Goal: Task Accomplishment & Management: Manage account settings

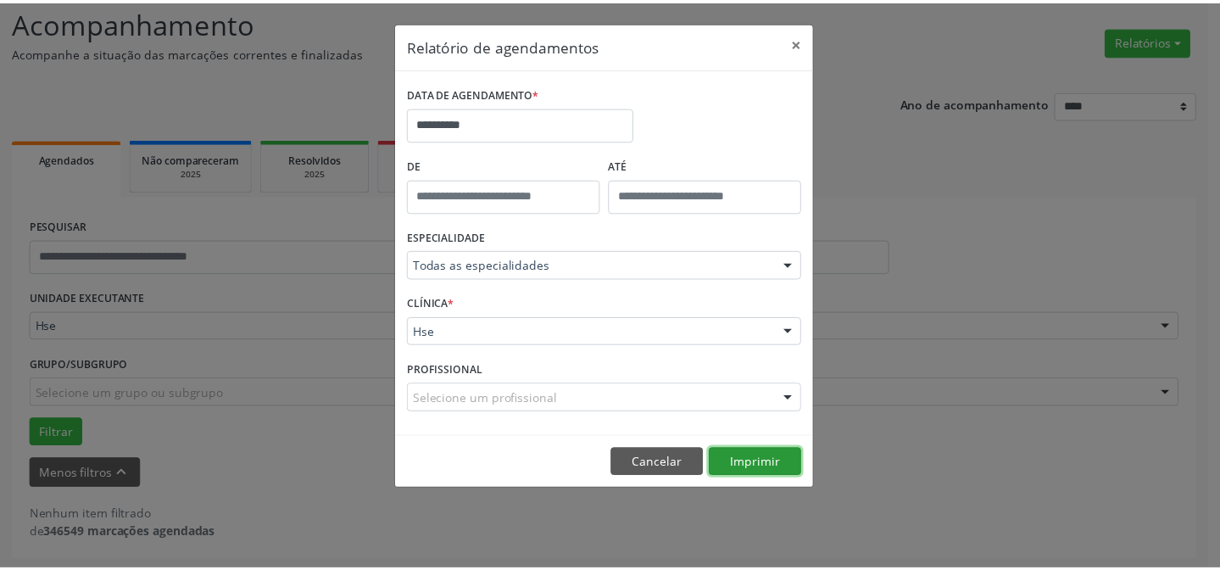
scroll to position [114, 0]
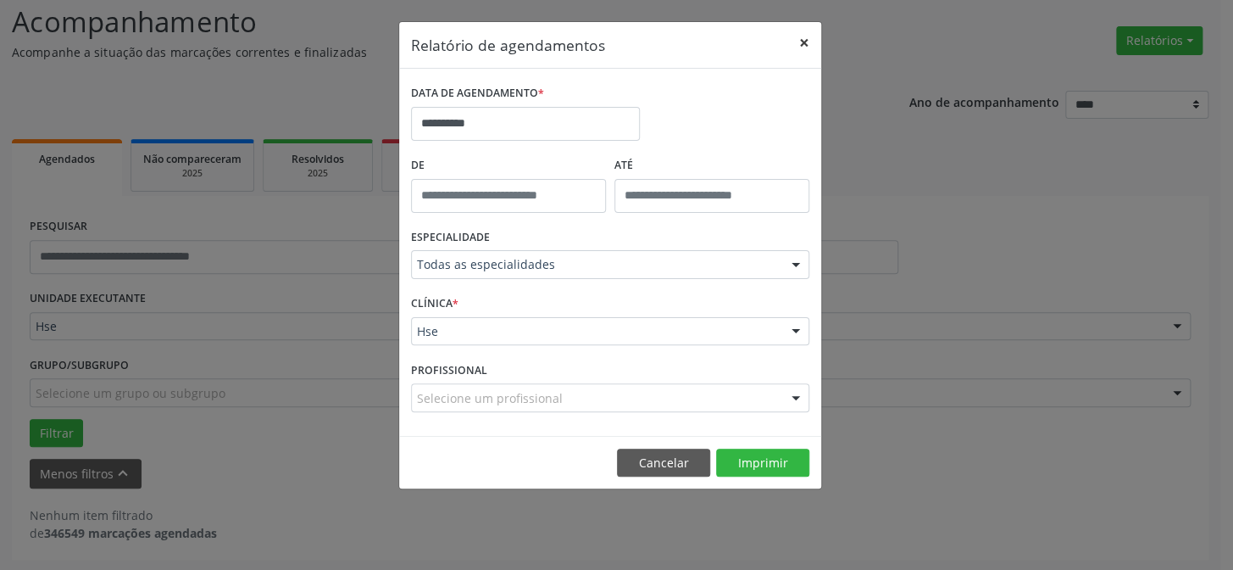
click at [799, 35] on button "×" at bounding box center [804, 43] width 34 height 42
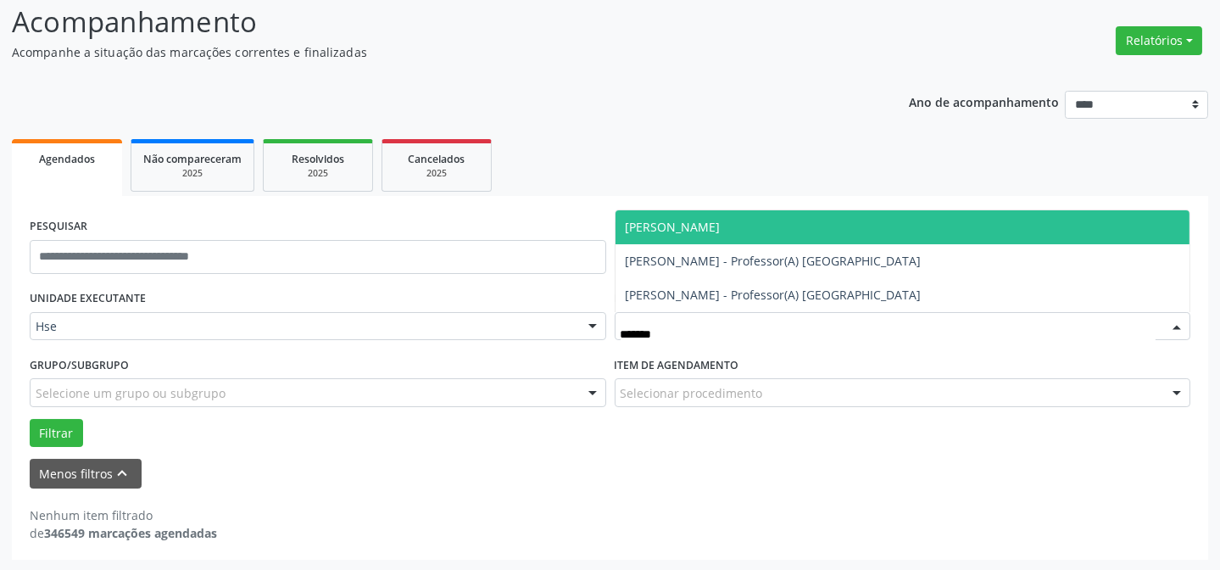
type input "********"
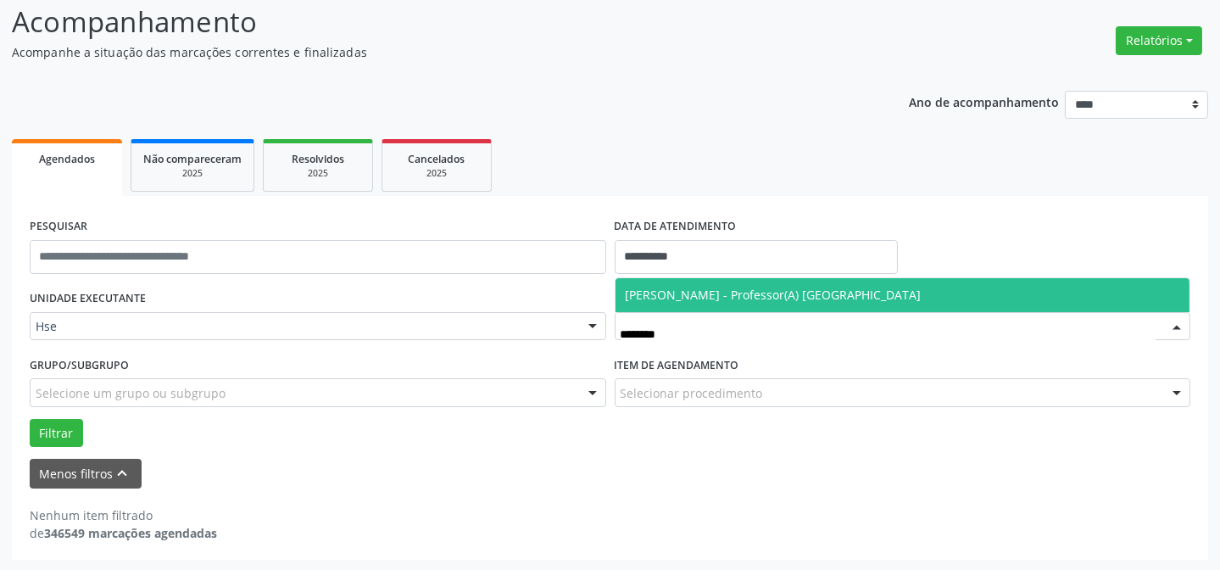
click at [778, 291] on span "[PERSON_NAME] - Professor(A) [GEOGRAPHIC_DATA]" at bounding box center [773, 294] width 296 height 16
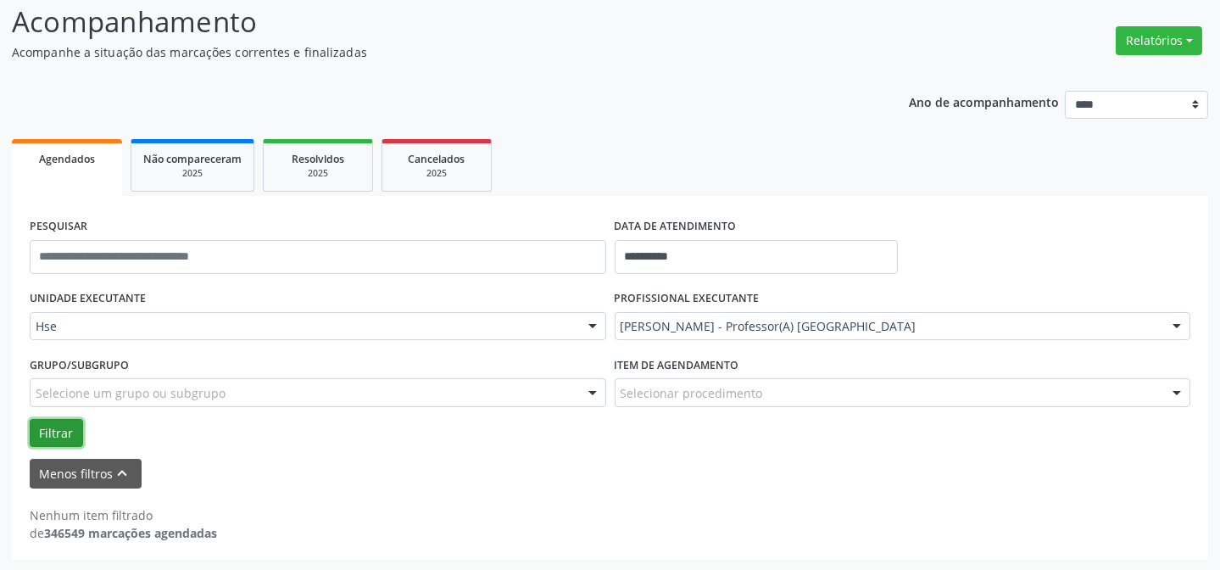
click at [66, 425] on button "Filtrar" at bounding box center [56, 433] width 53 height 29
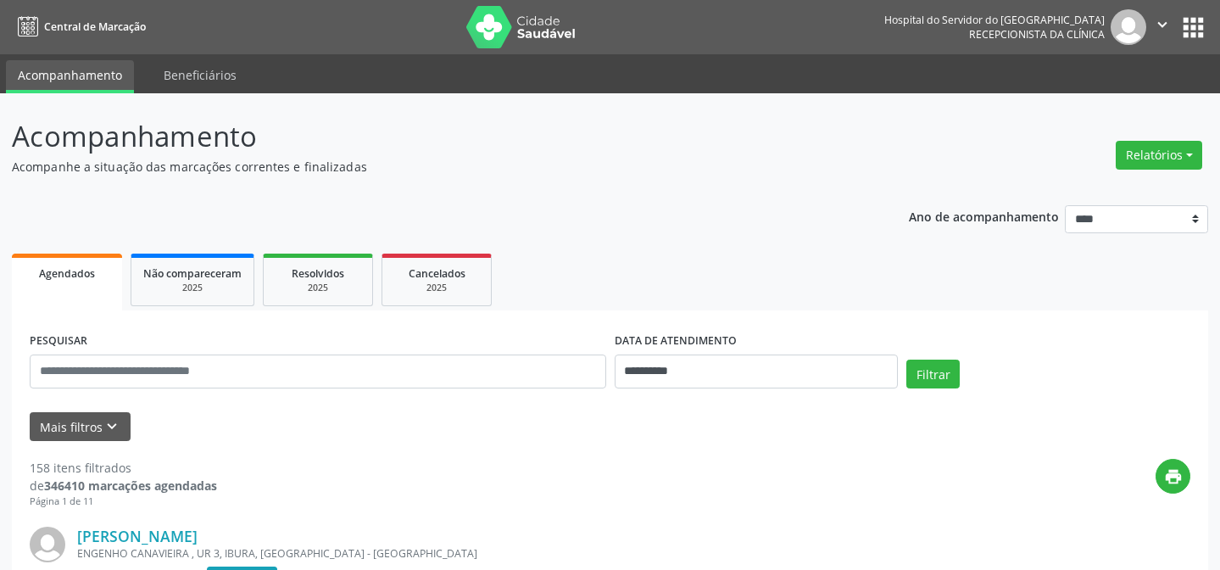
scroll to position [114, 0]
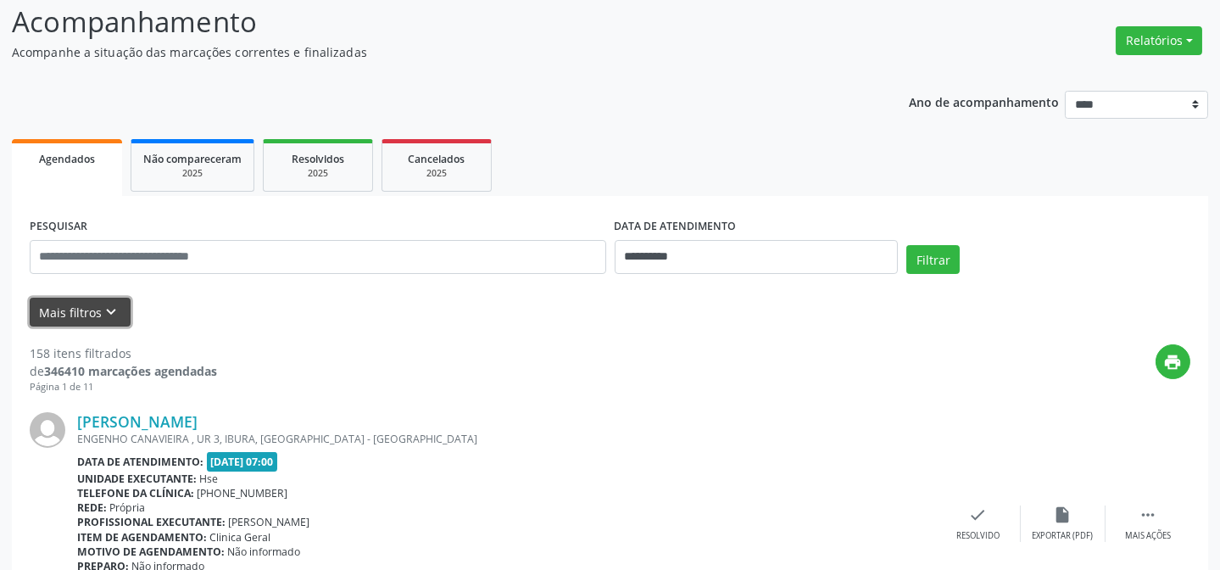
click at [114, 314] on icon "keyboard_arrow_down" at bounding box center [112, 312] width 19 height 19
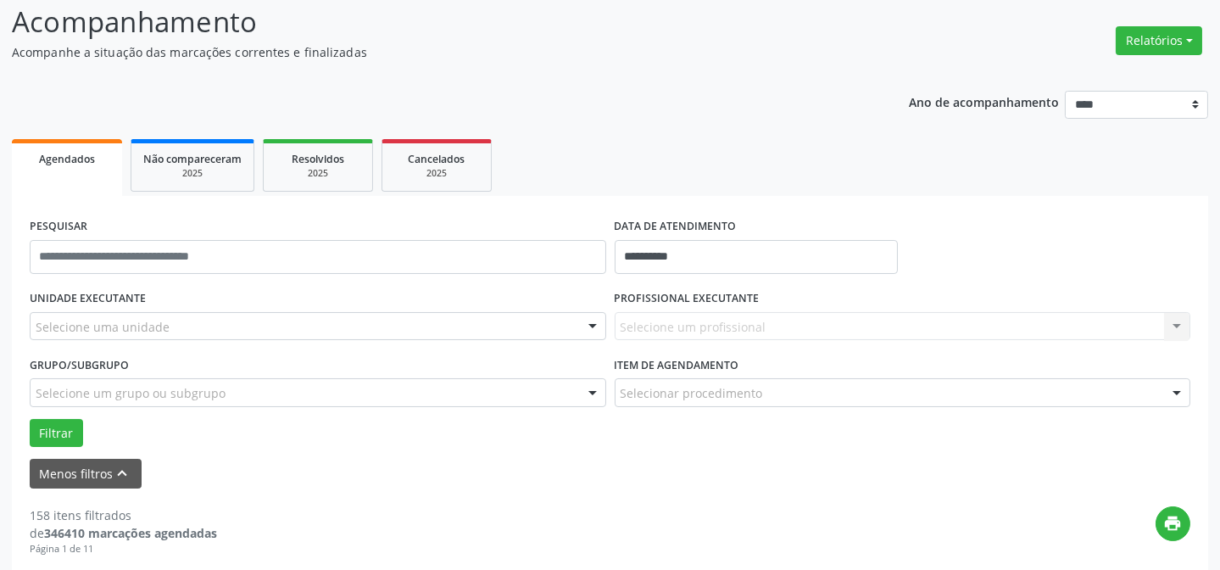
click at [196, 331] on div "Selecione uma unidade" at bounding box center [318, 326] width 576 height 29
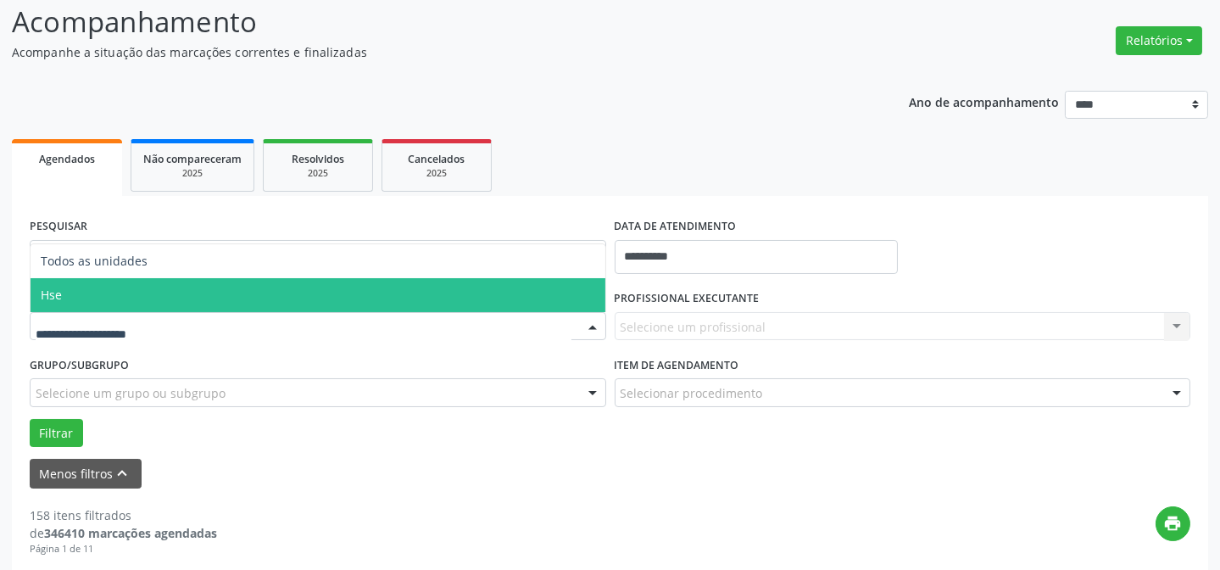
click at [230, 306] on span "Hse" at bounding box center [318, 295] width 575 height 34
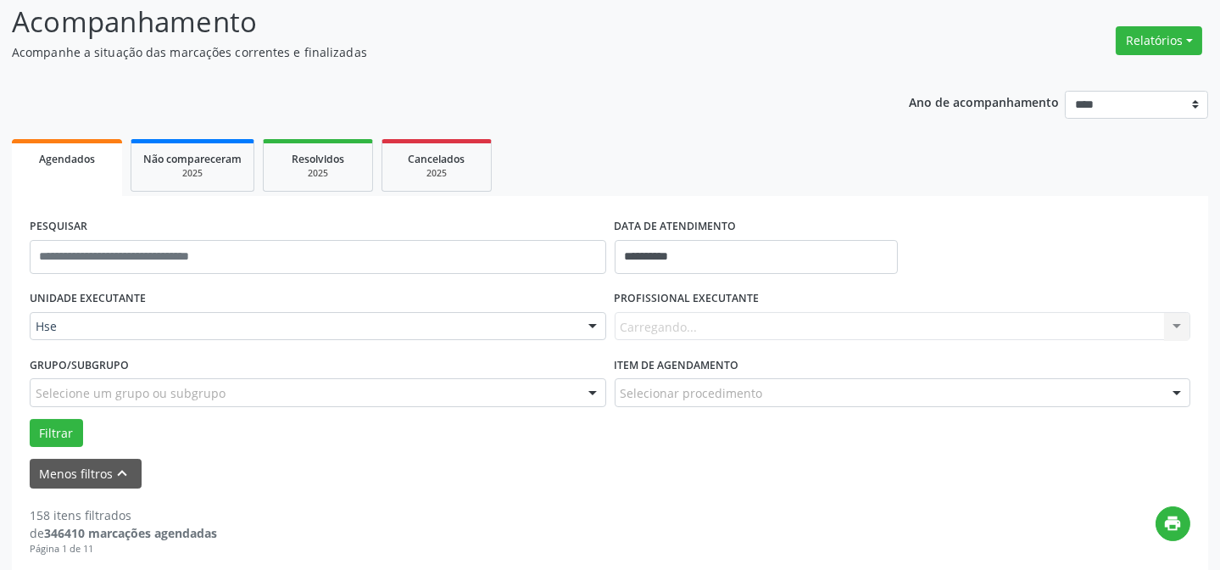
click at [760, 316] on div "Carregando... Nenhum resultado encontrado para: " " Não há nenhuma opção para s…" at bounding box center [902, 326] width 576 height 29
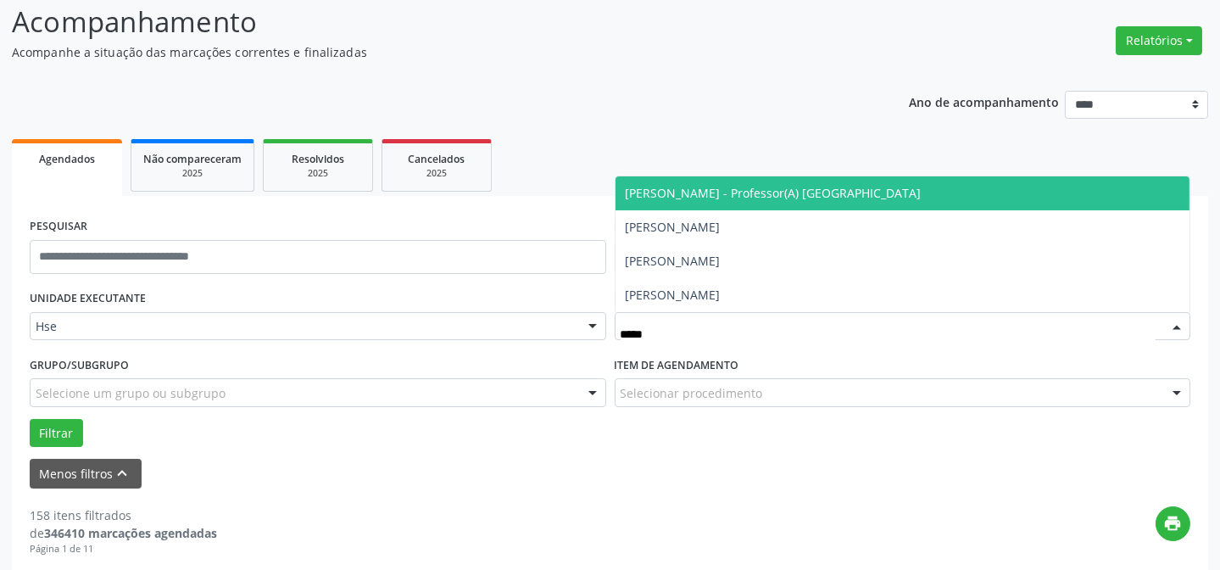
click at [788, 194] on span "[PERSON_NAME] - Professor(A) [GEOGRAPHIC_DATA]" at bounding box center [773, 193] width 296 height 16
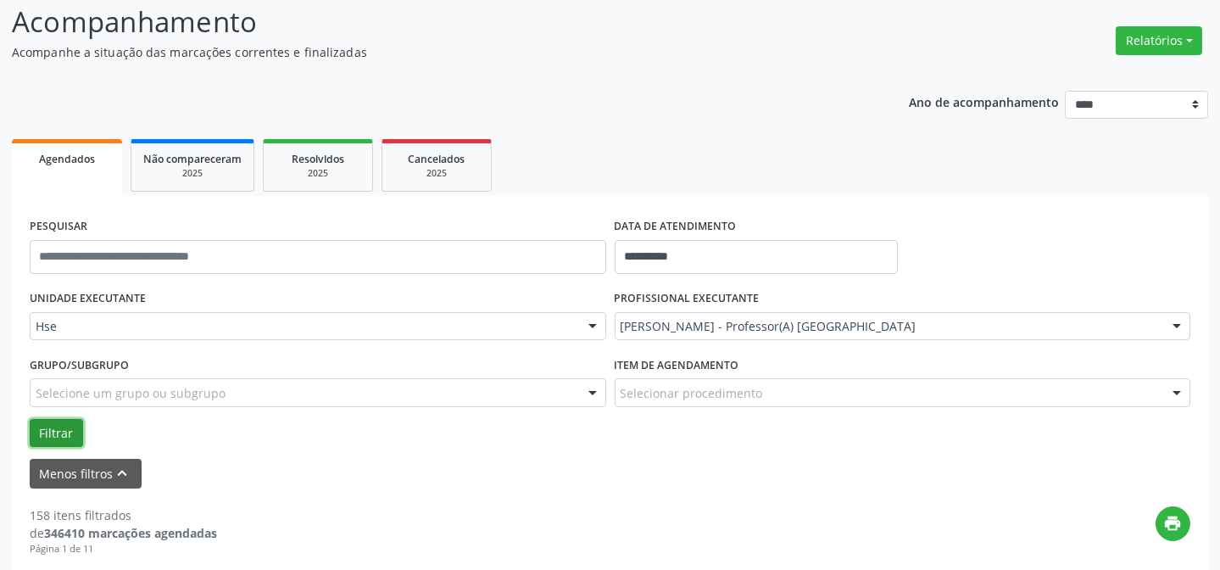
click at [60, 425] on button "Filtrar" at bounding box center [56, 433] width 53 height 29
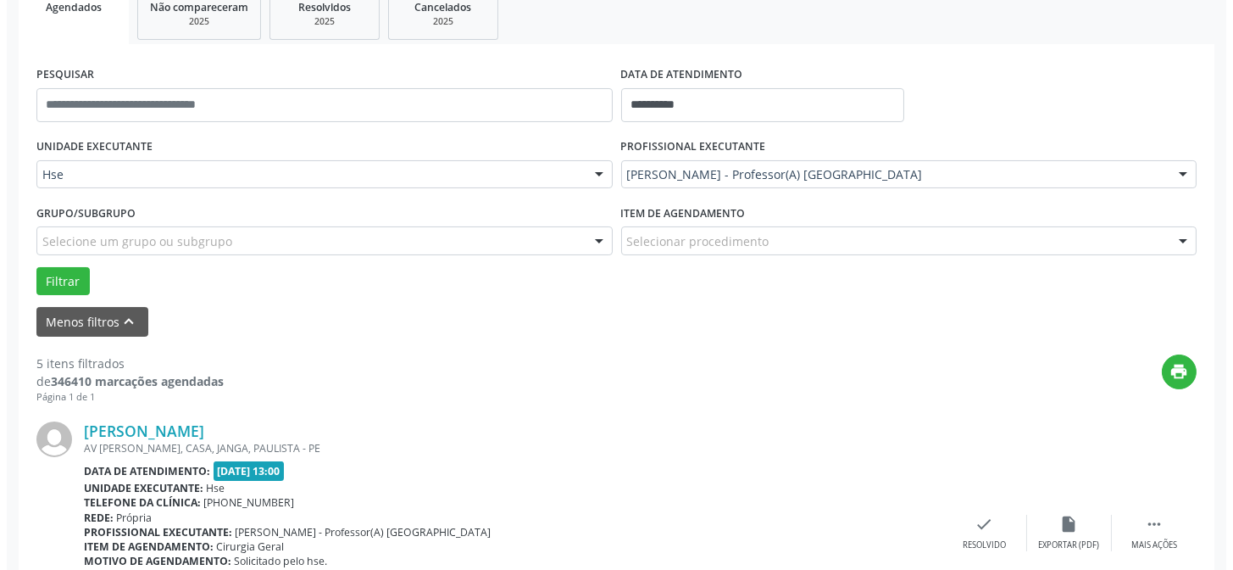
scroll to position [346, 0]
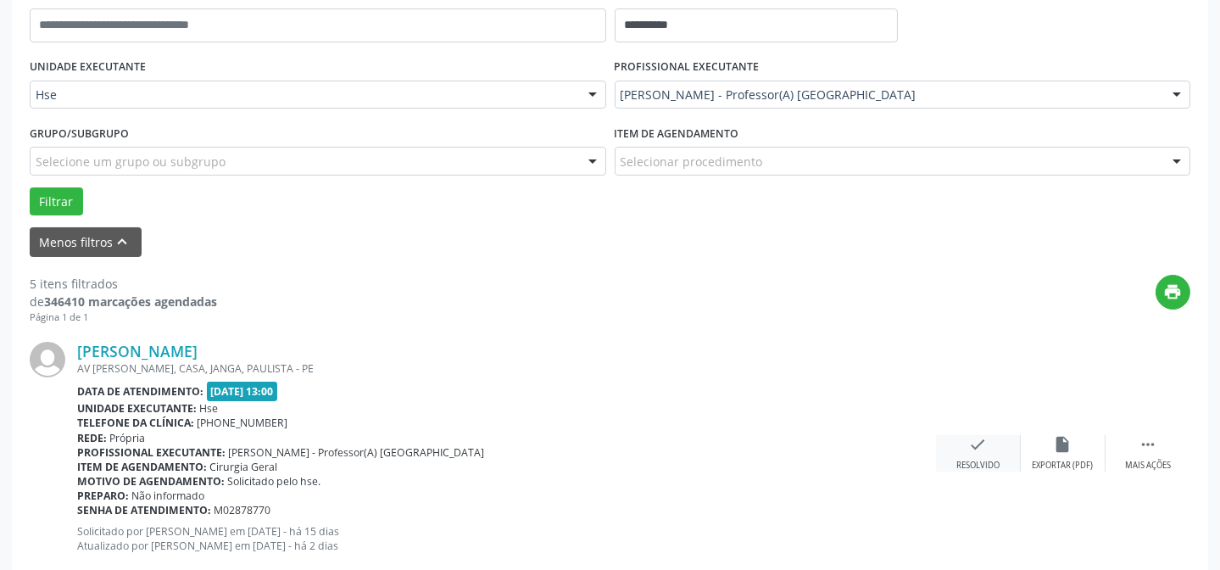
click at [966, 445] on div "check Resolvido" at bounding box center [978, 453] width 85 height 36
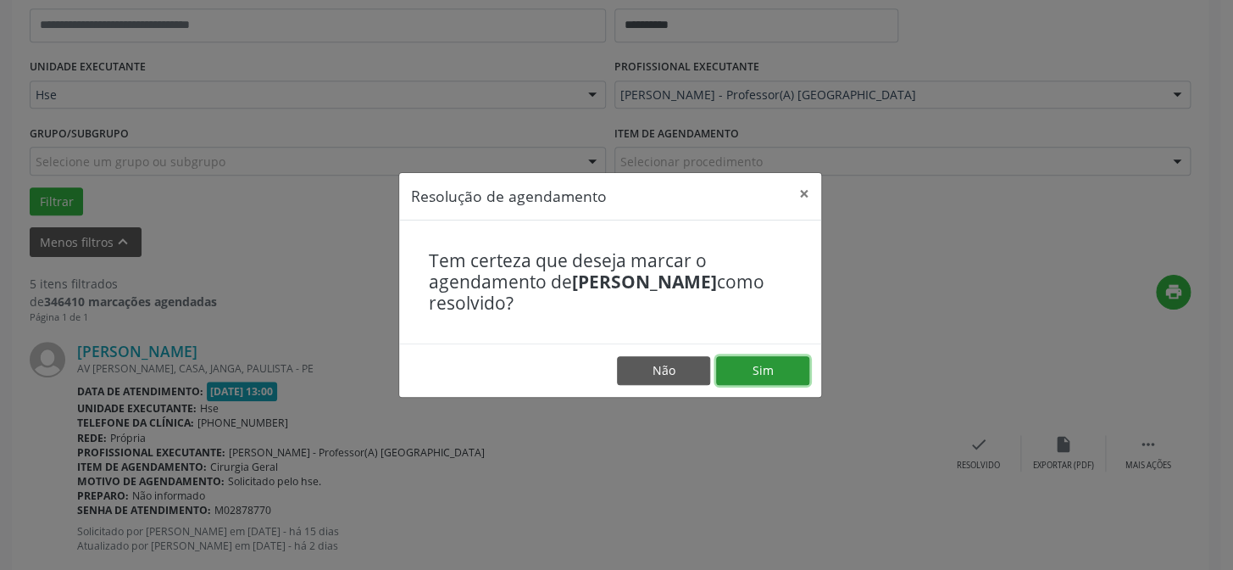
click at [780, 367] on button "Sim" at bounding box center [762, 370] width 93 height 29
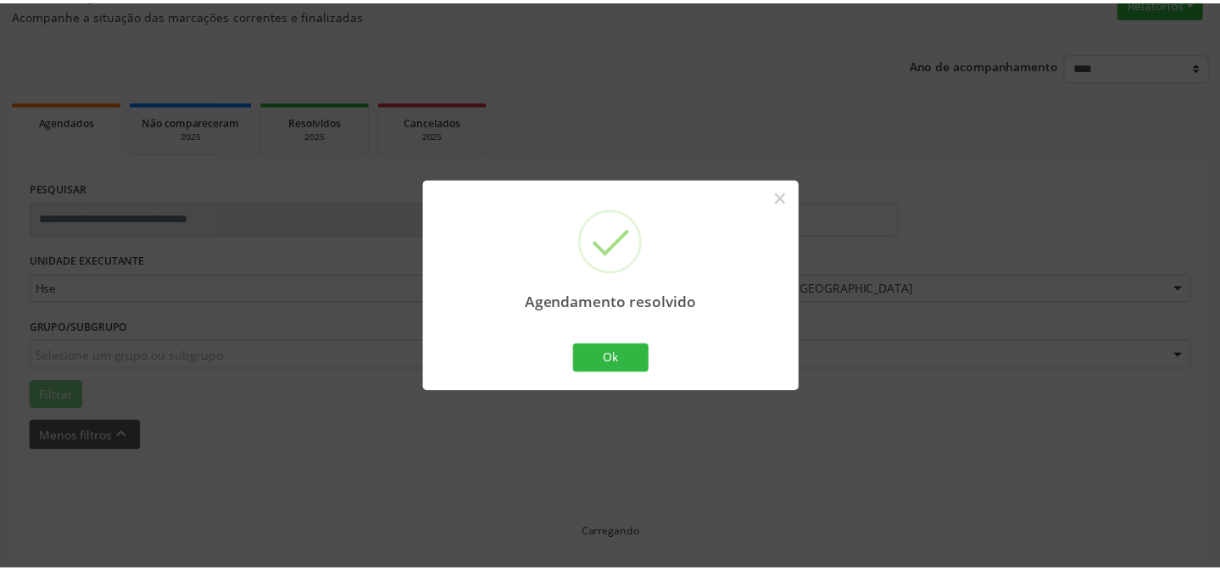
scroll to position [152, 0]
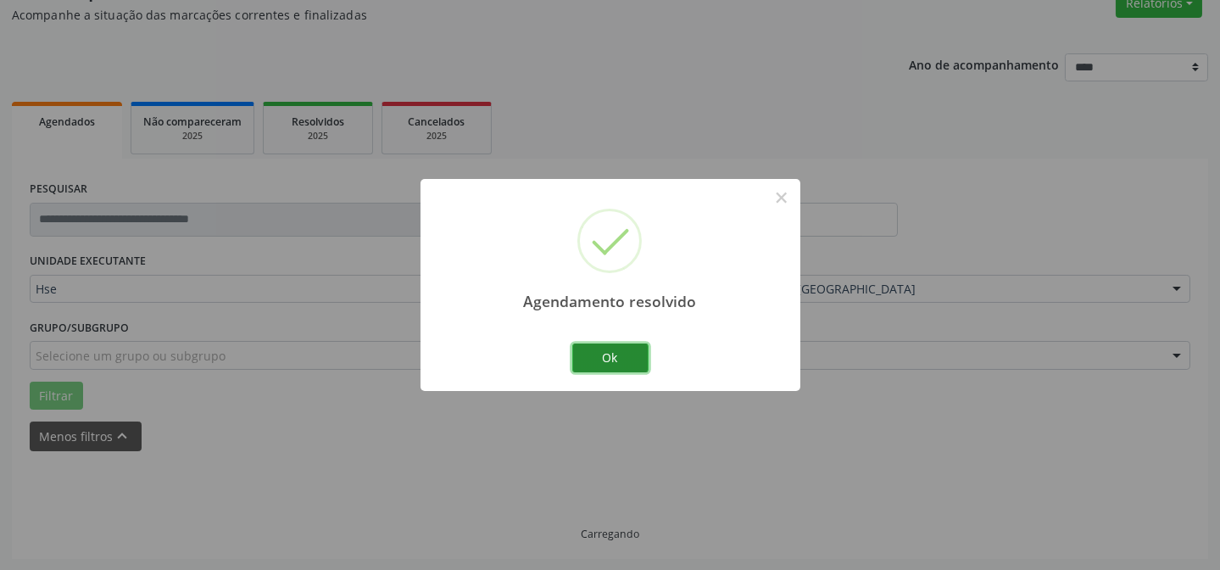
click at [609, 352] on button "Ok" at bounding box center [610, 357] width 76 height 29
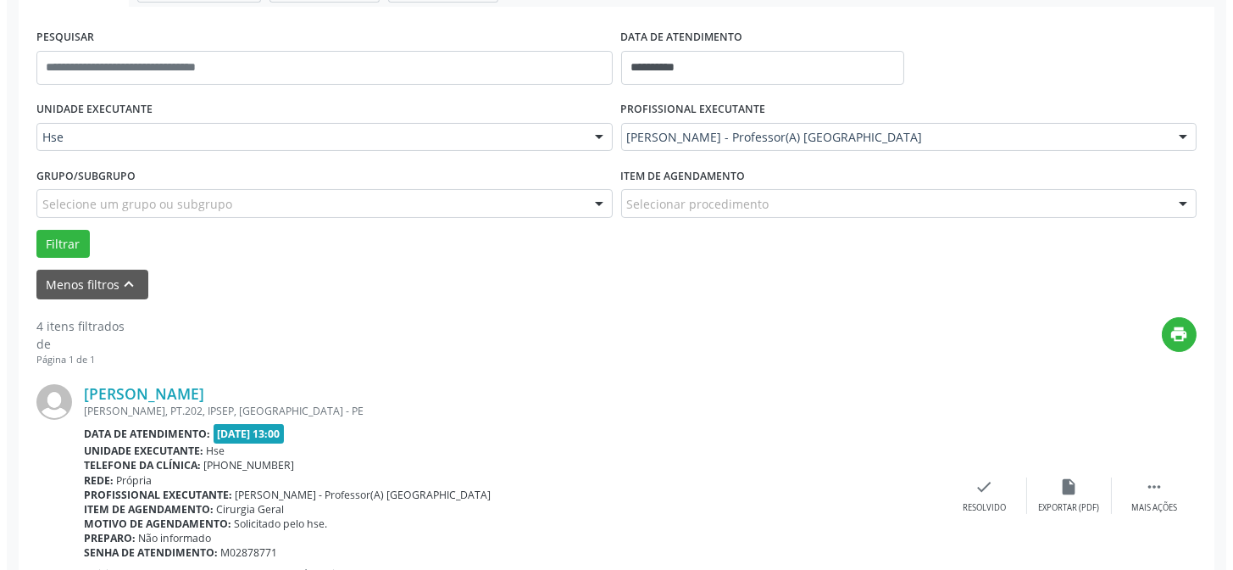
scroll to position [382, 0]
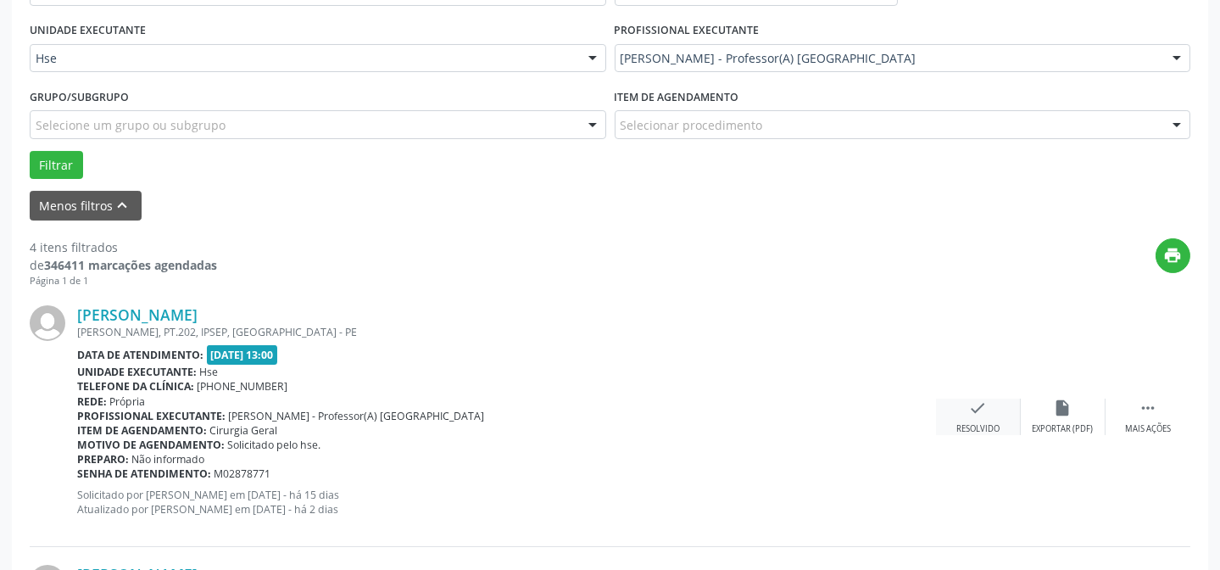
click at [992, 423] on div "Resolvido" at bounding box center [977, 429] width 43 height 12
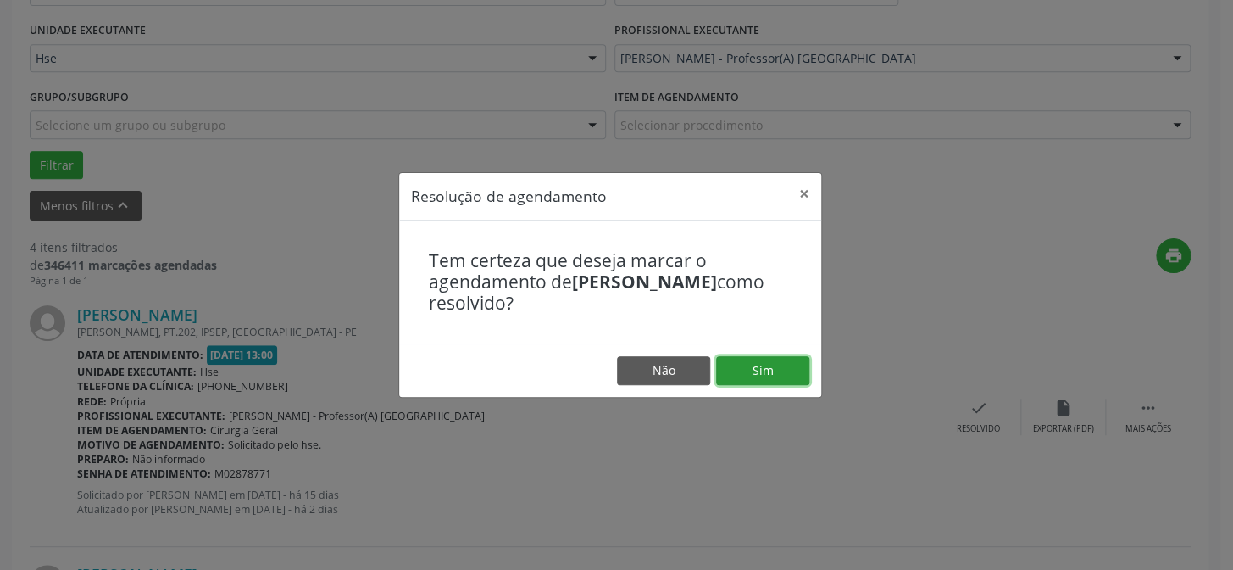
click at [774, 365] on button "Sim" at bounding box center [762, 370] width 93 height 29
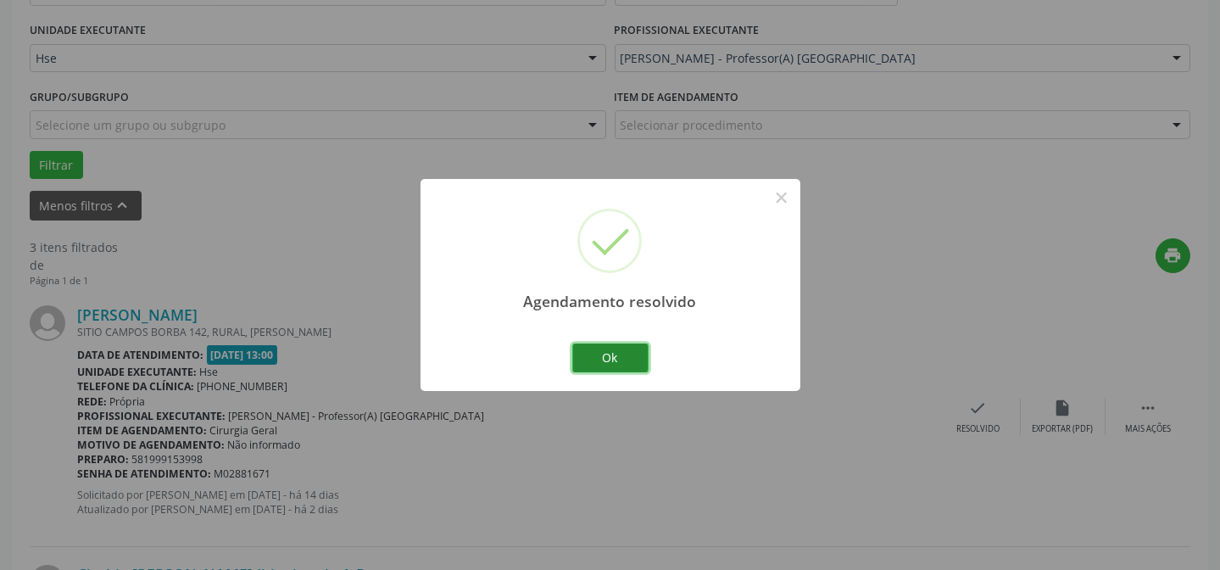
click at [592, 352] on button "Ok" at bounding box center [610, 357] width 76 height 29
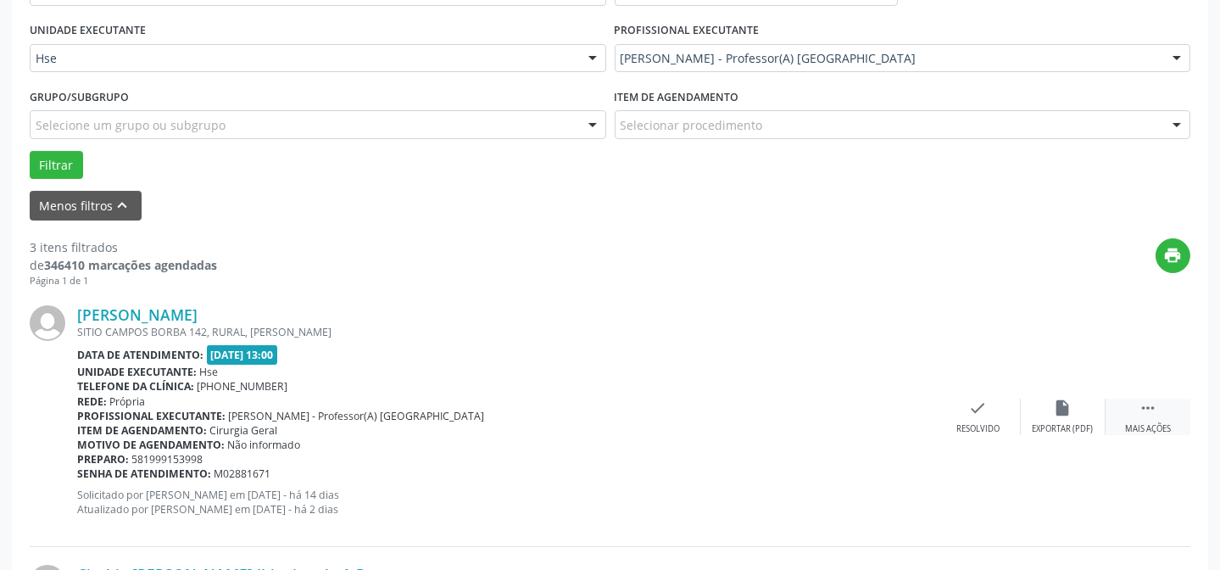
click at [1140, 414] on icon "" at bounding box center [1147, 407] width 19 height 19
click at [1061, 409] on icon "alarm_off" at bounding box center [1063, 407] width 19 height 19
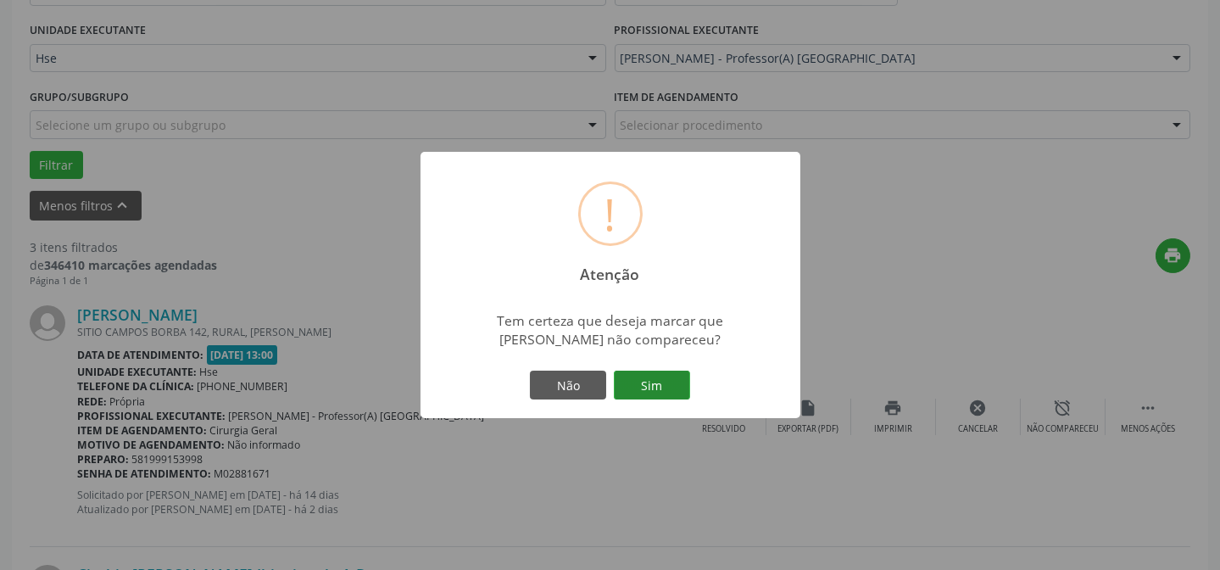
click at [653, 386] on button "Sim" at bounding box center [652, 384] width 76 height 29
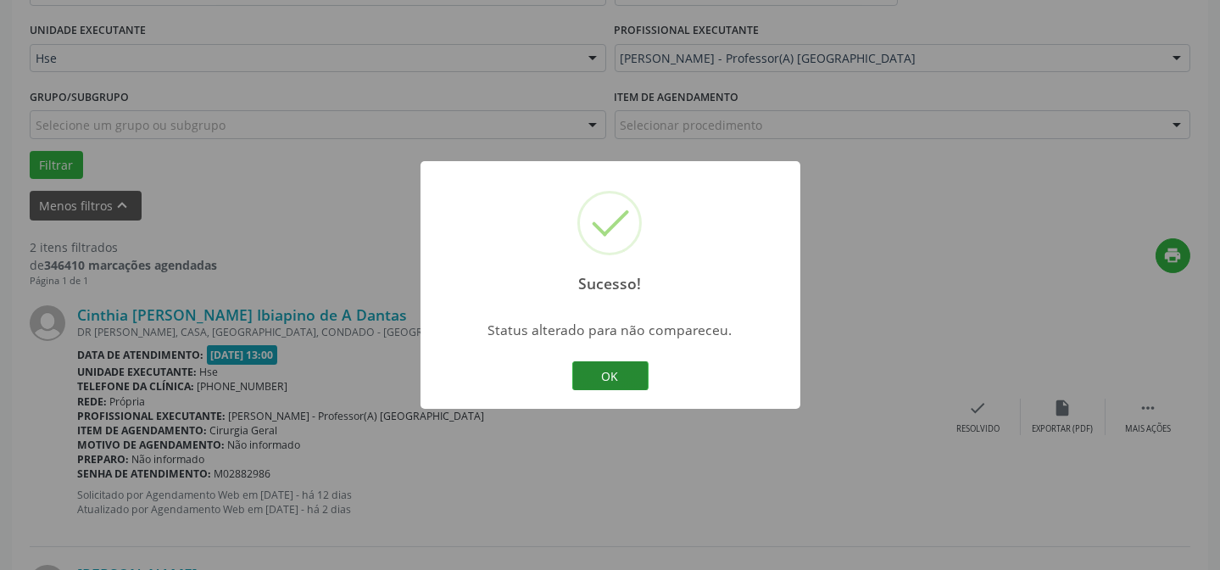
click at [619, 364] on button "OK" at bounding box center [610, 375] width 76 height 29
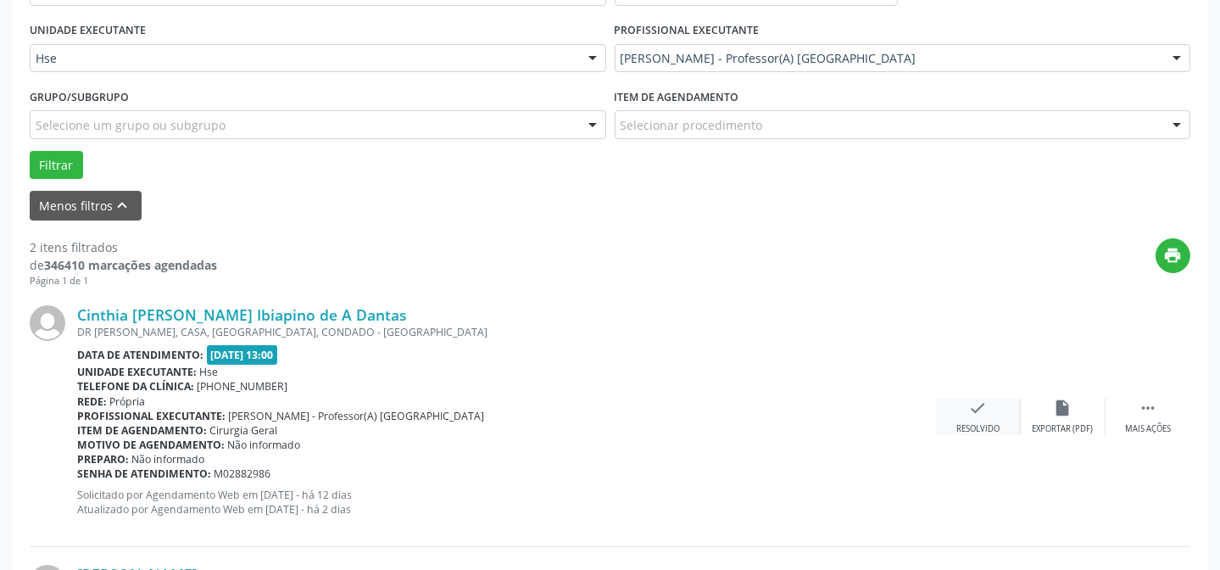
click at [962, 418] on div "check Resolvido" at bounding box center [978, 416] width 85 height 36
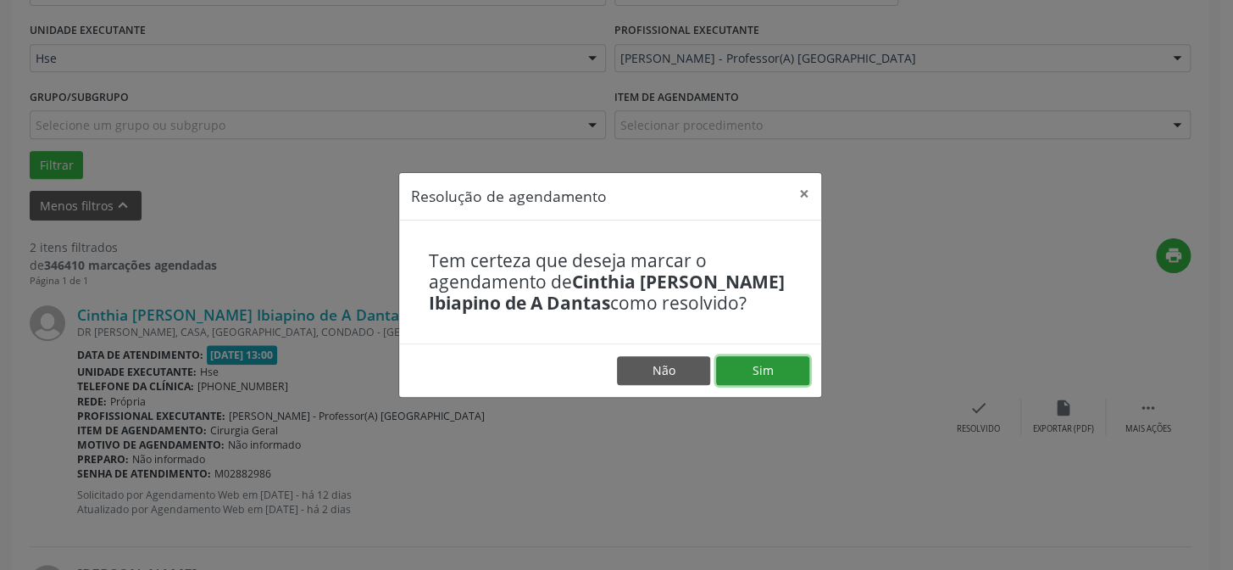
click at [754, 375] on button "Sim" at bounding box center [762, 370] width 93 height 29
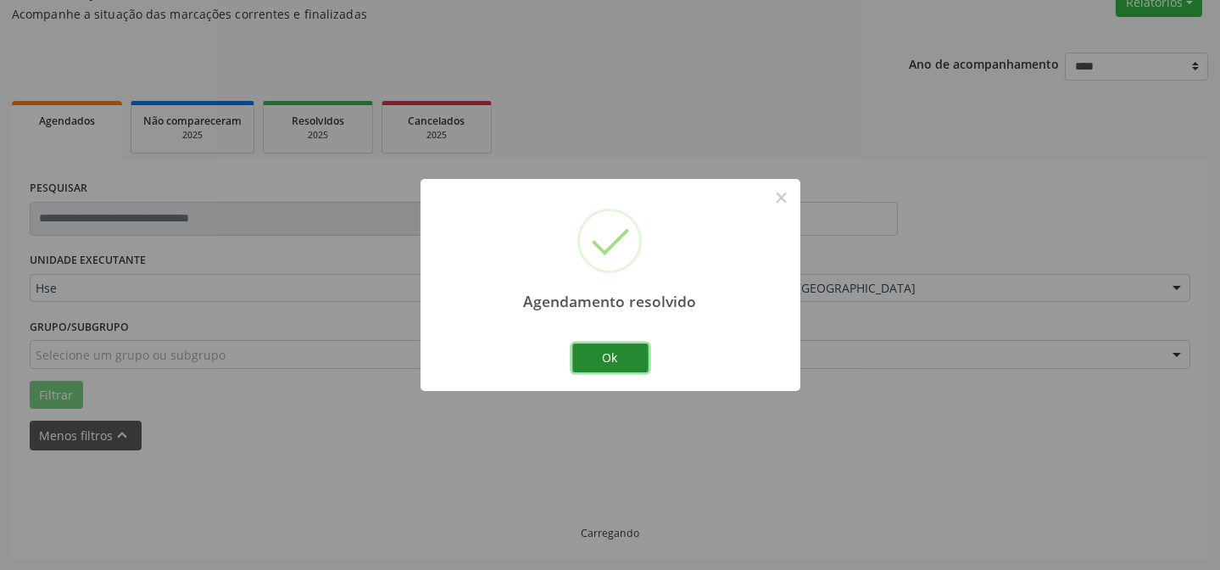
click at [627, 359] on button "Ok" at bounding box center [610, 357] width 76 height 29
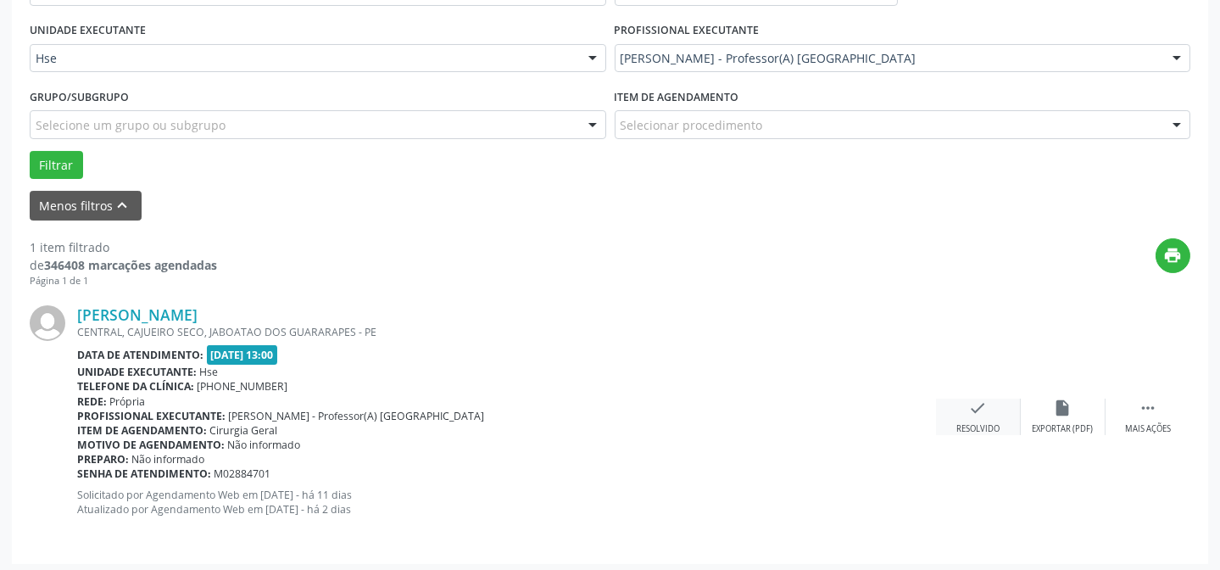
click at [966, 425] on div "Resolvido" at bounding box center [977, 429] width 43 height 12
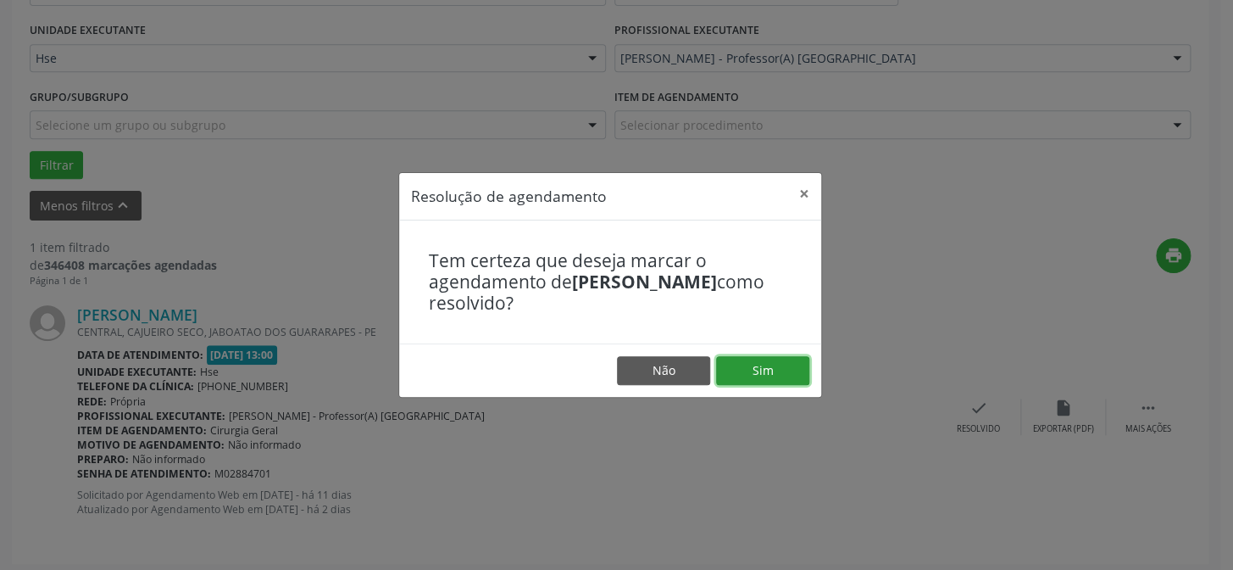
click at [731, 356] on button "Sim" at bounding box center [762, 370] width 93 height 29
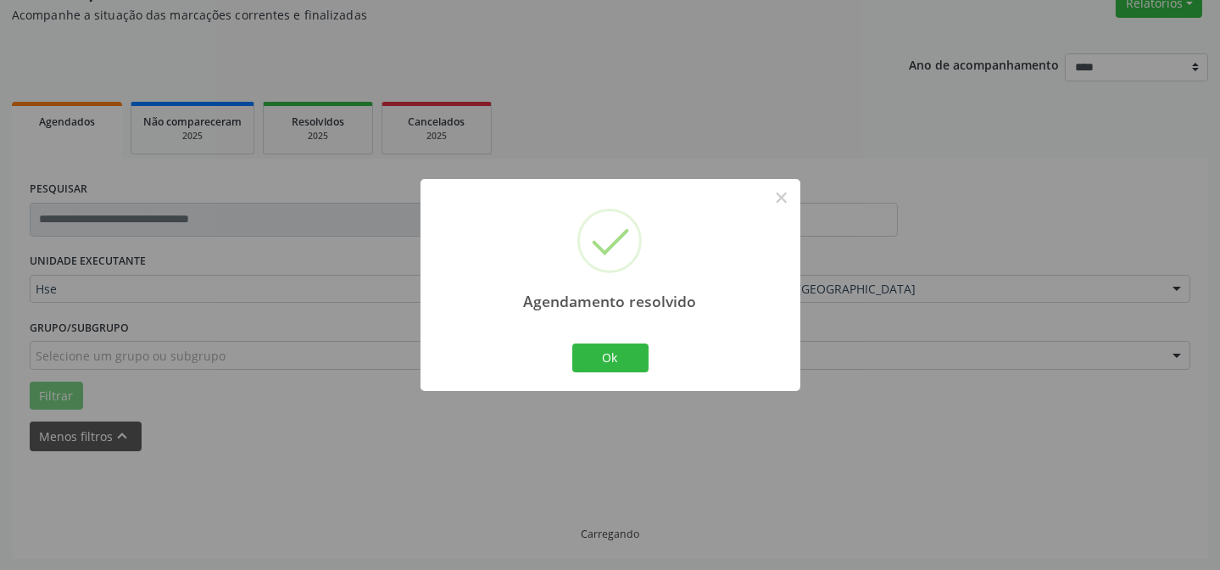
scroll to position [114, 0]
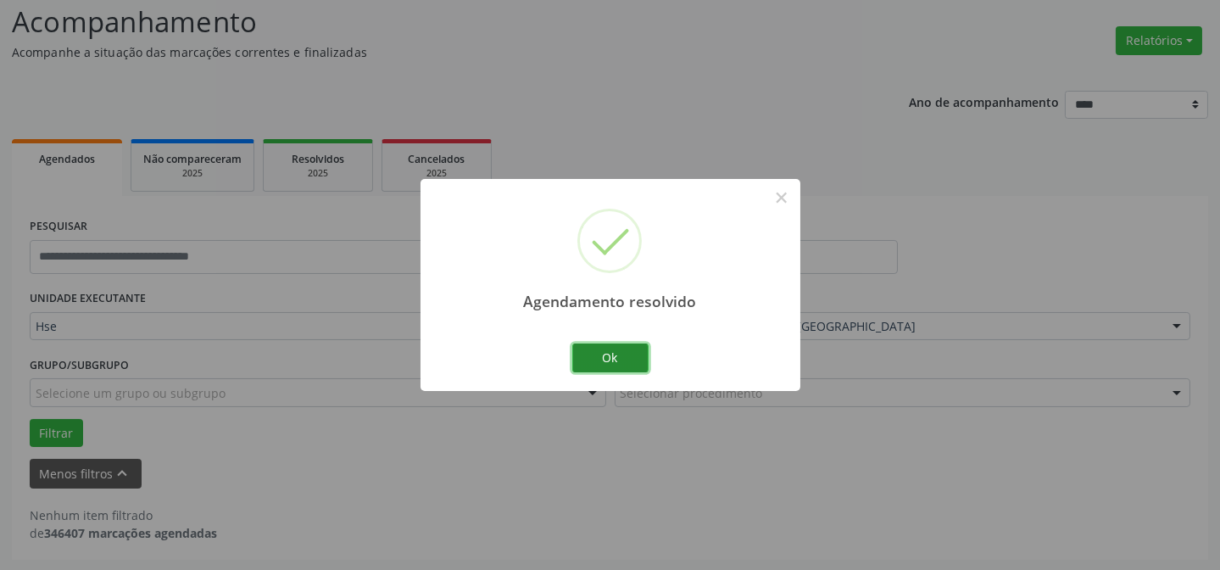
click at [605, 351] on button "Ok" at bounding box center [610, 357] width 76 height 29
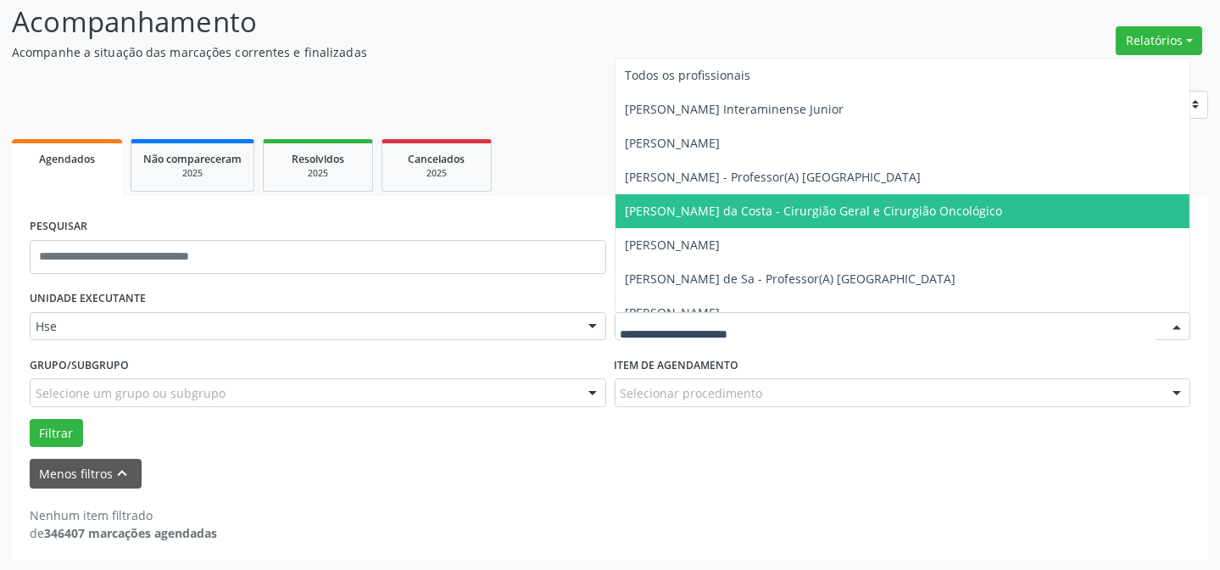
click at [859, 320] on div at bounding box center [902, 326] width 576 height 29
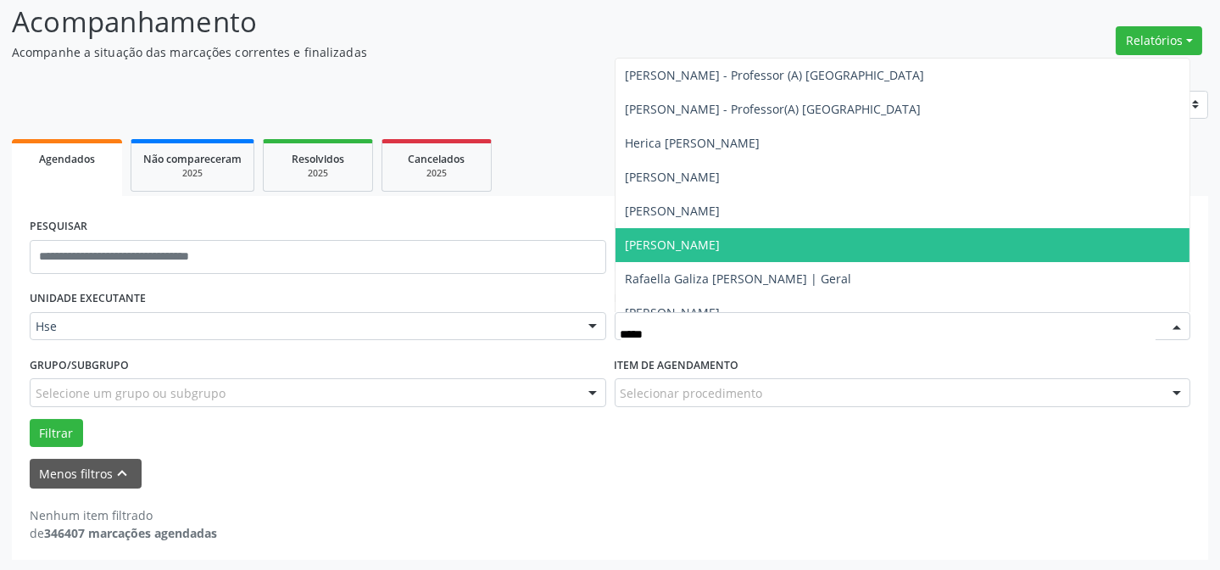
click at [702, 237] on span "[PERSON_NAME]" at bounding box center [672, 244] width 95 height 16
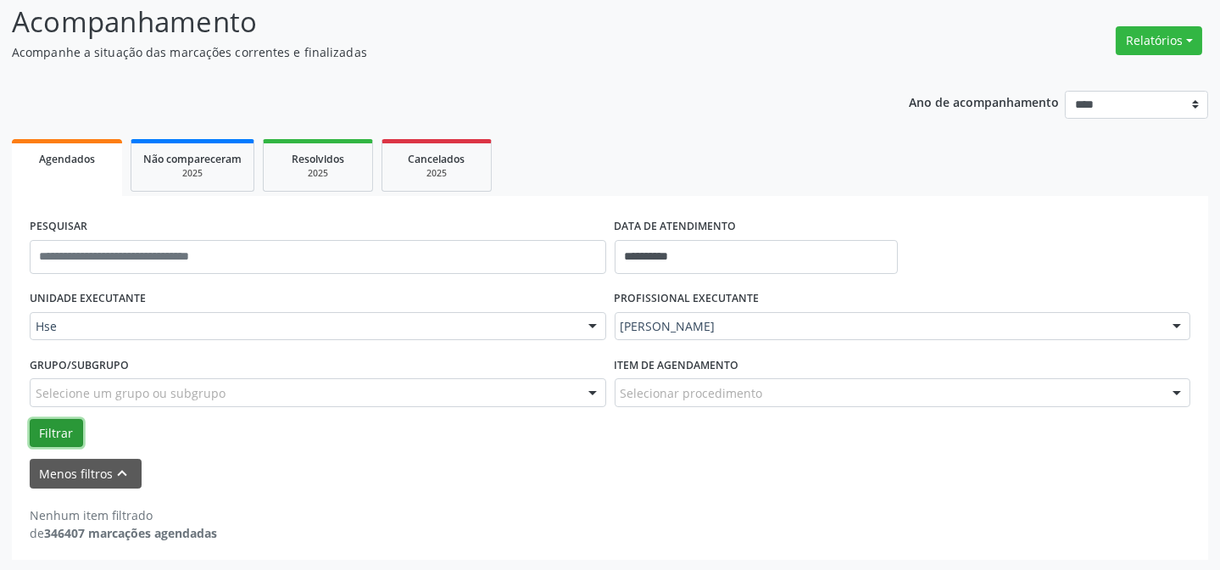
click at [45, 430] on button "Filtrar" at bounding box center [56, 433] width 53 height 29
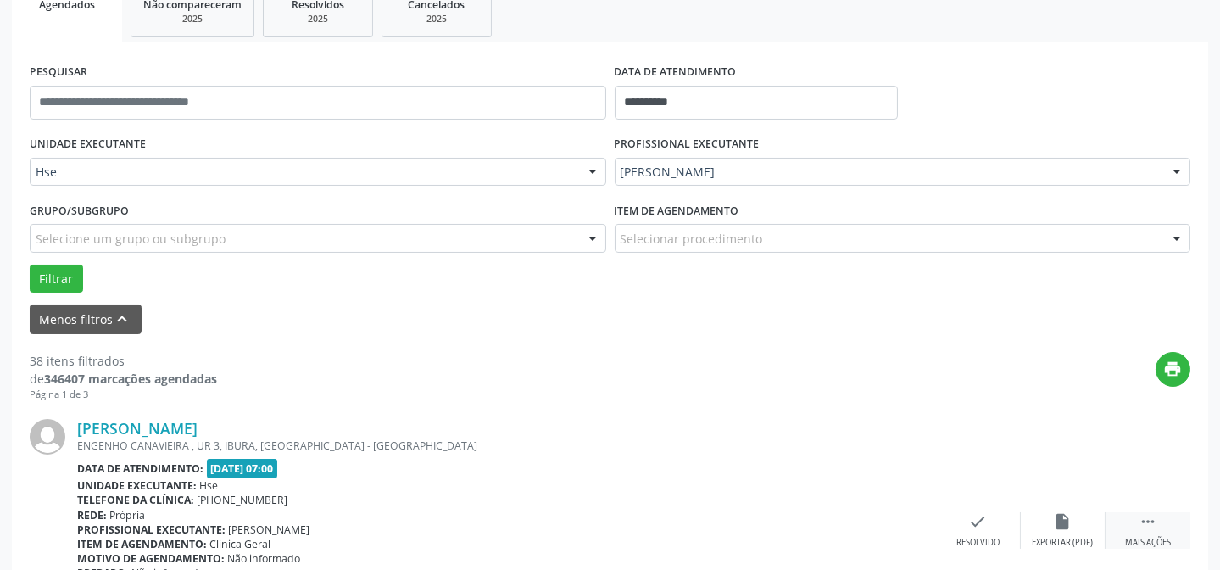
click at [1150, 540] on div "Mais ações" at bounding box center [1148, 542] width 46 height 12
click at [1081, 525] on div "alarm_off Não compareceu" at bounding box center [1062, 530] width 85 height 36
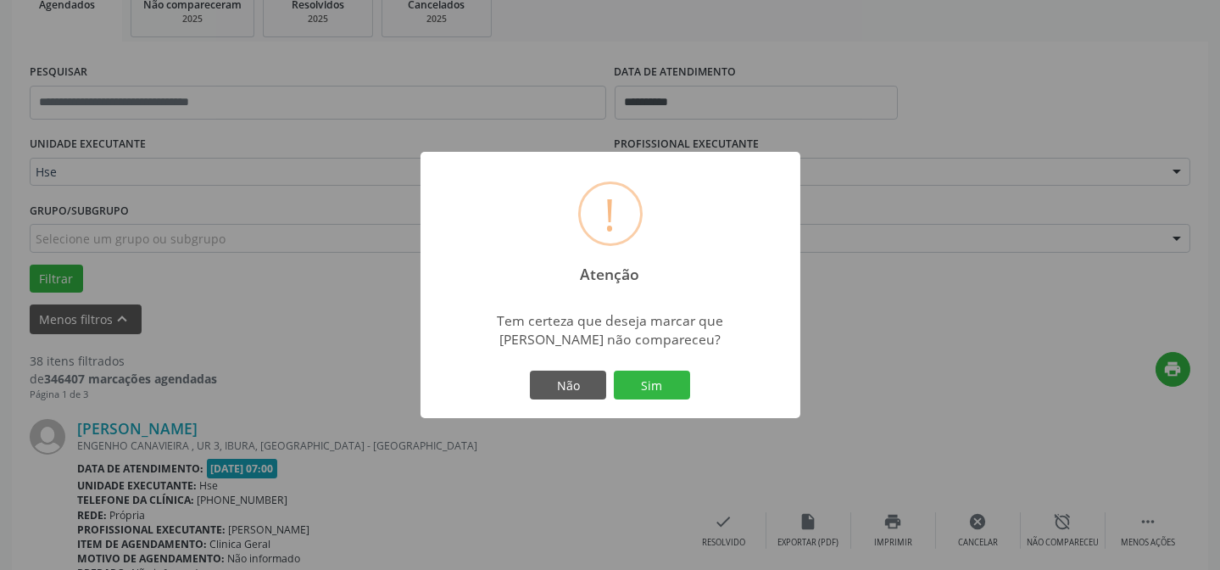
click at [666, 367] on div "Não Sim" at bounding box center [610, 385] width 168 height 36
click at [661, 372] on button "Sim" at bounding box center [652, 384] width 76 height 29
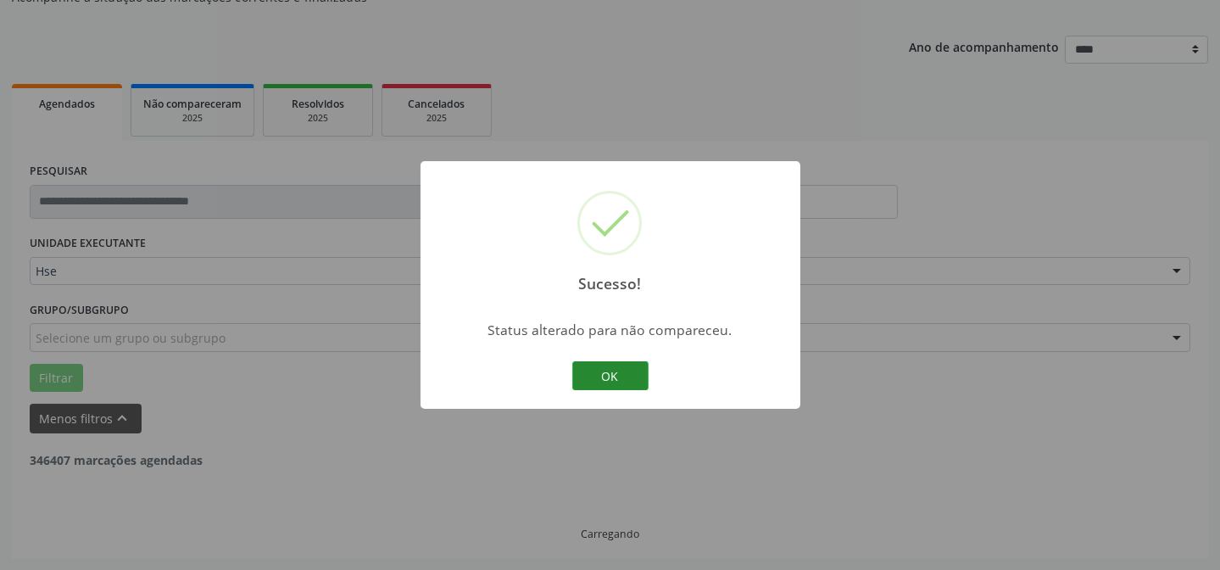
click at [606, 380] on button "OK" at bounding box center [610, 375] width 76 height 29
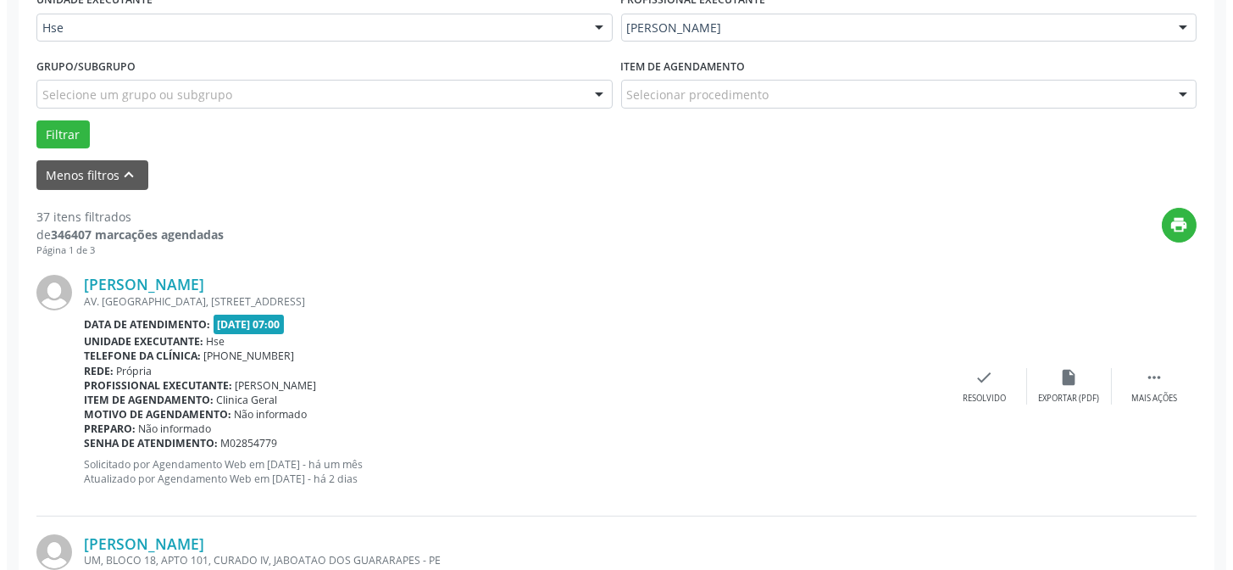
scroll to position [423, 0]
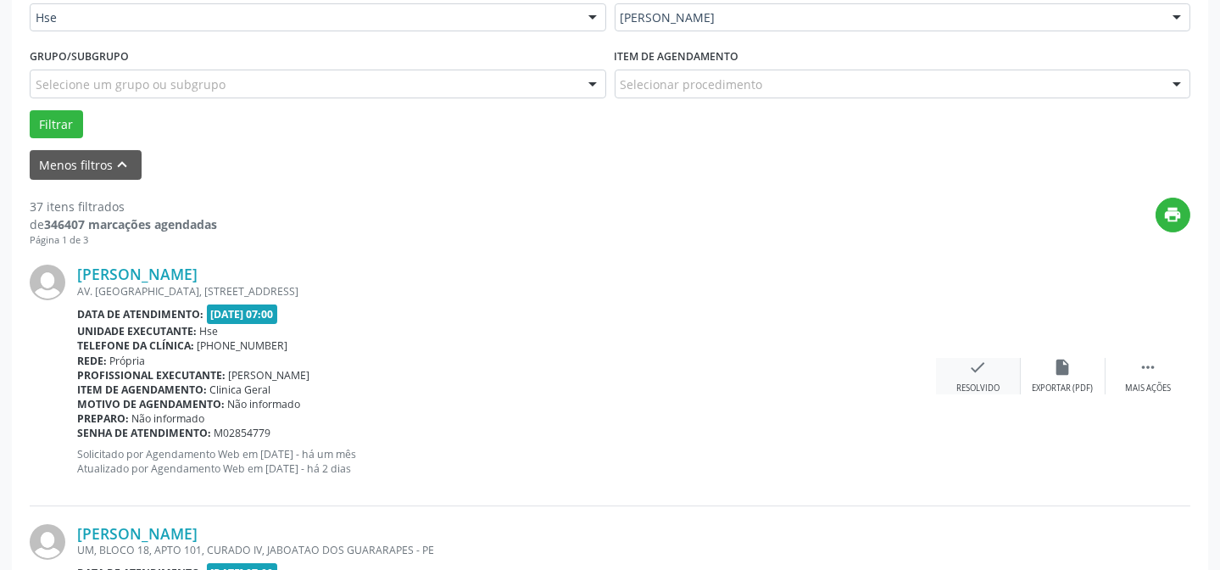
click at [981, 375] on div "check Resolvido" at bounding box center [978, 376] width 85 height 36
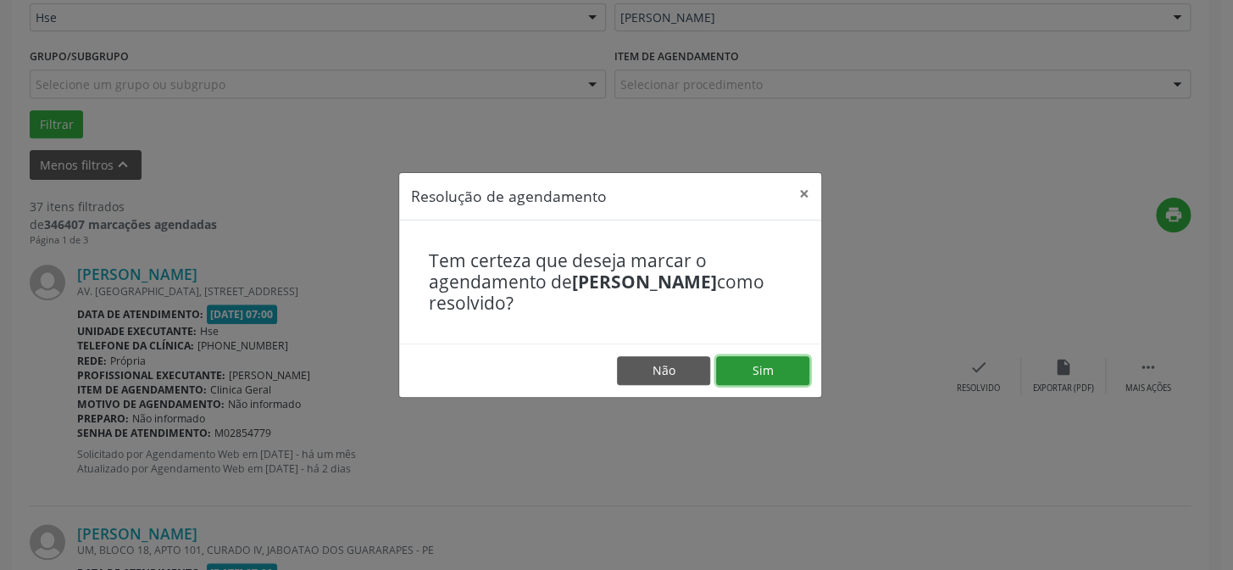
click at [744, 359] on button "Sim" at bounding box center [762, 370] width 93 height 29
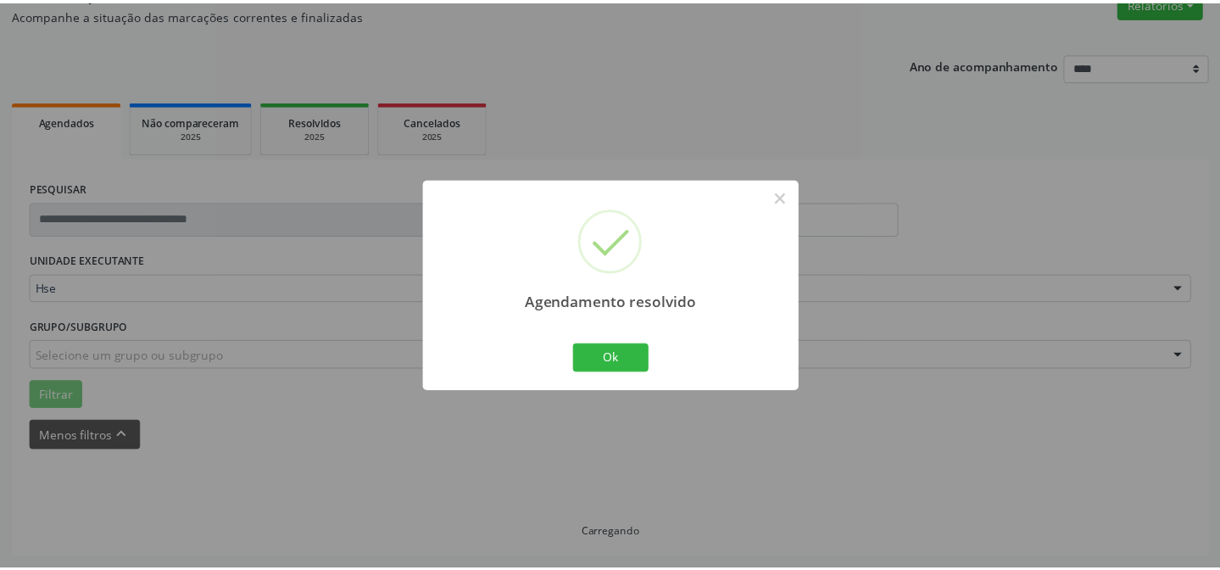
scroll to position [152, 0]
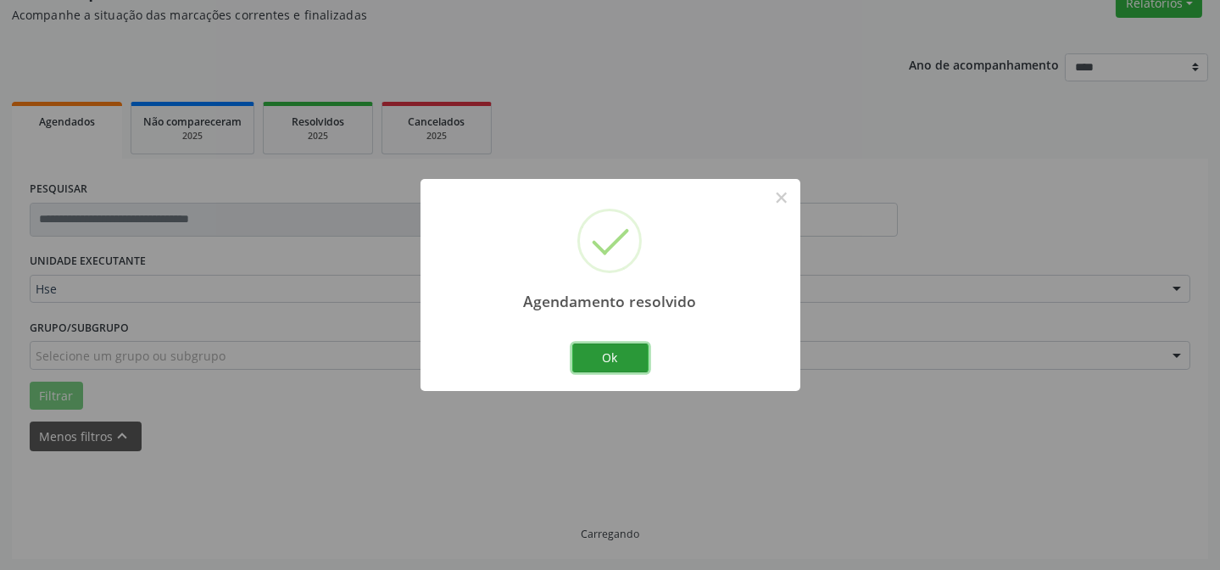
click at [572, 350] on button "Ok" at bounding box center [610, 357] width 76 height 29
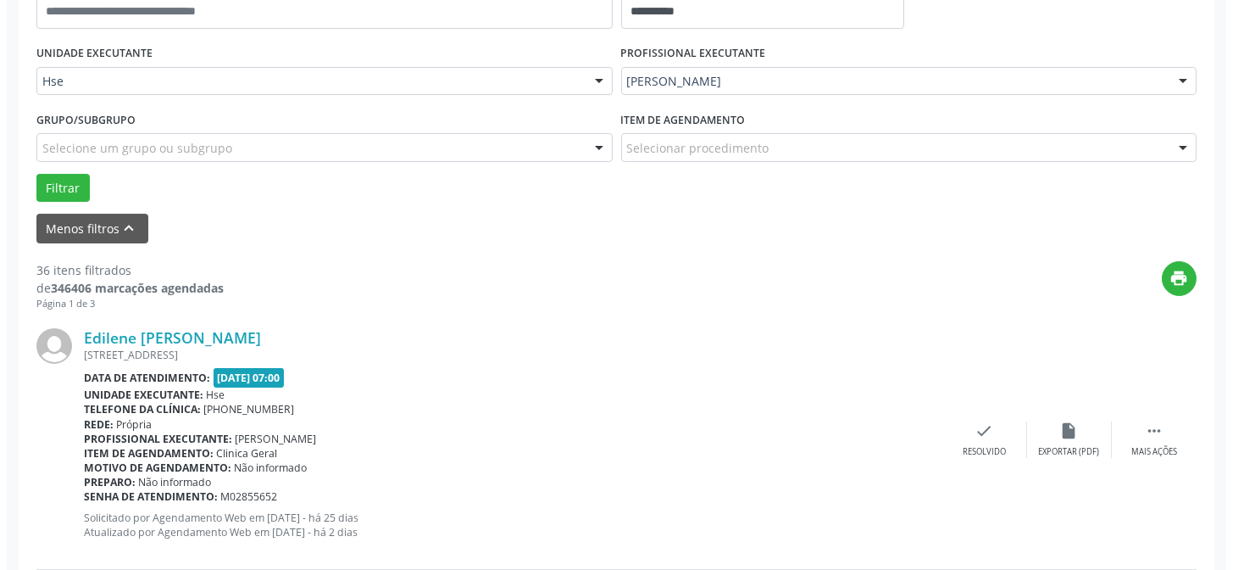
scroll to position [382, 0]
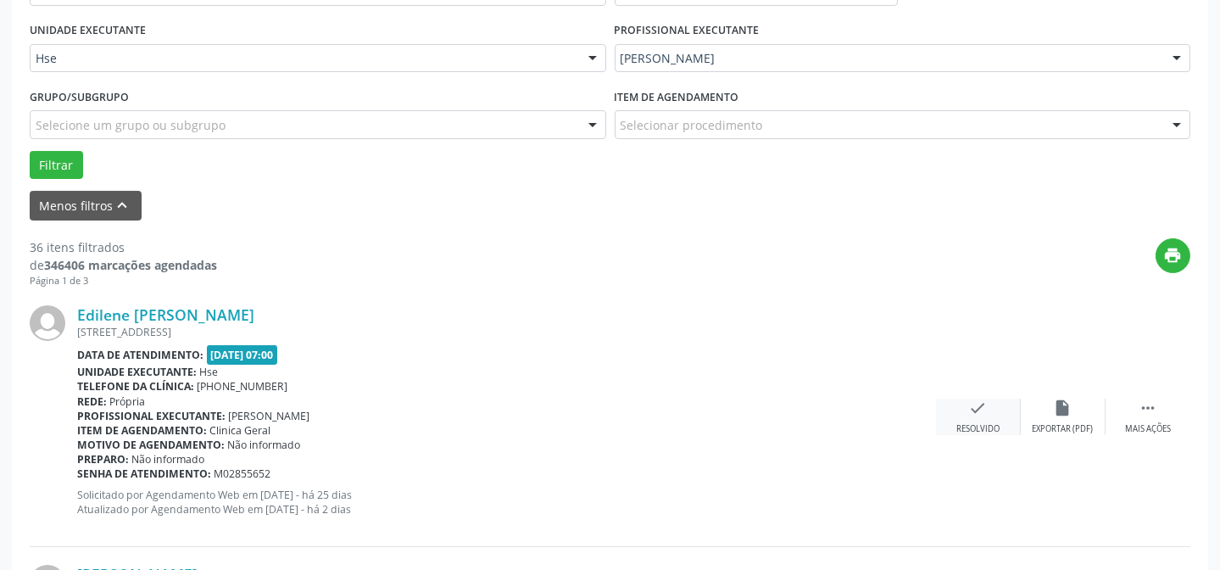
click at [993, 414] on div "check Resolvido" at bounding box center [978, 416] width 85 height 36
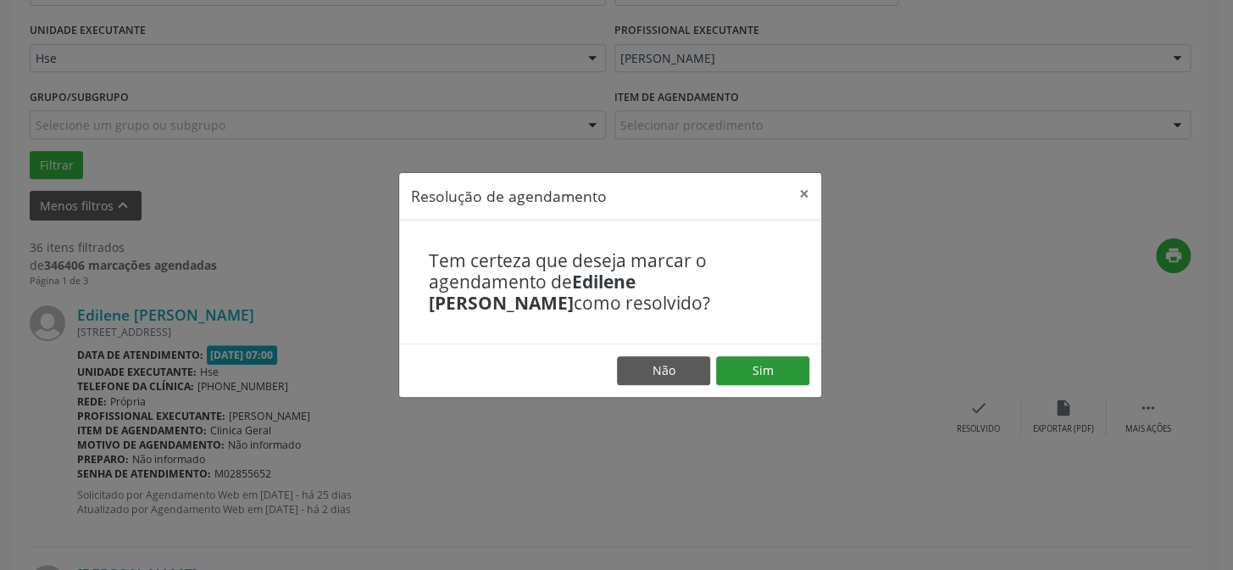
drag, startPoint x: 764, startPoint y: 351, endPoint x: 764, endPoint y: 359, distance: 8.5
click at [764, 351] on footer "Não Sim" at bounding box center [610, 369] width 422 height 53
click at [764, 360] on button "Sim" at bounding box center [762, 370] width 93 height 29
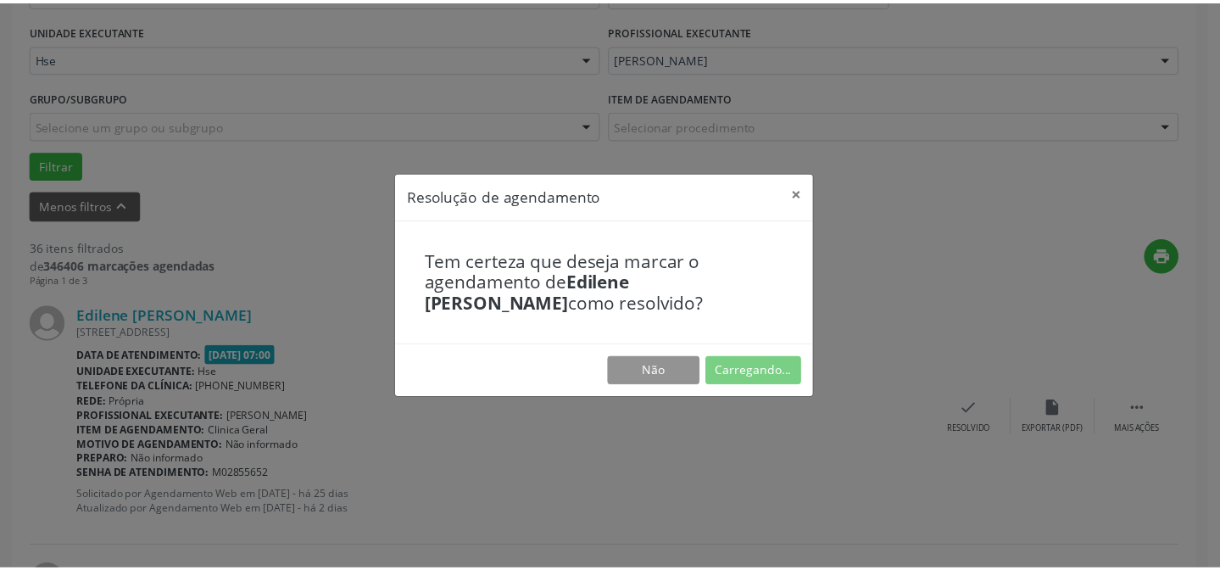
scroll to position [152, 0]
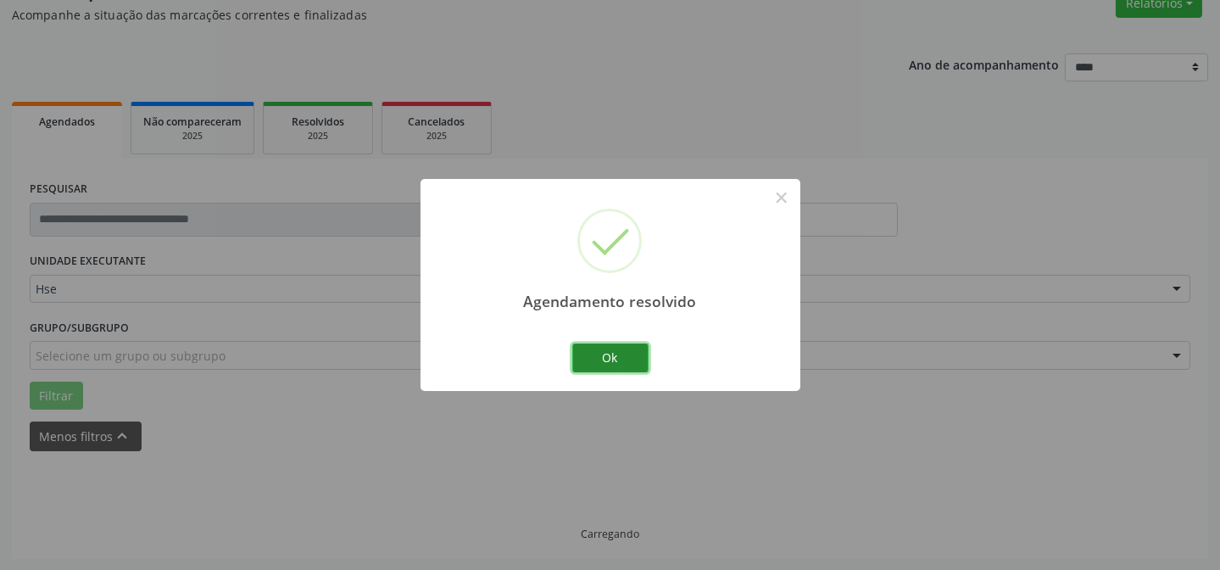
click at [597, 364] on button "Ok" at bounding box center [610, 357] width 76 height 29
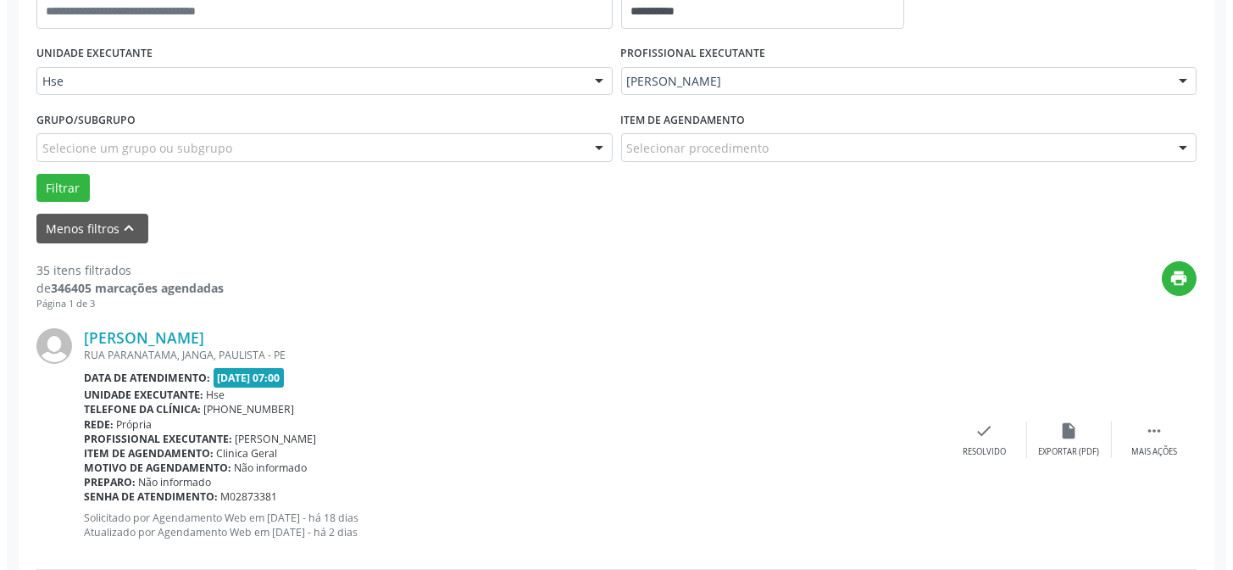
scroll to position [382, 0]
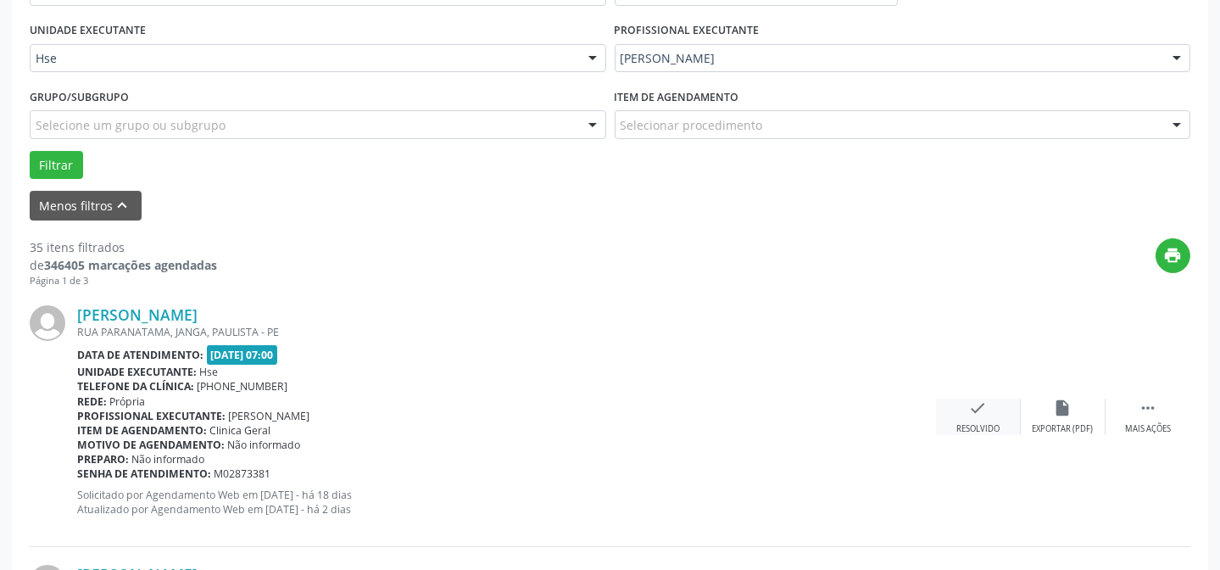
click at [992, 420] on div "check Resolvido" at bounding box center [978, 416] width 85 height 36
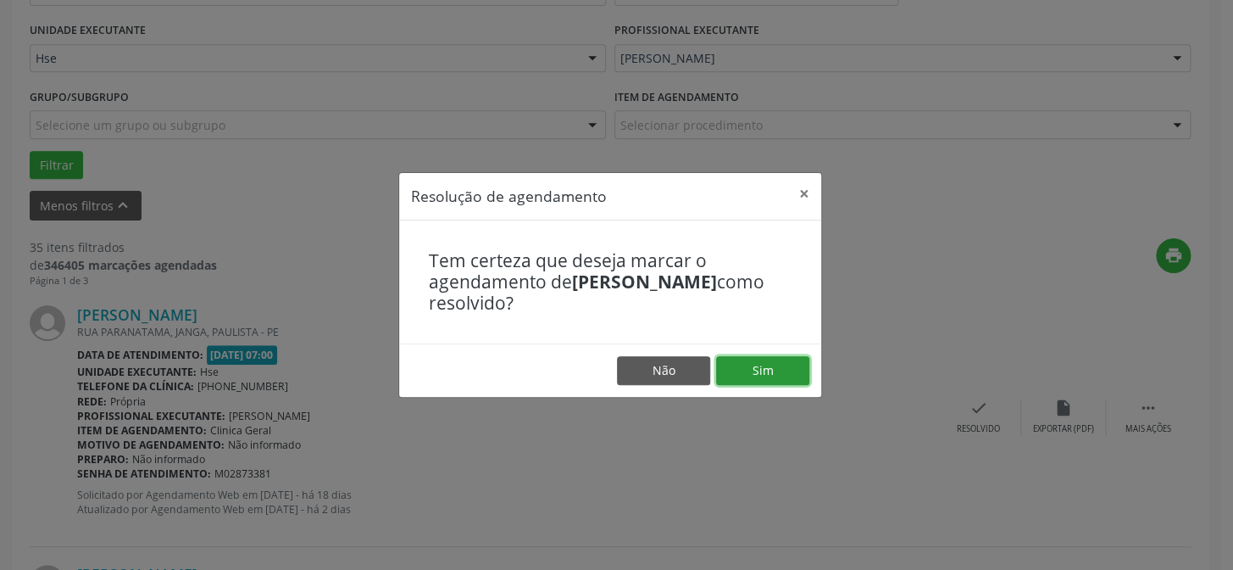
click at [758, 372] on button "Sim" at bounding box center [762, 370] width 93 height 29
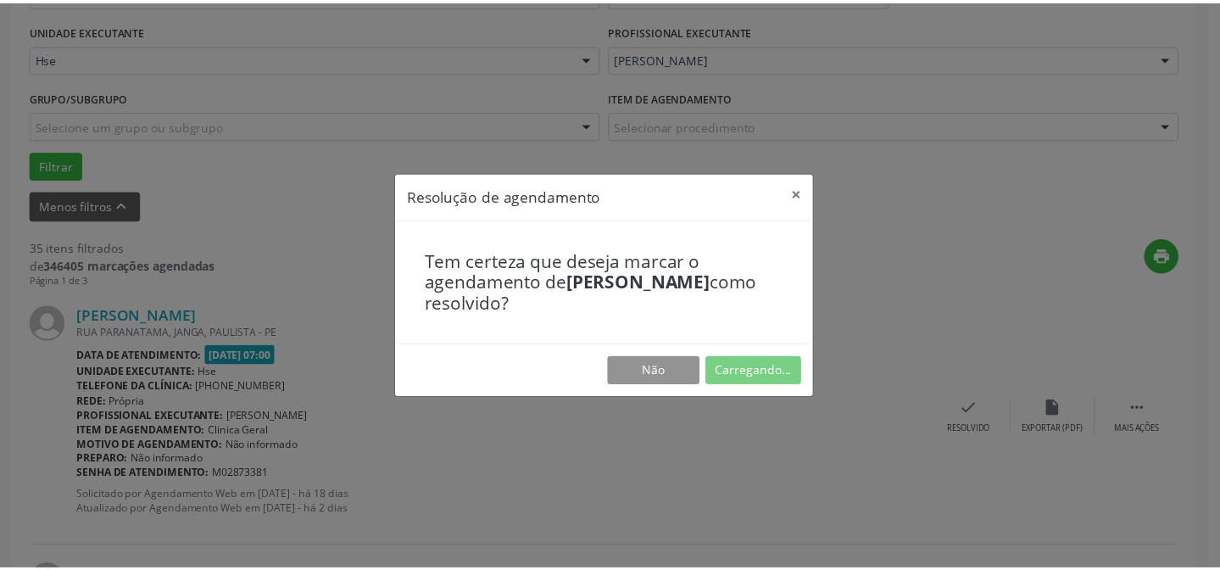
scroll to position [152, 0]
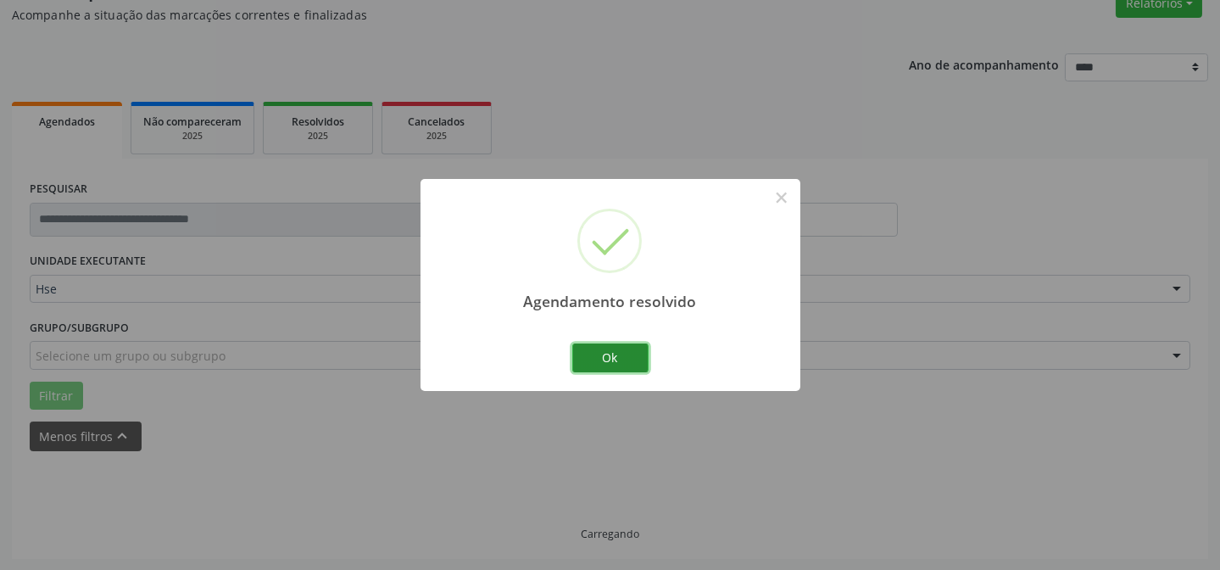
click at [603, 356] on button "Ok" at bounding box center [610, 357] width 76 height 29
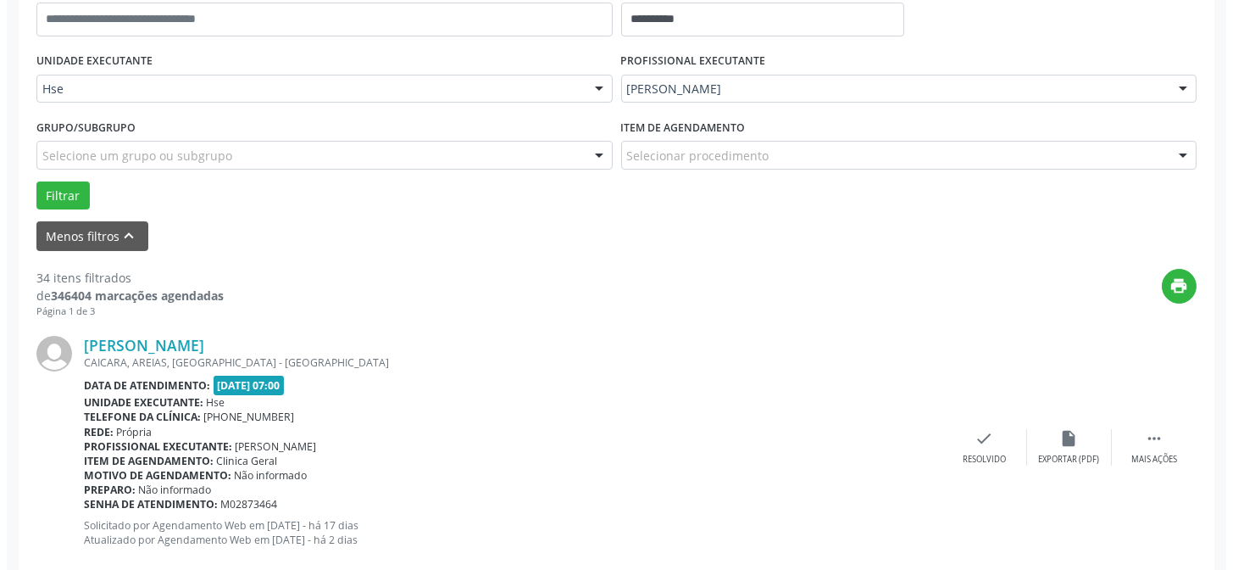
scroll to position [459, 0]
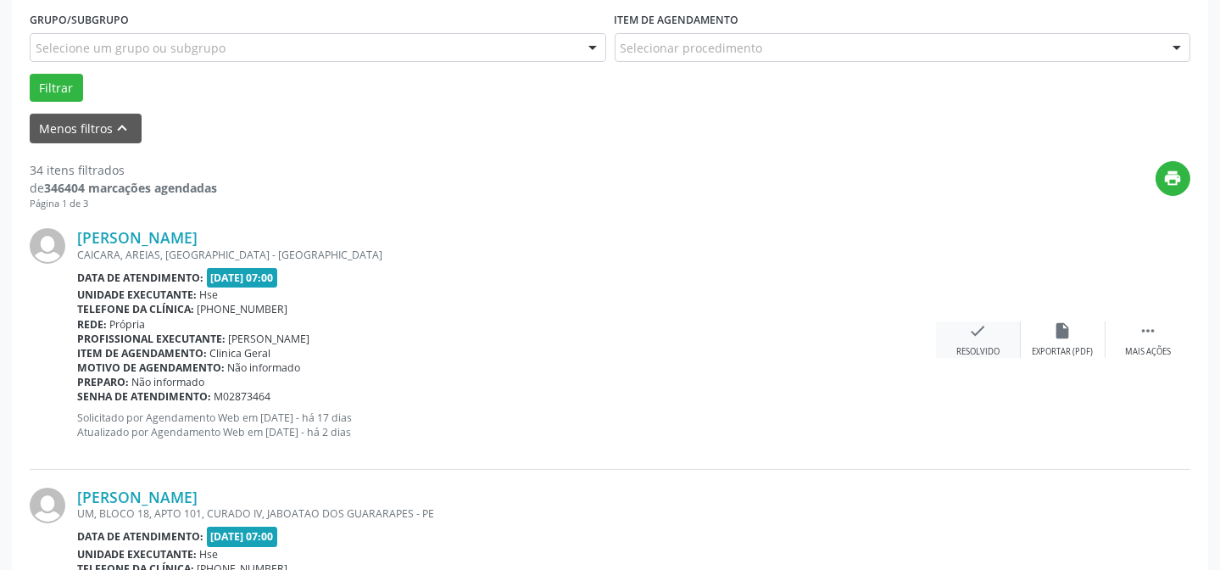
click at [990, 340] on div "check Resolvido" at bounding box center [978, 339] width 85 height 36
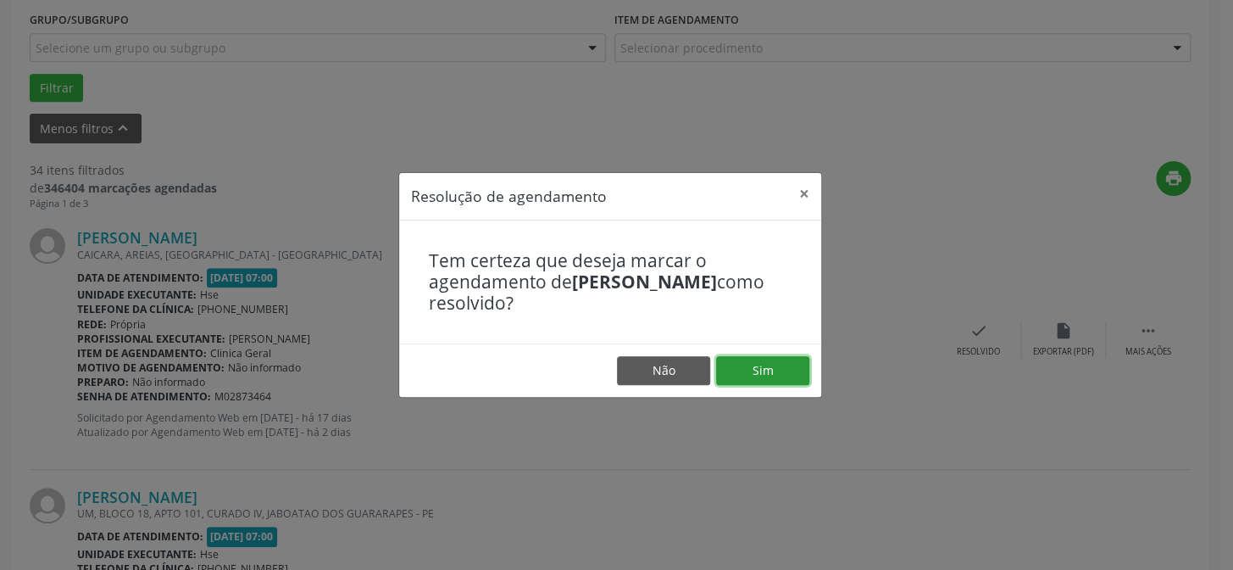
click at [753, 370] on button "Sim" at bounding box center [762, 370] width 93 height 29
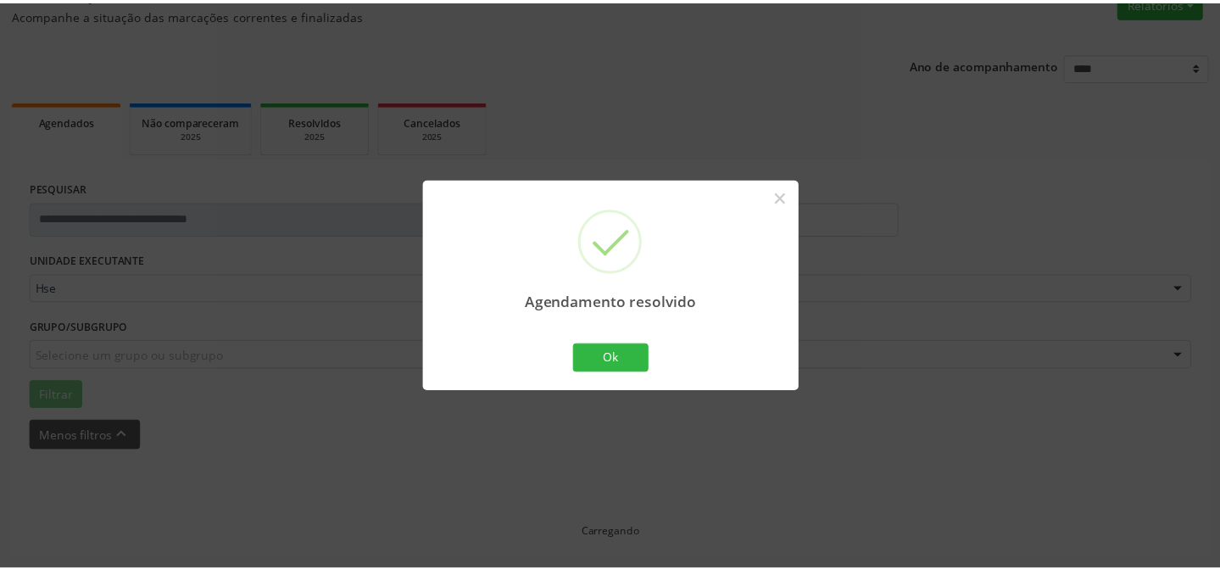
scroll to position [152, 0]
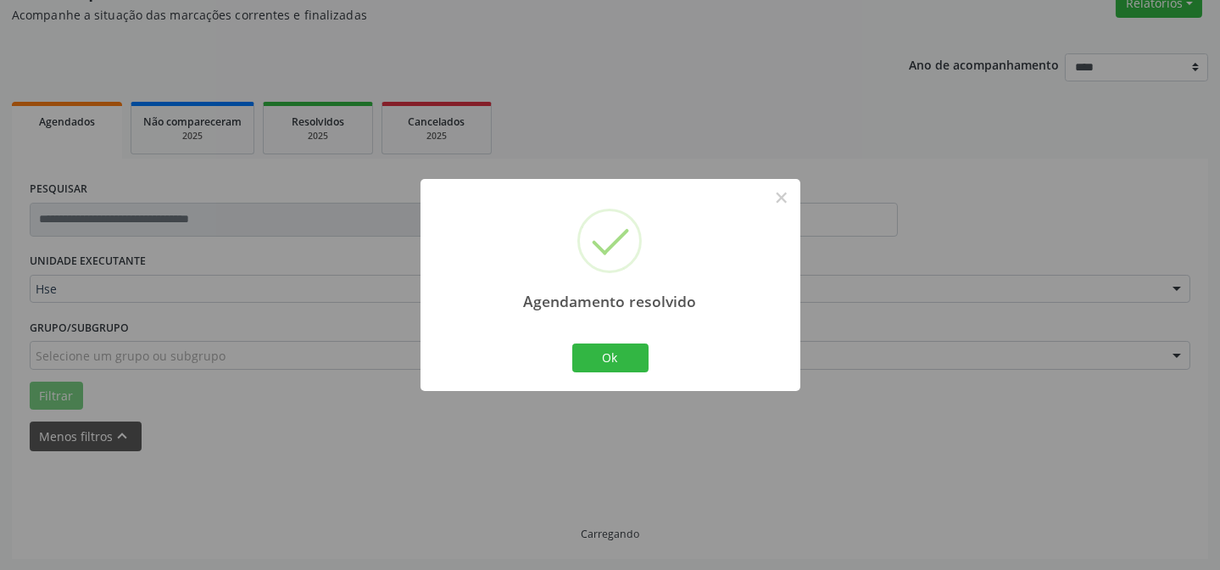
click at [596, 340] on div "Ok Cancel" at bounding box center [610, 358] width 84 height 36
click at [603, 353] on button "Ok" at bounding box center [610, 357] width 76 height 29
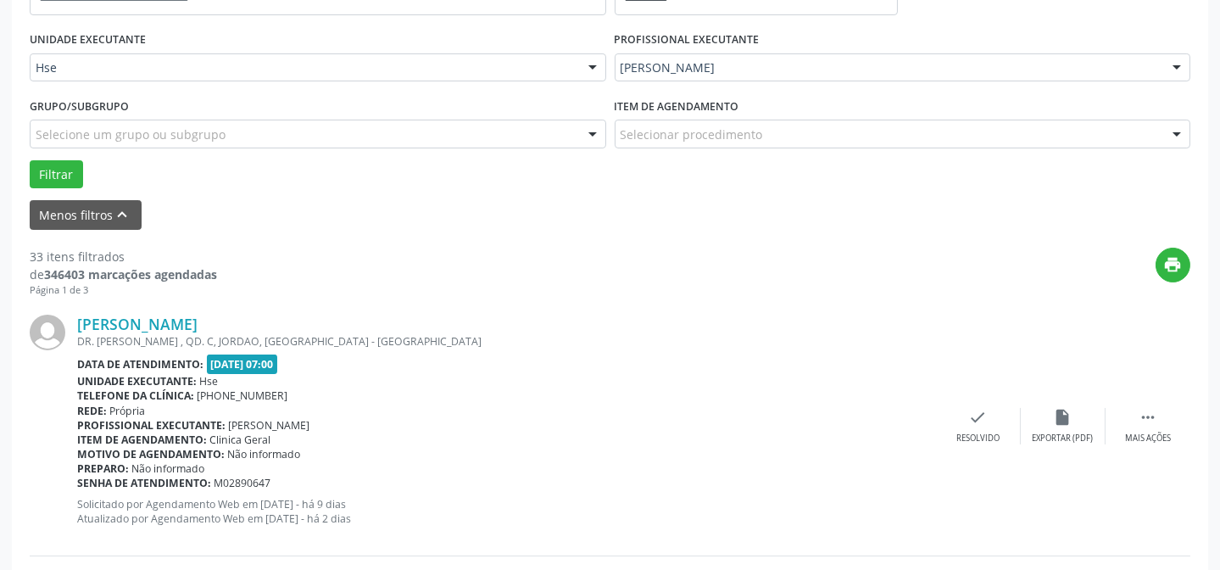
scroll to position [382, 0]
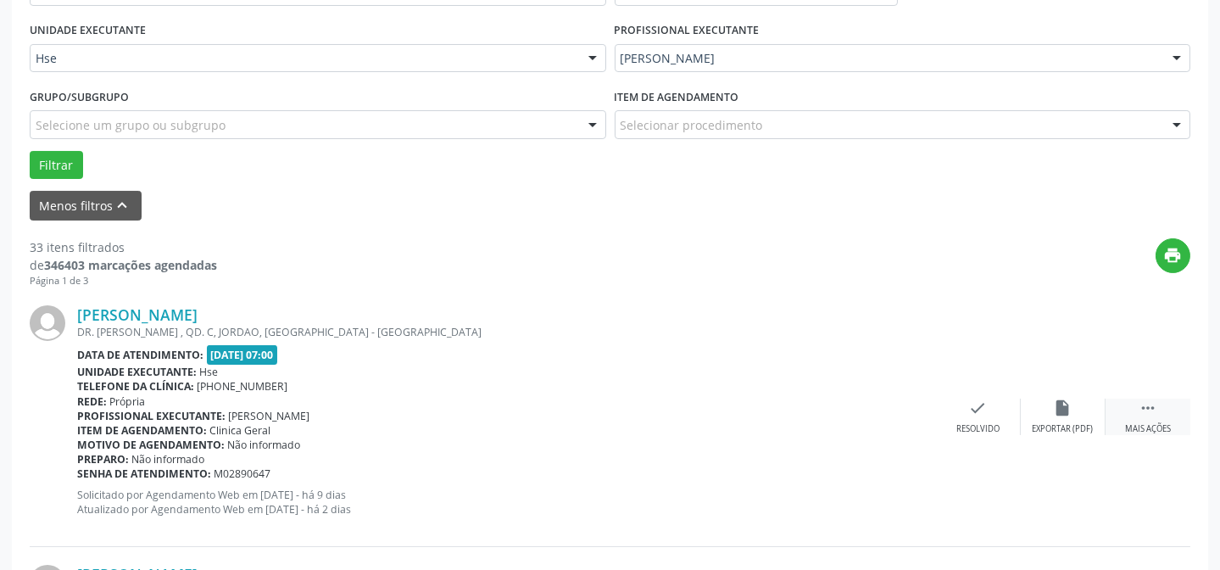
click at [1135, 403] on div " Mais ações" at bounding box center [1147, 416] width 85 height 36
click at [1102, 407] on div "alarm_off Não compareceu" at bounding box center [1062, 416] width 85 height 36
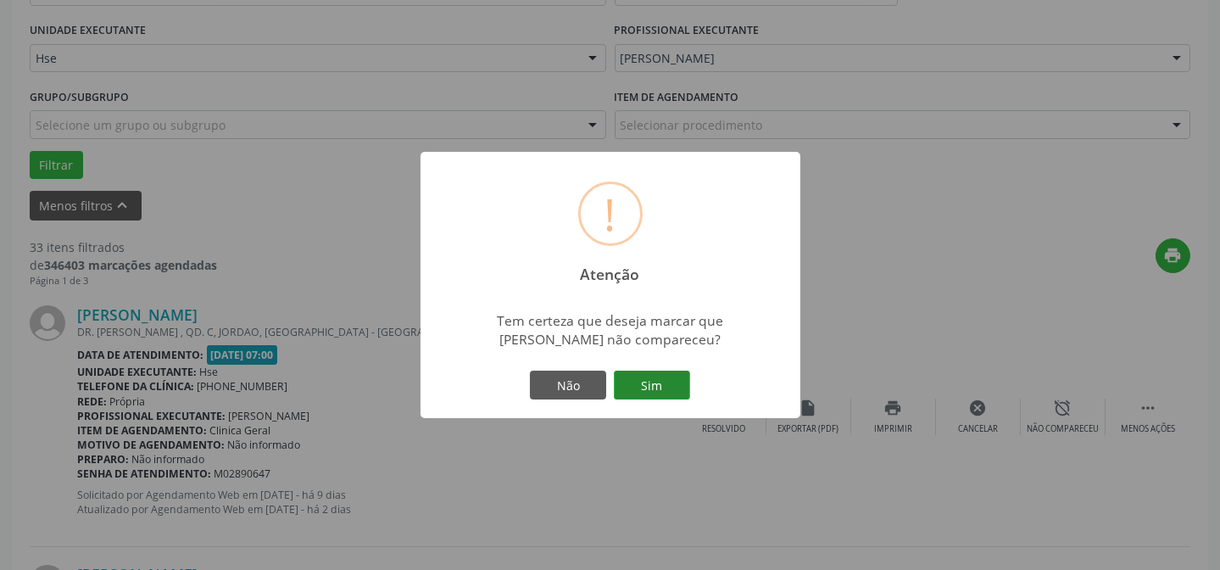
click at [659, 390] on button "Sim" at bounding box center [652, 384] width 76 height 29
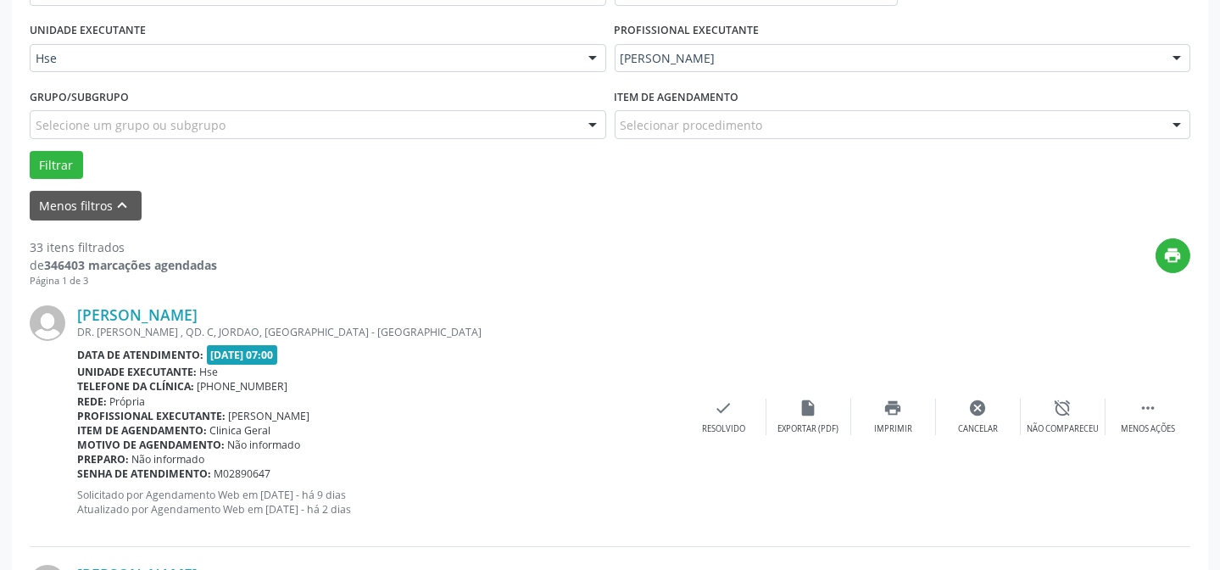
scroll to position [170, 0]
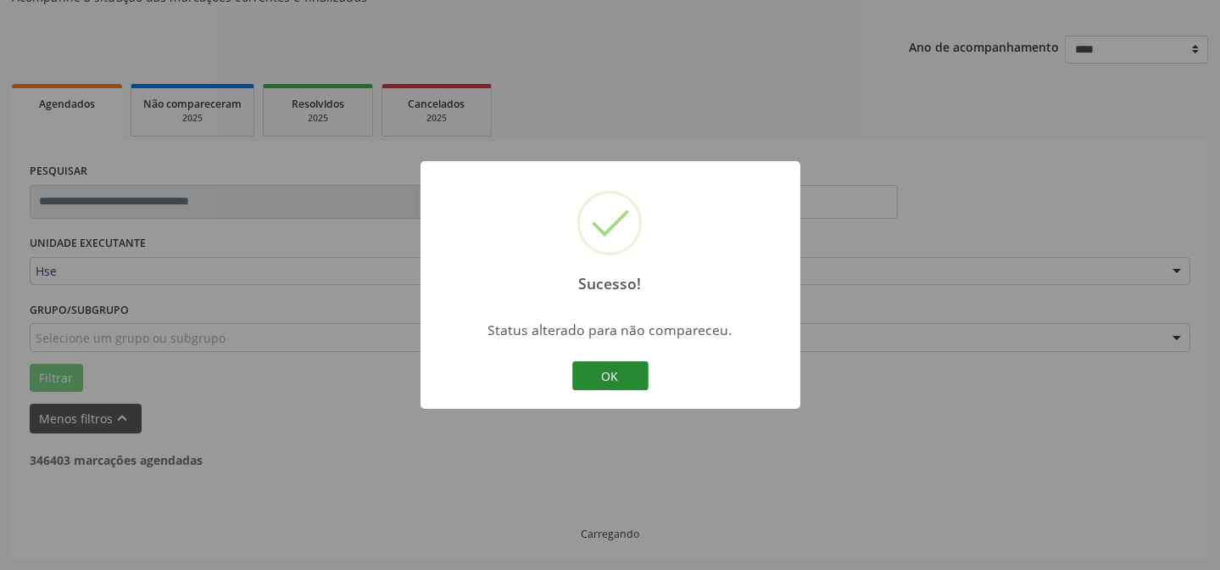
click at [607, 370] on button "OK" at bounding box center [610, 375] width 76 height 29
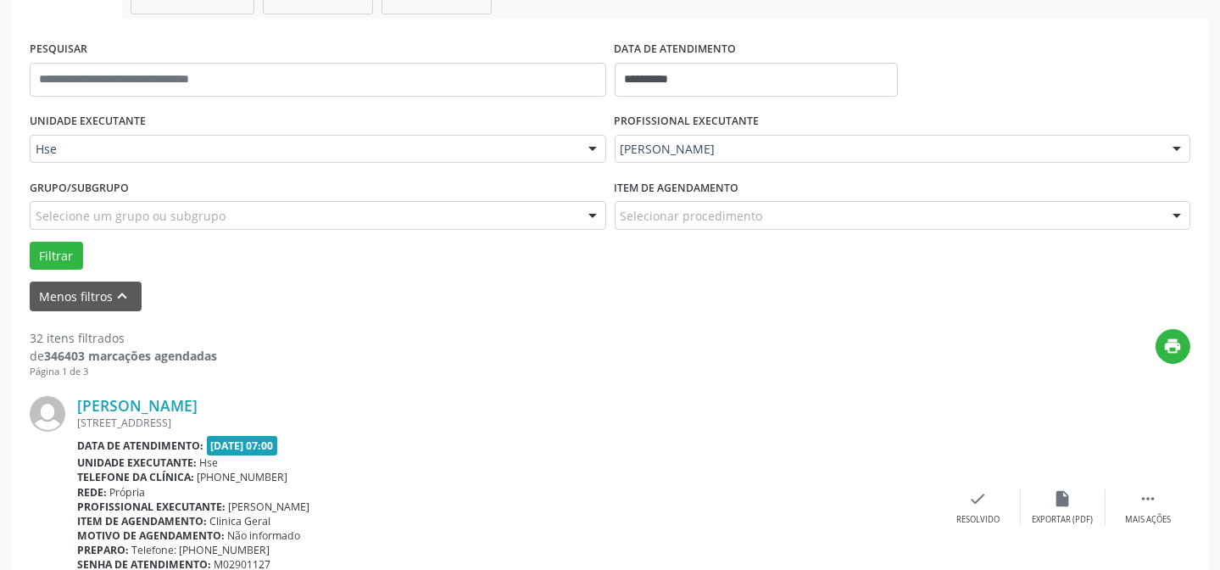
scroll to position [323, 0]
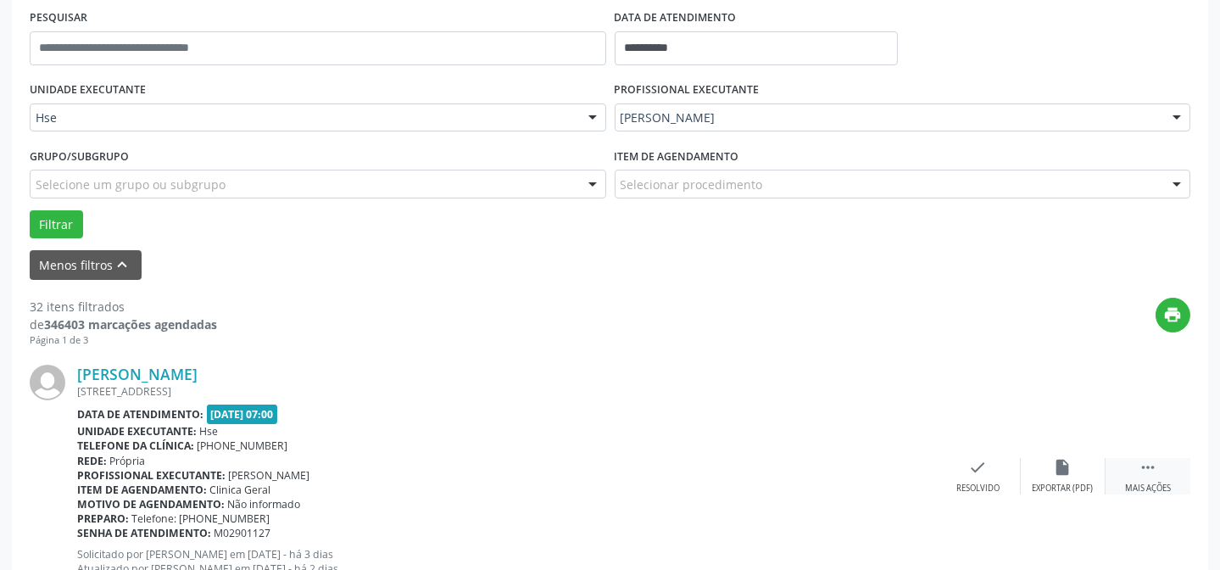
click at [1153, 471] on icon "" at bounding box center [1147, 467] width 19 height 19
click at [1071, 462] on icon "alarm_off" at bounding box center [1063, 467] width 19 height 19
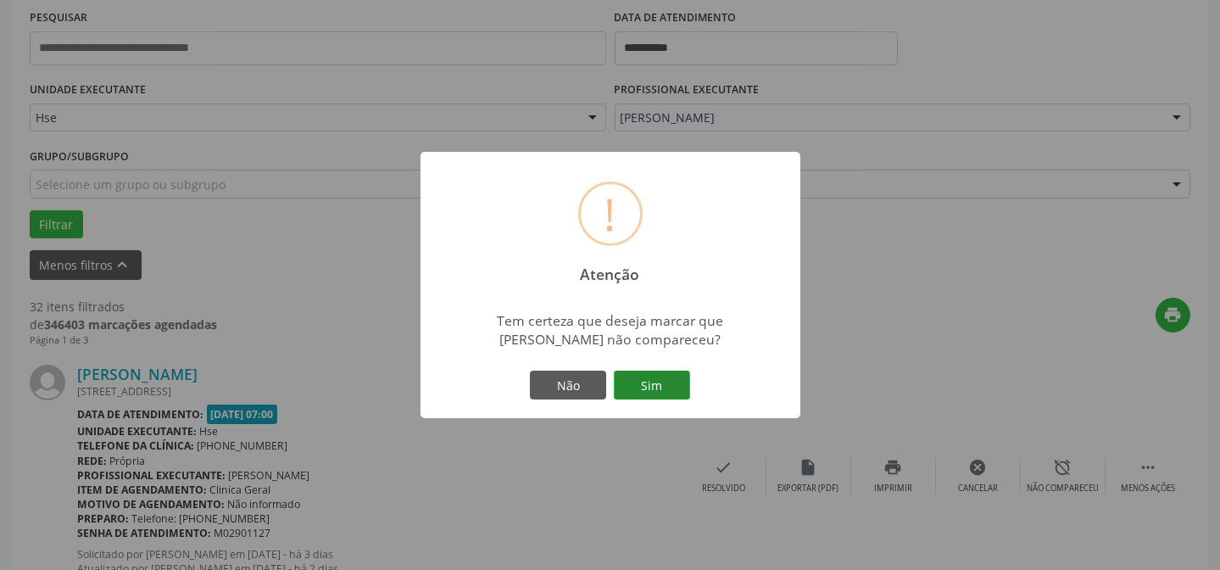
click at [684, 388] on button "Sim" at bounding box center [652, 384] width 76 height 29
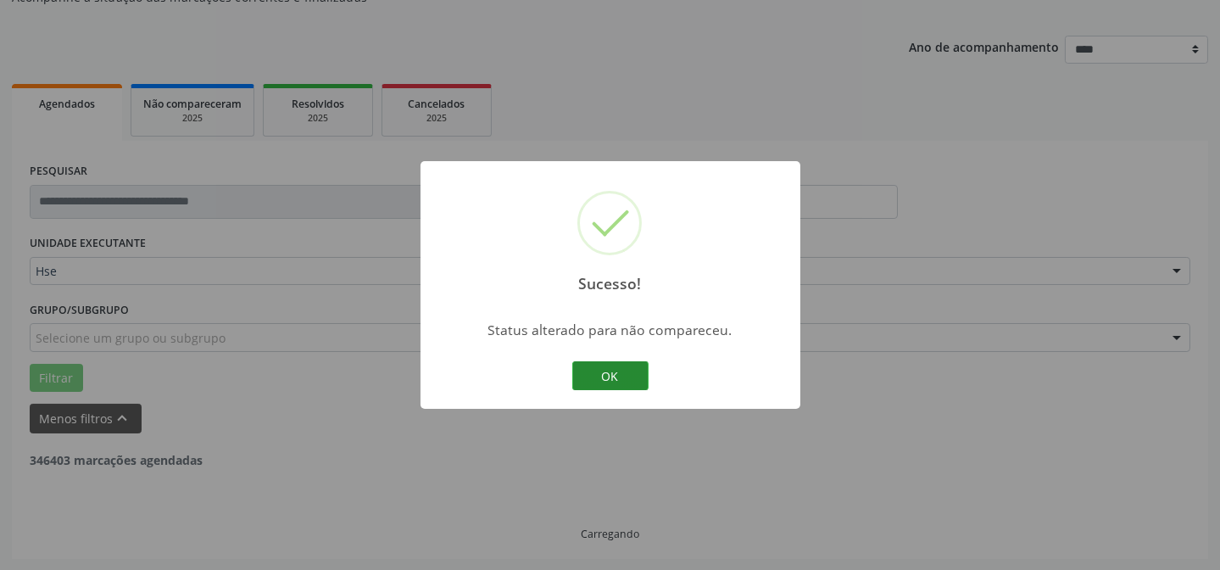
click at [627, 376] on button "OK" at bounding box center [610, 375] width 76 height 29
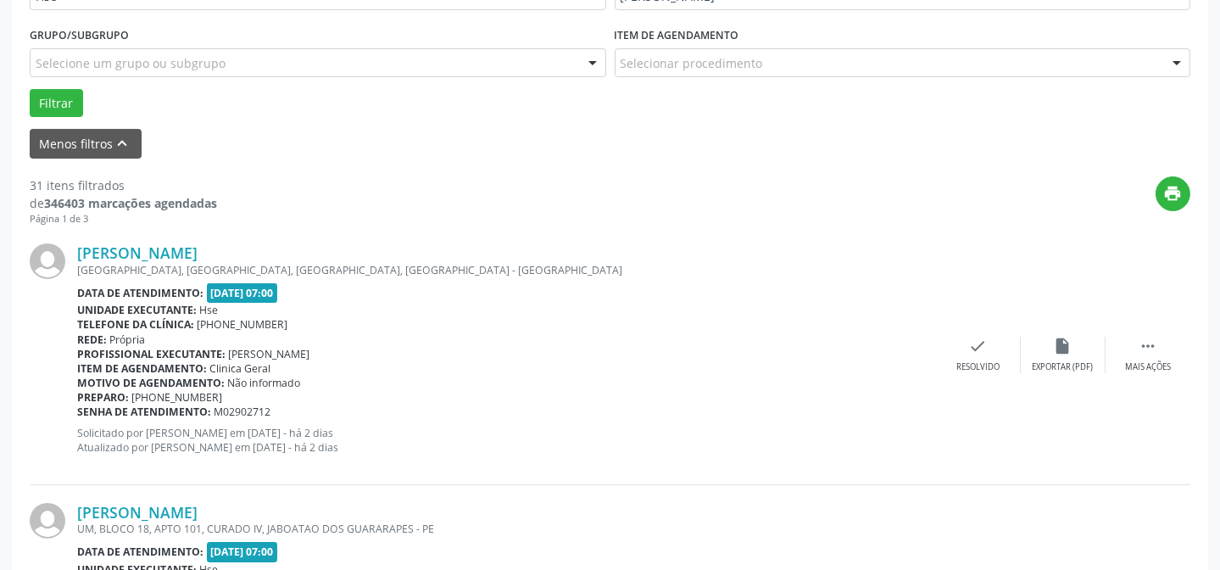
scroll to position [477, 0]
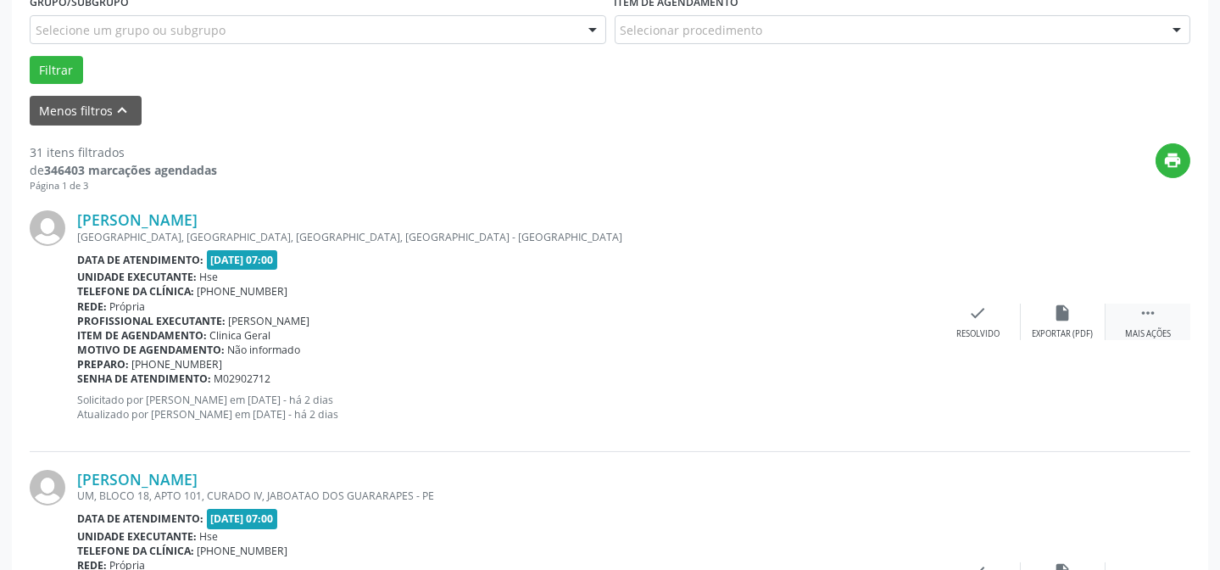
click at [1126, 331] on div "Mais ações" at bounding box center [1148, 334] width 46 height 12
click at [1045, 336] on div "Não compareceu" at bounding box center [1062, 334] width 72 height 12
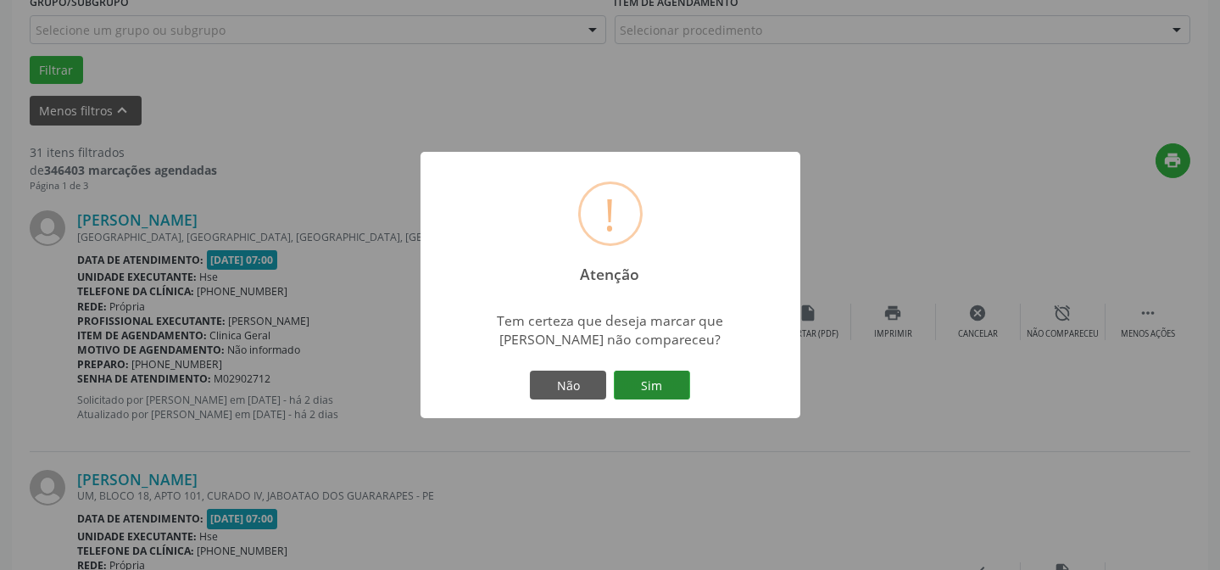
click at [656, 398] on button "Sim" at bounding box center [652, 384] width 76 height 29
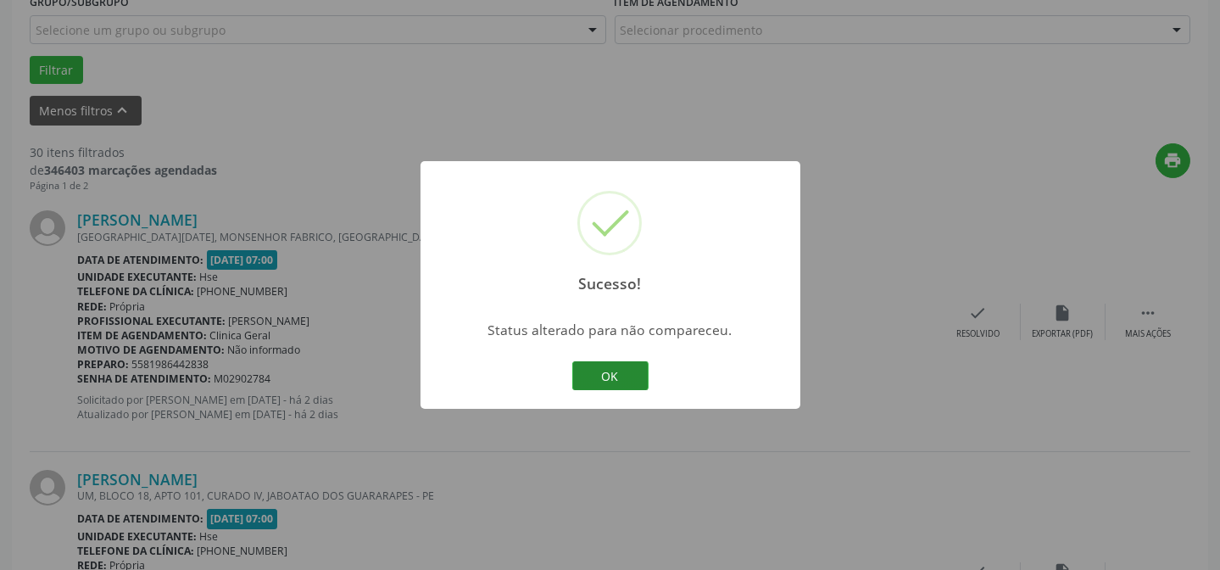
click at [627, 373] on button "OK" at bounding box center [610, 375] width 76 height 29
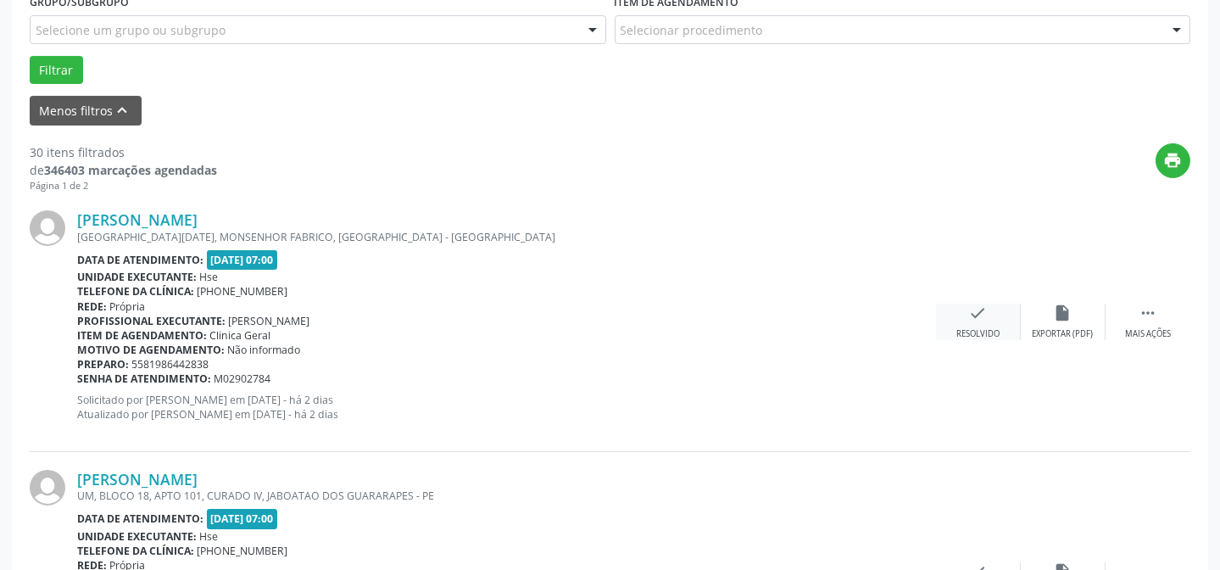
click at [985, 309] on icon "check" at bounding box center [978, 312] width 19 height 19
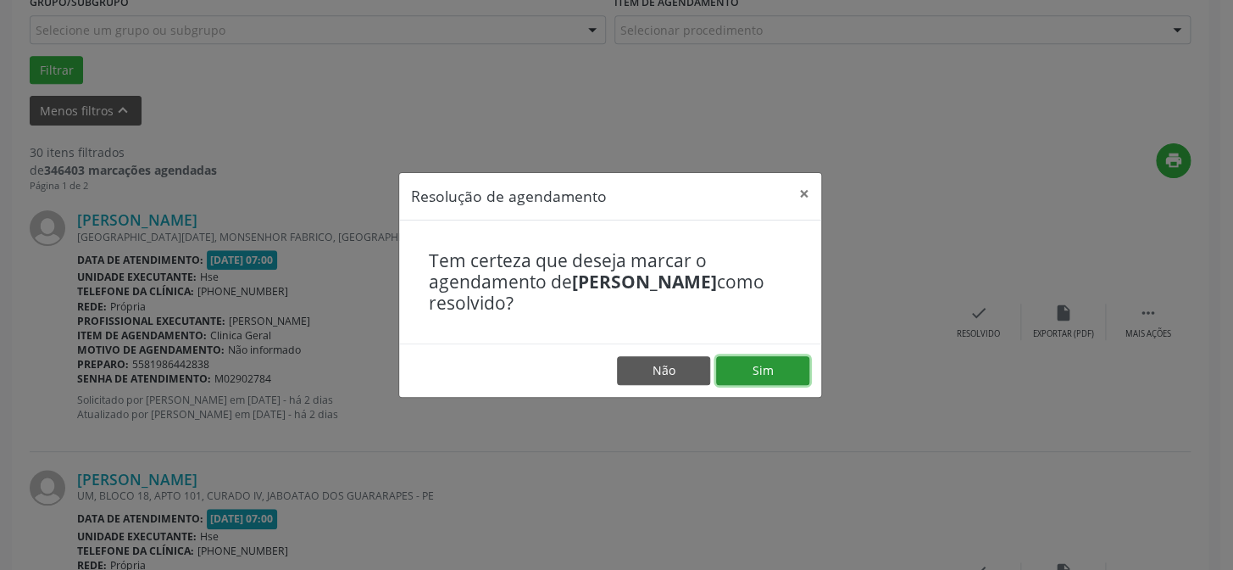
click at [776, 359] on button "Sim" at bounding box center [762, 370] width 93 height 29
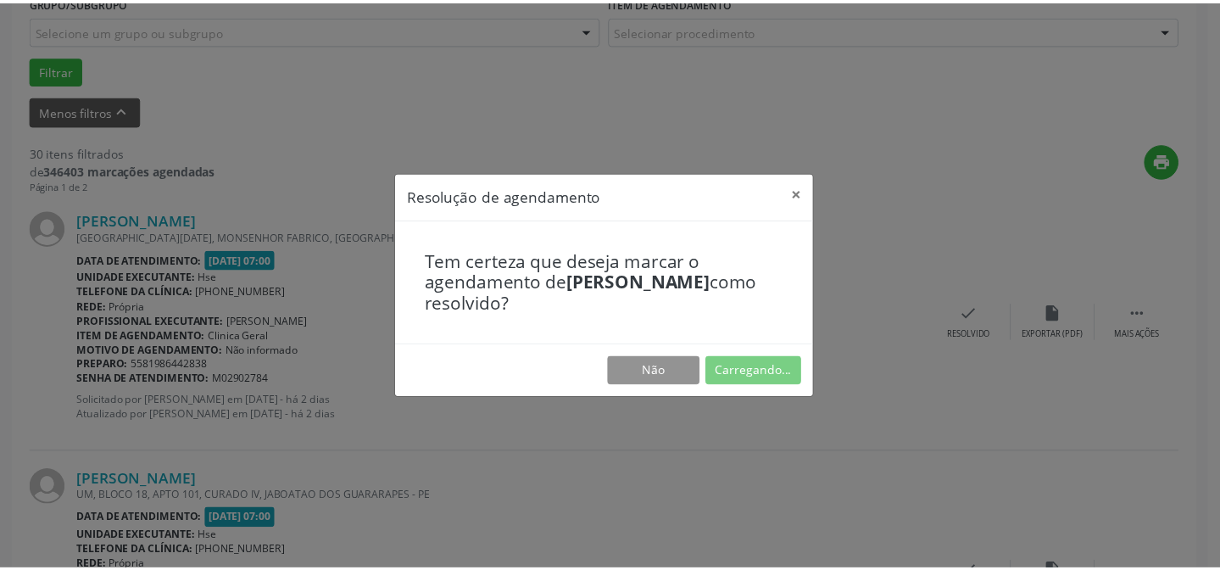
scroll to position [152, 0]
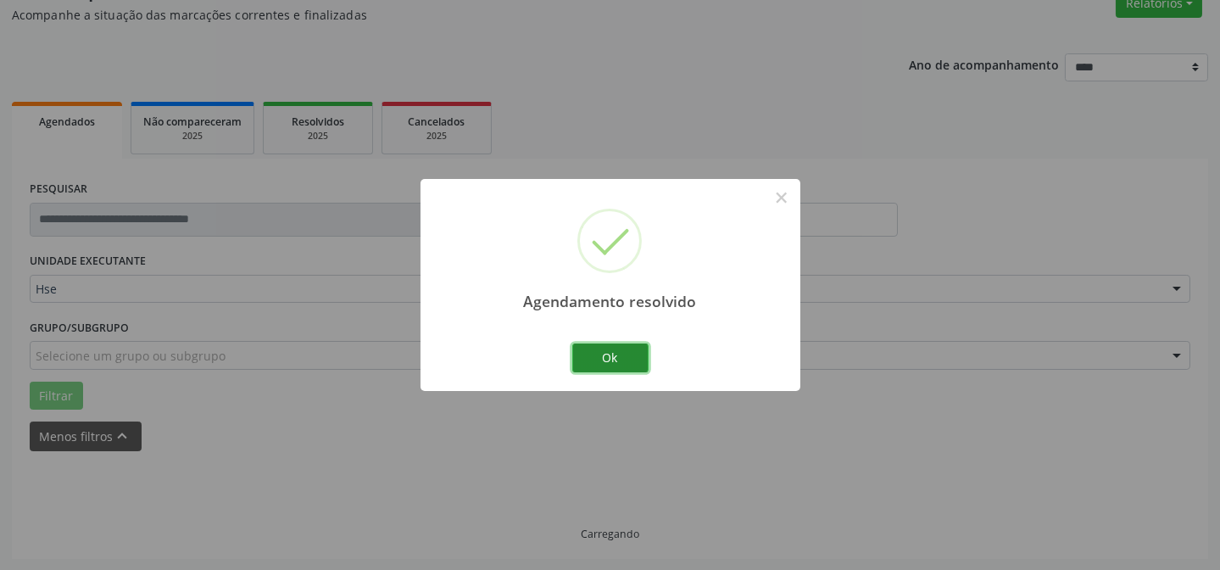
click at [631, 348] on button "Ok" at bounding box center [610, 357] width 76 height 29
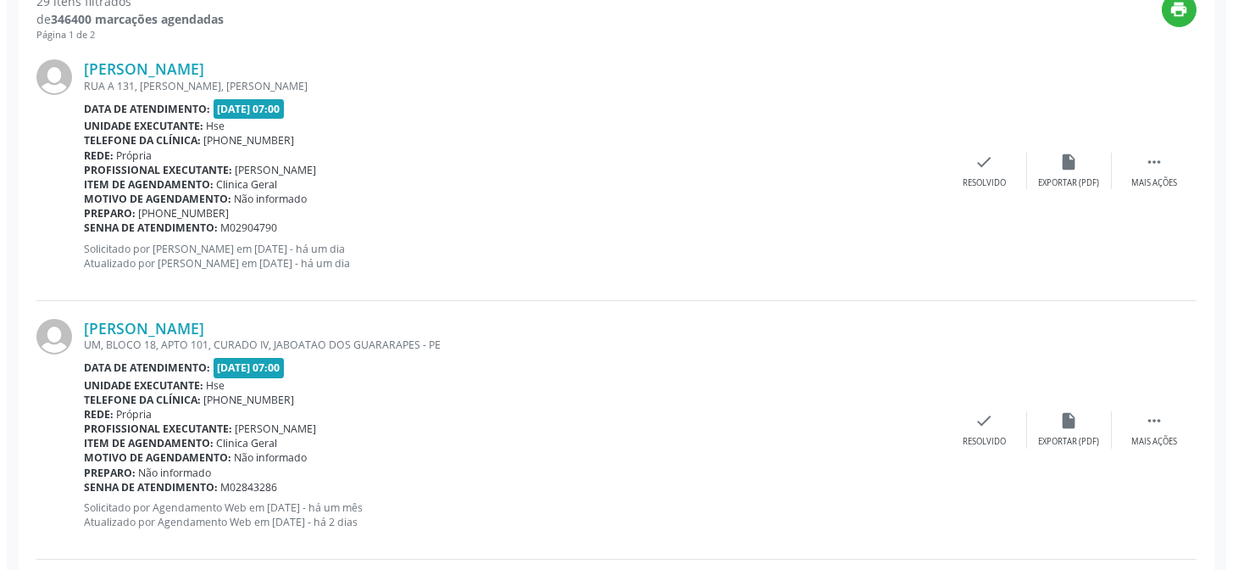
scroll to position [631, 0]
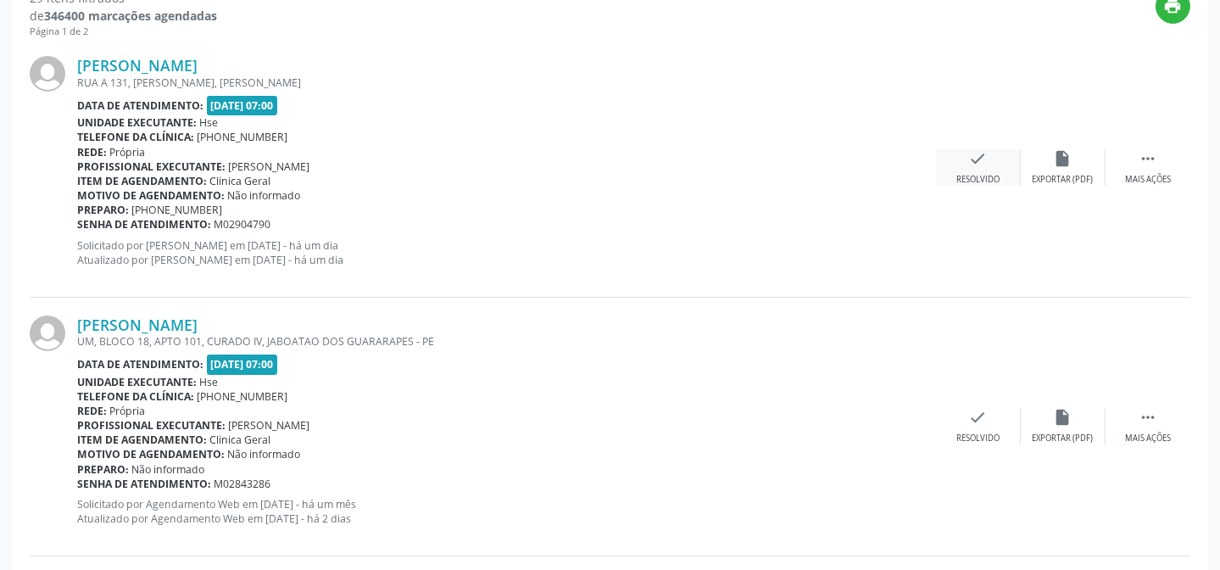
click at [977, 174] on div "Resolvido" at bounding box center [977, 180] width 43 height 12
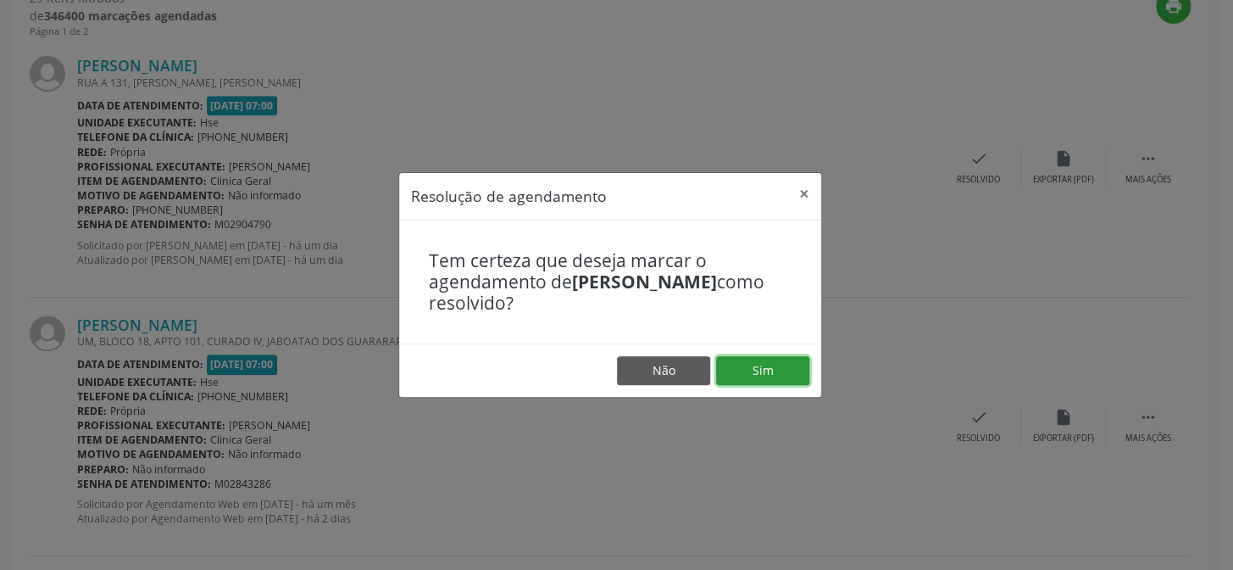
click at [772, 356] on button "Sim" at bounding box center [762, 370] width 93 height 29
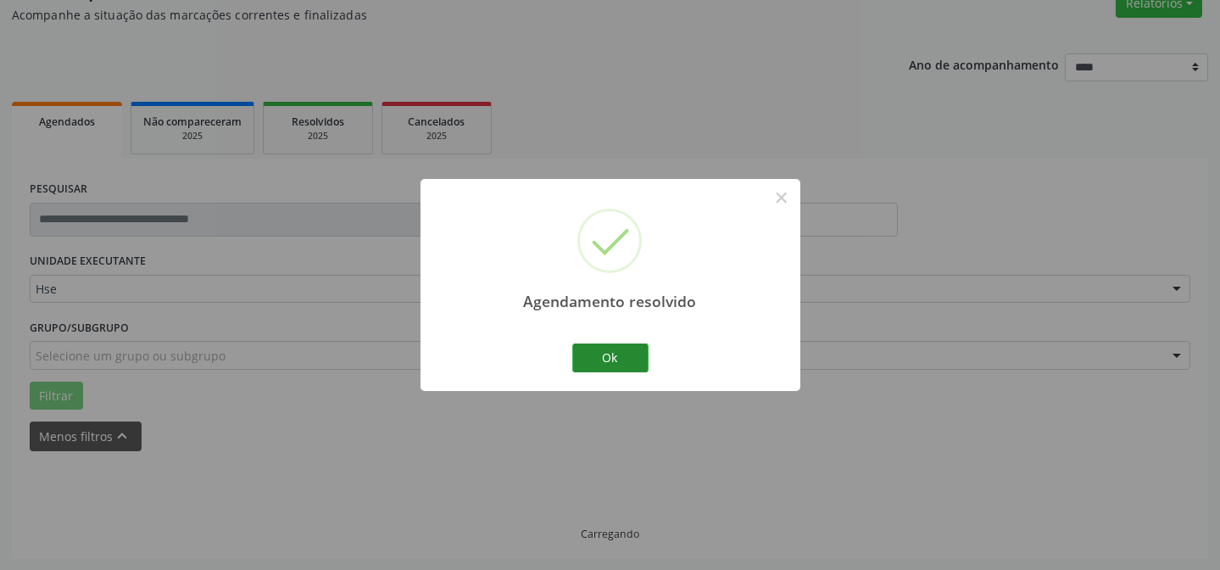
click at [636, 348] on button "Ok" at bounding box center [610, 357] width 76 height 29
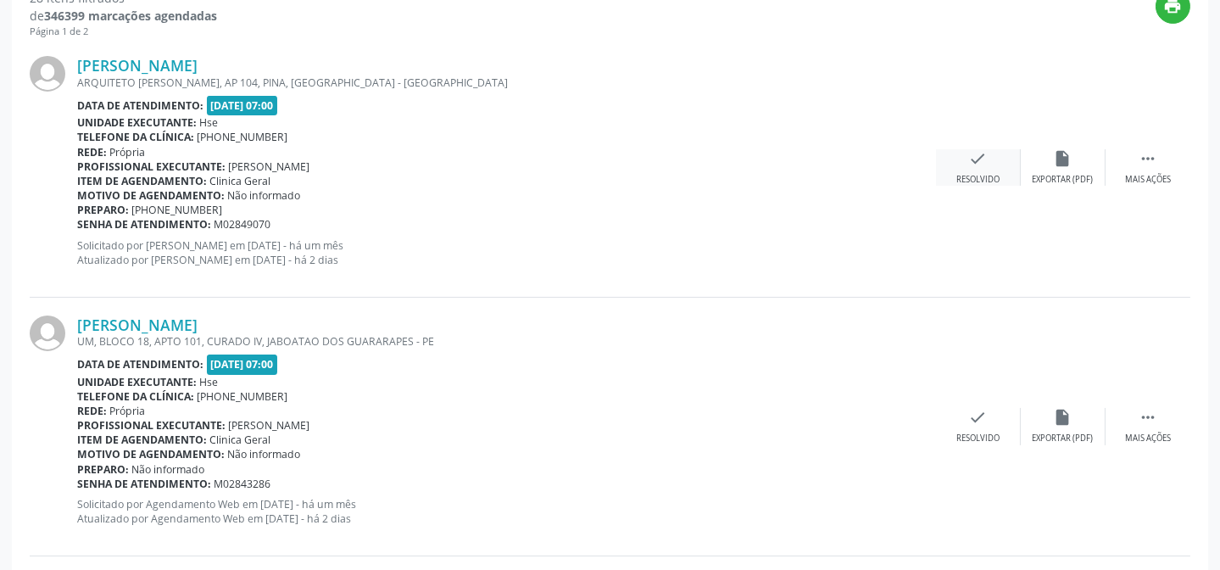
click at [958, 163] on div "check Resolvido" at bounding box center [978, 167] width 85 height 36
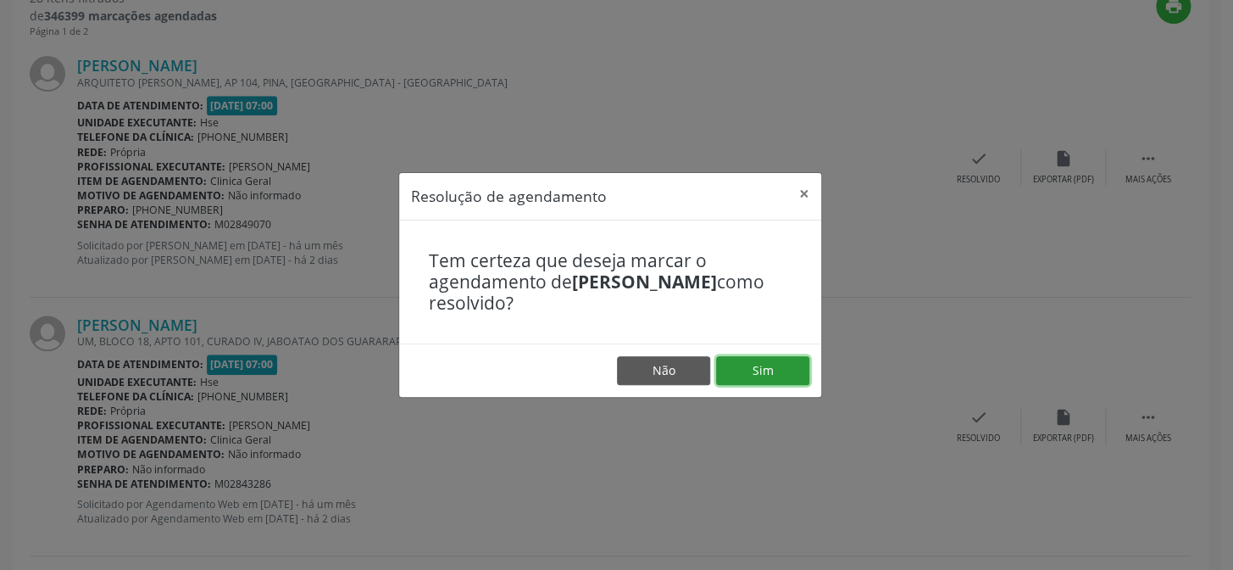
click at [753, 373] on button "Sim" at bounding box center [762, 370] width 93 height 29
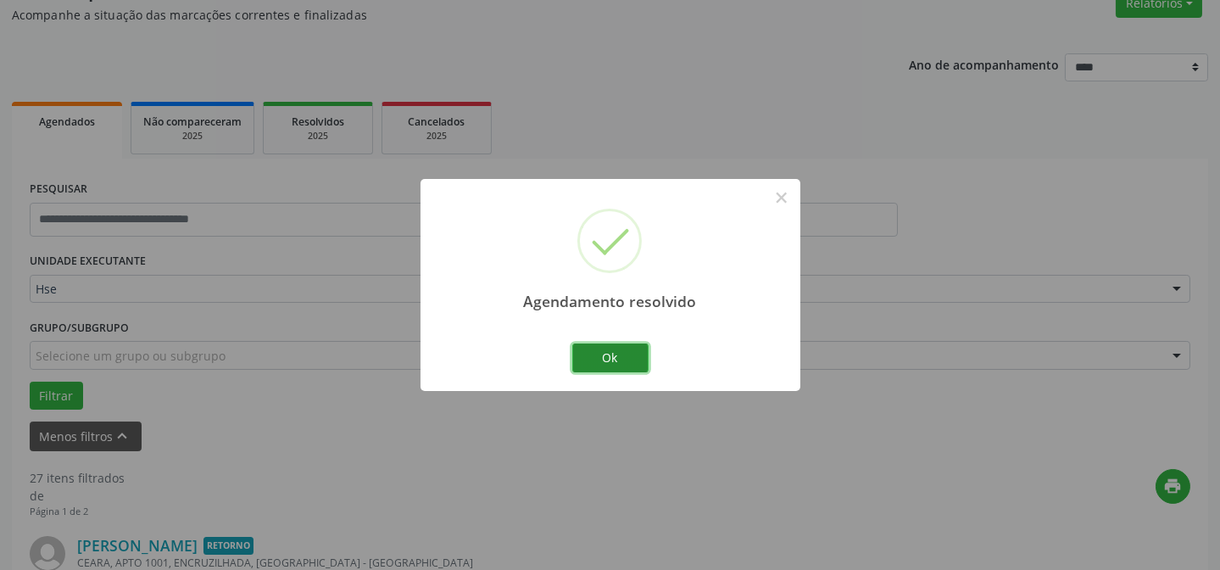
click at [632, 347] on button "Ok" at bounding box center [610, 357] width 76 height 29
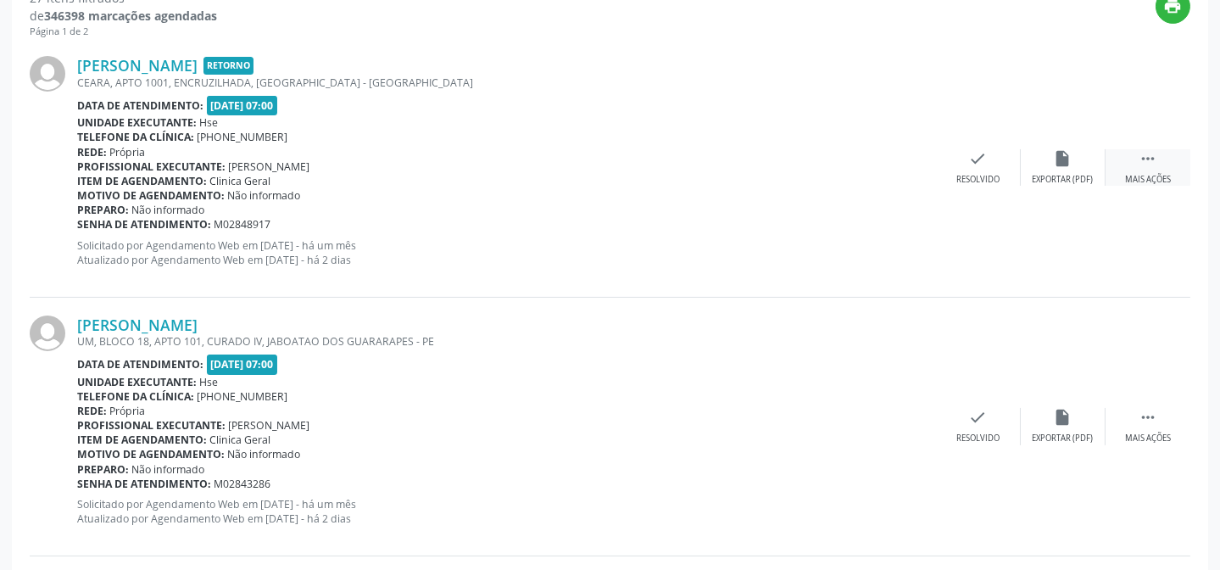
click at [1138, 165] on icon "" at bounding box center [1147, 158] width 19 height 19
click at [1055, 176] on div "Não compareceu" at bounding box center [1062, 180] width 72 height 12
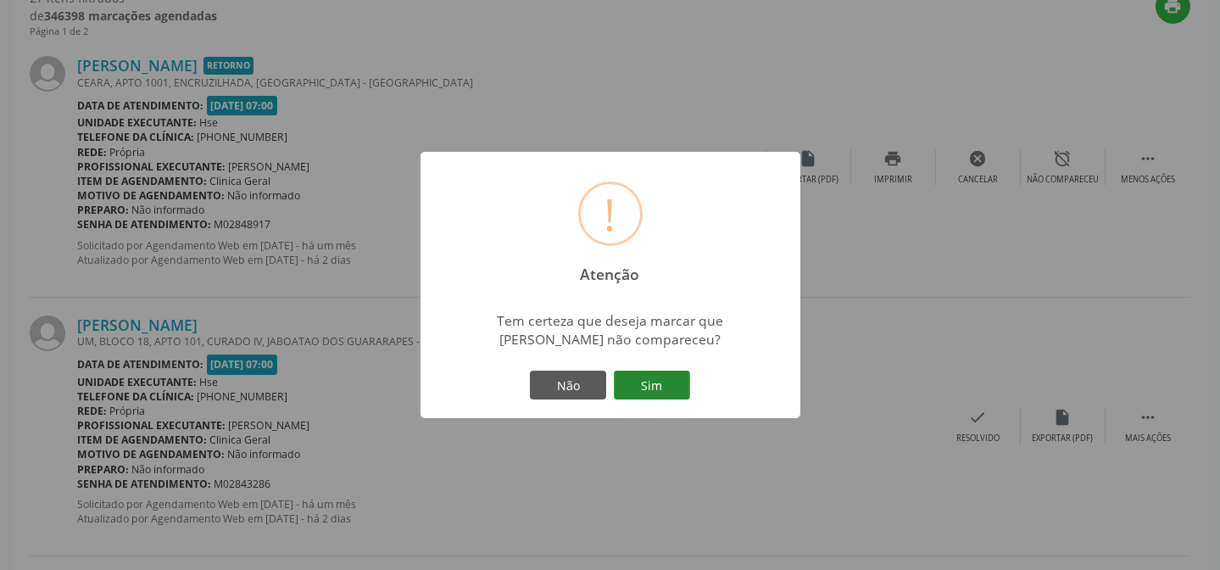
click at [670, 386] on button "Sim" at bounding box center [652, 384] width 76 height 29
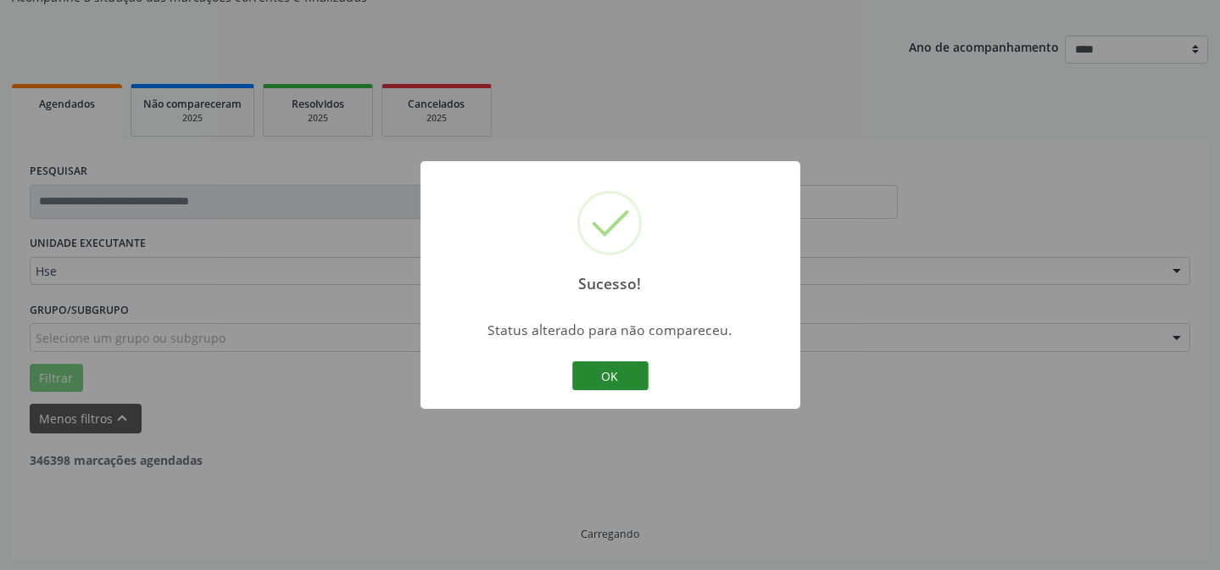
click at [614, 367] on button "OK" at bounding box center [610, 375] width 76 height 29
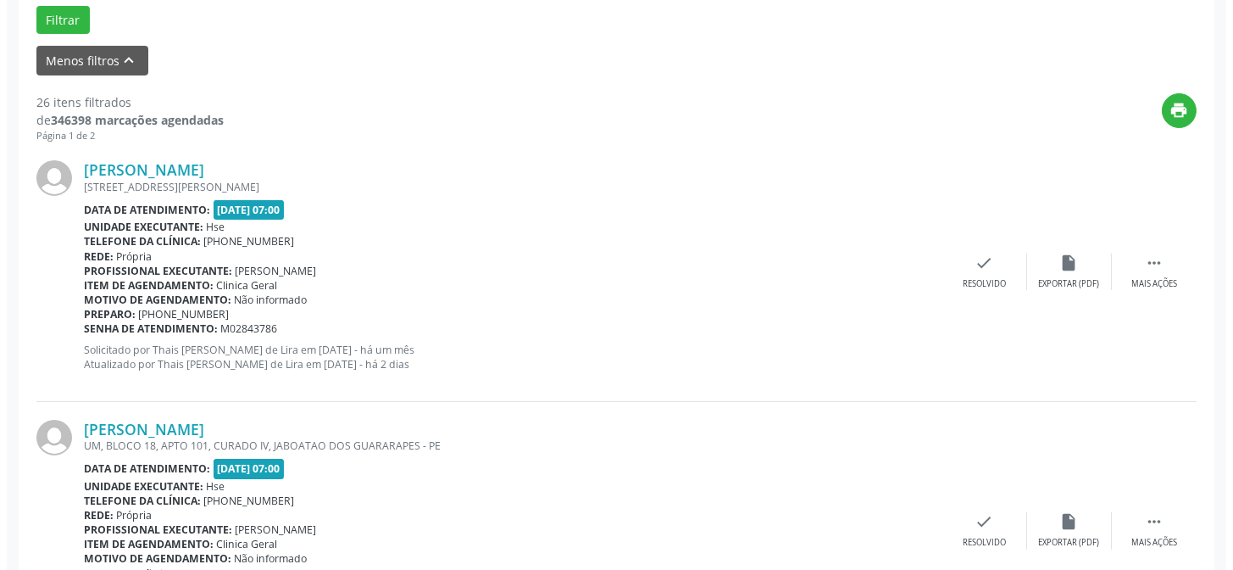
scroll to position [554, 0]
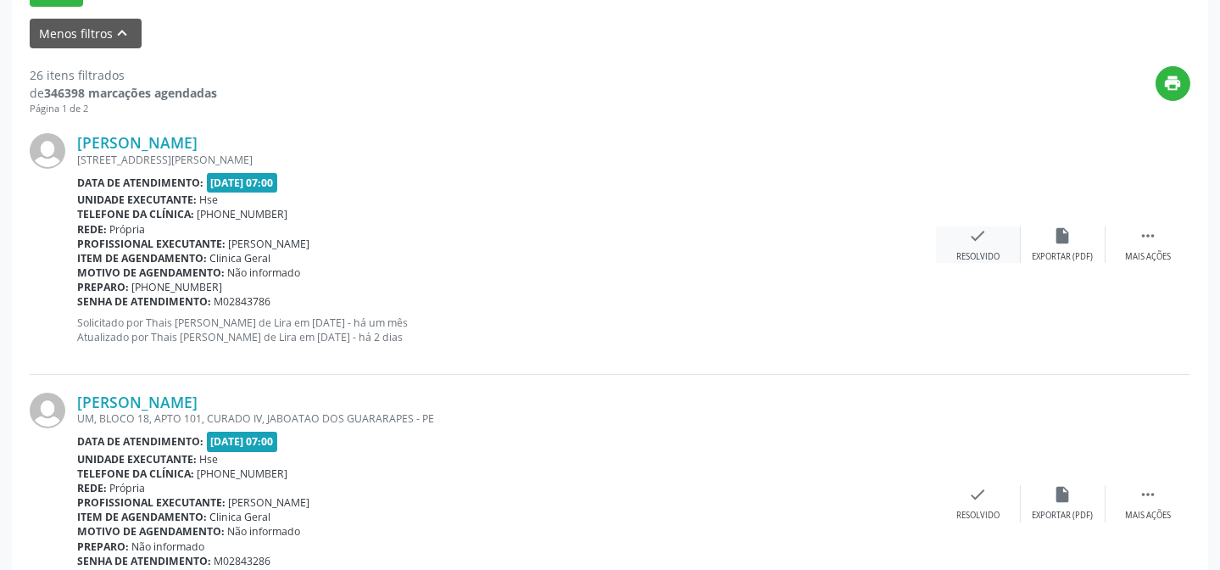
click at [965, 227] on div "check Resolvido" at bounding box center [978, 244] width 85 height 36
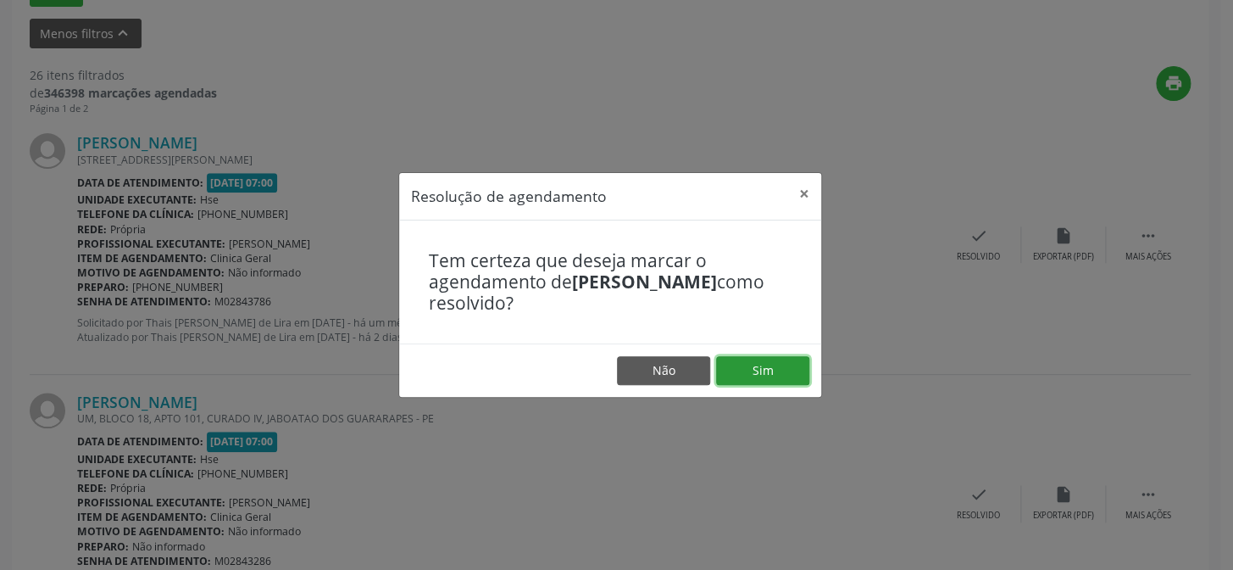
click at [759, 364] on button "Sim" at bounding box center [762, 370] width 93 height 29
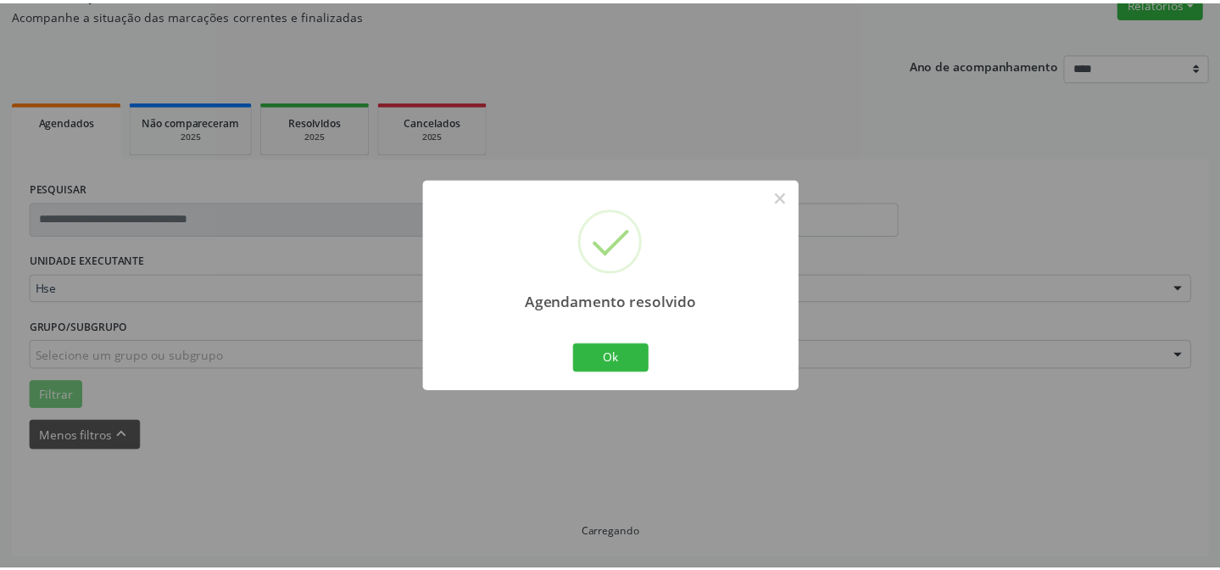
scroll to position [152, 0]
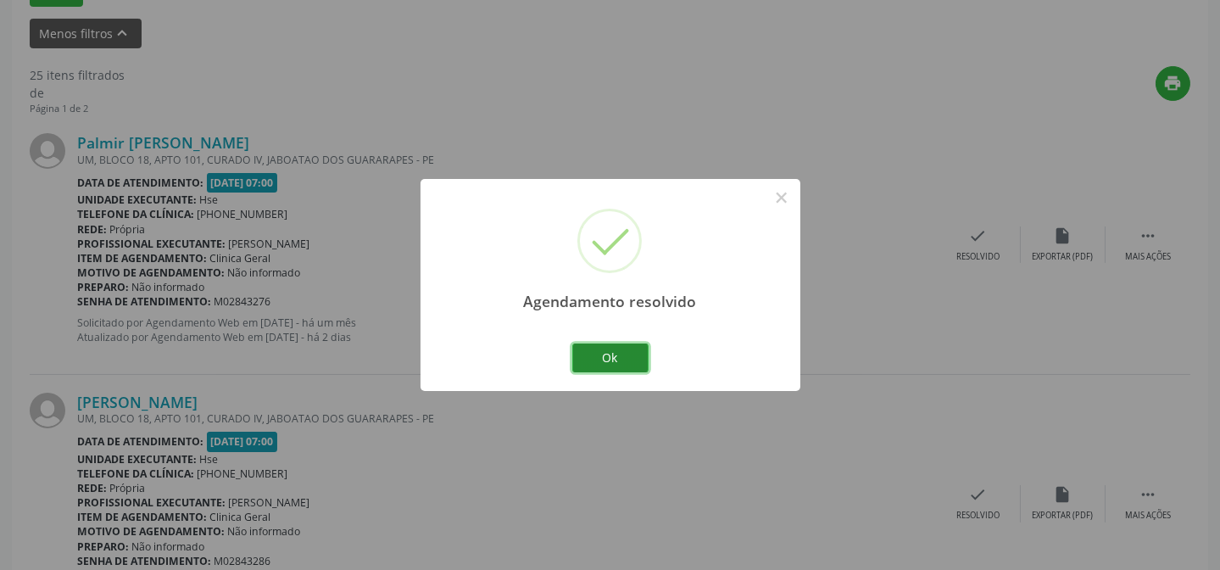
click at [642, 363] on button "Ok" at bounding box center [610, 357] width 76 height 29
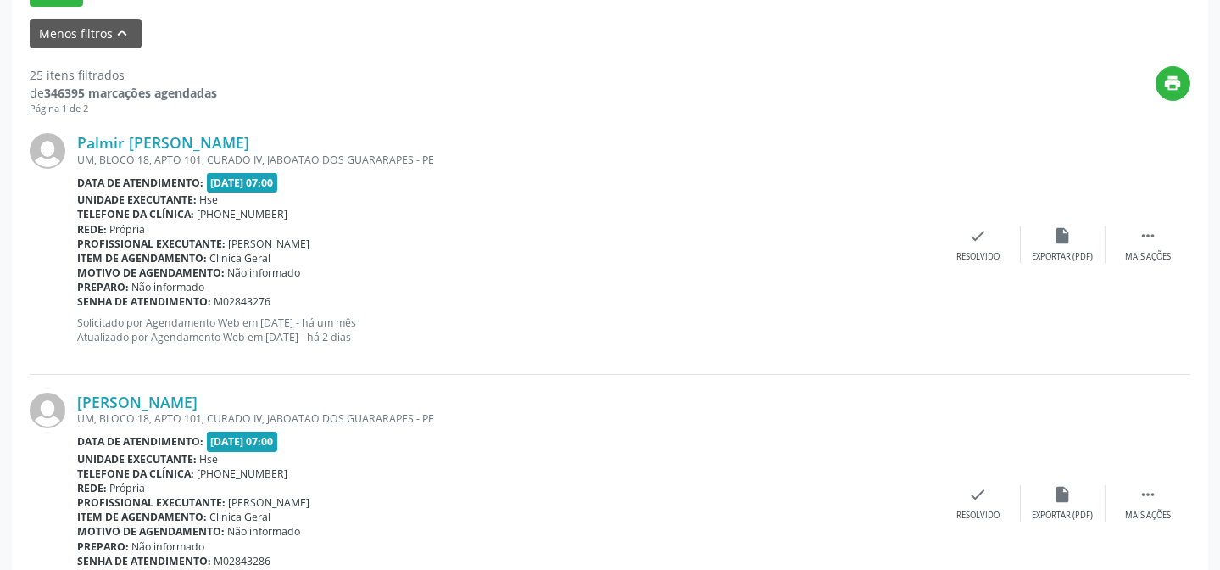
scroll to position [553, 0]
click at [1136, 236] on div " Mais ações" at bounding box center [1147, 245] width 85 height 36
click at [1039, 237] on div "alarm_off Não compareceu" at bounding box center [1062, 245] width 85 height 36
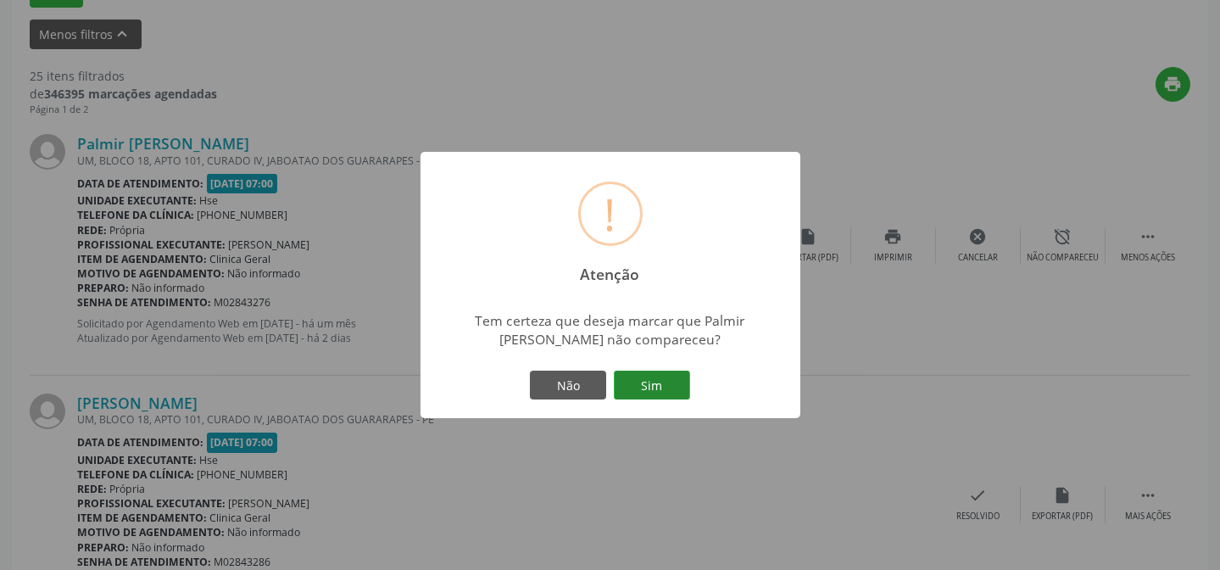
click at [648, 372] on button "Sim" at bounding box center [652, 384] width 76 height 29
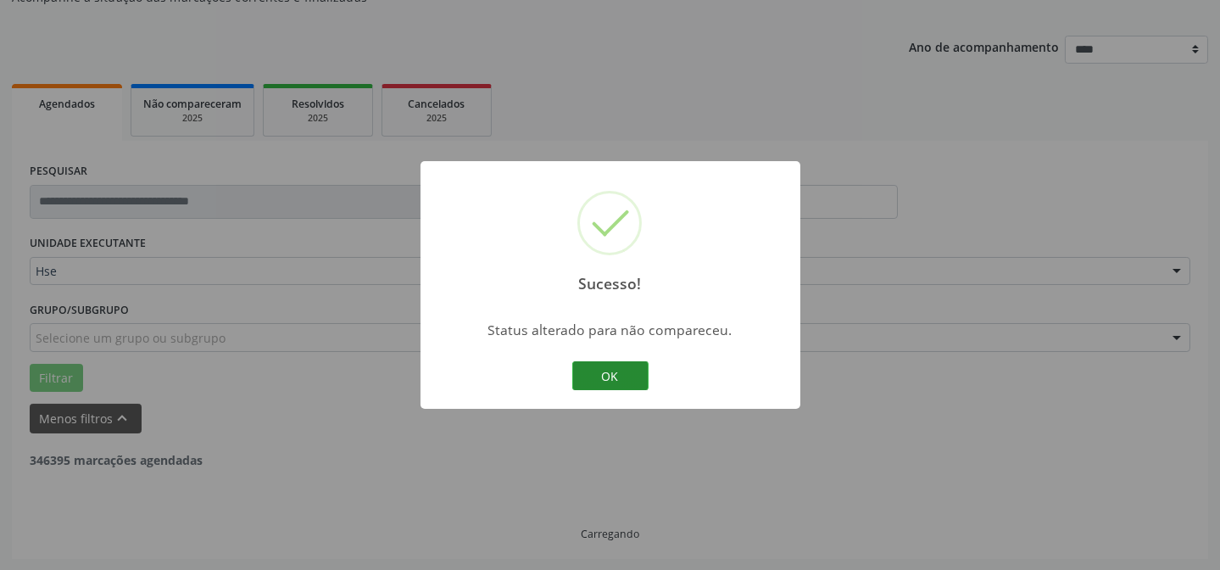
click at [613, 376] on button "OK" at bounding box center [610, 375] width 76 height 29
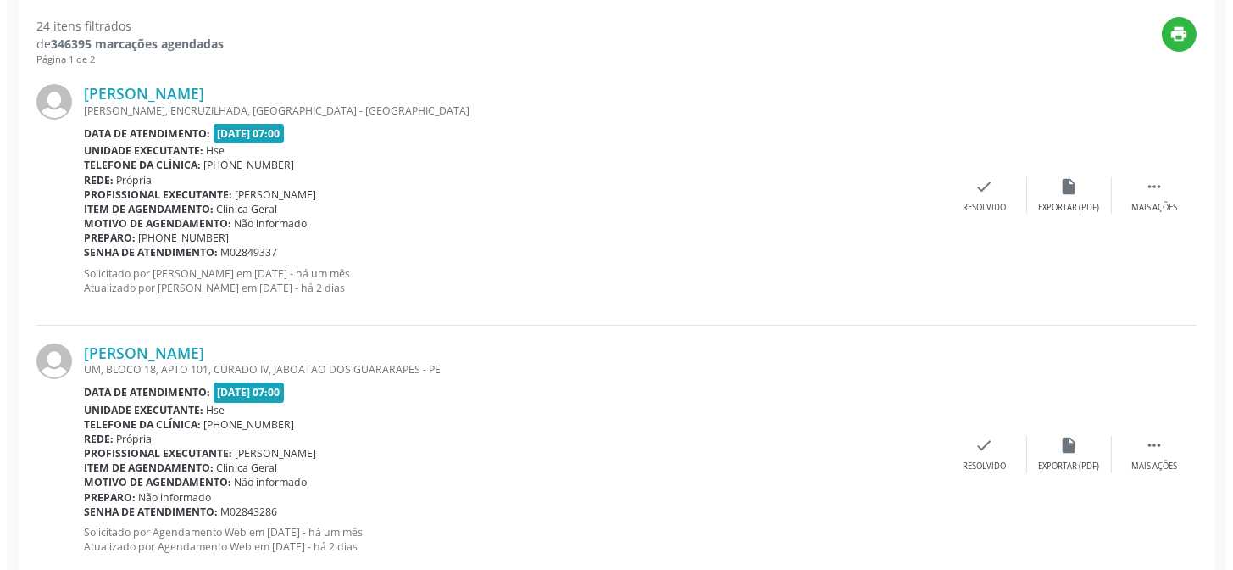
scroll to position [631, 0]
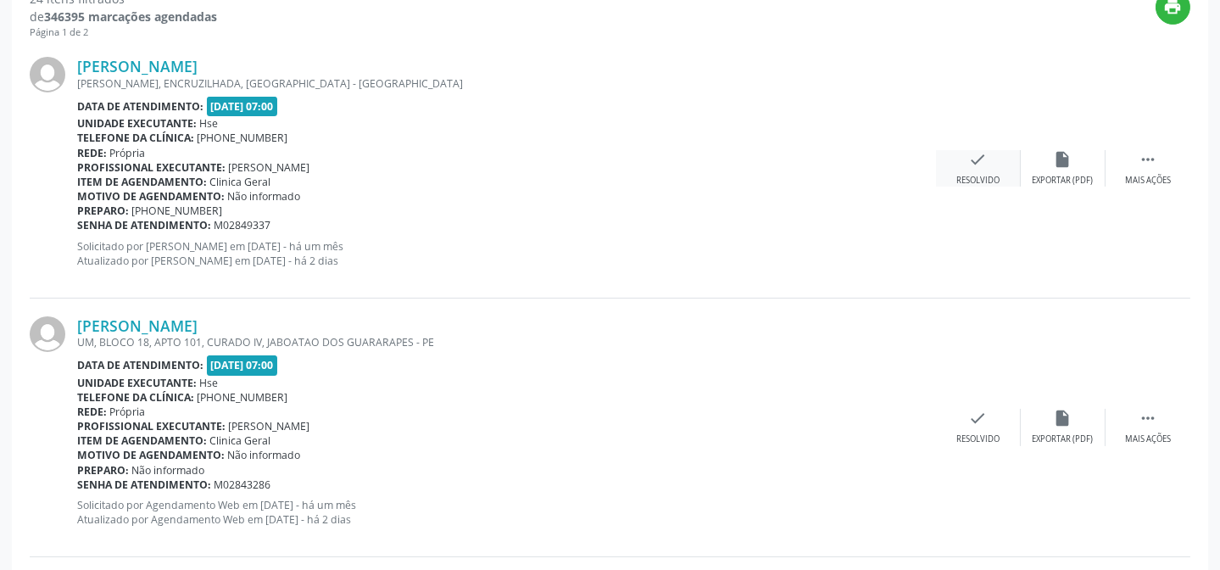
click at [949, 160] on div "check Resolvido" at bounding box center [978, 168] width 85 height 36
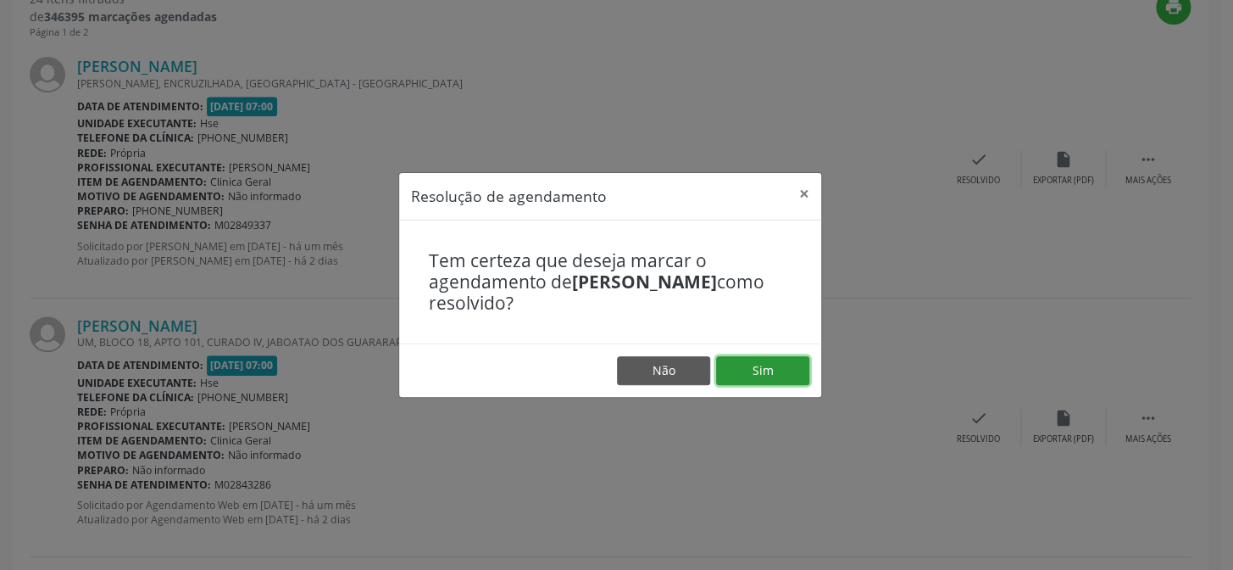
click at [761, 372] on button "Sim" at bounding box center [762, 370] width 93 height 29
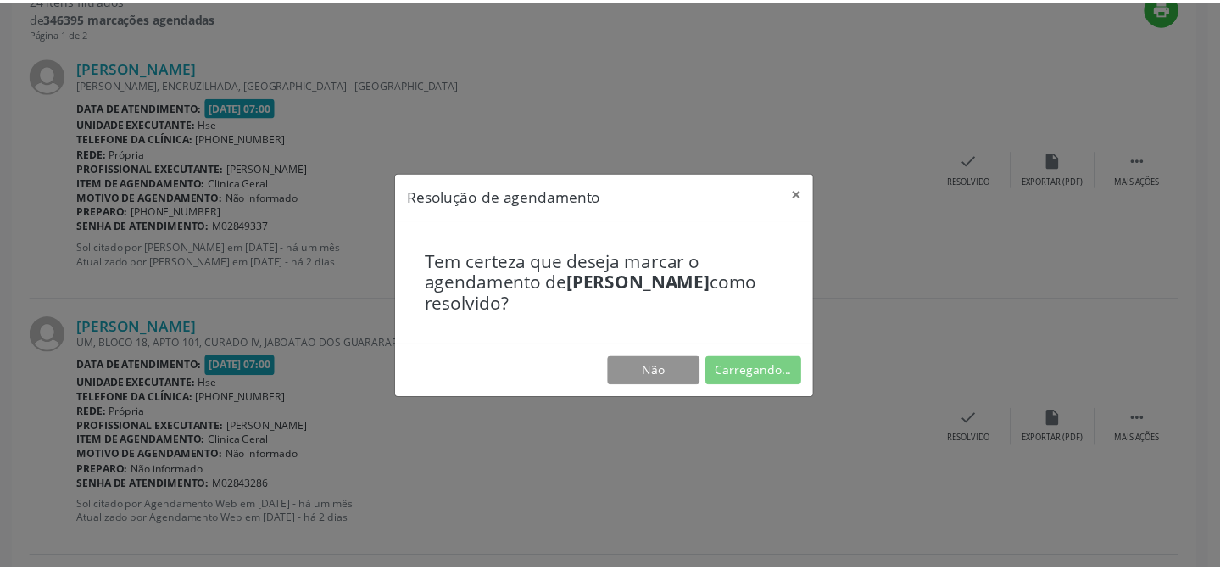
scroll to position [152, 0]
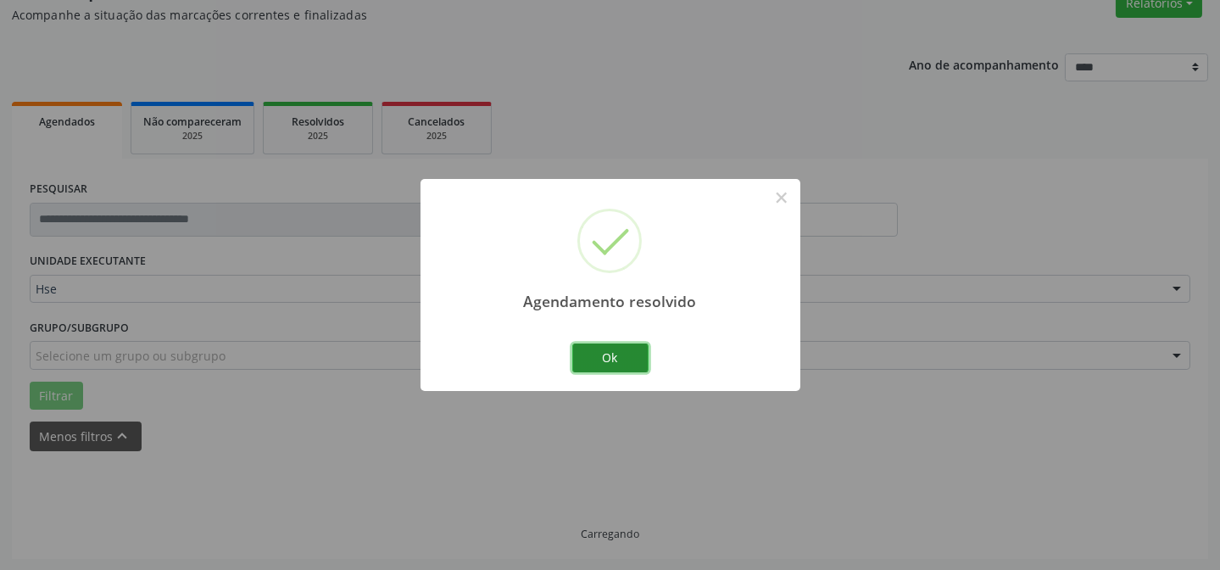
click at [606, 353] on button "Ok" at bounding box center [610, 357] width 76 height 29
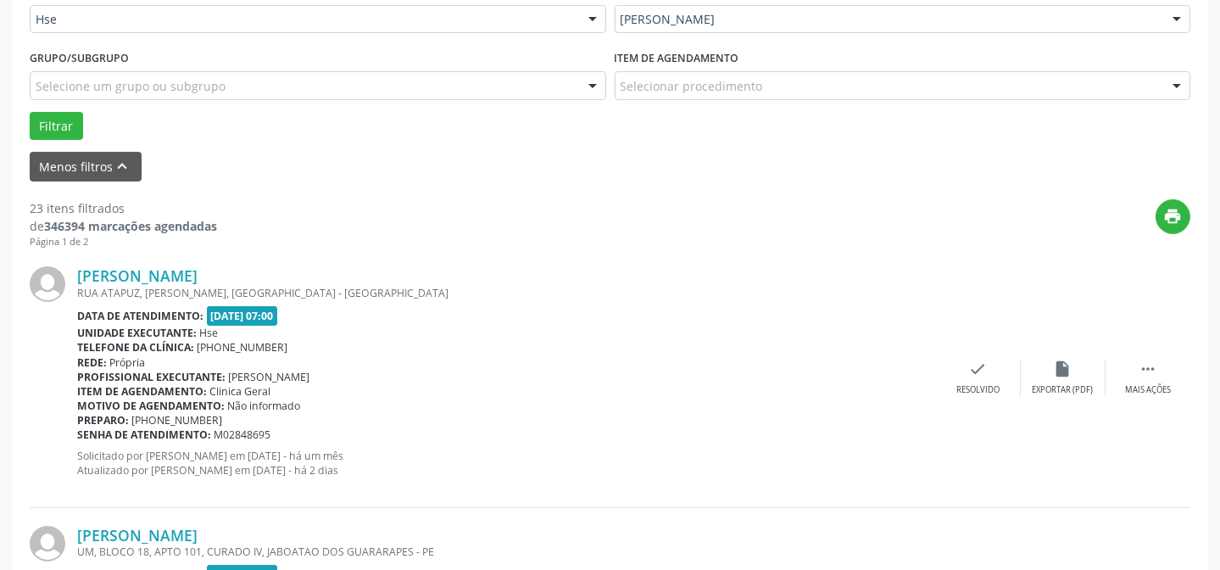
scroll to position [459, 0]
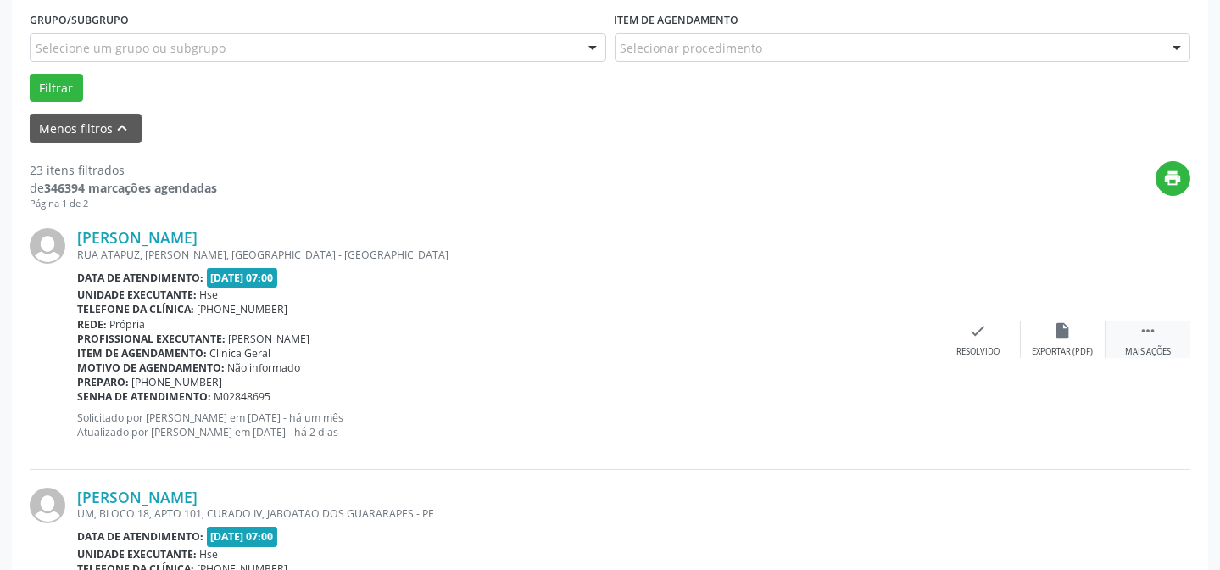
click at [1129, 336] on div " Mais ações" at bounding box center [1147, 339] width 85 height 36
click at [1048, 340] on div "alarm_off Não compareceu" at bounding box center [1062, 339] width 85 height 36
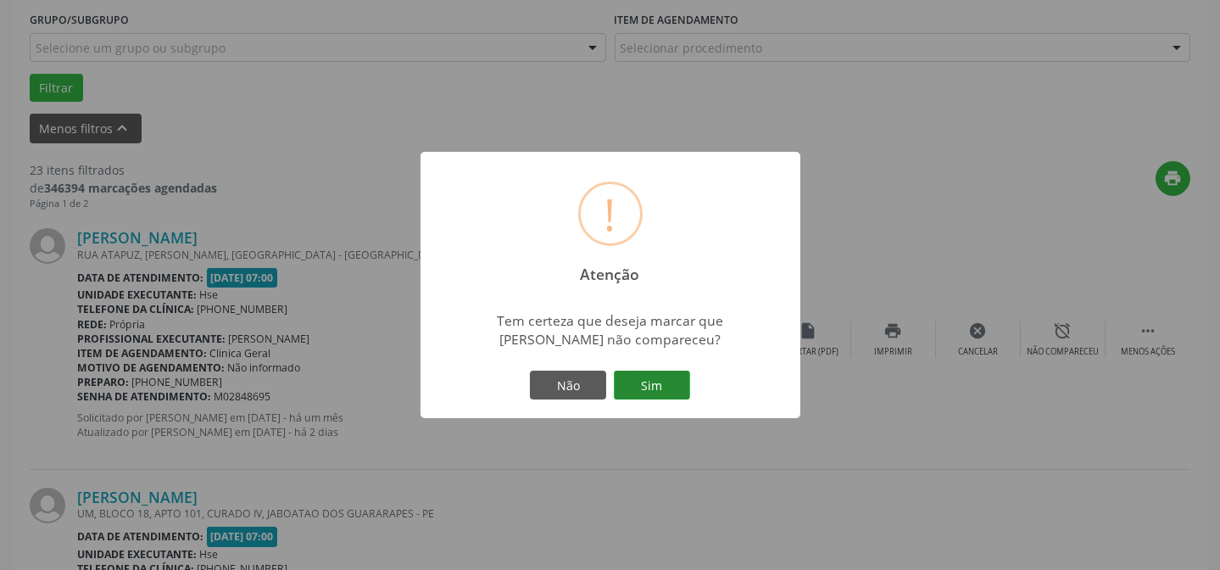
click at [665, 382] on button "Sim" at bounding box center [652, 384] width 76 height 29
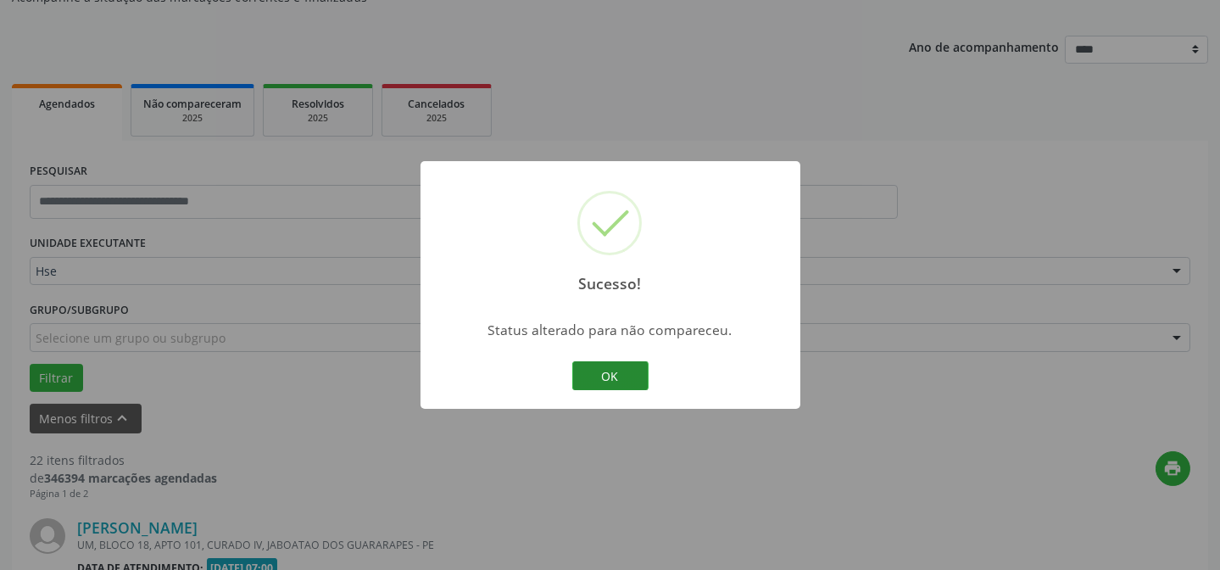
click at [612, 371] on button "OK" at bounding box center [610, 375] width 76 height 29
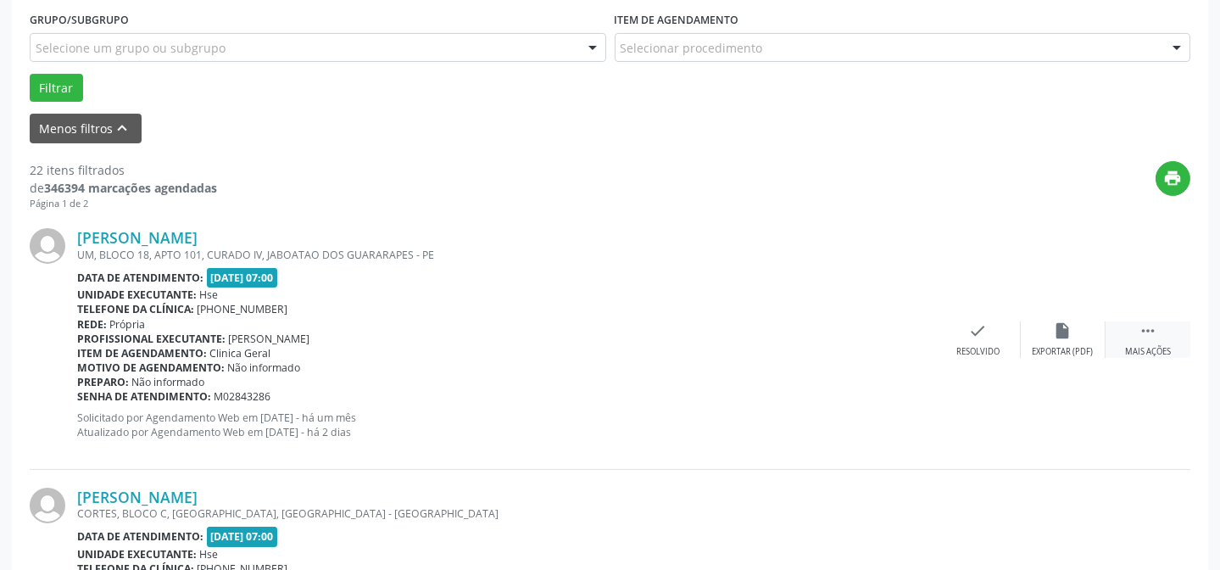
click at [1165, 324] on div " Mais ações" at bounding box center [1147, 339] width 85 height 36
click at [1066, 331] on icon "alarm_off" at bounding box center [1063, 330] width 19 height 19
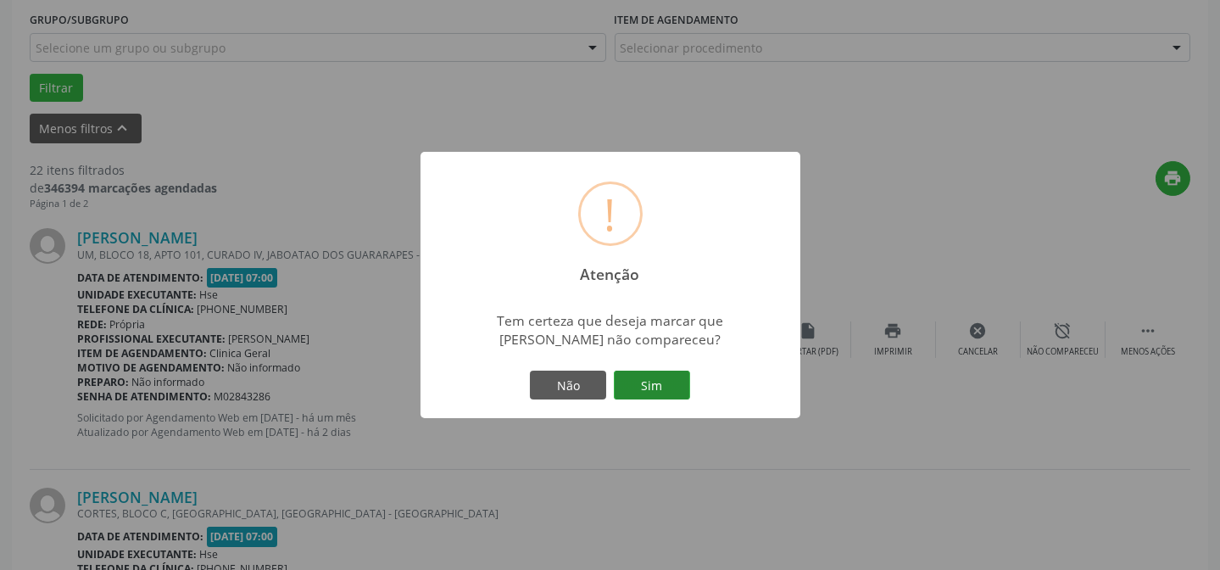
click at [653, 377] on button "Sim" at bounding box center [652, 384] width 76 height 29
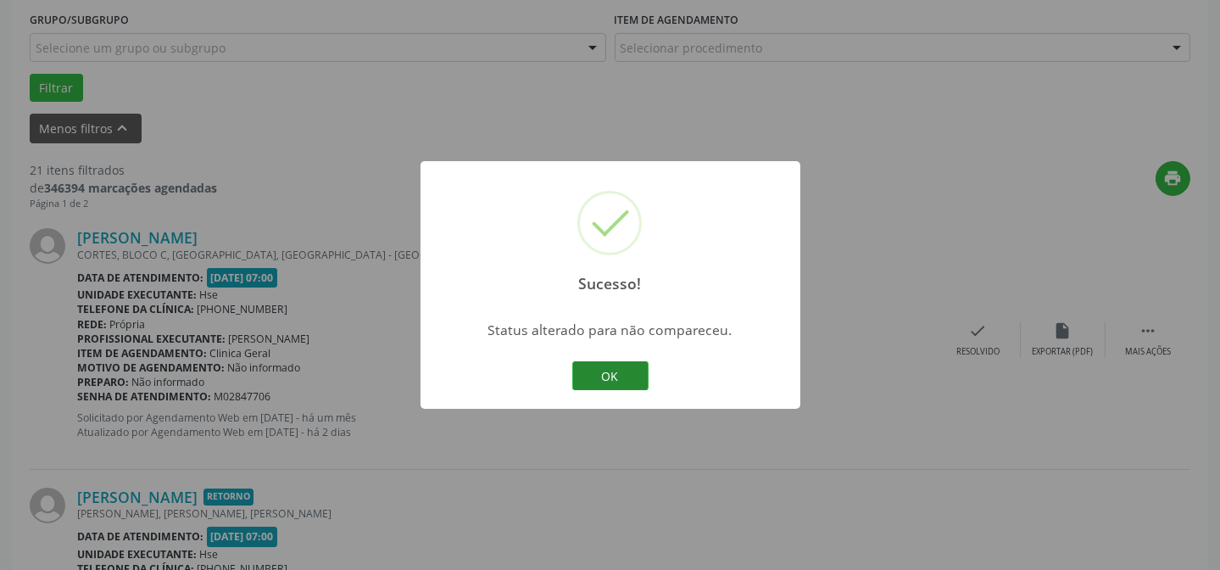
click at [610, 372] on button "OK" at bounding box center [610, 375] width 76 height 29
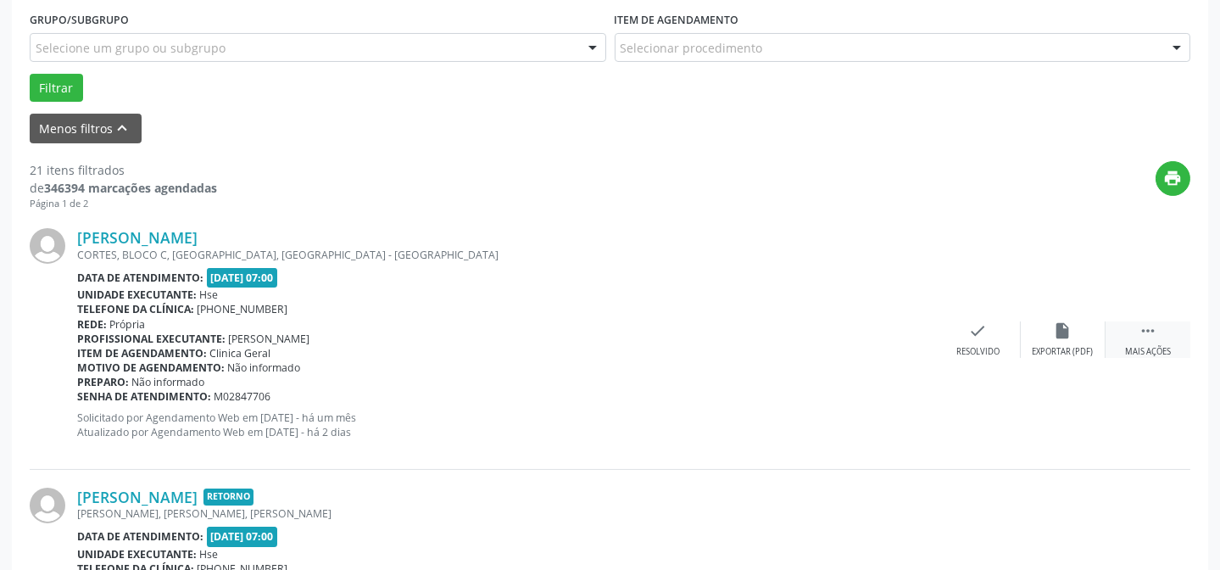
click at [1136, 329] on div " Mais ações" at bounding box center [1147, 339] width 85 height 36
click at [1055, 336] on icon "alarm_off" at bounding box center [1063, 330] width 19 height 19
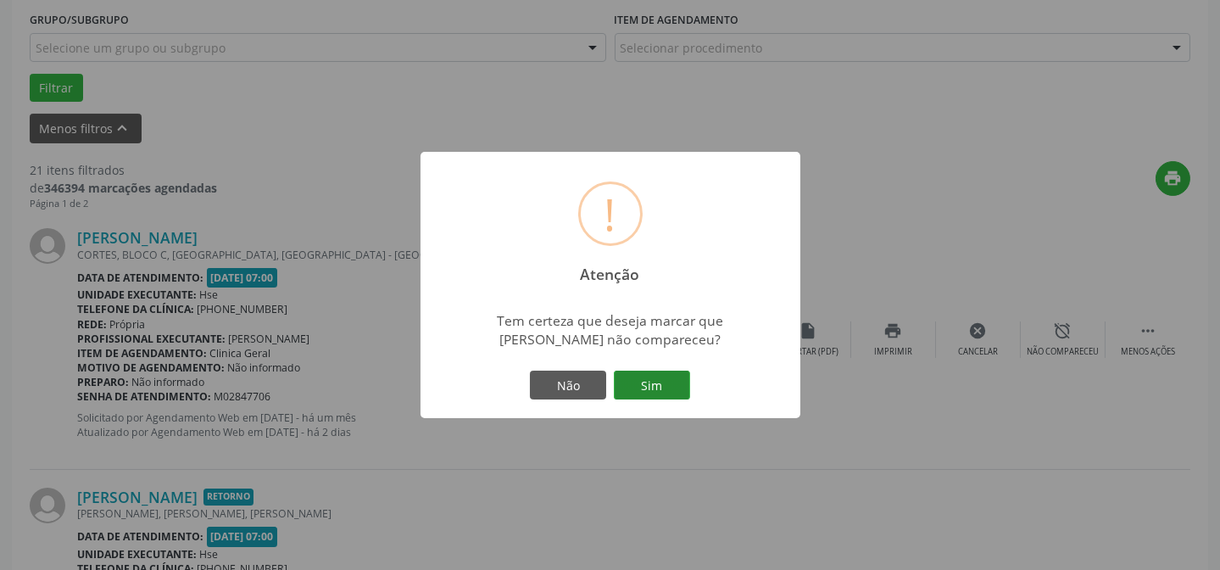
click at [648, 388] on button "Sim" at bounding box center [652, 384] width 76 height 29
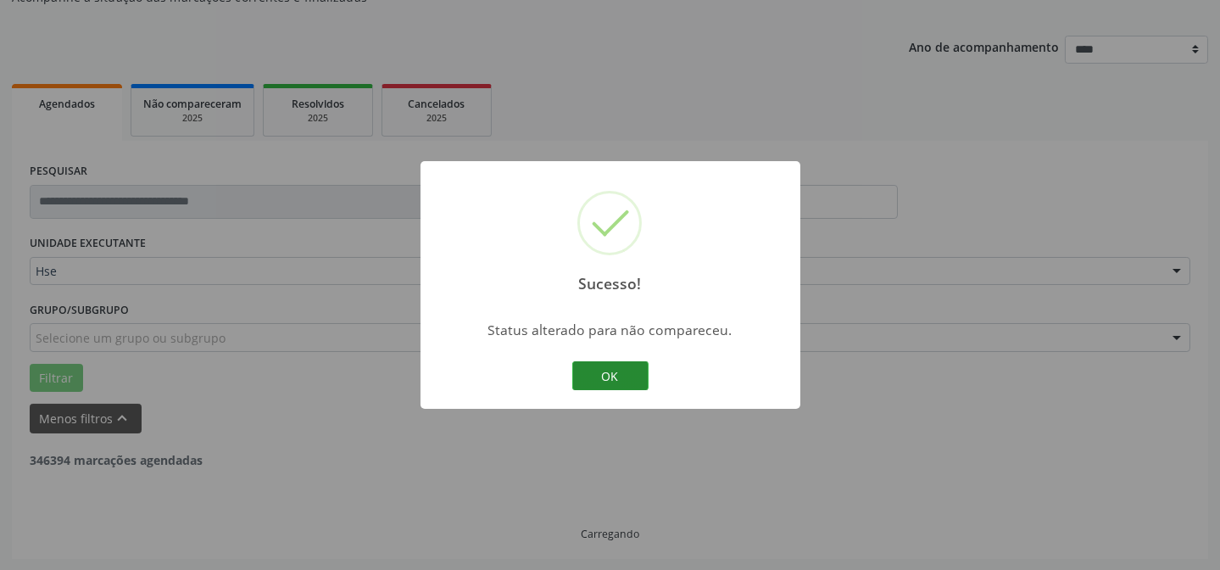
click at [595, 364] on button "OK" at bounding box center [610, 375] width 76 height 29
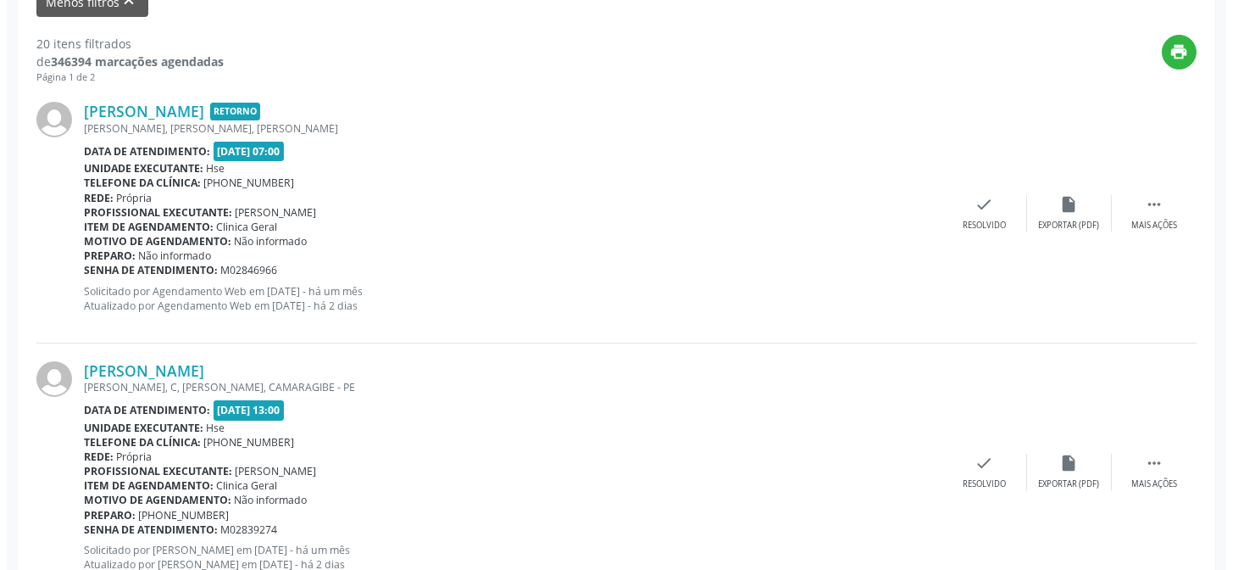
scroll to position [614, 0]
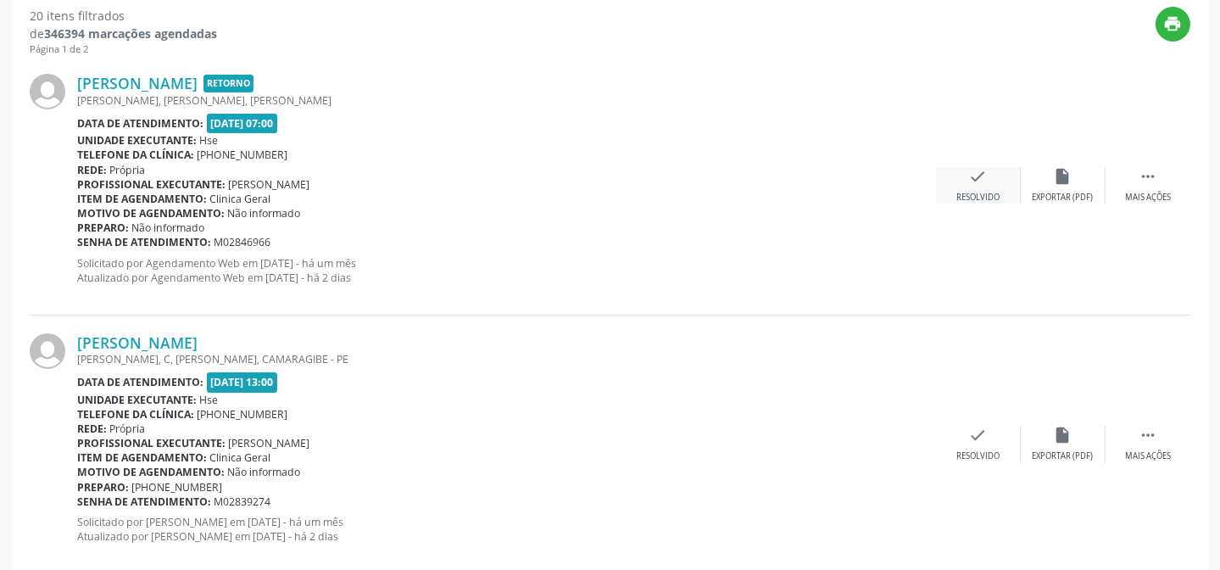
click at [981, 184] on icon "check" at bounding box center [978, 176] width 19 height 19
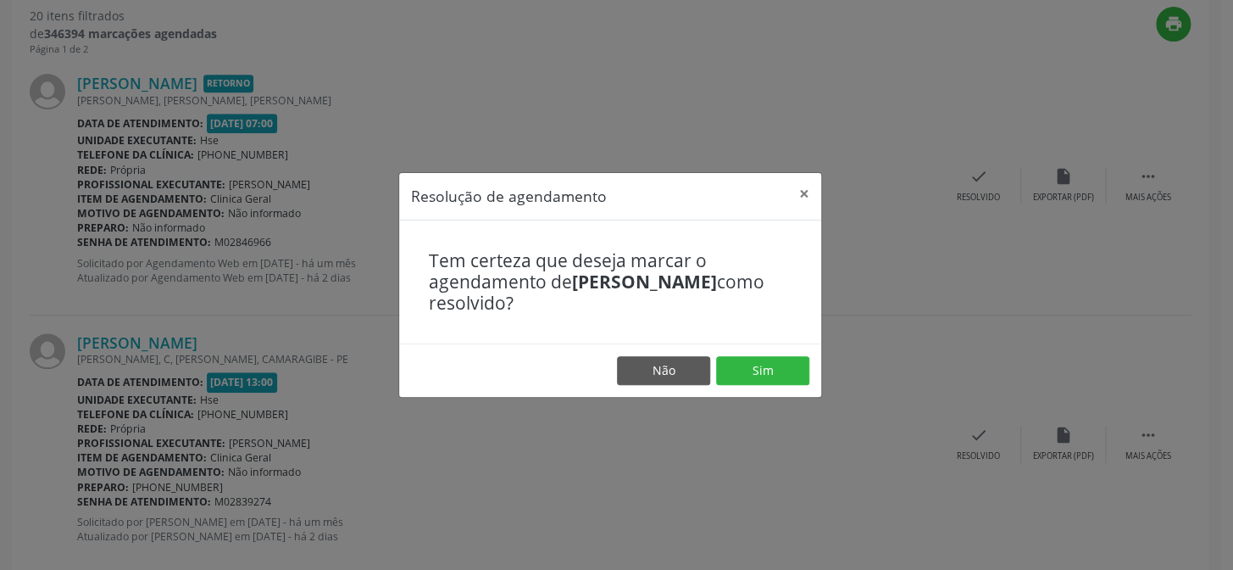
click at [780, 354] on footer "Não Sim" at bounding box center [610, 369] width 422 height 53
click at [744, 363] on button "Sim" at bounding box center [762, 370] width 93 height 29
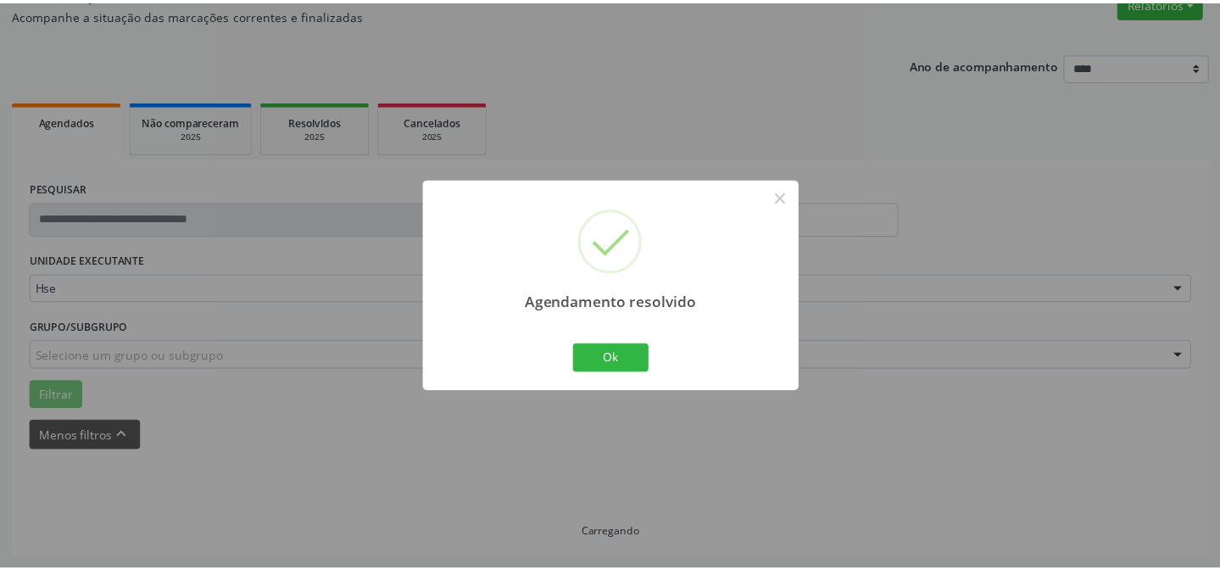
scroll to position [152, 0]
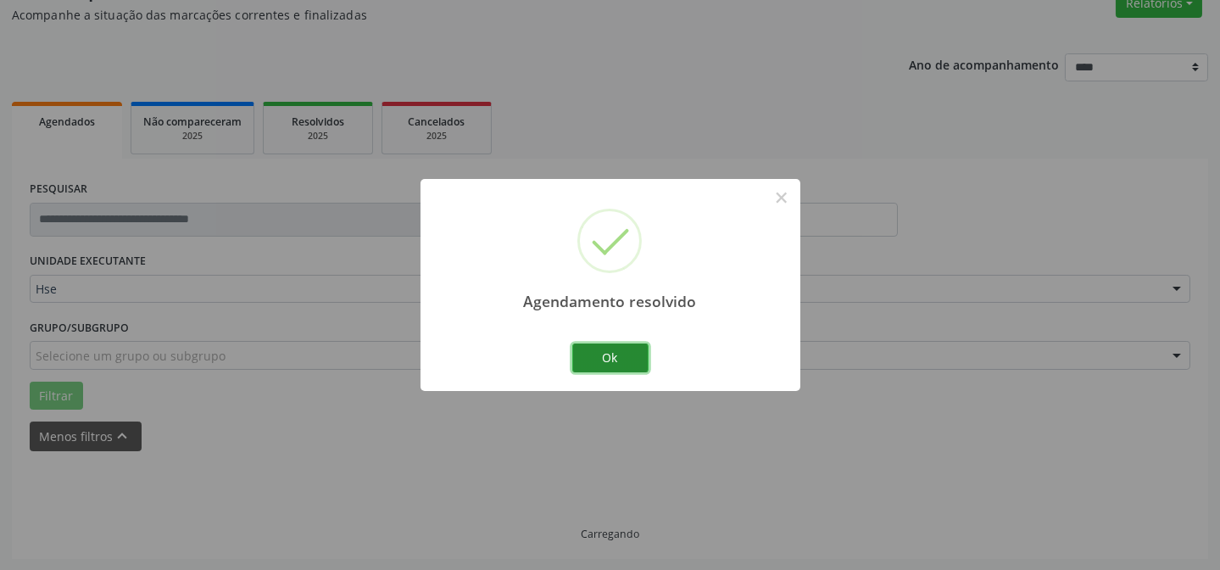
click at [615, 346] on button "Ok" at bounding box center [610, 357] width 76 height 29
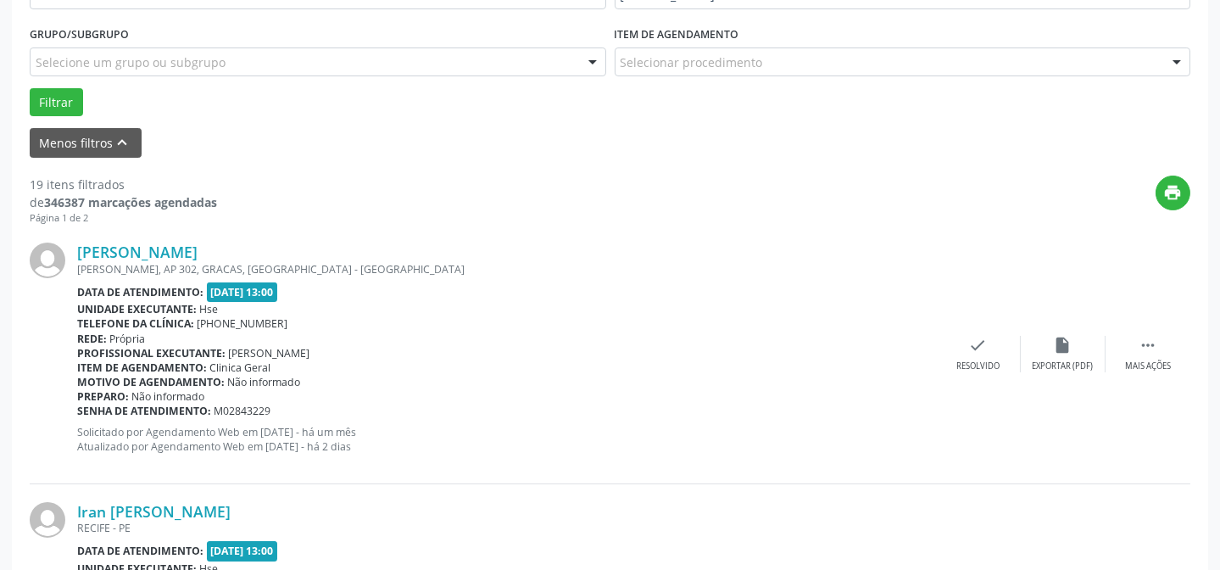
scroll to position [459, 0]
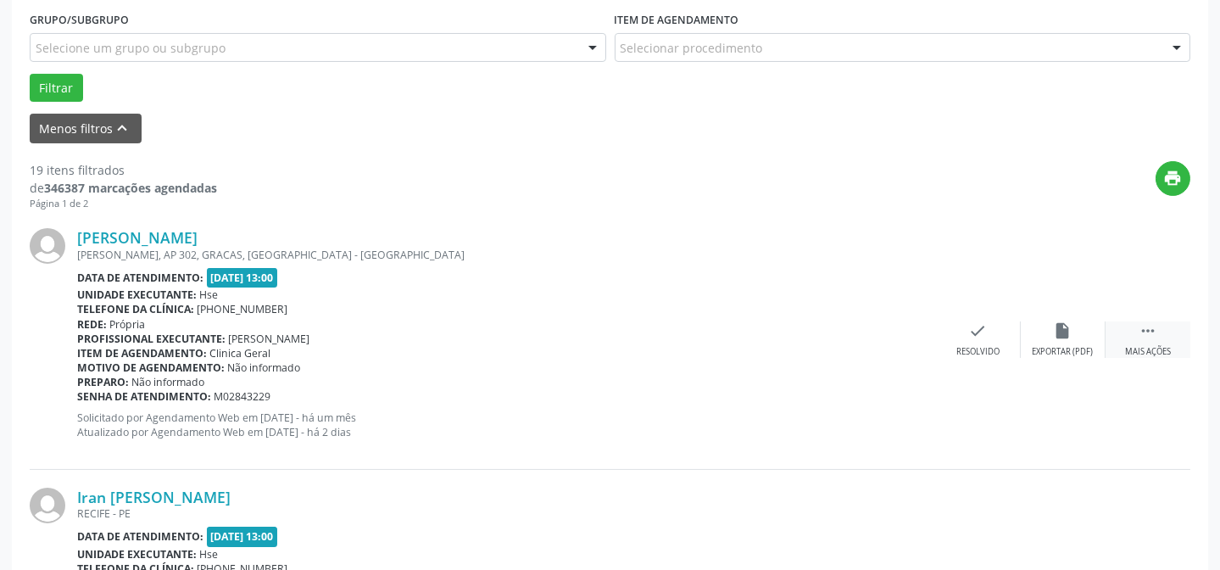
click at [1161, 346] on div "Mais ações" at bounding box center [1148, 352] width 46 height 12
click at [1021, 339] on div "alarm_off Não compareceu" at bounding box center [1062, 339] width 85 height 36
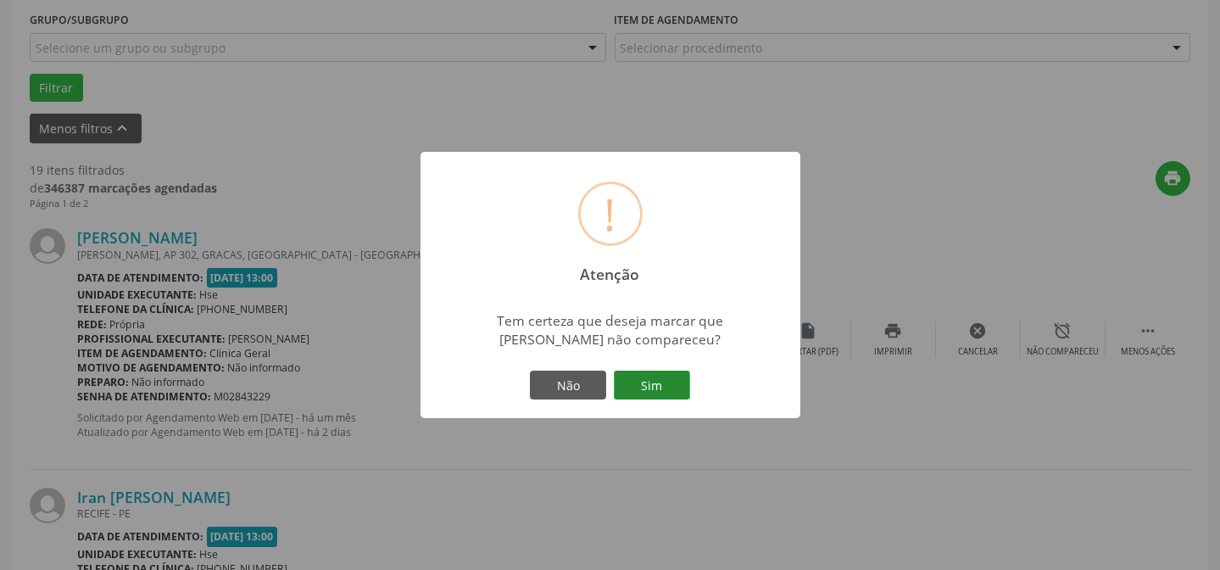
click at [666, 380] on button "Sim" at bounding box center [652, 384] width 76 height 29
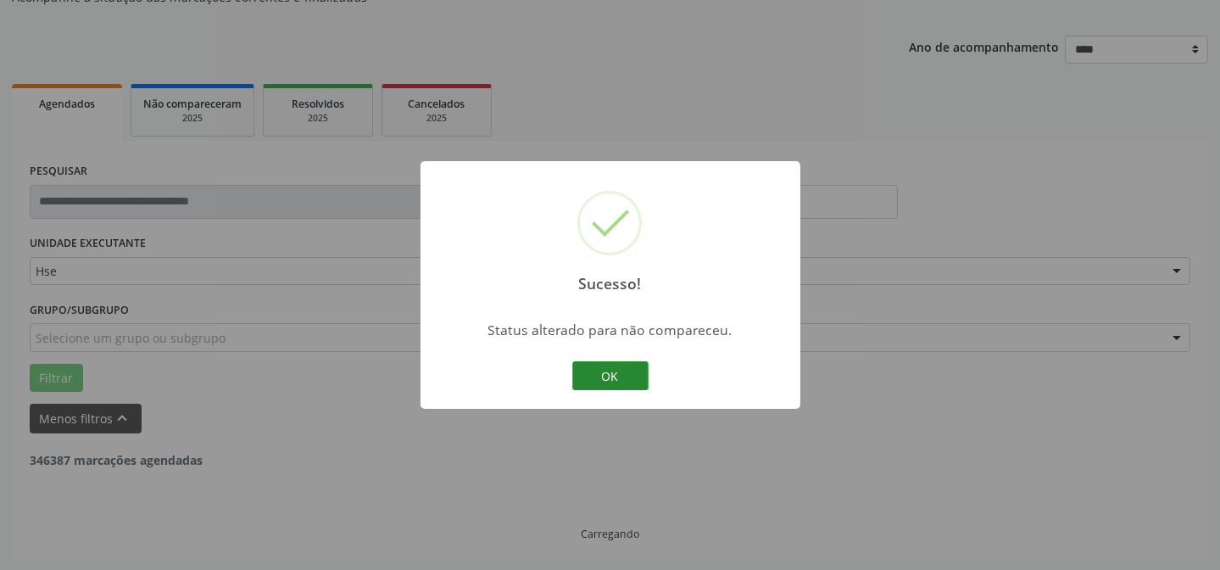
click at [601, 383] on button "OK" at bounding box center [610, 375] width 76 height 29
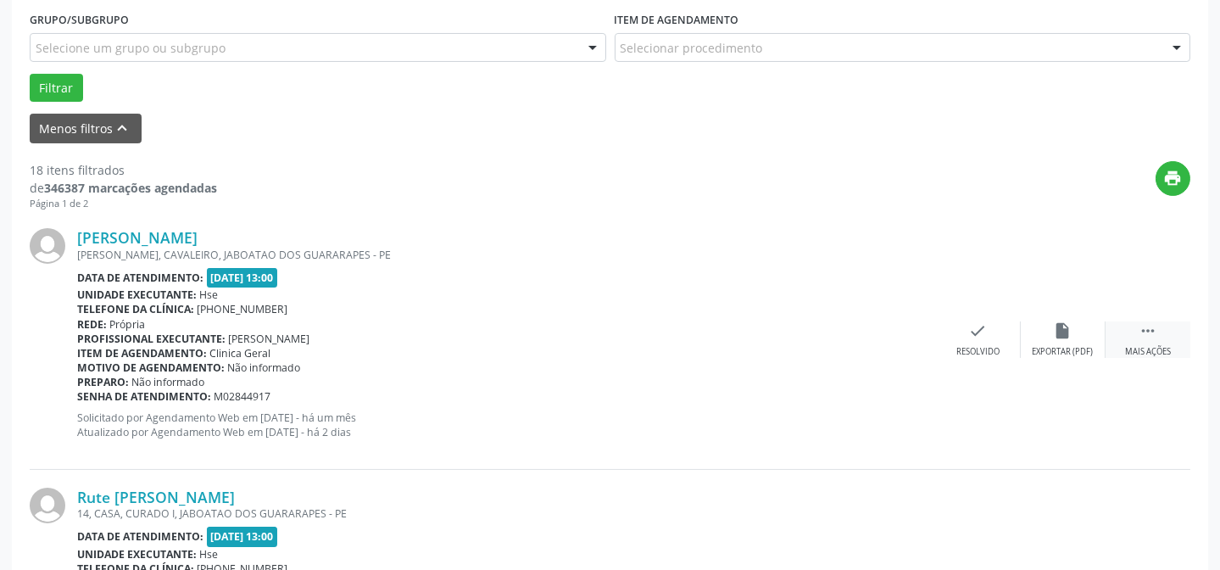
click at [1117, 328] on div " Mais ações" at bounding box center [1147, 339] width 85 height 36
click at [1064, 340] on div "alarm_off Não compareceu" at bounding box center [1062, 339] width 85 height 36
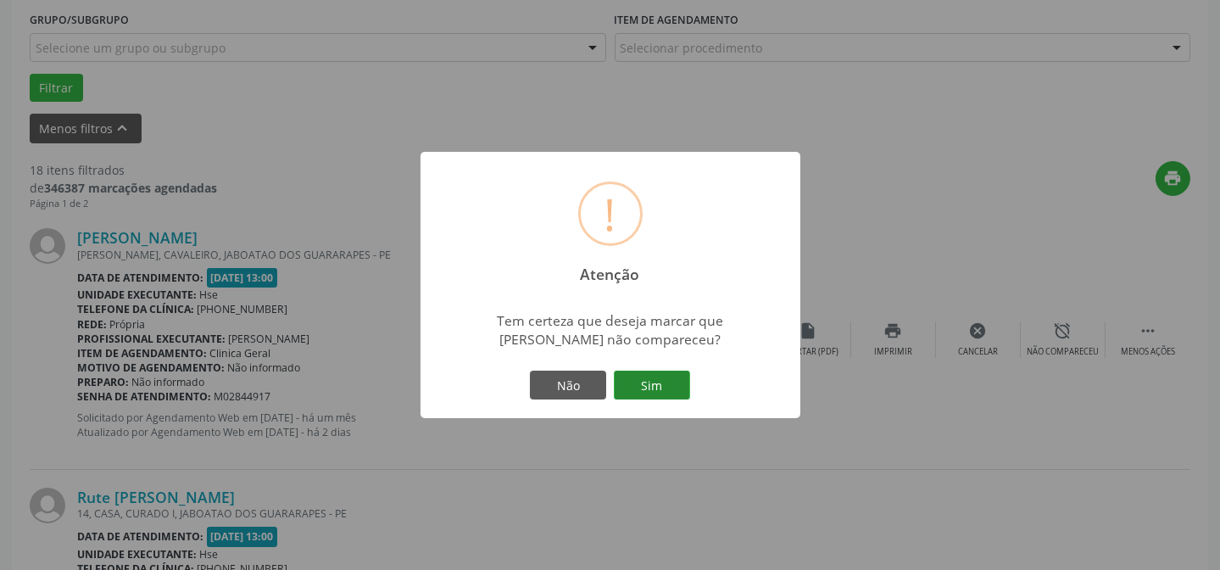
click at [643, 382] on button "Sim" at bounding box center [652, 384] width 76 height 29
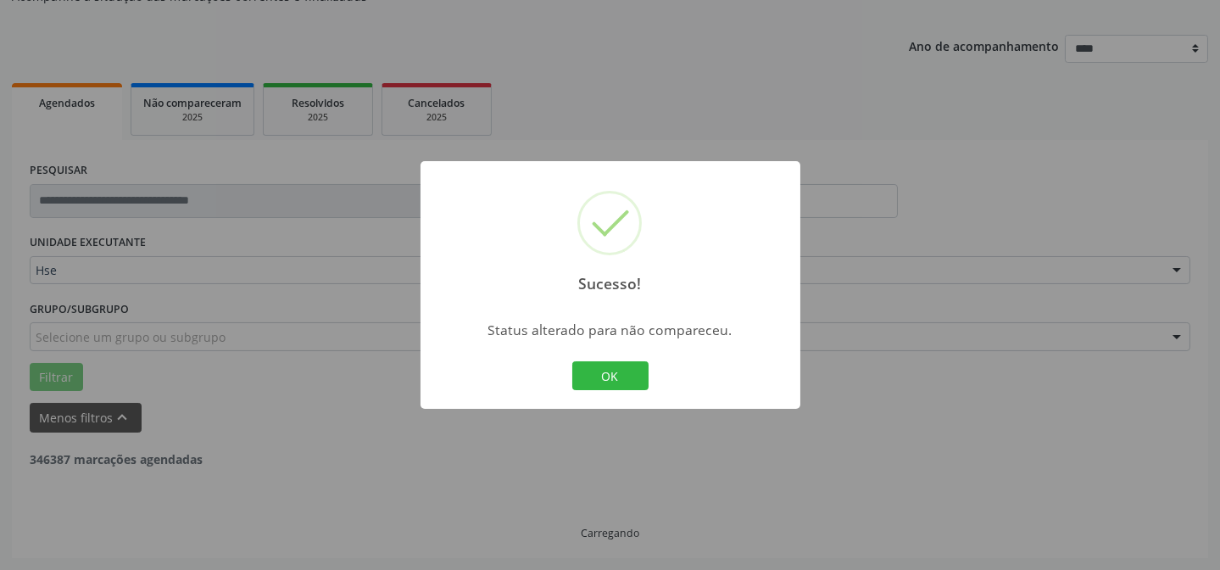
scroll to position [170, 0]
click at [624, 369] on button "OK" at bounding box center [610, 375] width 76 height 29
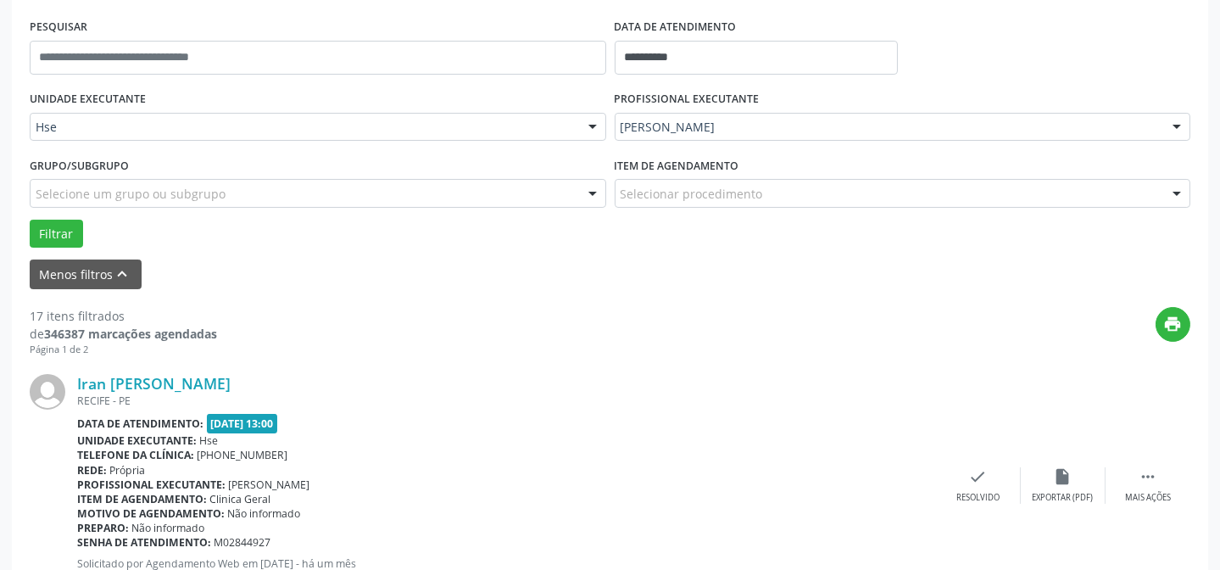
scroll to position [323, 0]
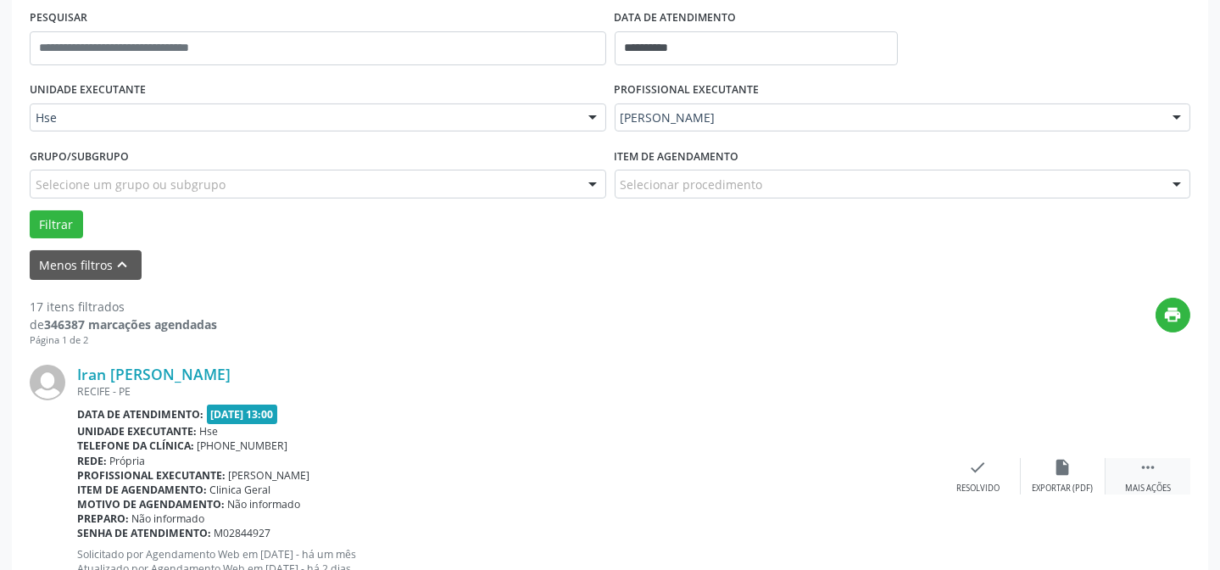
click at [1136, 478] on div " Mais ações" at bounding box center [1147, 476] width 85 height 36
click at [1076, 475] on div "alarm_off Não compareceu" at bounding box center [1062, 476] width 85 height 36
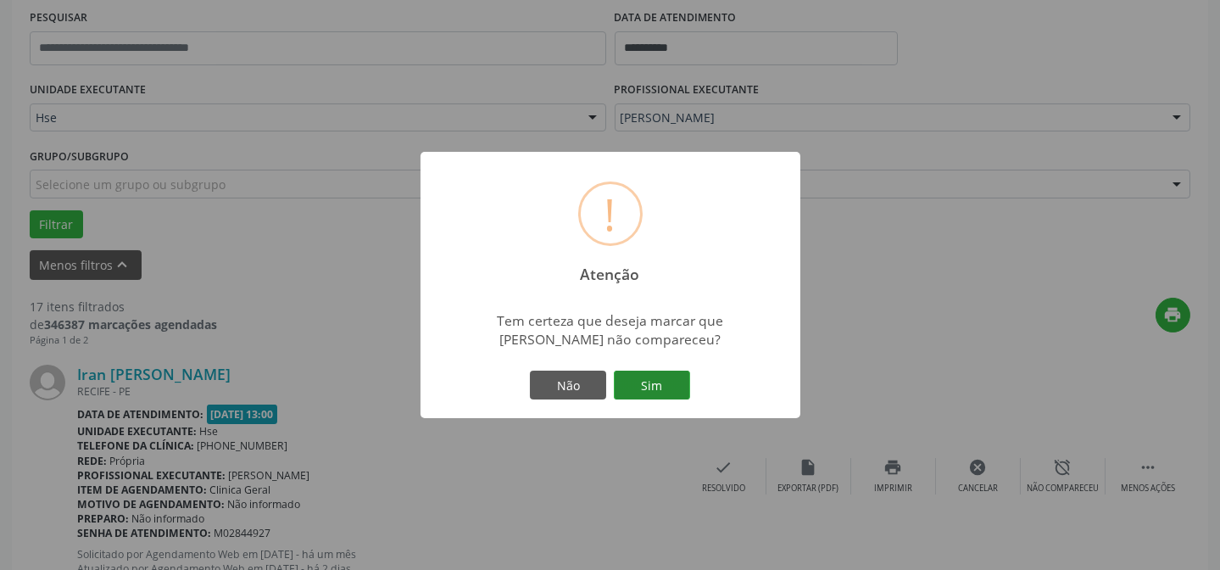
click at [646, 388] on button "Sim" at bounding box center [652, 384] width 76 height 29
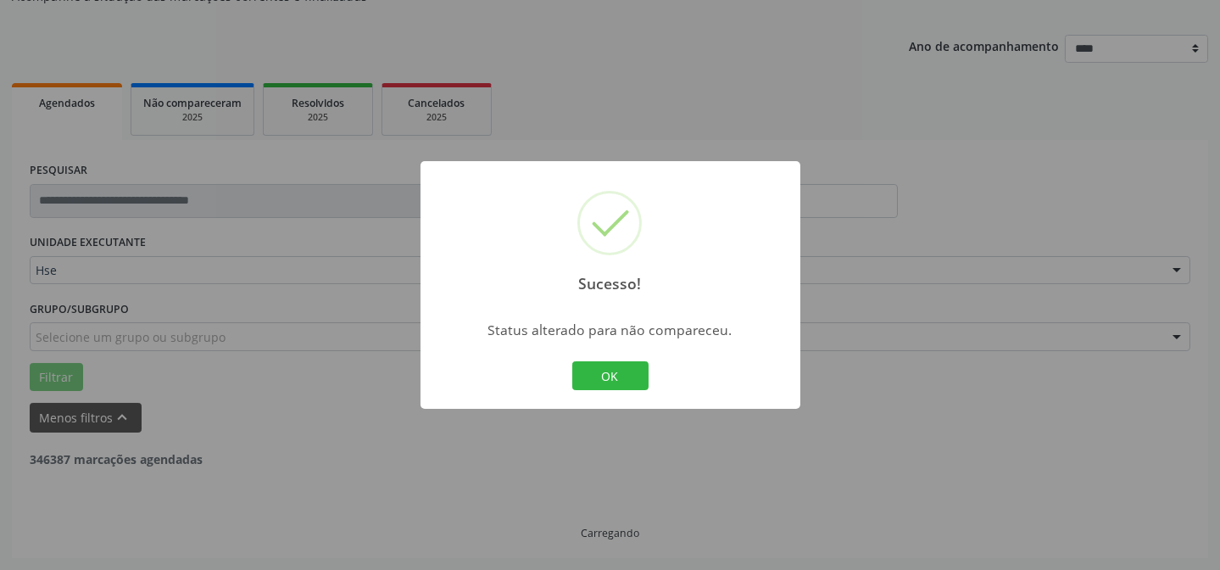
scroll to position [170, 0]
click at [621, 375] on button "OK" at bounding box center [610, 375] width 76 height 29
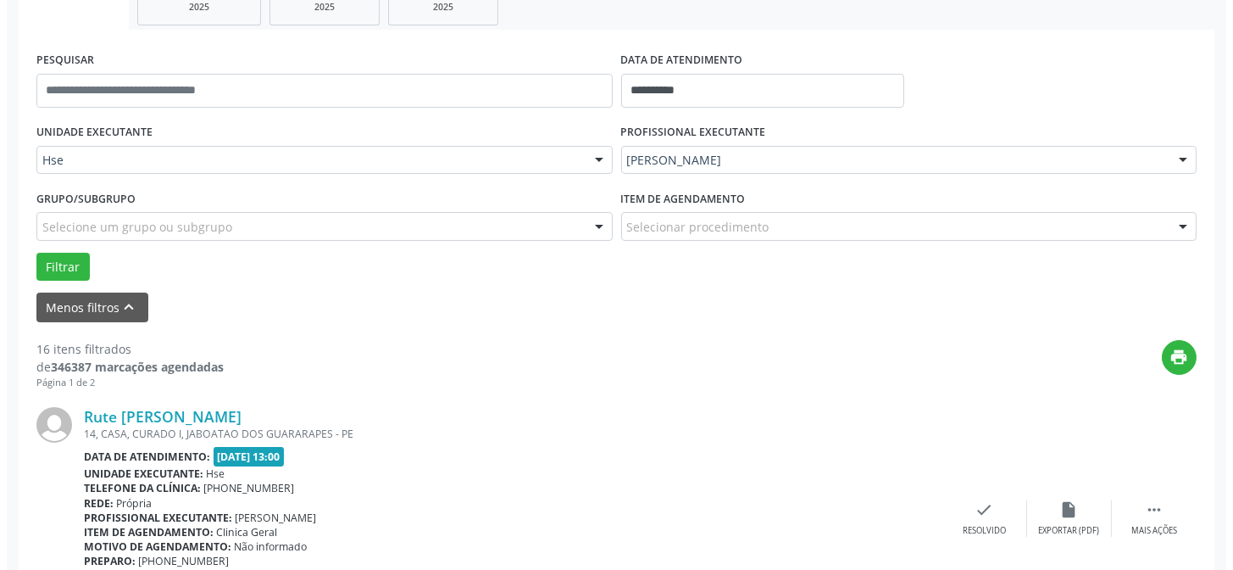
scroll to position [323, 0]
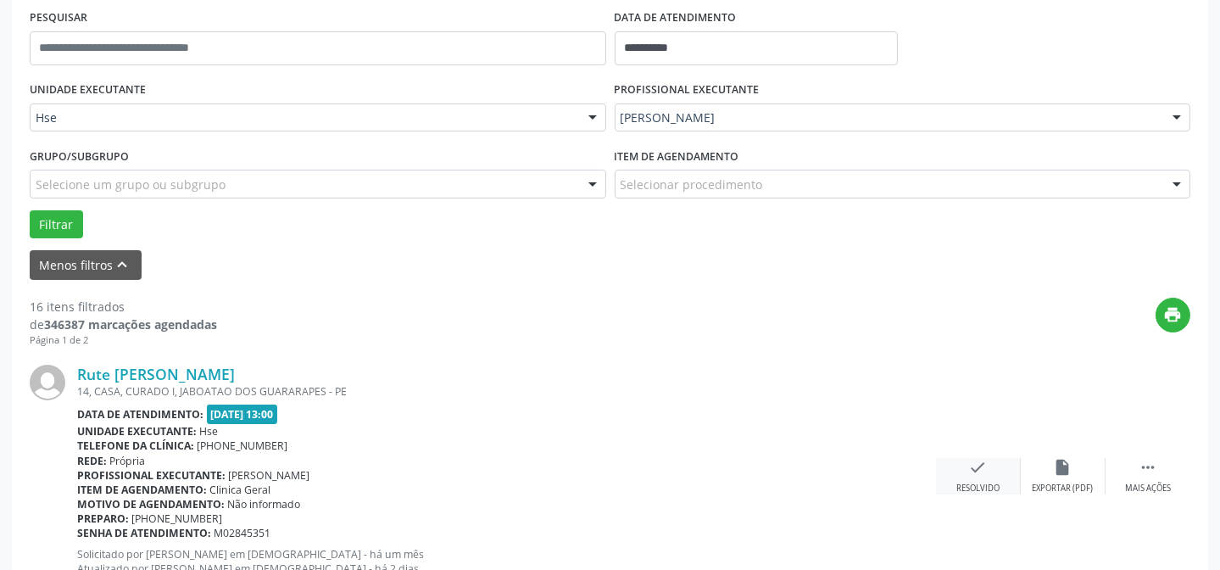
click at [989, 463] on div "check Resolvido" at bounding box center [978, 476] width 85 height 36
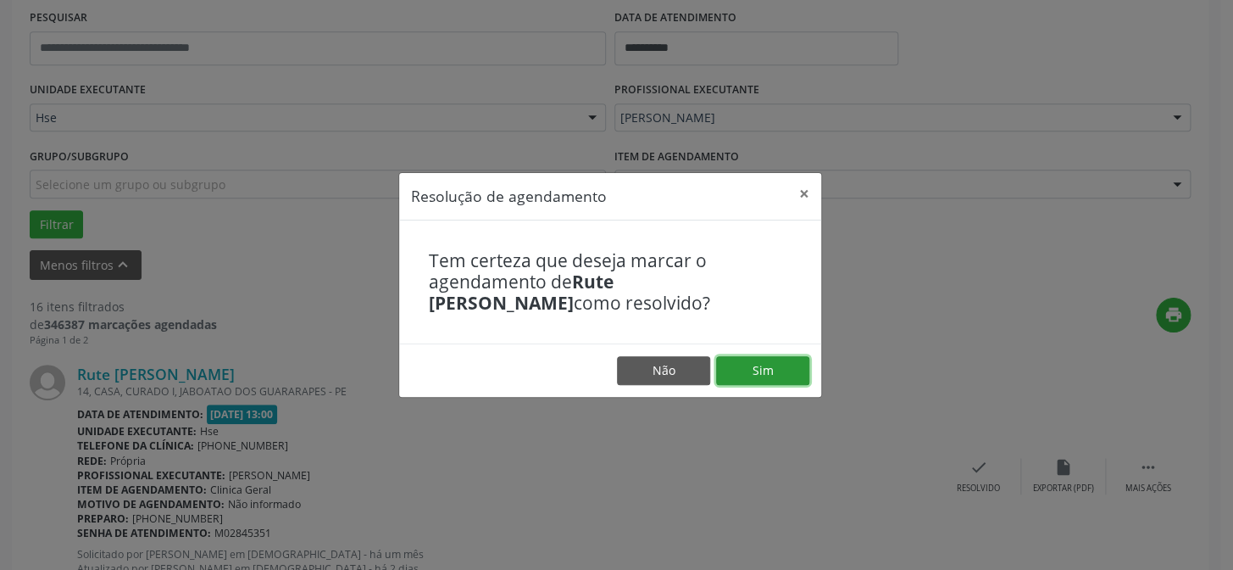
click at [779, 374] on button "Sim" at bounding box center [762, 370] width 93 height 29
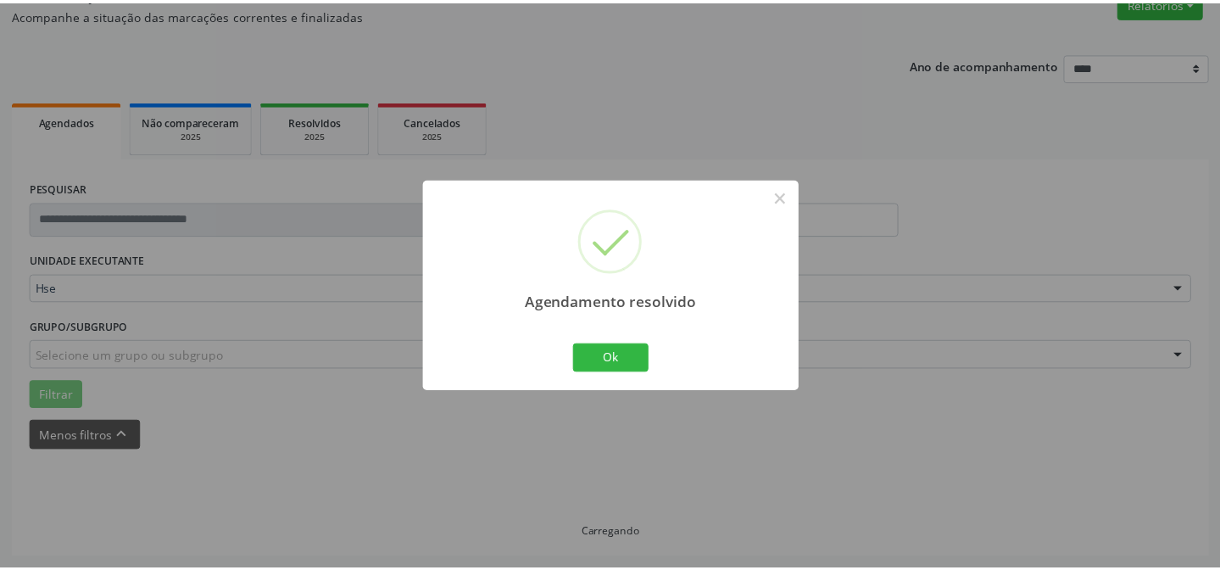
scroll to position [152, 0]
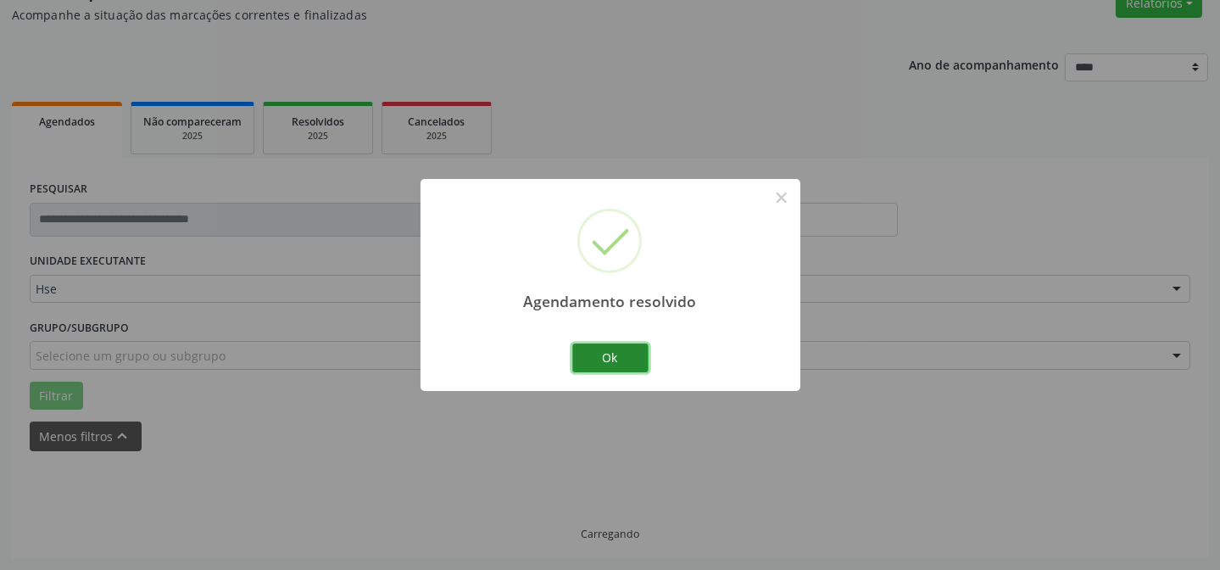
click at [612, 349] on button "Ok" at bounding box center [610, 357] width 76 height 29
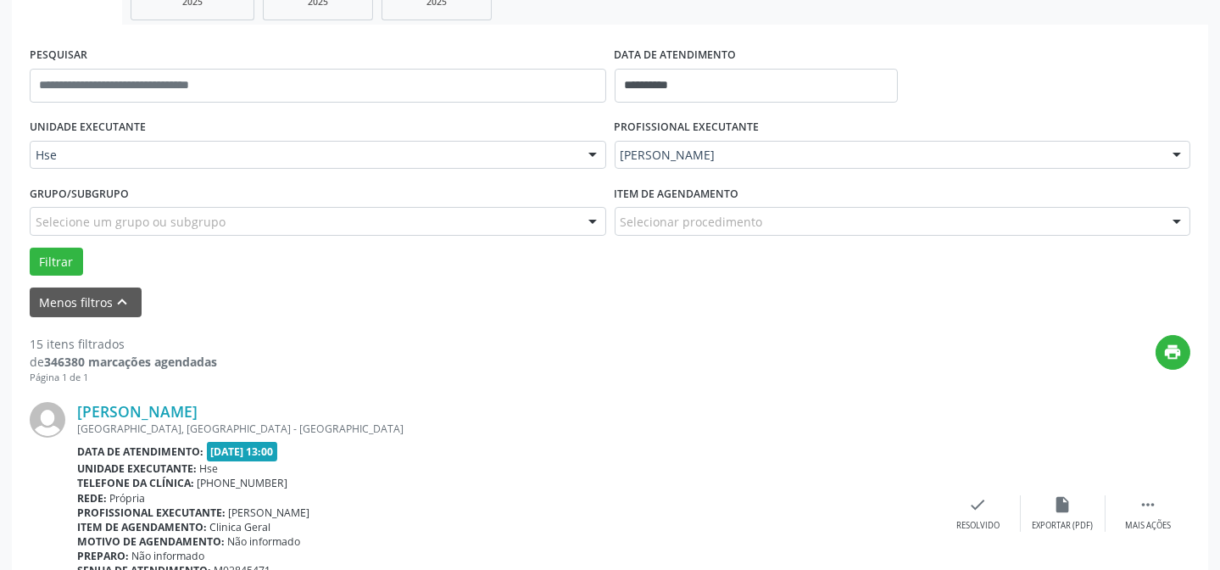
scroll to position [305, 0]
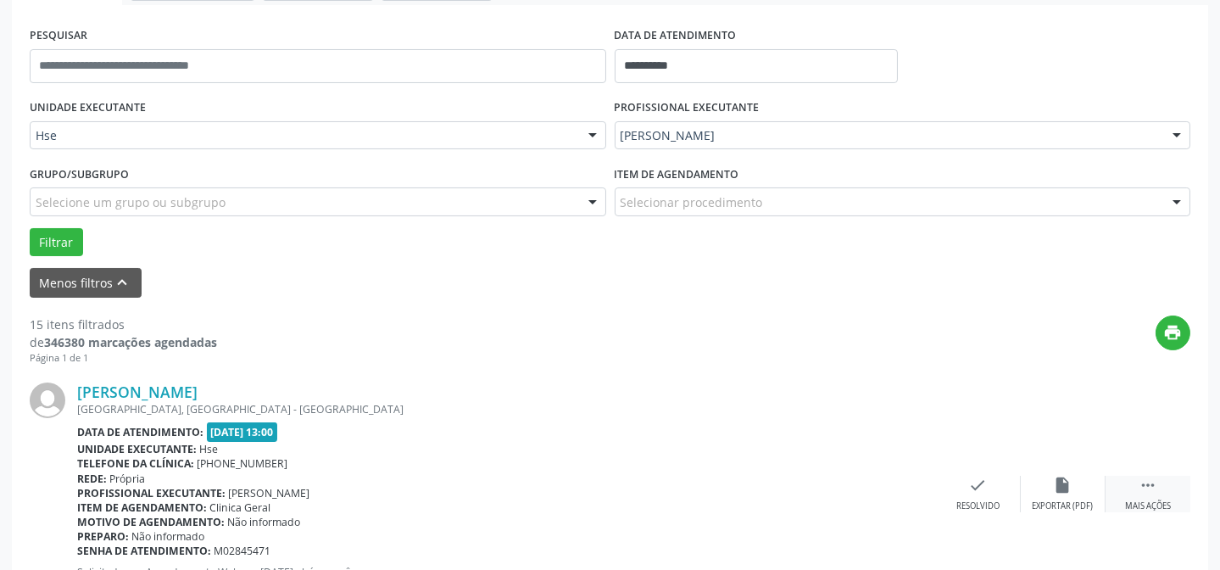
click at [1171, 486] on div " Mais ações" at bounding box center [1147, 493] width 85 height 36
click at [1065, 485] on icon "alarm_off" at bounding box center [1063, 484] width 19 height 19
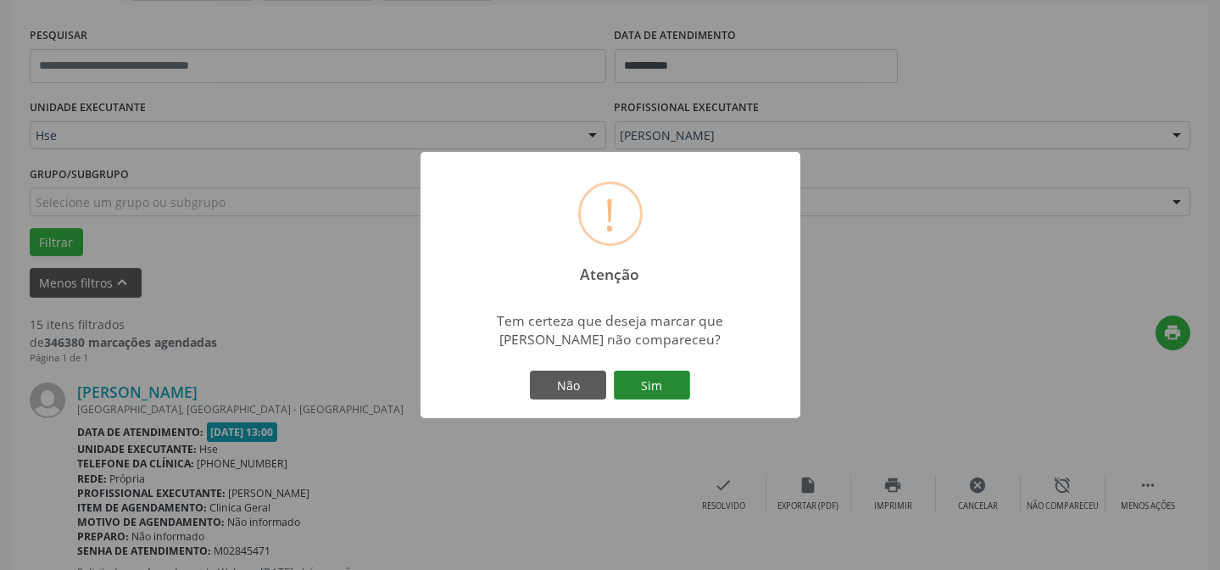
click at [661, 383] on button "Sim" at bounding box center [652, 384] width 76 height 29
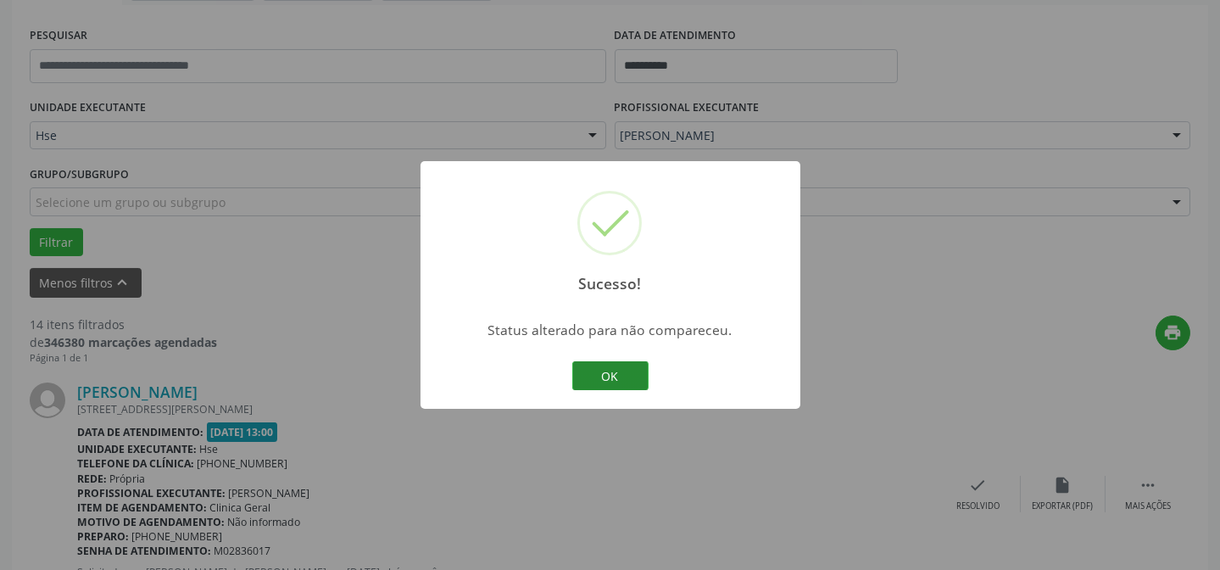
click at [631, 365] on button "OK" at bounding box center [610, 375] width 76 height 29
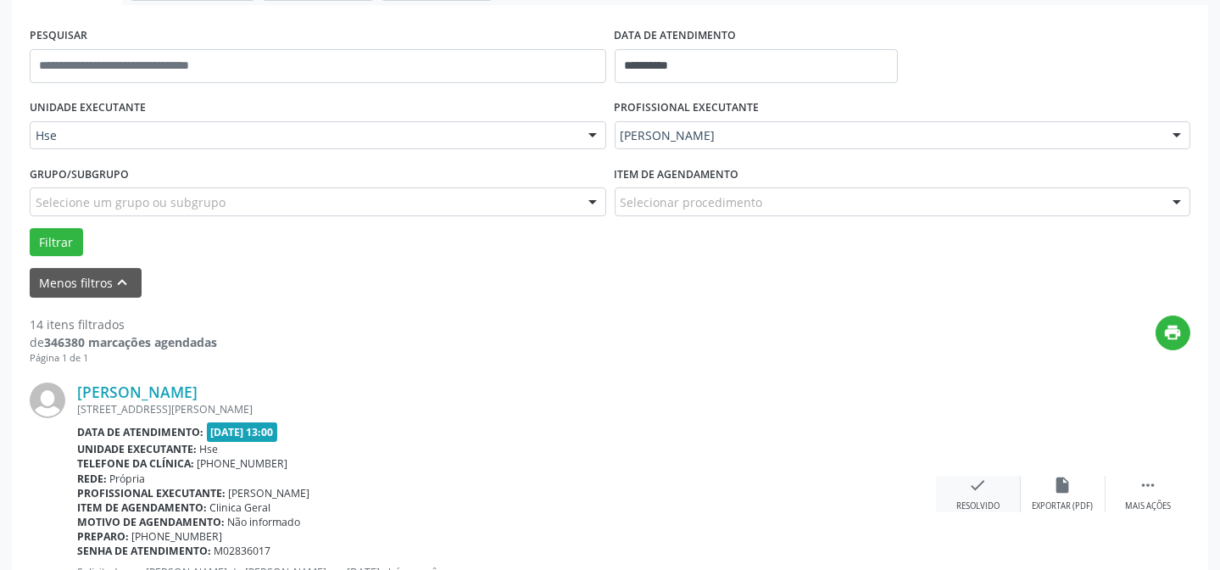
click at [959, 493] on div "check Resolvido" at bounding box center [978, 493] width 85 height 36
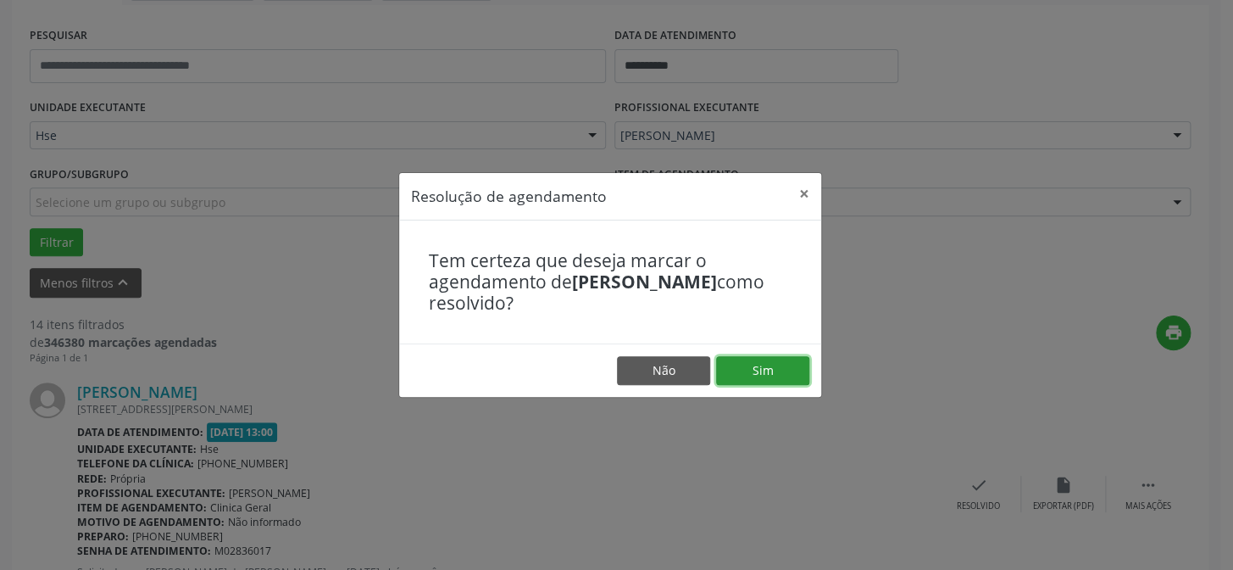
click at [771, 373] on button "Sim" at bounding box center [762, 370] width 93 height 29
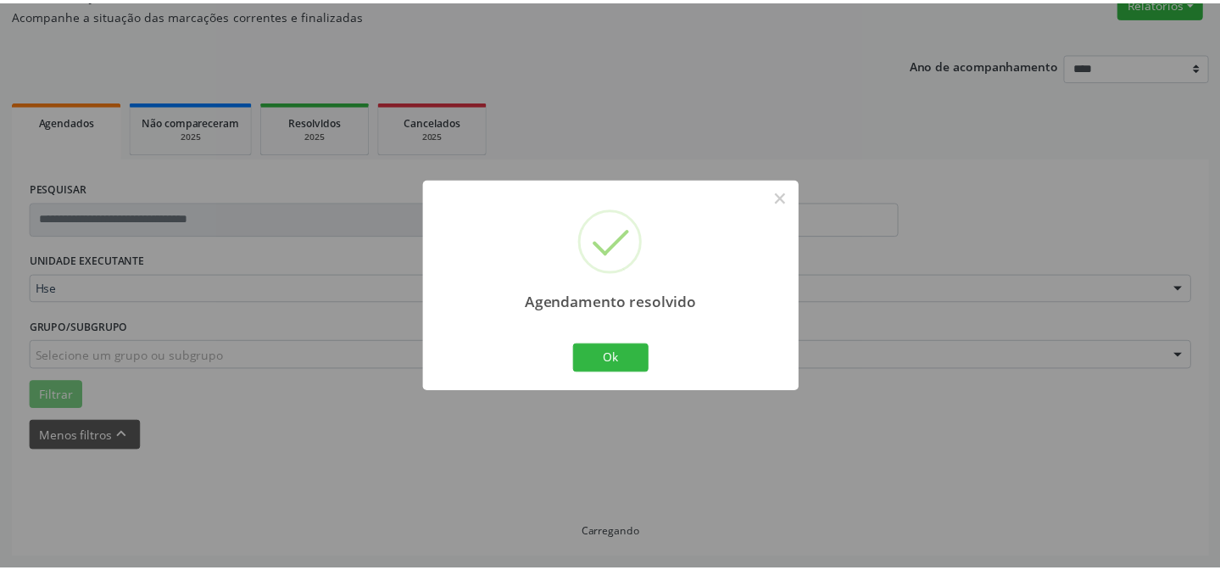
scroll to position [152, 0]
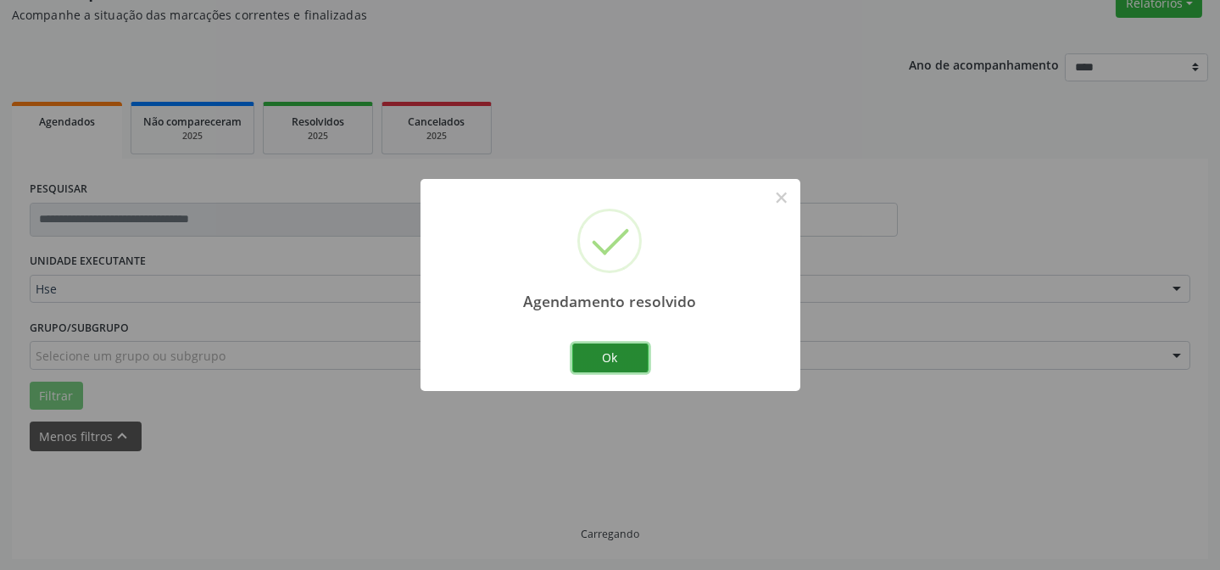
click at [620, 359] on button "Ok" at bounding box center [610, 357] width 76 height 29
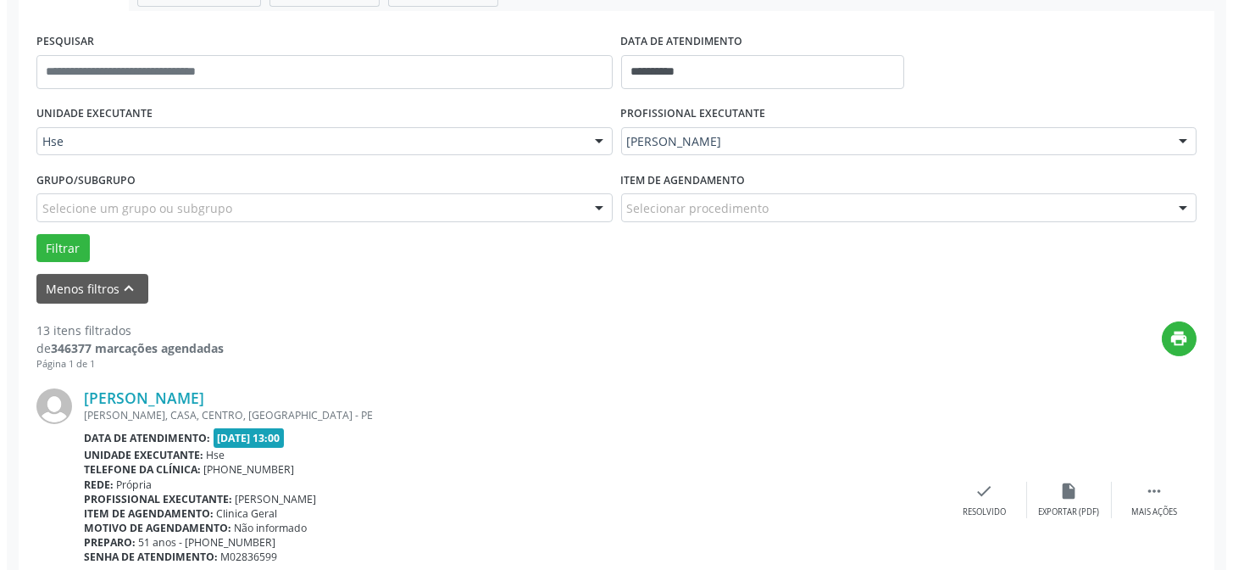
scroll to position [305, 0]
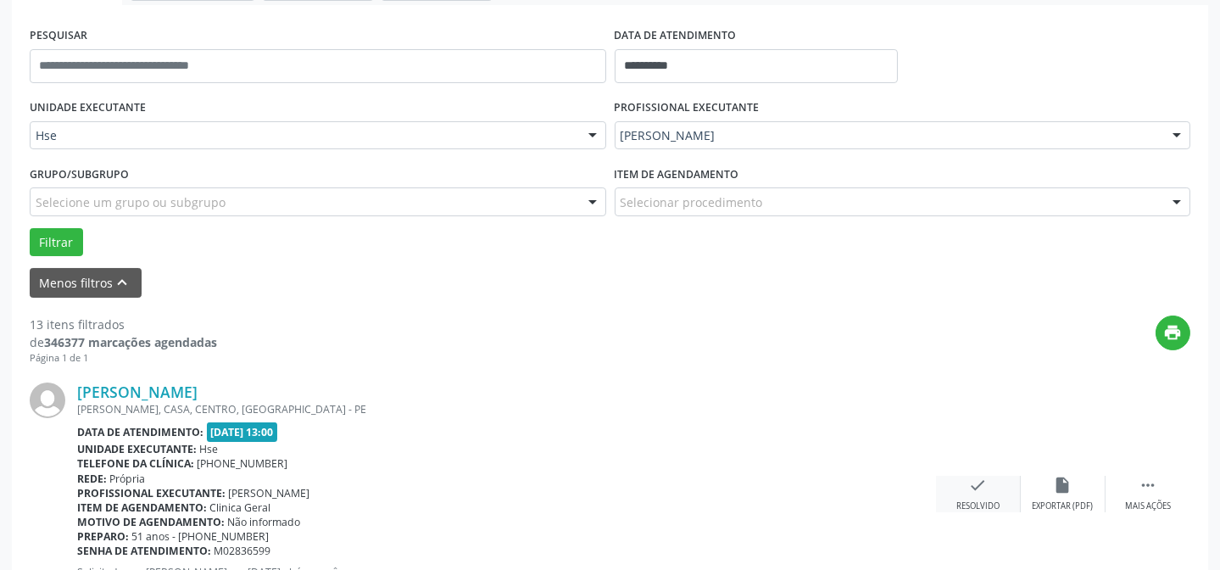
click at [995, 485] on div "check Resolvido" at bounding box center [978, 493] width 85 height 36
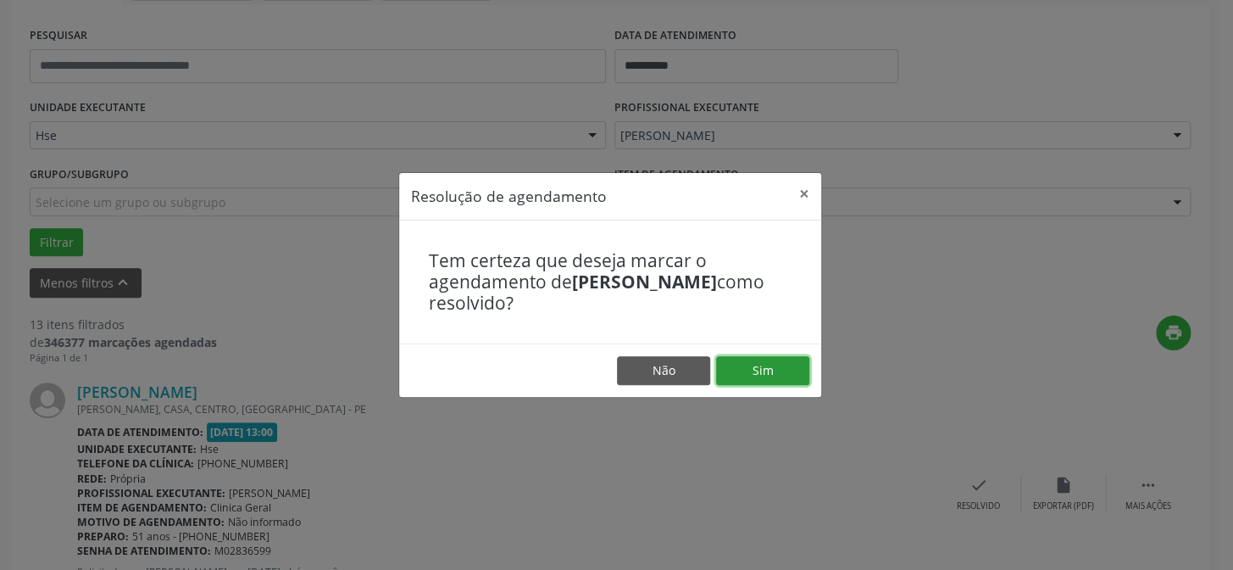
click at [779, 370] on button "Sim" at bounding box center [762, 370] width 93 height 29
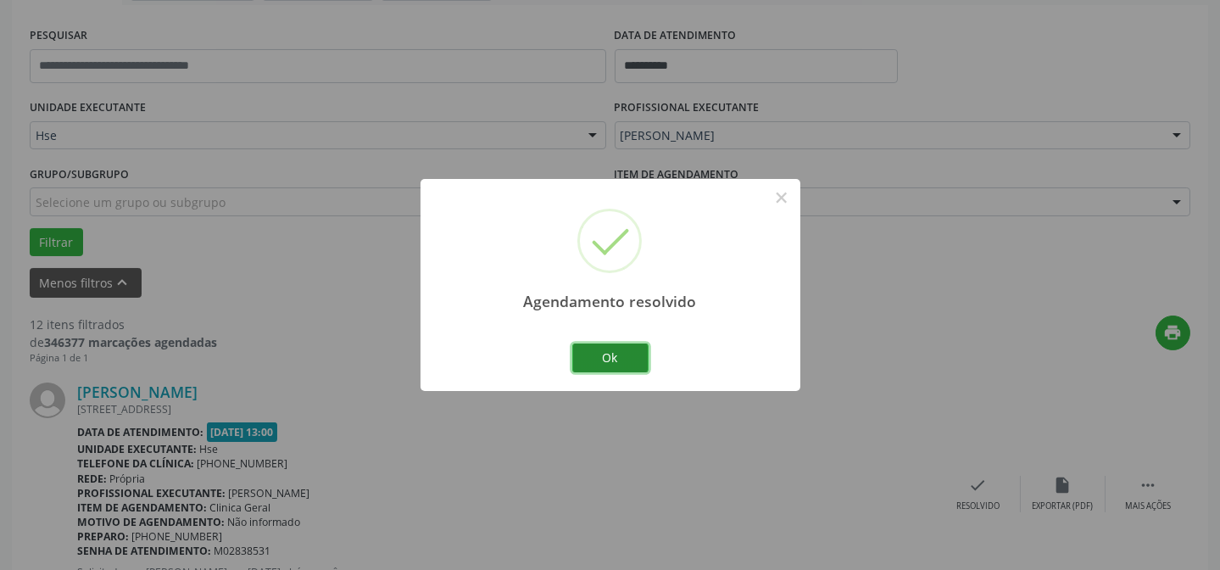
click at [607, 349] on button "Ok" at bounding box center [610, 357] width 76 height 29
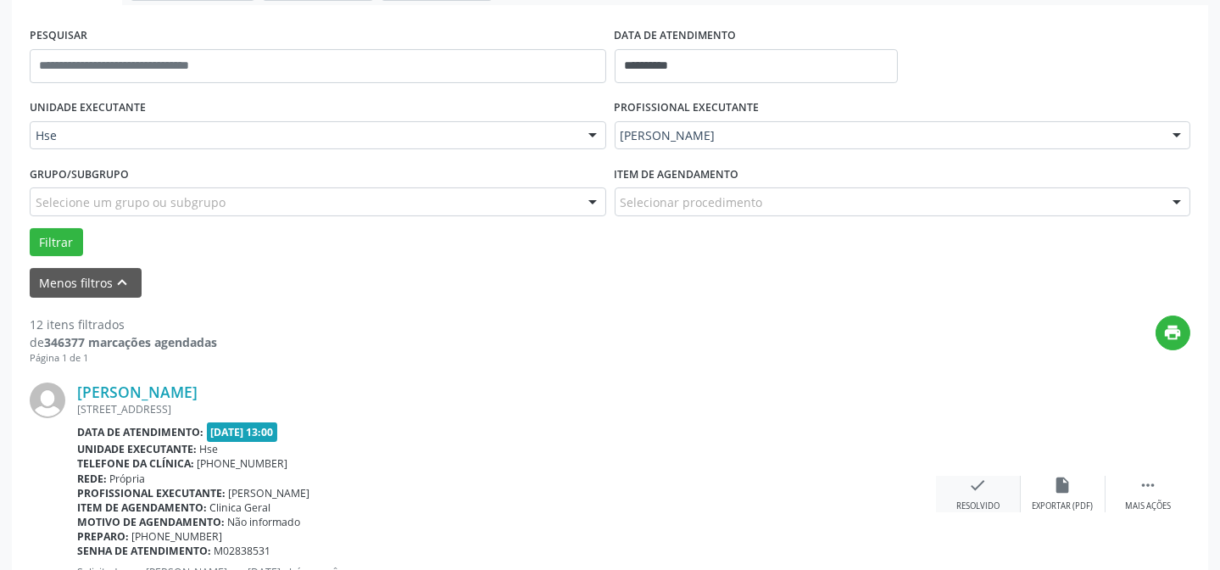
click at [989, 492] on div "check Resolvido" at bounding box center [978, 493] width 85 height 36
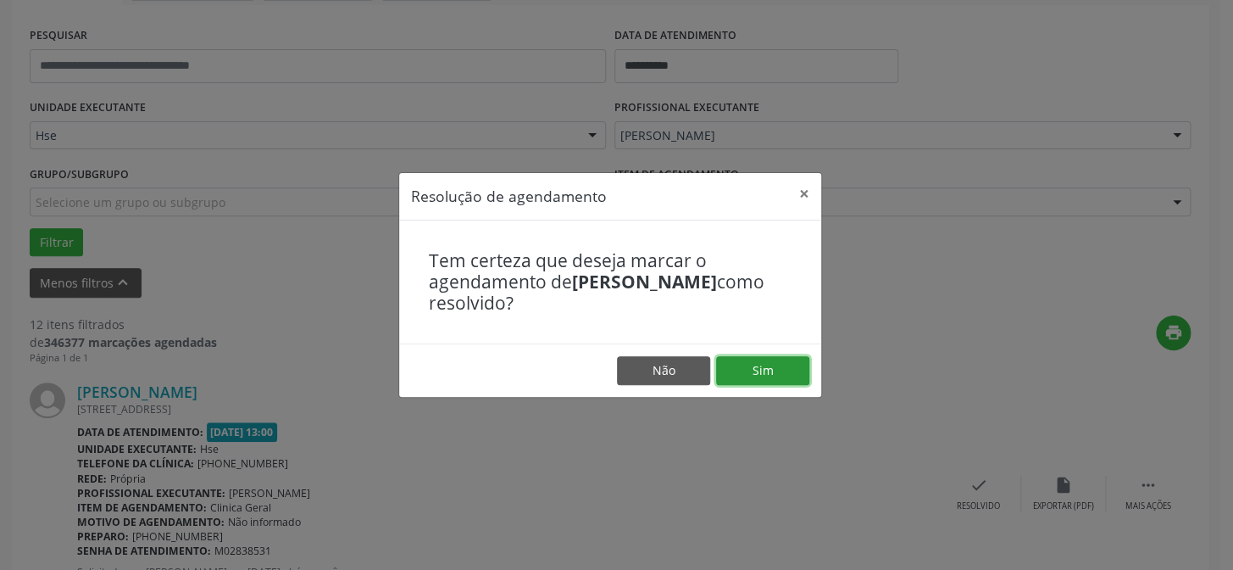
click at [779, 366] on button "Sim" at bounding box center [762, 370] width 93 height 29
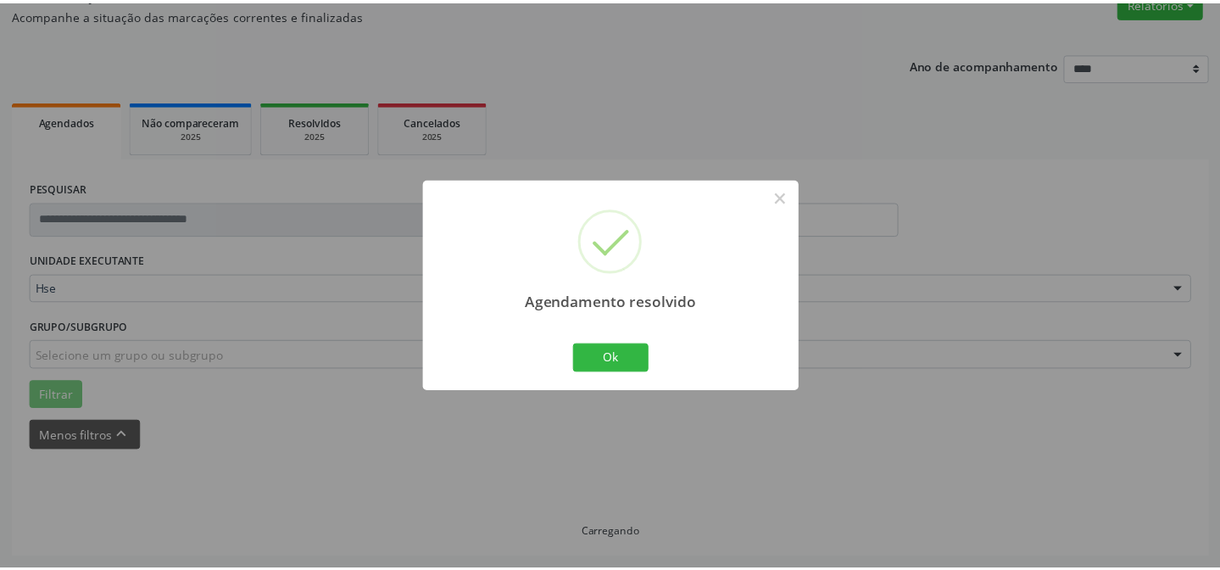
scroll to position [152, 0]
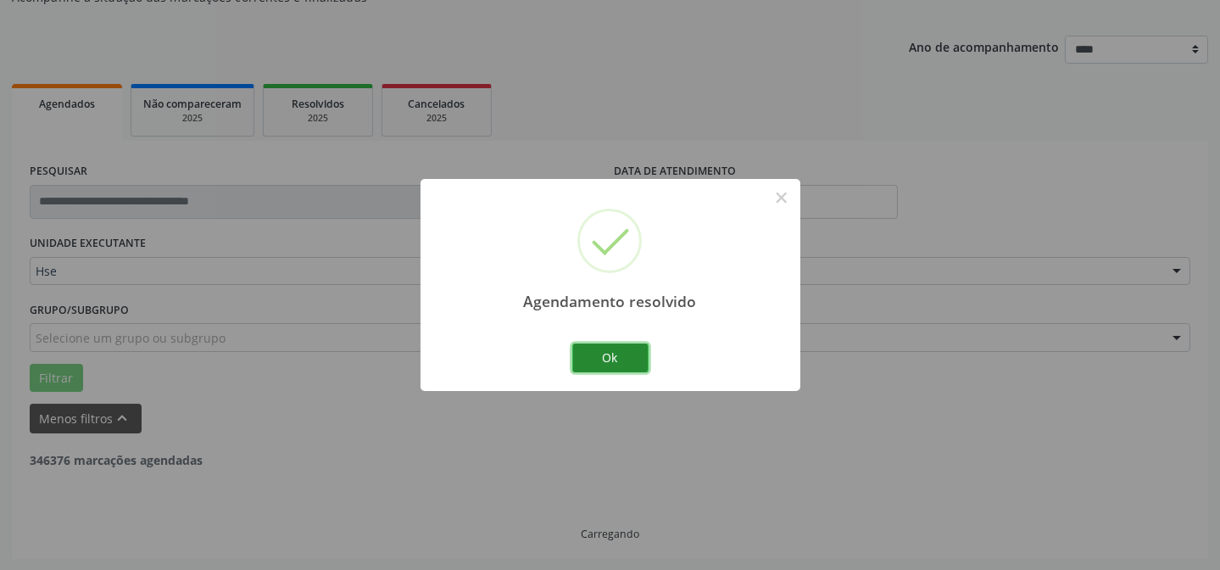
click at [598, 353] on button "Ok" at bounding box center [610, 357] width 76 height 29
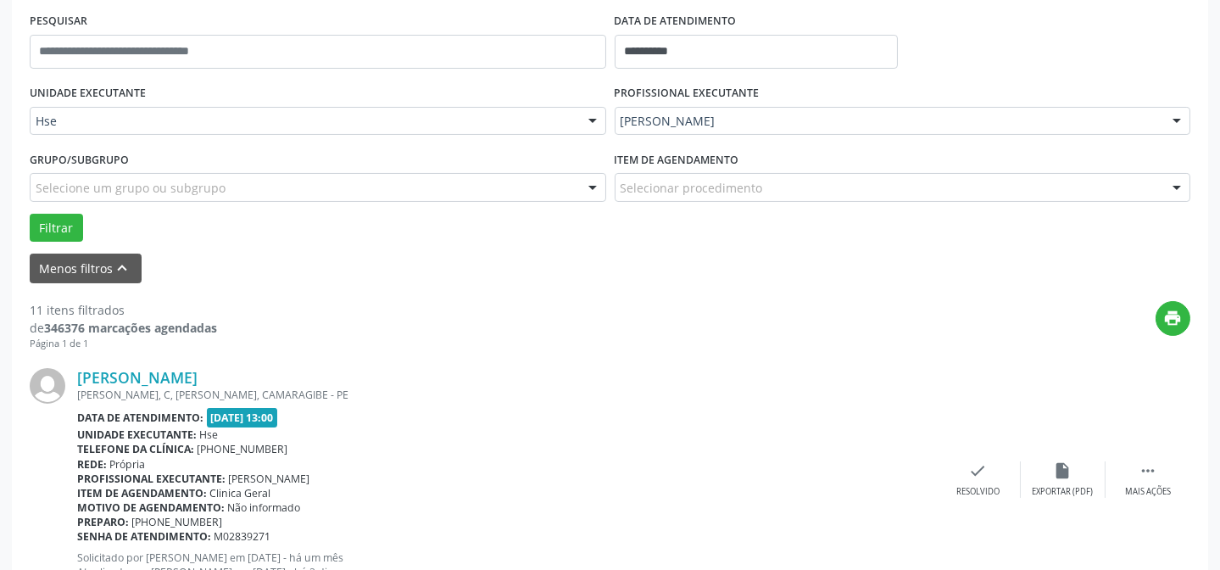
scroll to position [323, 0]
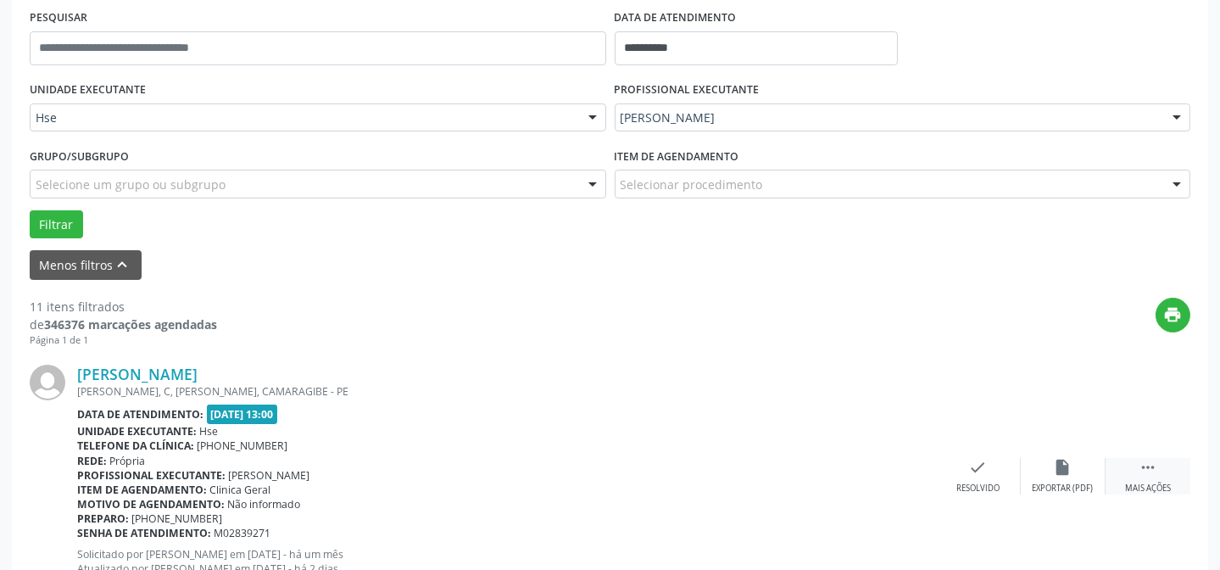
click at [1134, 473] on div " Mais ações" at bounding box center [1147, 476] width 85 height 36
click at [1087, 473] on div "alarm_off Não compareceu" at bounding box center [1062, 476] width 85 height 36
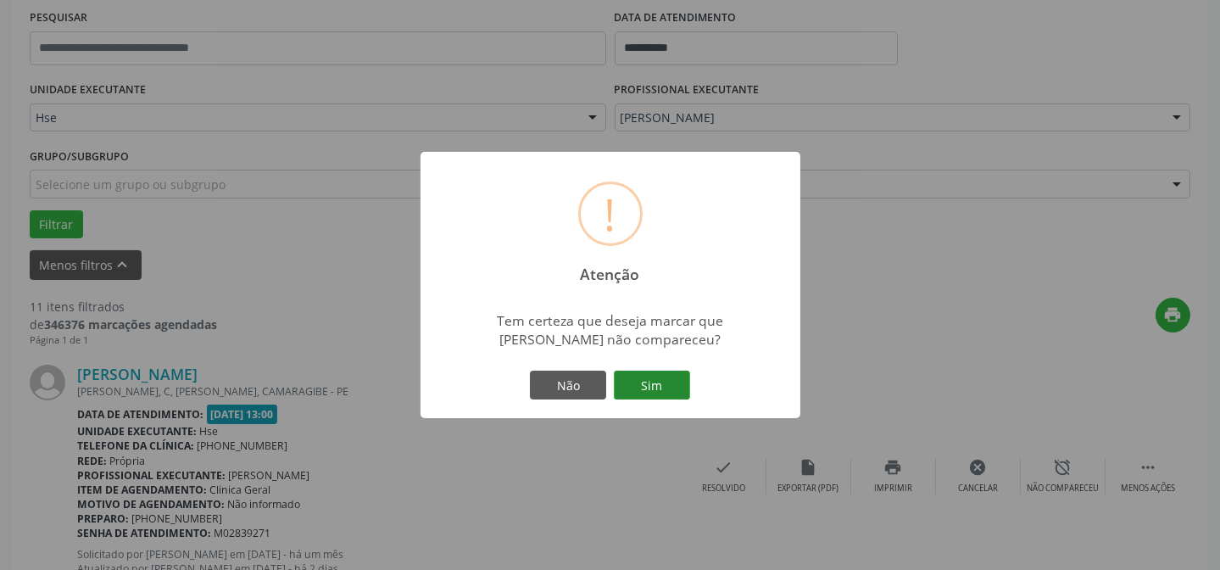
click at [653, 378] on button "Sim" at bounding box center [652, 384] width 76 height 29
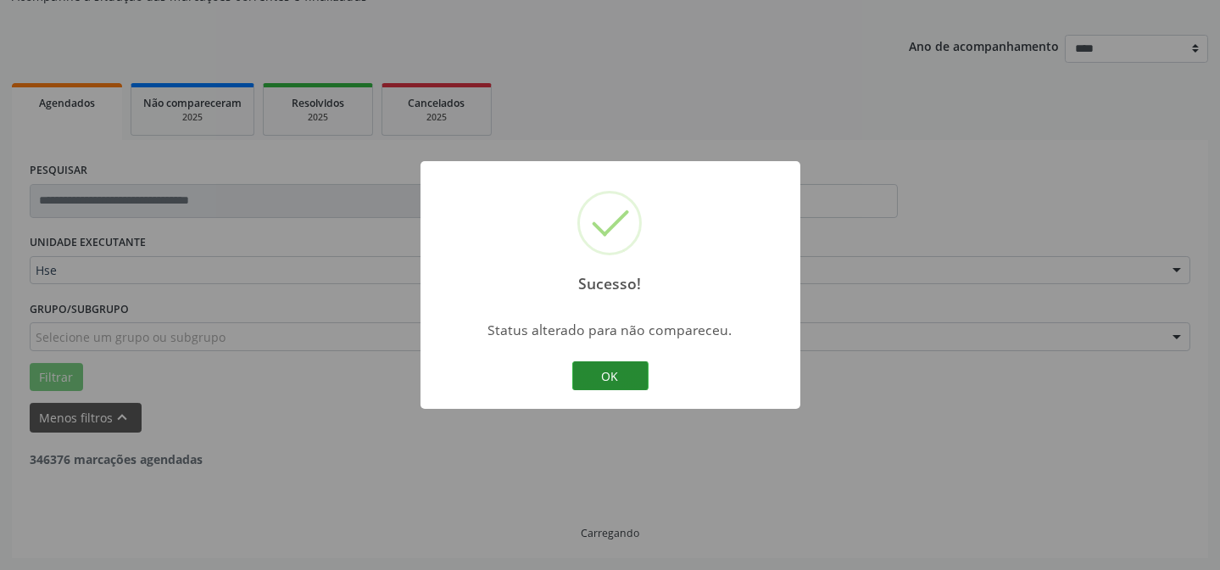
scroll to position [170, 0]
click at [603, 385] on button "OK" at bounding box center [610, 375] width 76 height 29
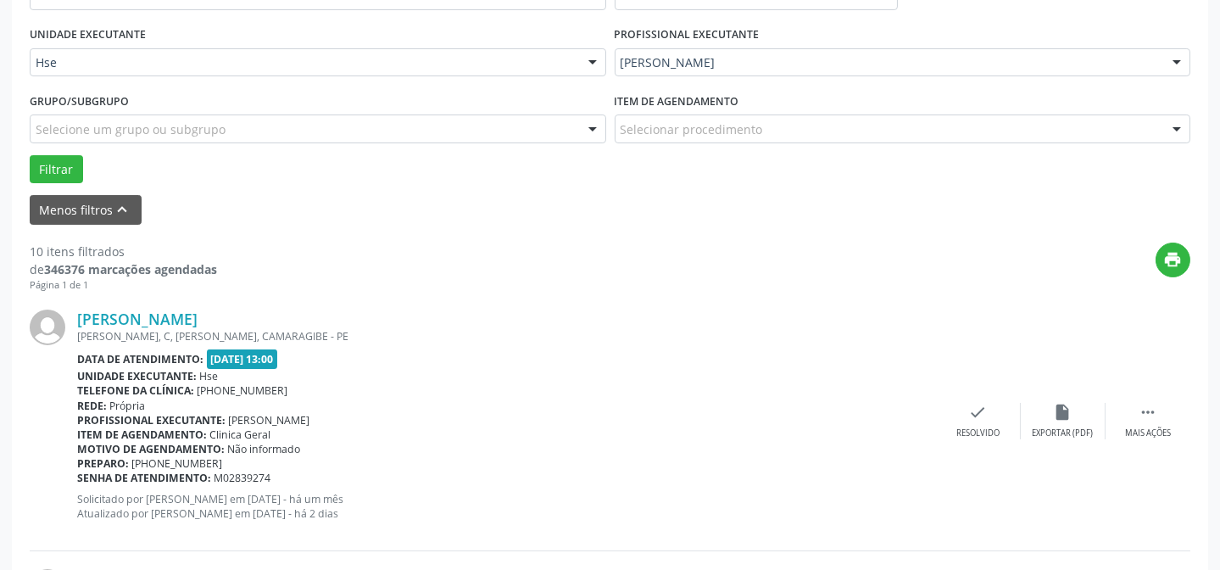
scroll to position [400, 0]
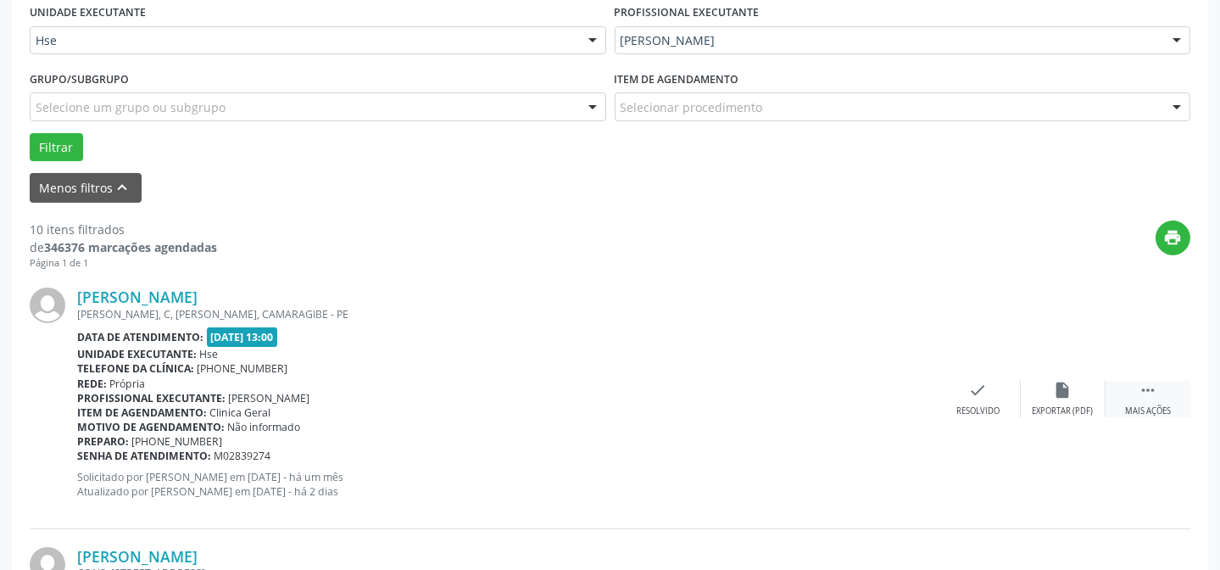
click at [1167, 402] on div " Mais ações" at bounding box center [1147, 399] width 85 height 36
click at [1068, 390] on icon "alarm_off" at bounding box center [1063, 390] width 19 height 19
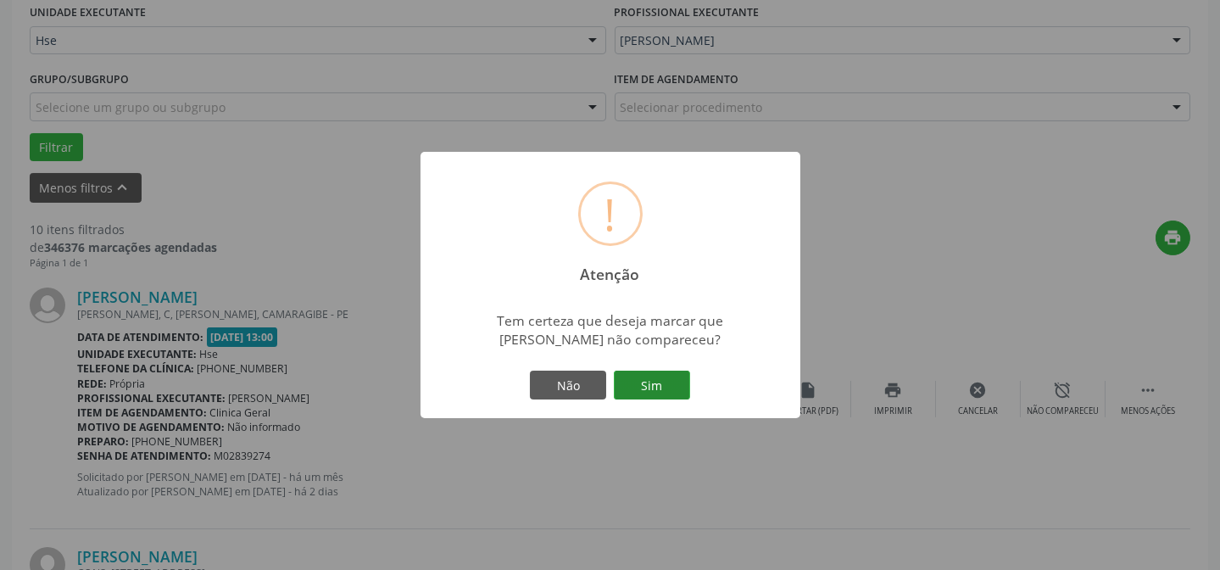
click at [642, 386] on button "Sim" at bounding box center [652, 384] width 76 height 29
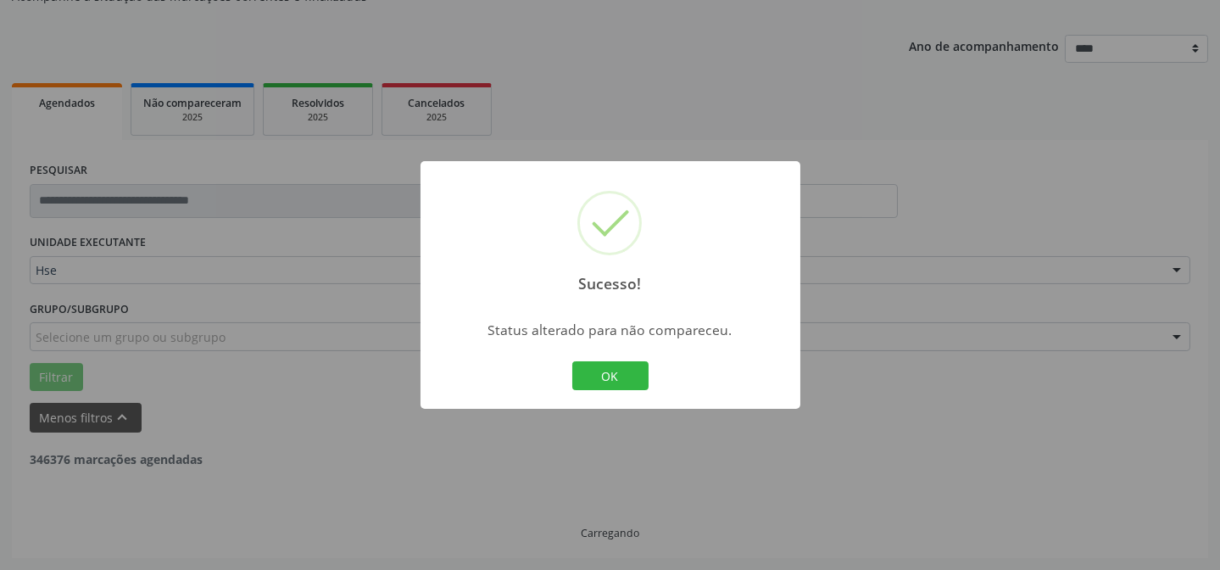
scroll to position [170, 0]
click at [593, 385] on button "OK" at bounding box center [610, 375] width 76 height 29
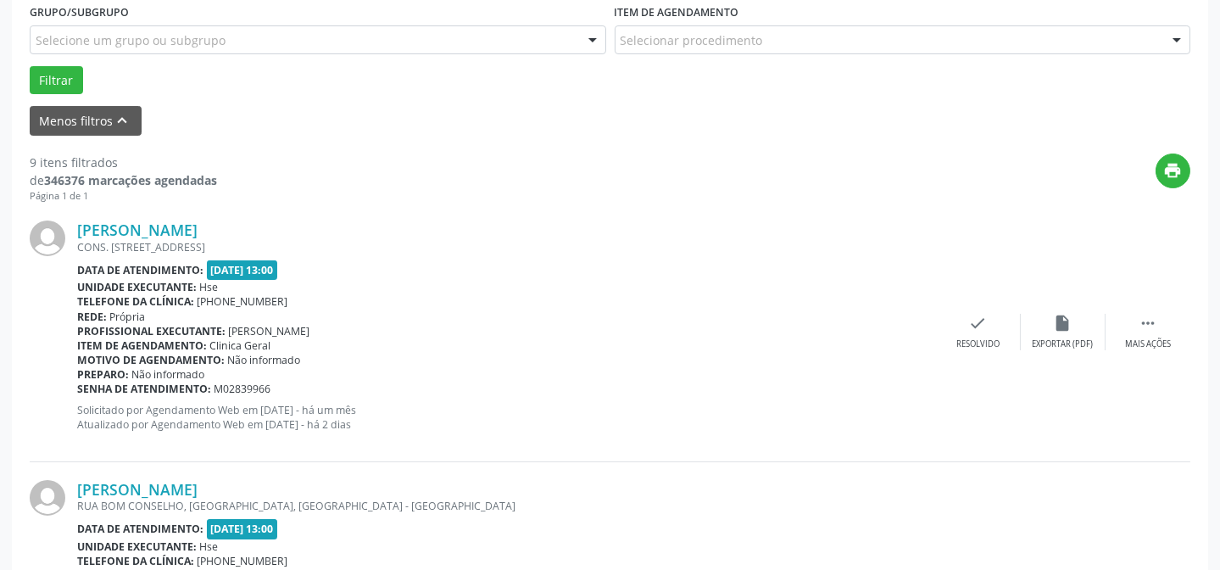
scroll to position [477, 0]
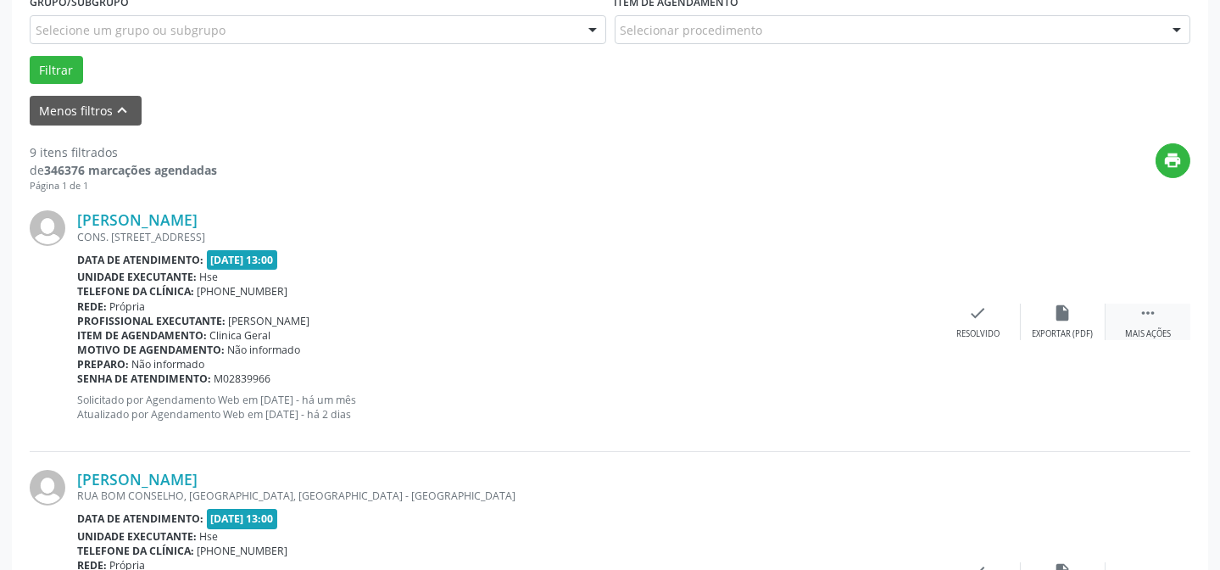
click at [1132, 313] on div " Mais ações" at bounding box center [1147, 321] width 85 height 36
click at [1058, 317] on icon "alarm_off" at bounding box center [1063, 312] width 19 height 19
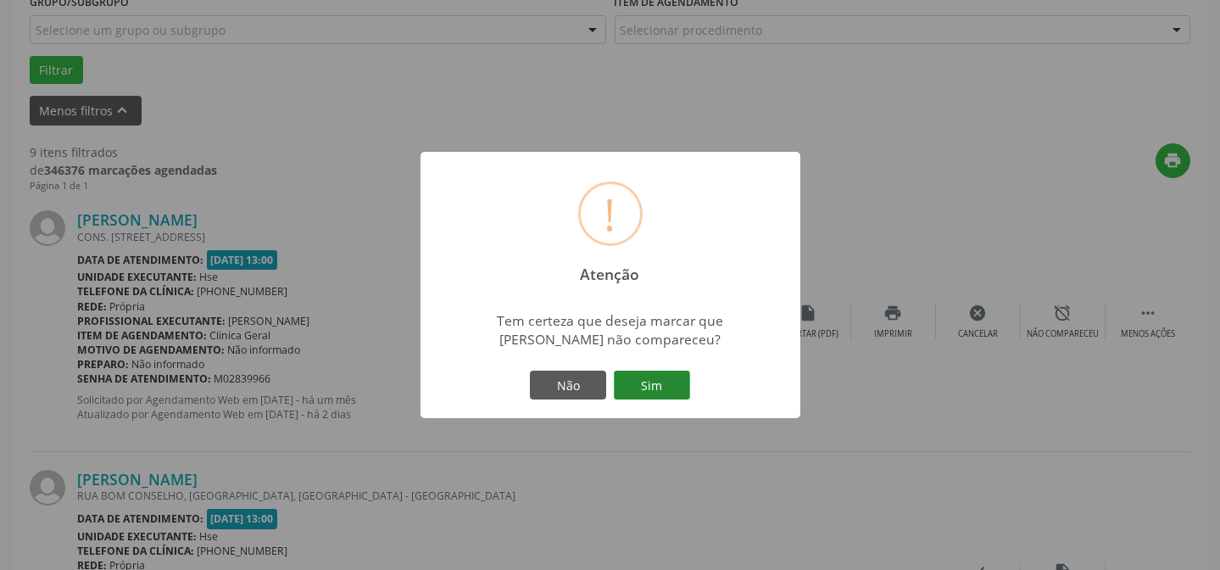
click at [652, 381] on button "Sim" at bounding box center [652, 384] width 76 height 29
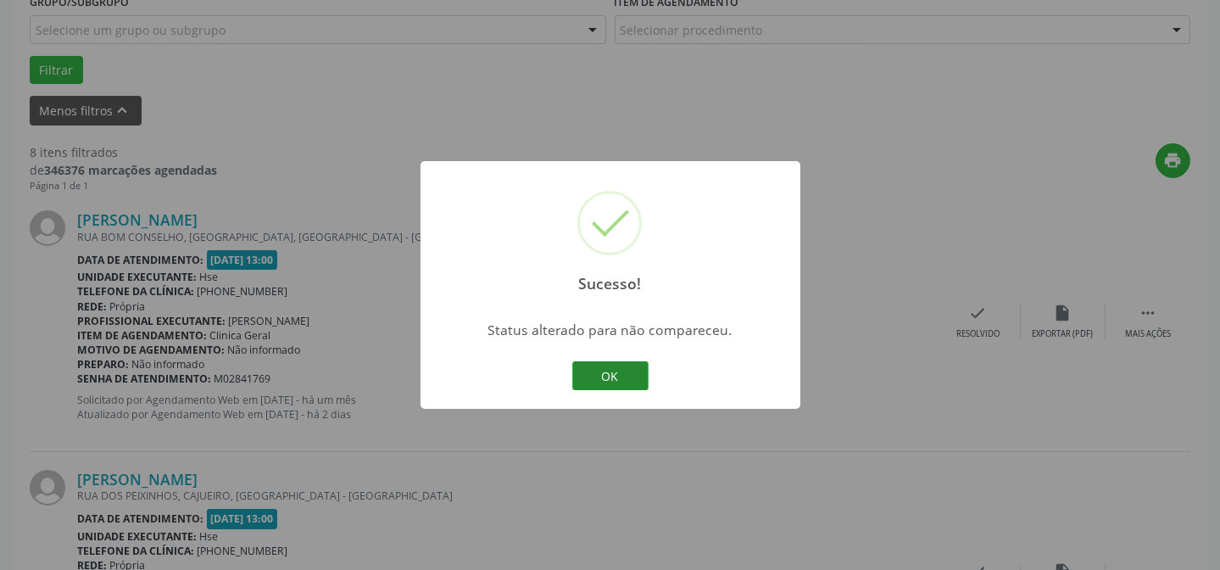
click at [592, 371] on button "OK" at bounding box center [610, 375] width 76 height 29
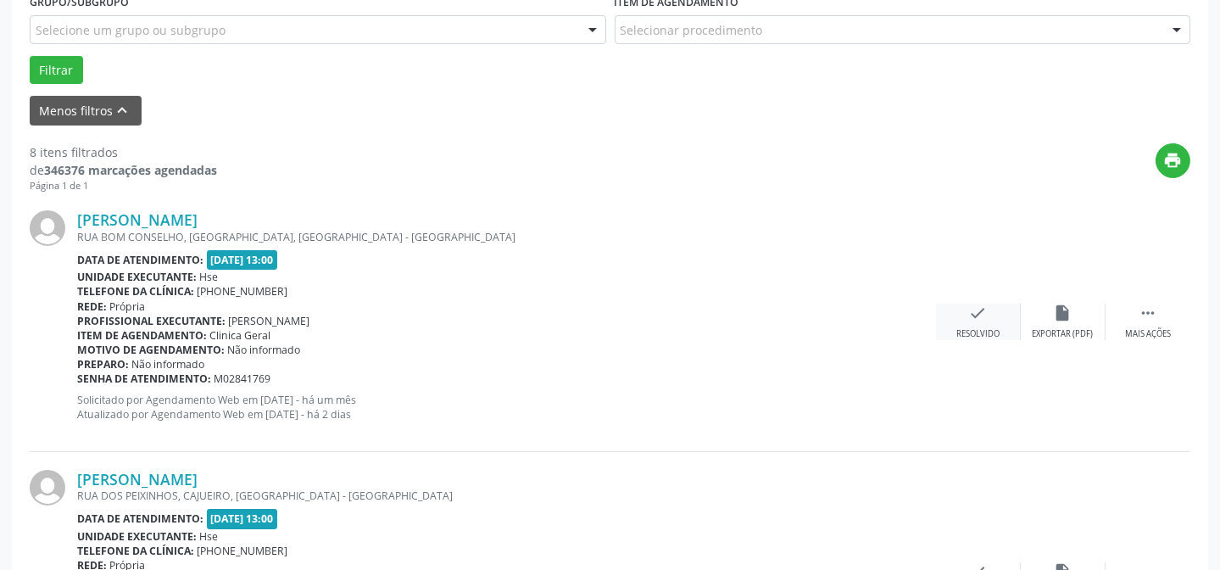
click at [987, 317] on div "check Resolvido" at bounding box center [978, 321] width 85 height 36
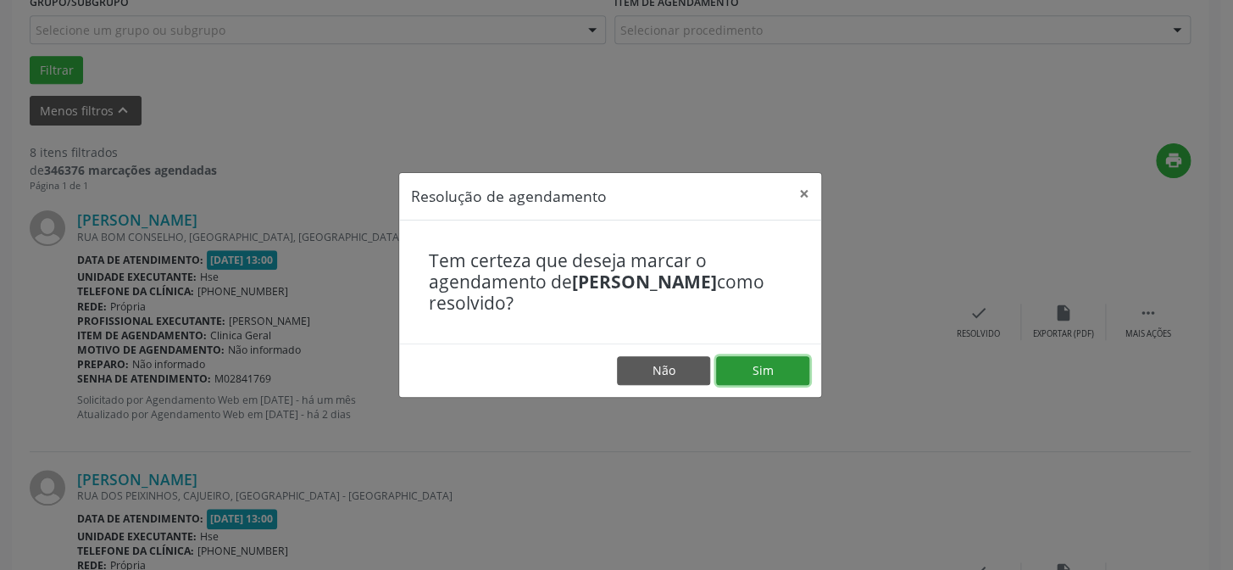
click at [802, 376] on button "Sim" at bounding box center [762, 370] width 93 height 29
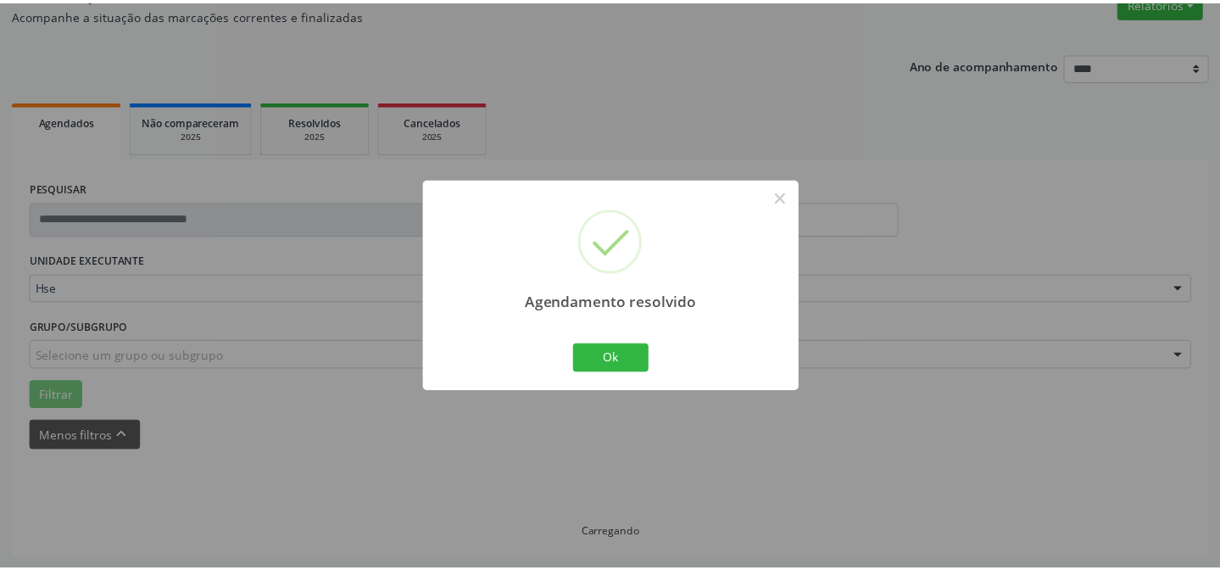
scroll to position [152, 0]
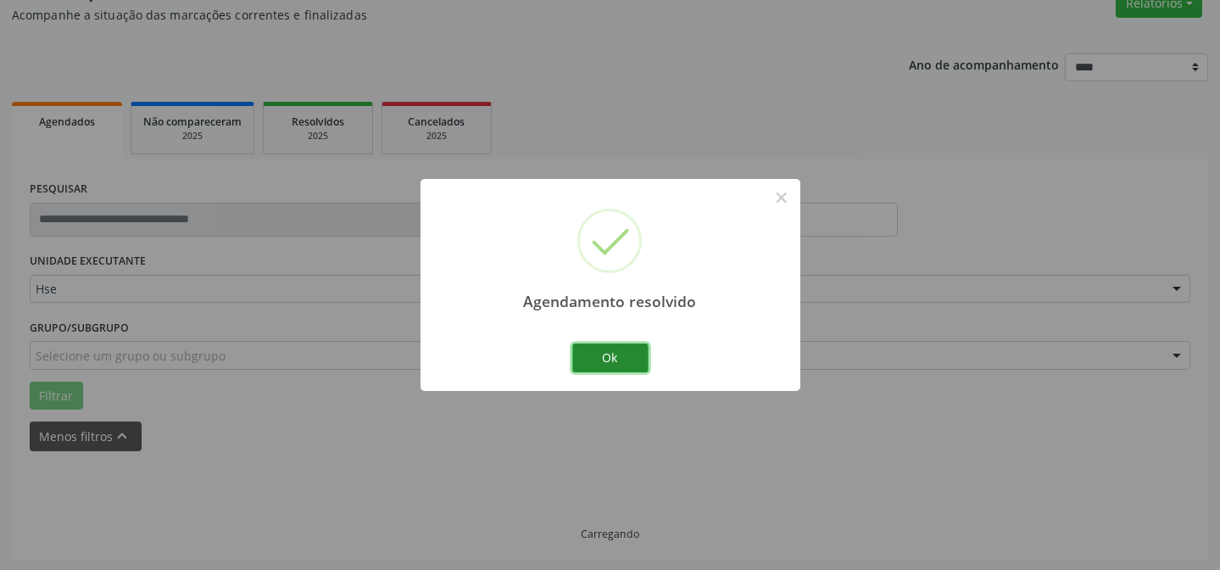
click at [601, 359] on button "Ok" at bounding box center [610, 357] width 76 height 29
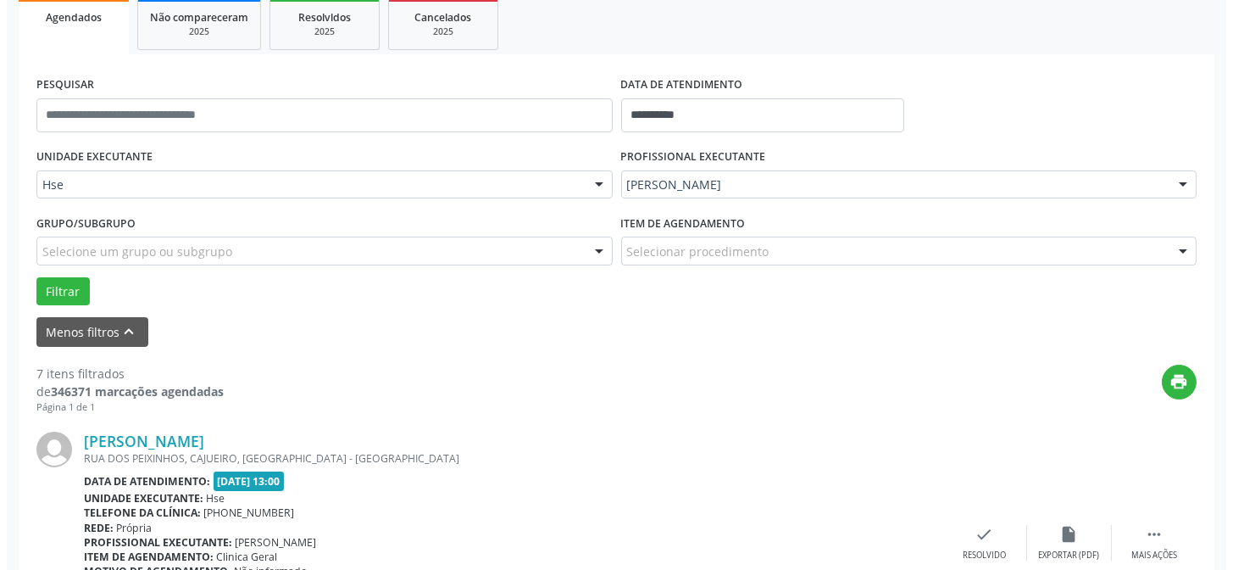
scroll to position [305, 0]
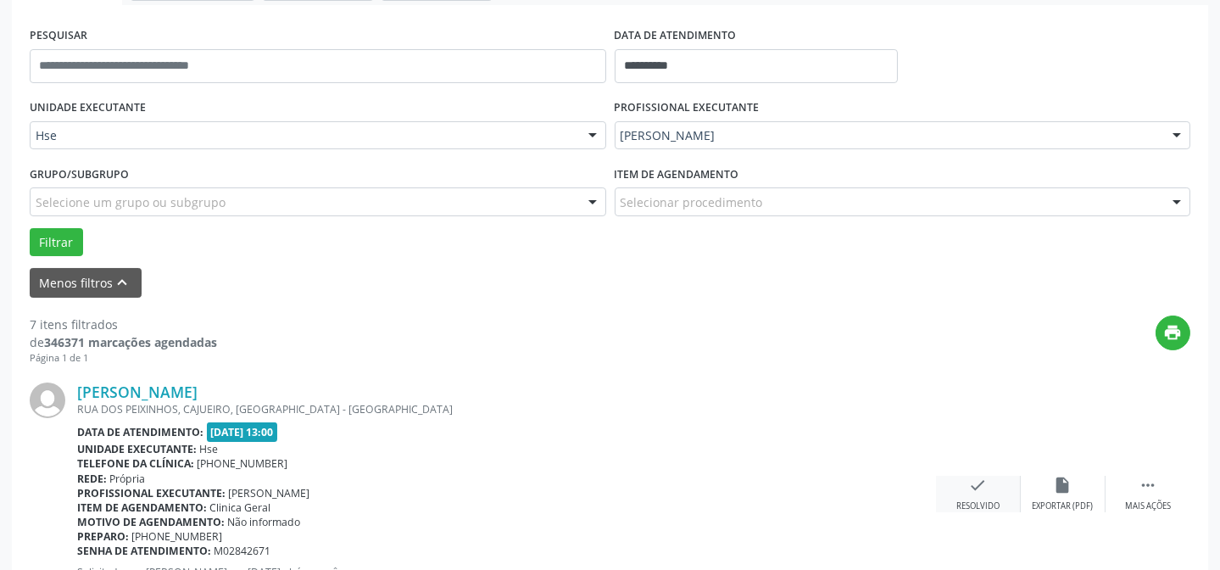
click at [975, 497] on div "check Resolvido" at bounding box center [978, 493] width 85 height 36
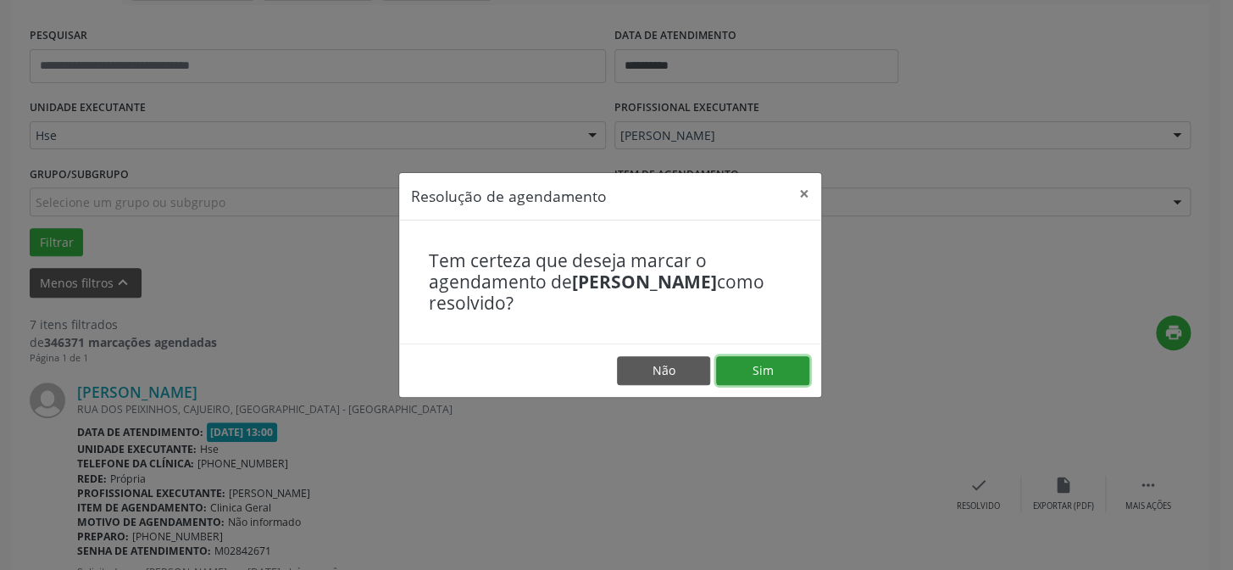
click at [787, 364] on button "Sim" at bounding box center [762, 370] width 93 height 29
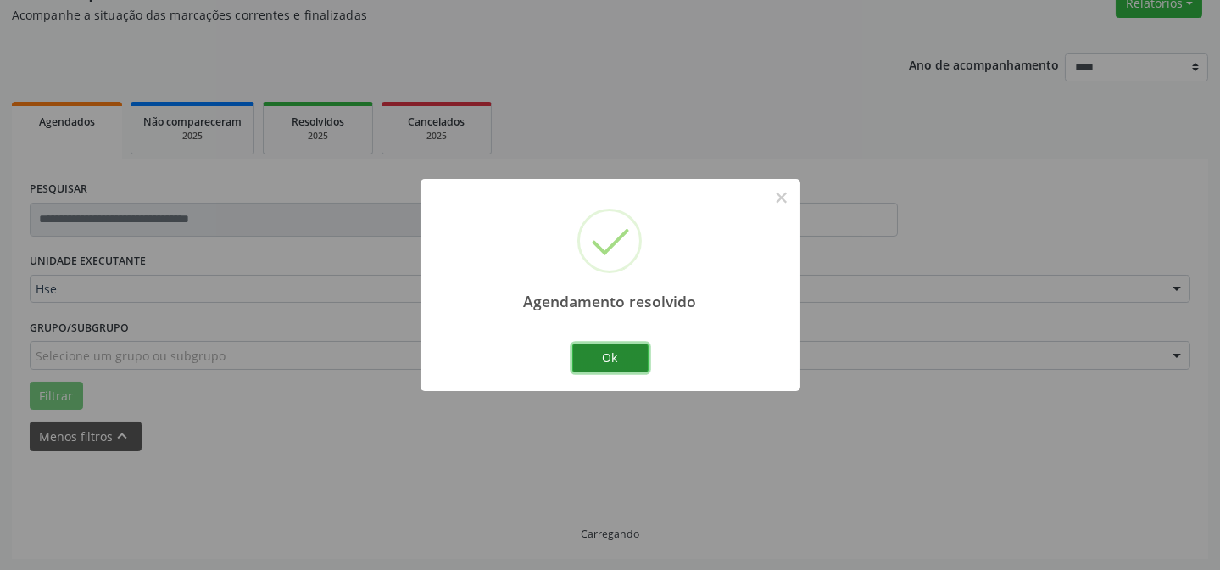
click at [605, 367] on button "Ok" at bounding box center [610, 357] width 76 height 29
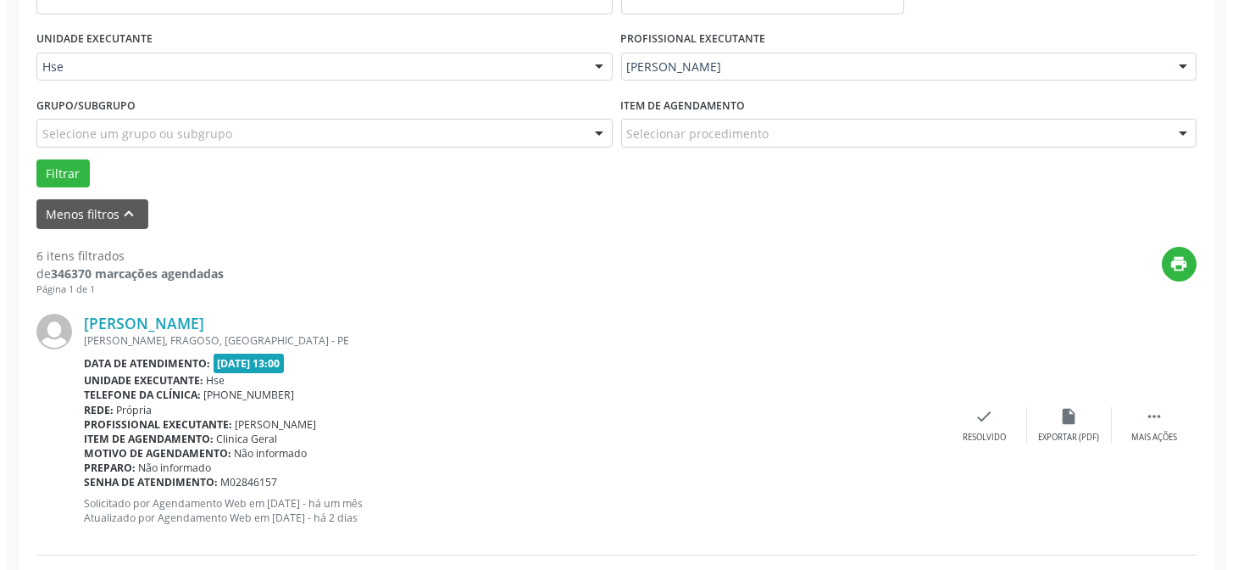
scroll to position [382, 0]
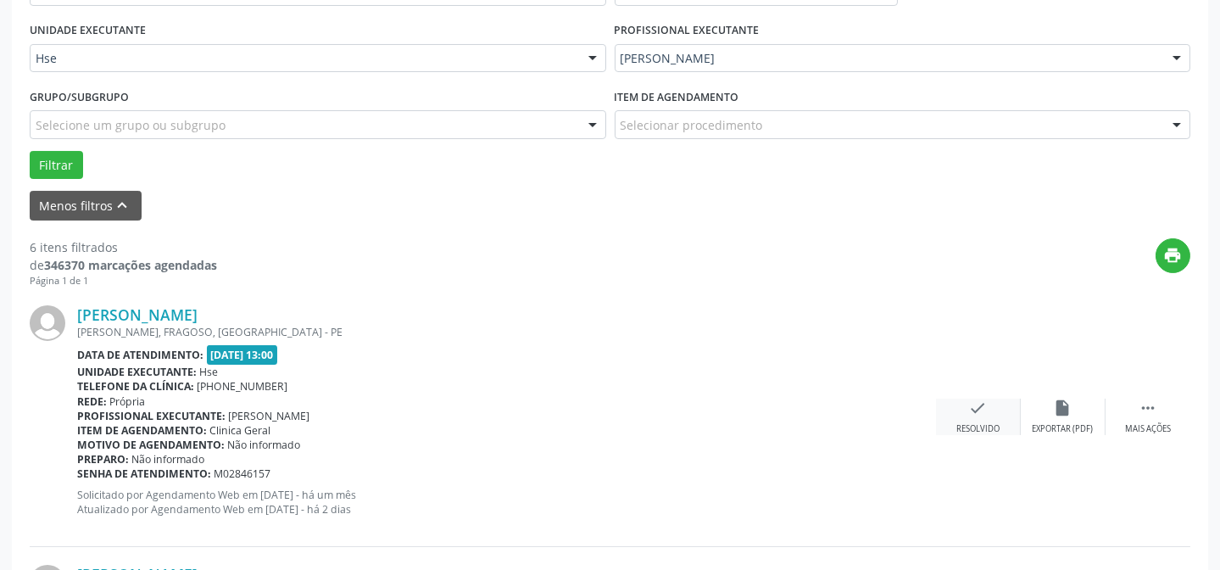
click at [992, 414] on div "check Resolvido" at bounding box center [978, 416] width 85 height 36
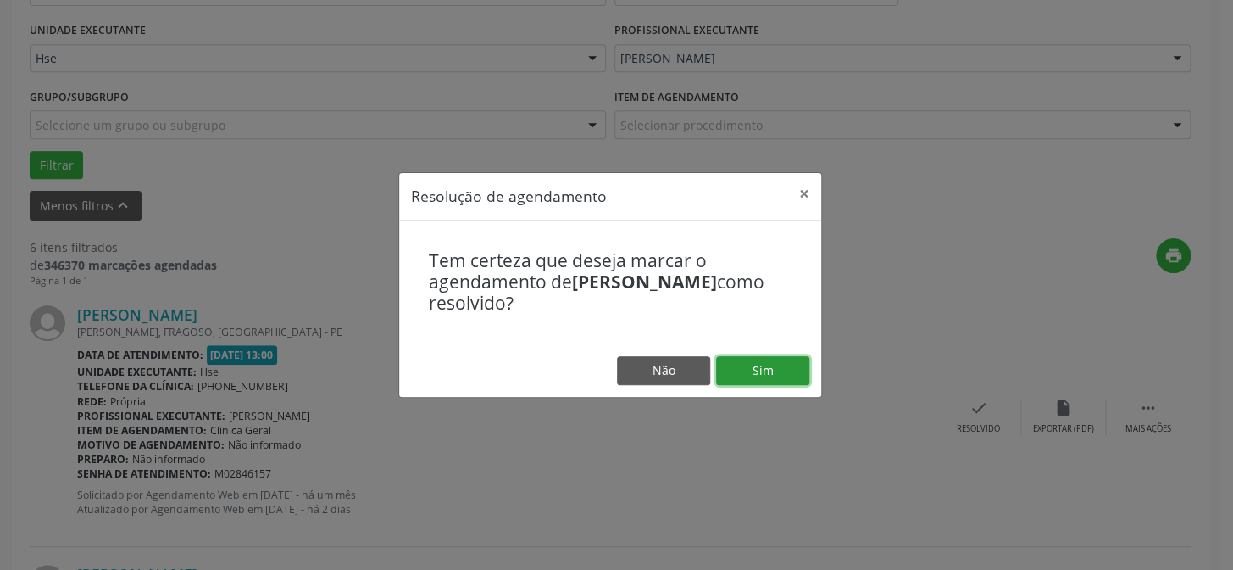
click at [728, 374] on button "Sim" at bounding box center [762, 370] width 93 height 29
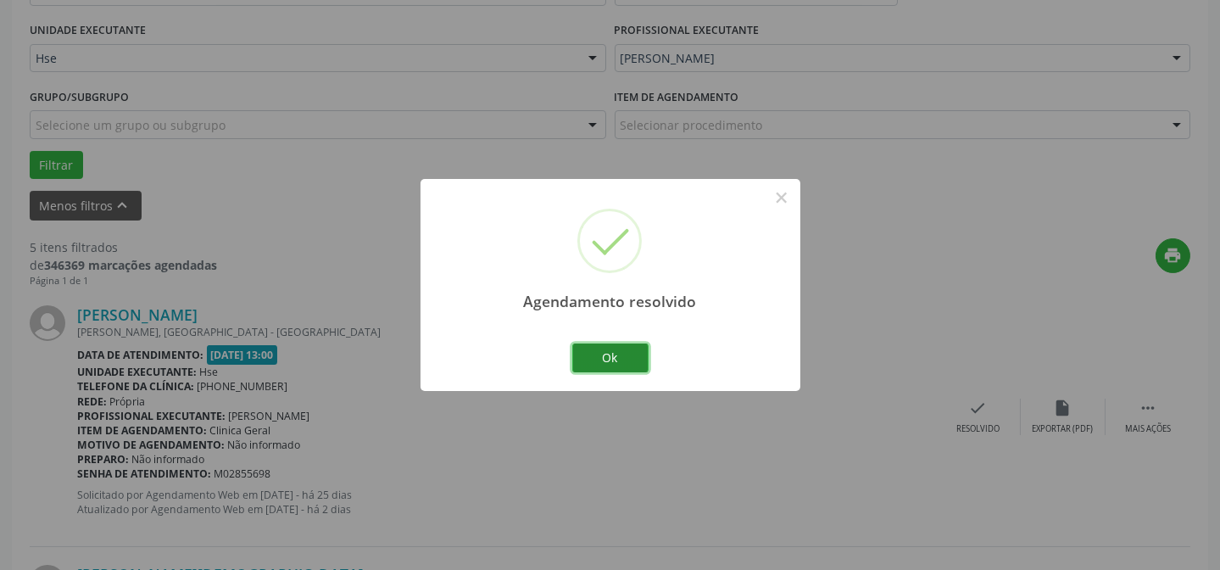
click at [608, 364] on button "Ok" at bounding box center [610, 357] width 76 height 29
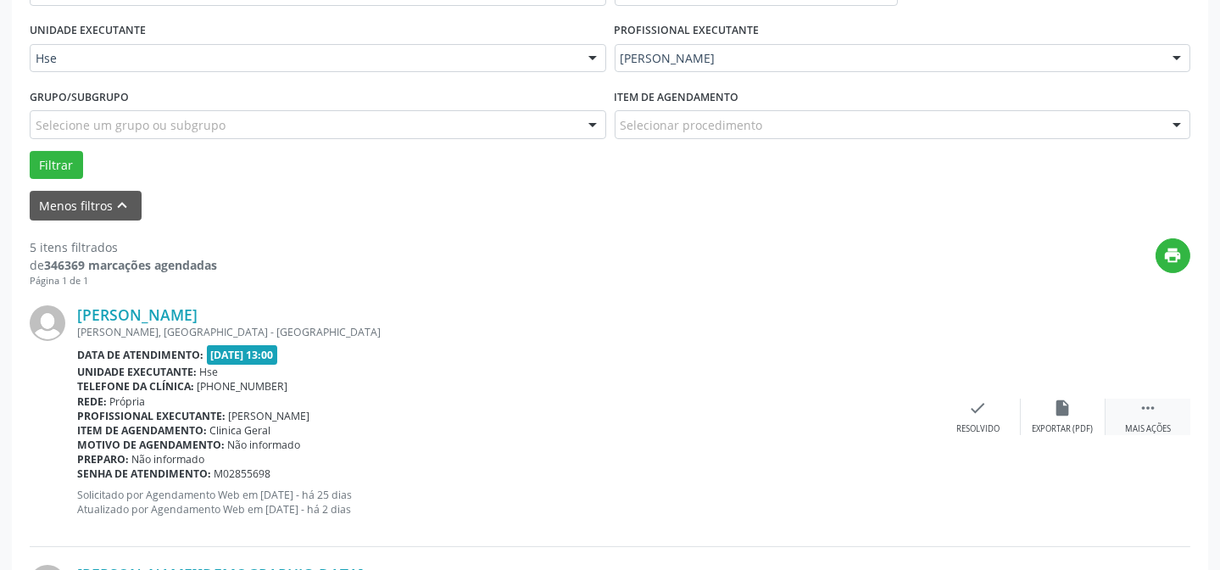
click at [1142, 415] on div " Mais ações" at bounding box center [1147, 416] width 85 height 36
click at [1093, 407] on div "alarm_off Não compareceu" at bounding box center [1062, 416] width 85 height 36
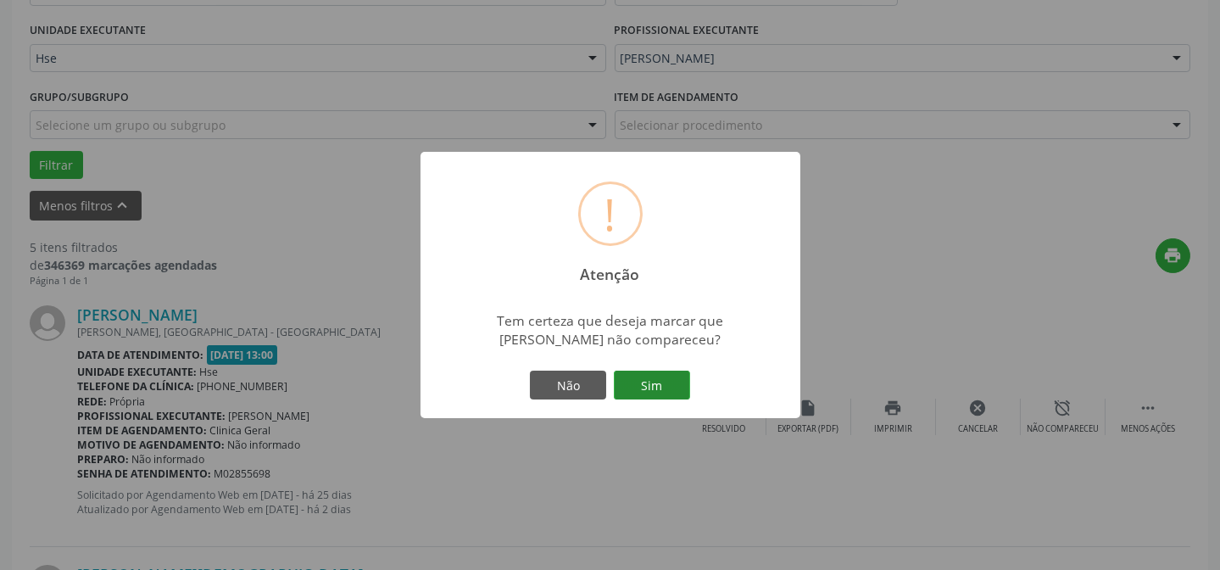
click at [662, 374] on button "Sim" at bounding box center [652, 384] width 76 height 29
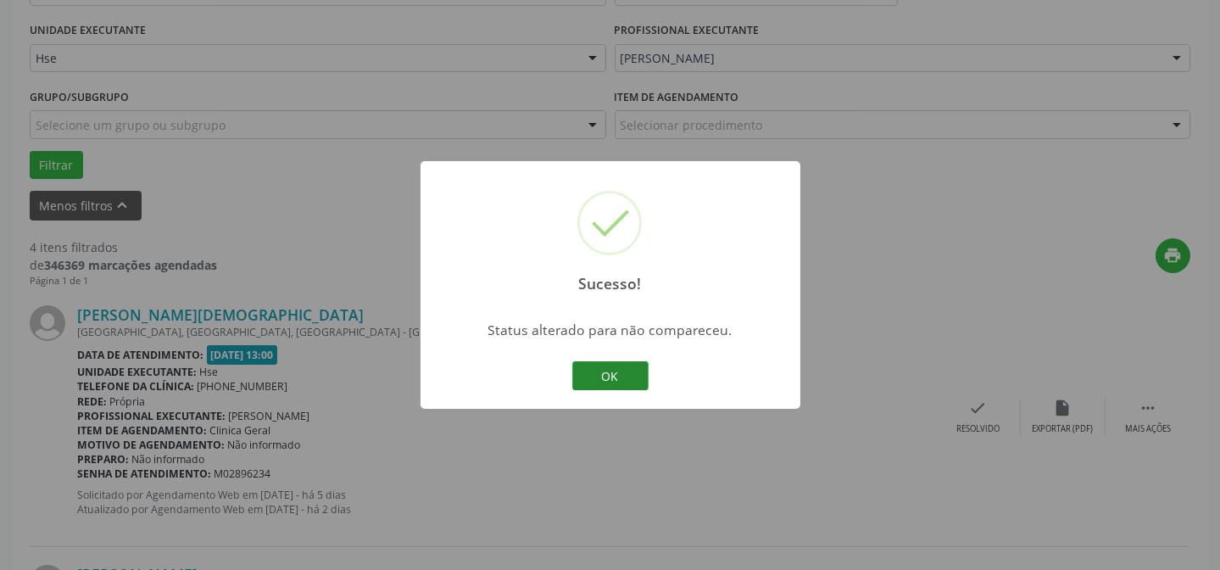
click at [600, 383] on button "OK" at bounding box center [610, 375] width 76 height 29
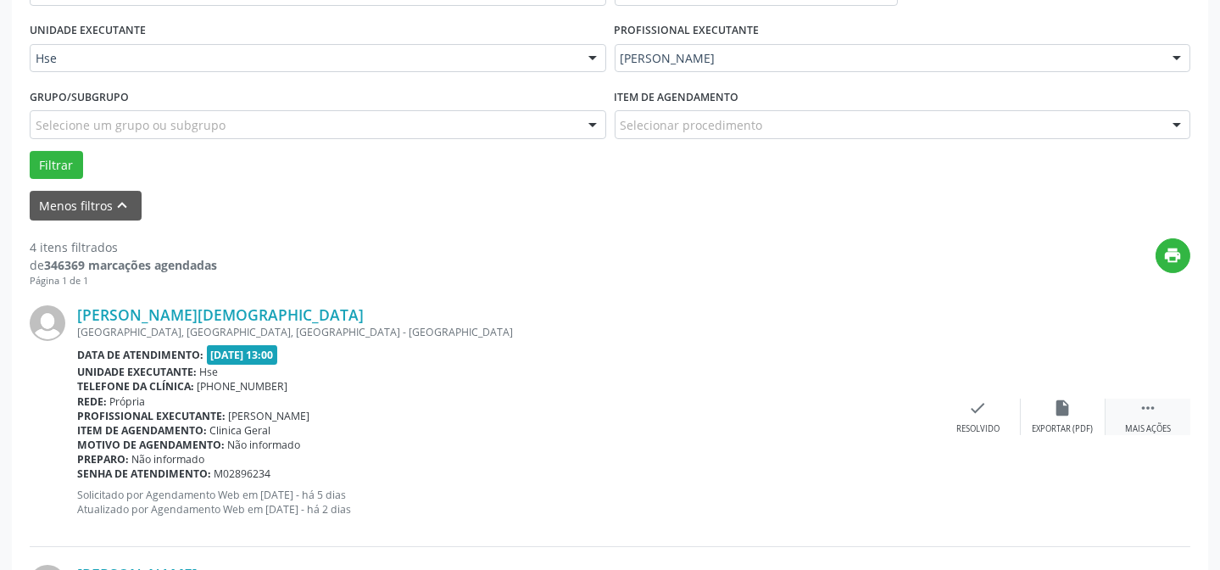
click at [1132, 424] on div "Mais ações" at bounding box center [1148, 429] width 46 height 12
click at [1066, 411] on icon "alarm_off" at bounding box center [1063, 407] width 19 height 19
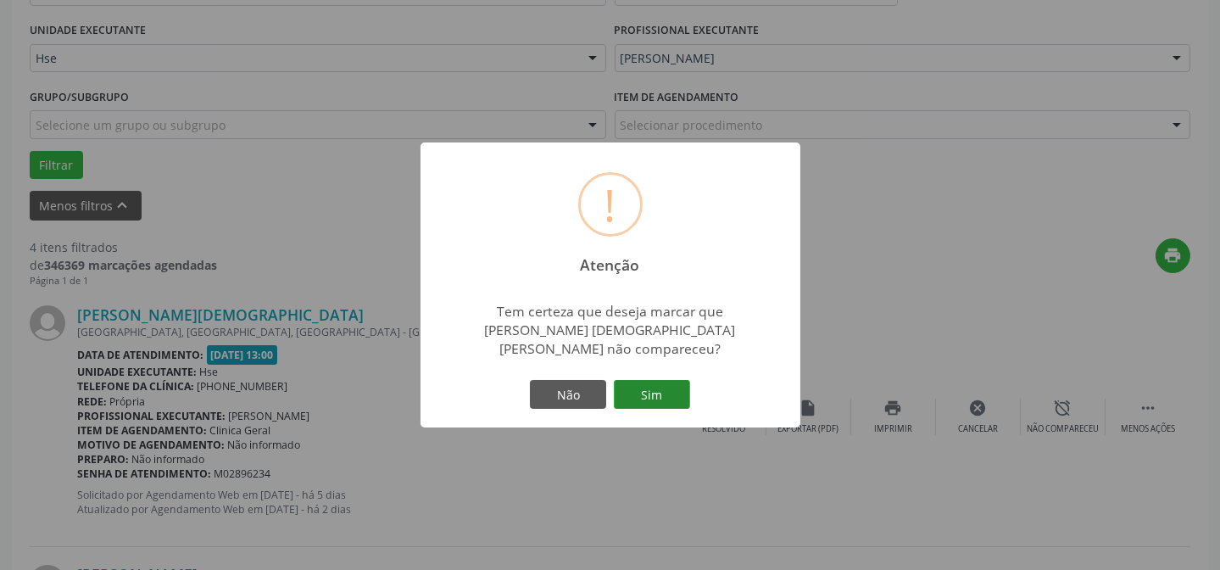
click at [657, 398] on button "Sim" at bounding box center [652, 394] width 76 height 29
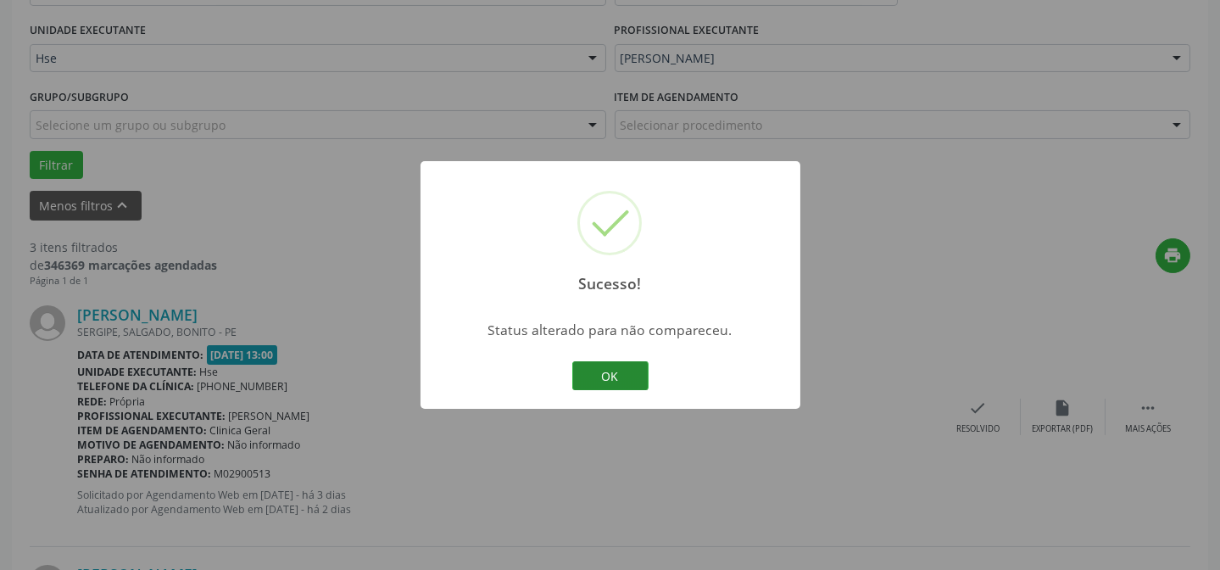
click at [585, 370] on button "OK" at bounding box center [610, 375] width 76 height 29
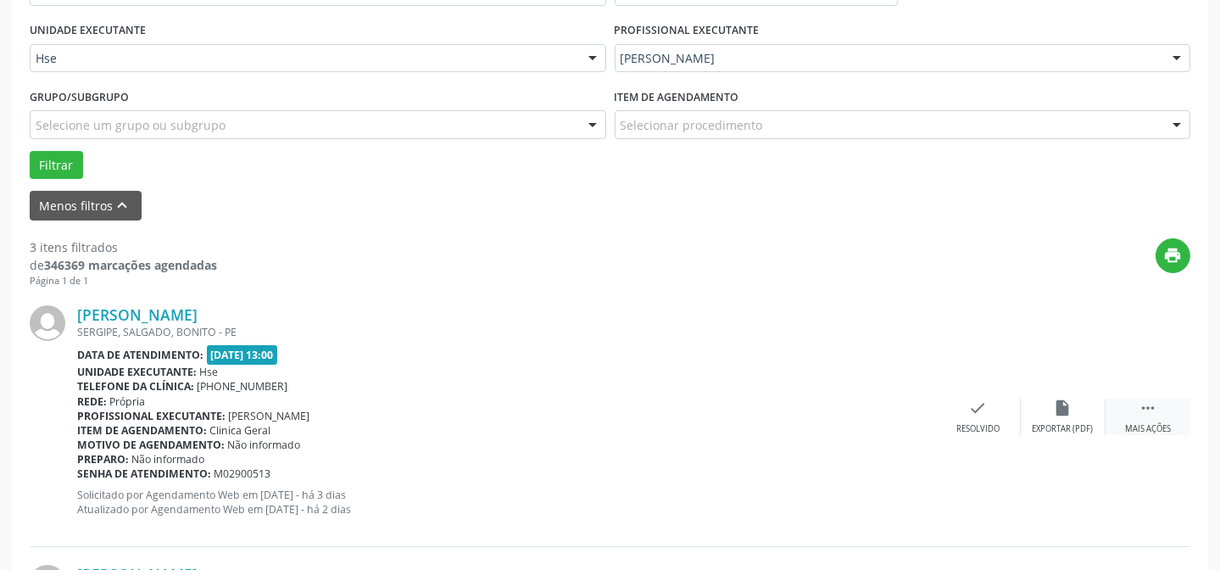
click at [1153, 408] on icon "" at bounding box center [1147, 407] width 19 height 19
click at [1029, 407] on div "alarm_off Não compareceu" at bounding box center [1062, 416] width 85 height 36
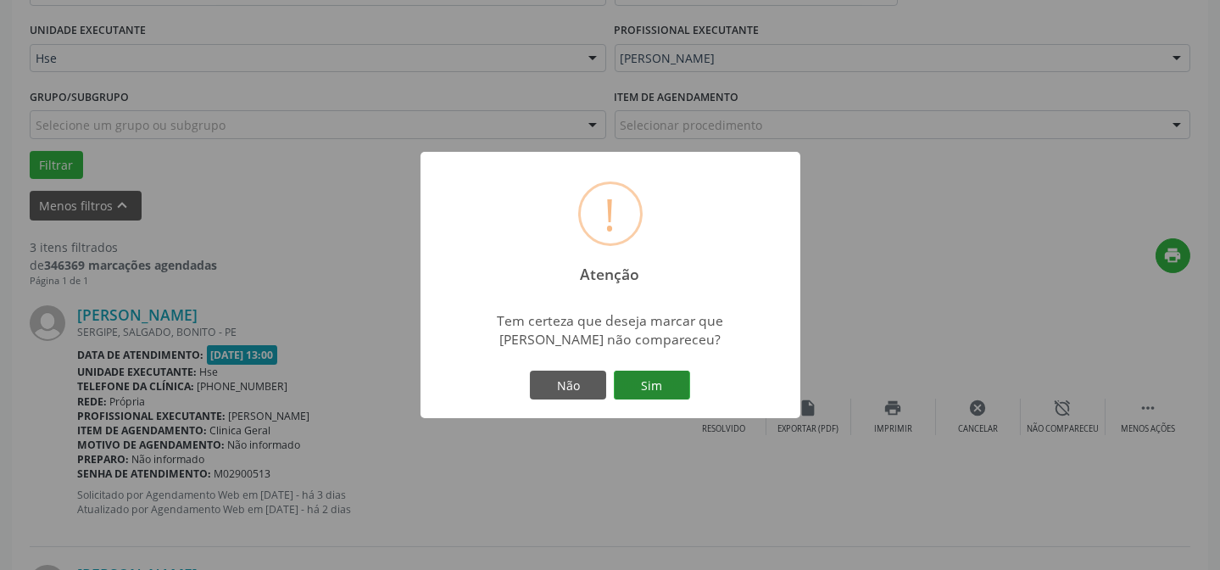
click at [684, 389] on button "Sim" at bounding box center [652, 384] width 76 height 29
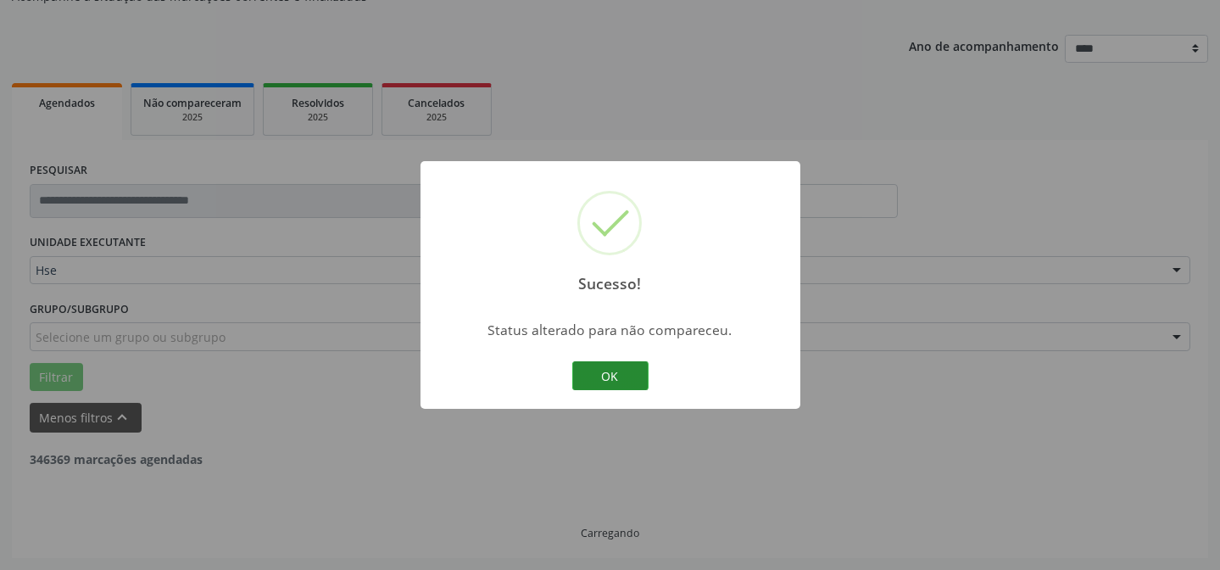
click at [582, 363] on button "OK" at bounding box center [610, 375] width 76 height 29
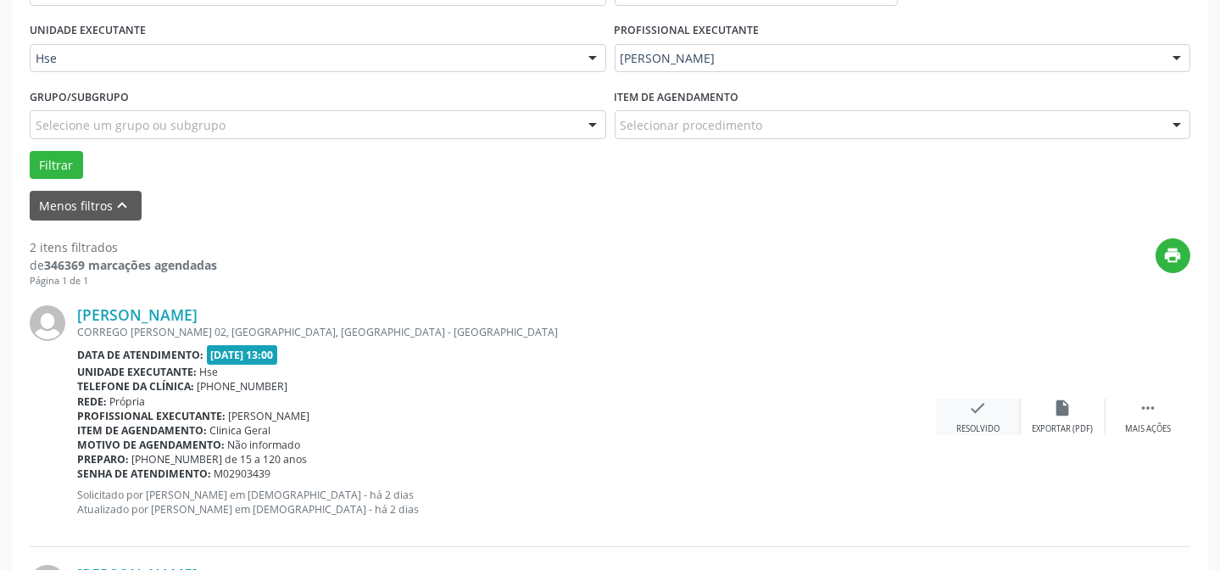
click at [984, 413] on icon "check" at bounding box center [978, 407] width 19 height 19
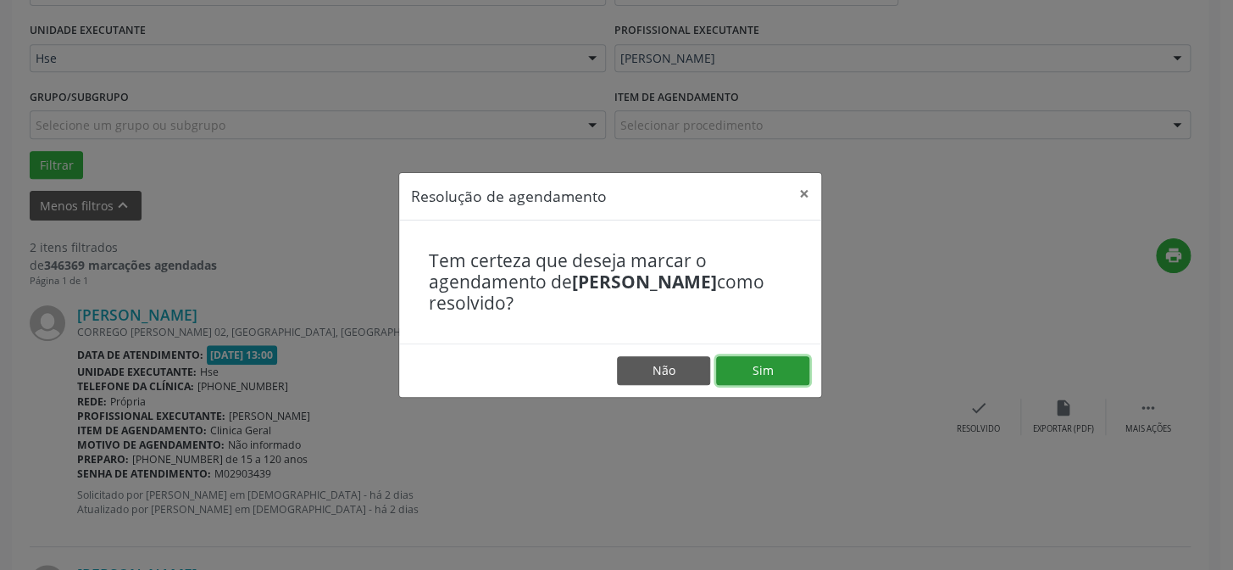
click at [741, 364] on button "Sim" at bounding box center [762, 370] width 93 height 29
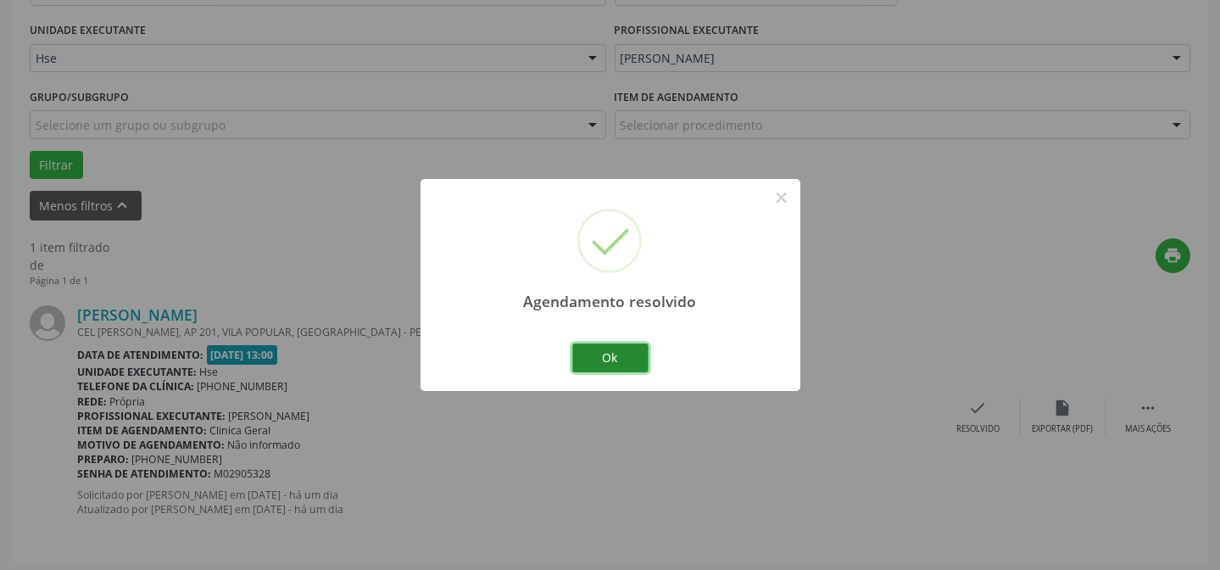
click at [604, 364] on button "Ok" at bounding box center [610, 357] width 76 height 29
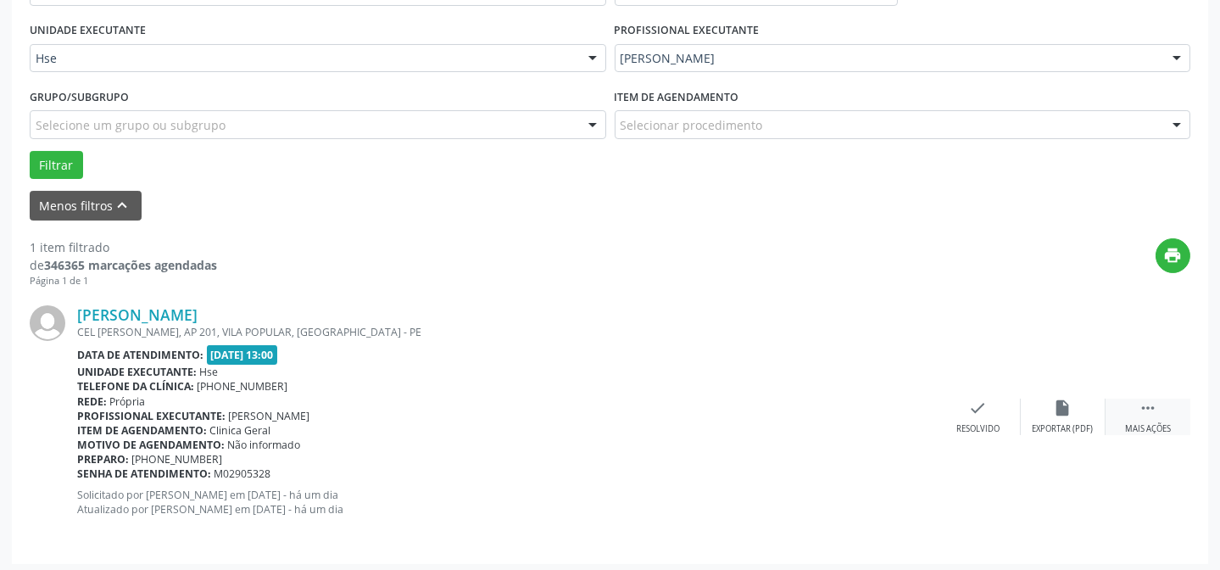
click at [1154, 414] on icon "" at bounding box center [1147, 407] width 19 height 19
click at [1056, 412] on icon "alarm_off" at bounding box center [1063, 407] width 19 height 19
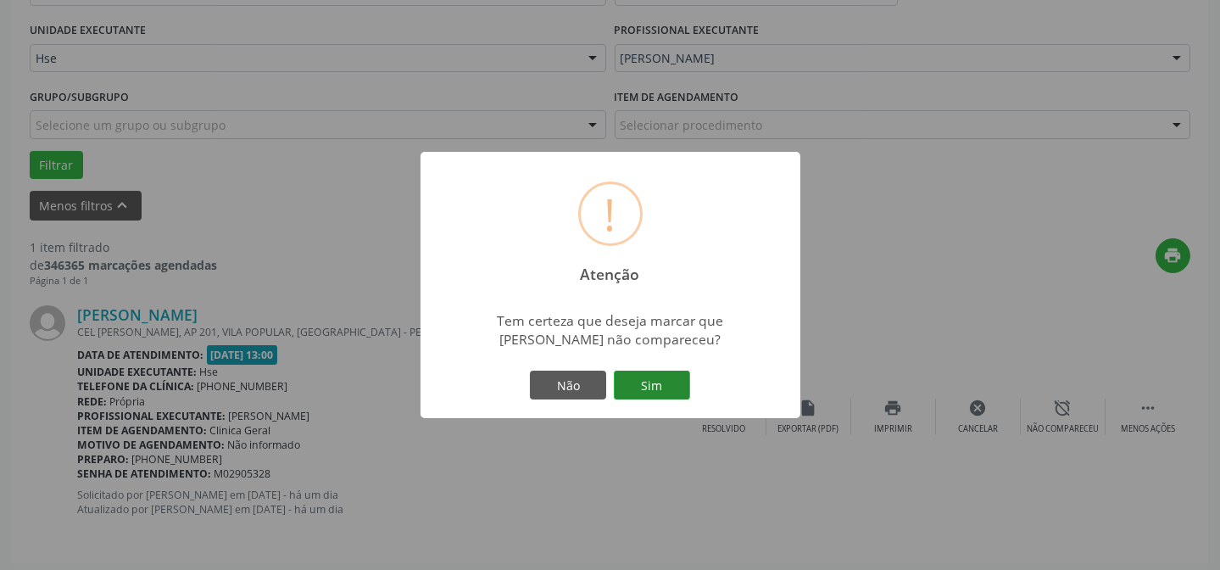
click at [633, 379] on button "Sim" at bounding box center [652, 384] width 76 height 29
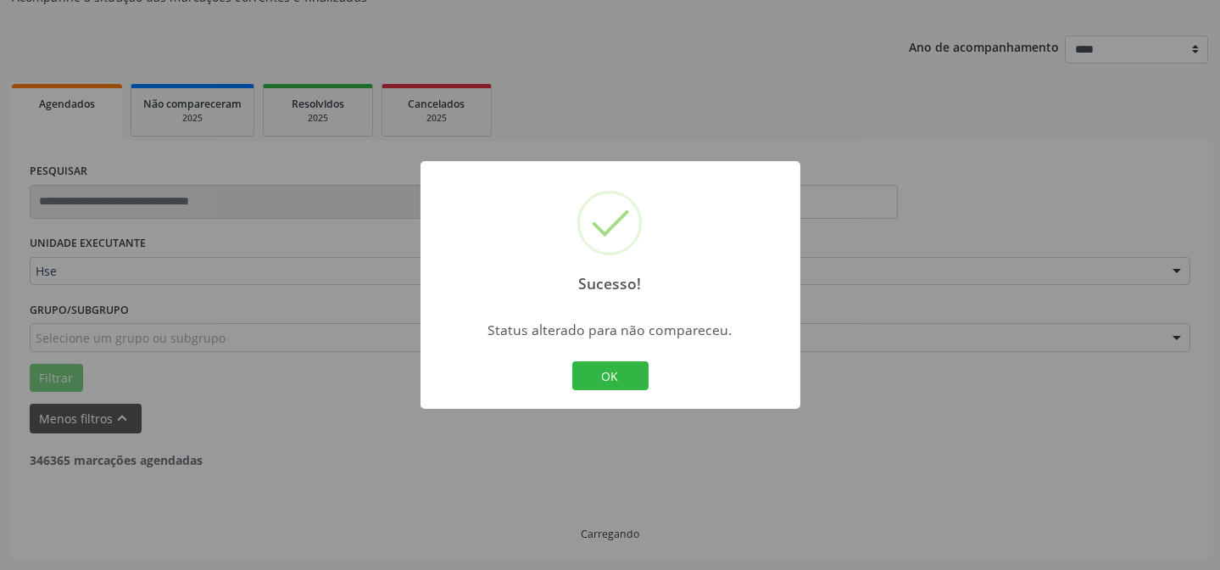
scroll to position [114, 0]
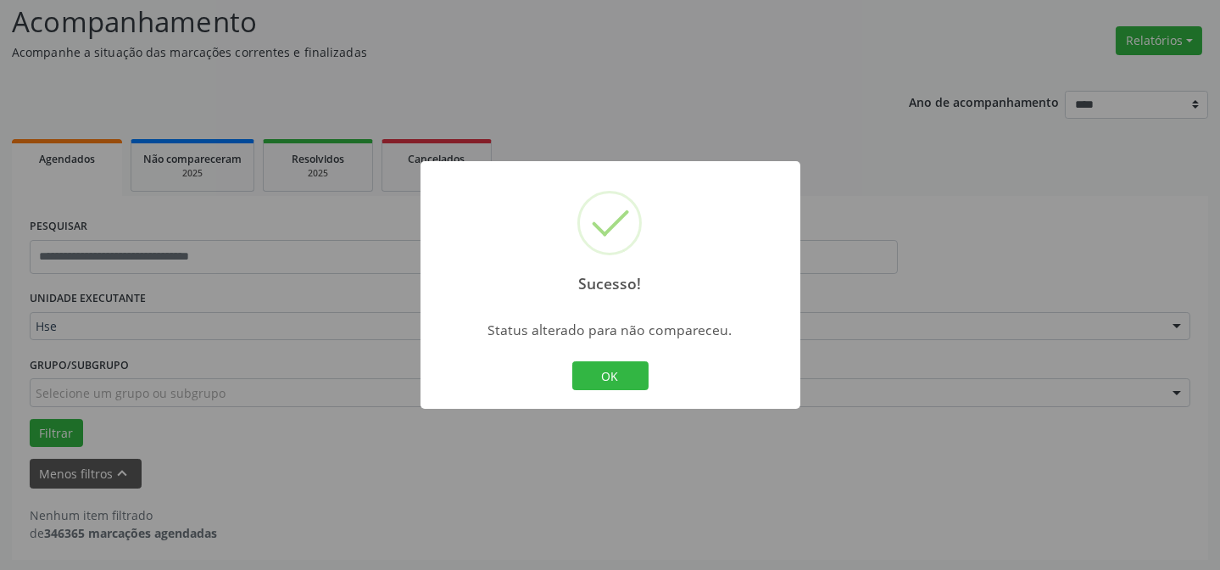
click at [633, 379] on button "OK" at bounding box center [610, 375] width 76 height 29
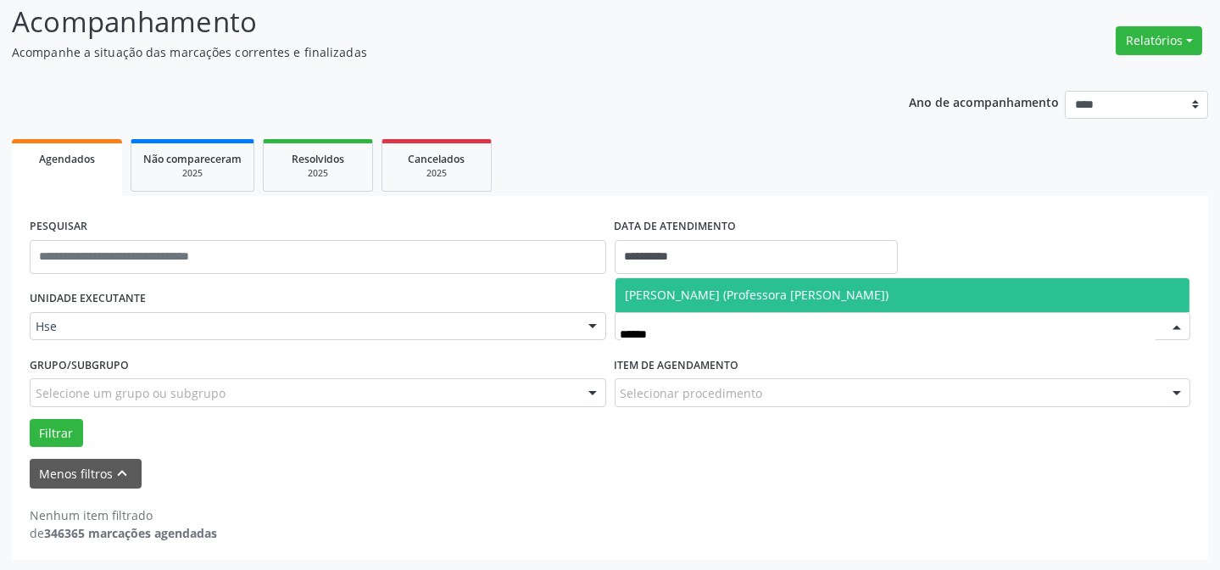
type input "*******"
click at [809, 288] on span "[PERSON_NAME] (Professora [PERSON_NAME])" at bounding box center [757, 294] width 264 height 16
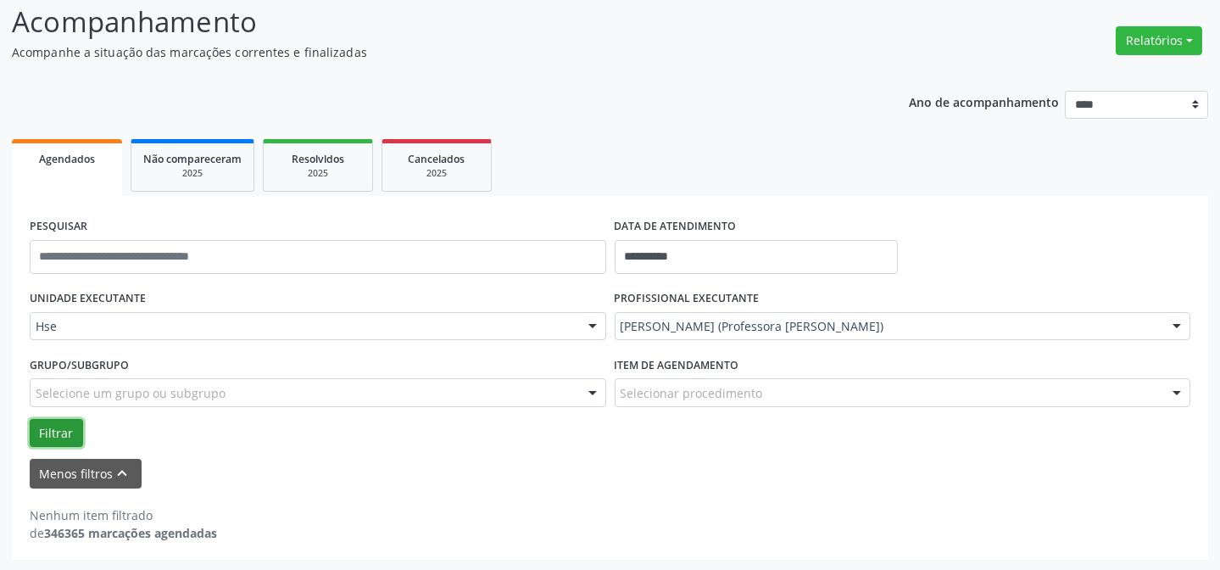
click at [52, 436] on button "Filtrar" at bounding box center [56, 433] width 53 height 29
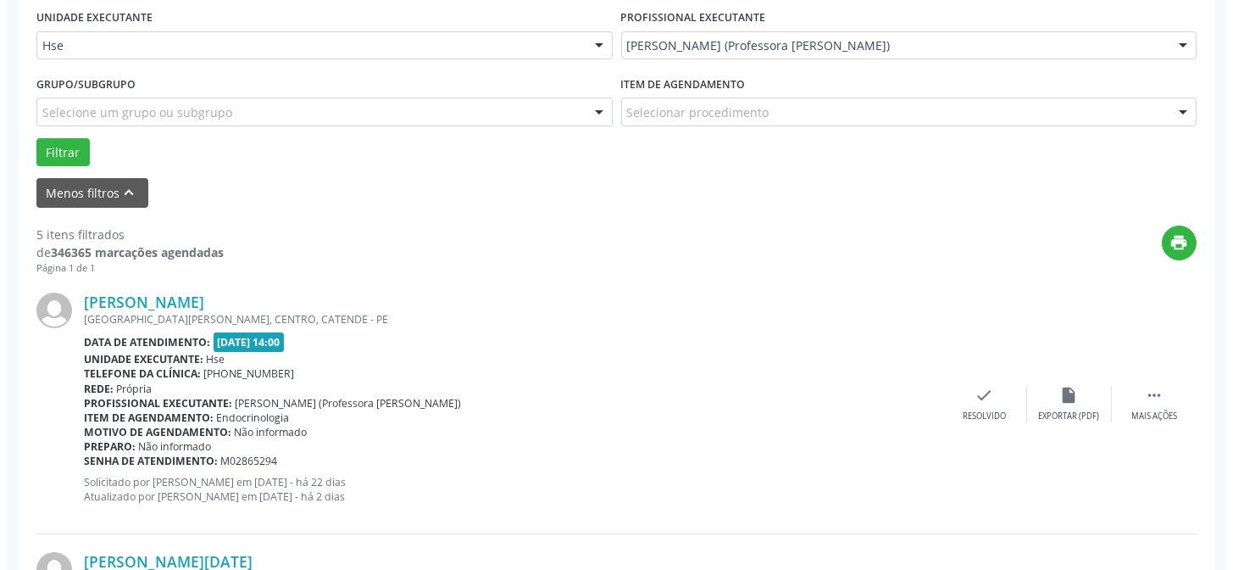
scroll to position [423, 0]
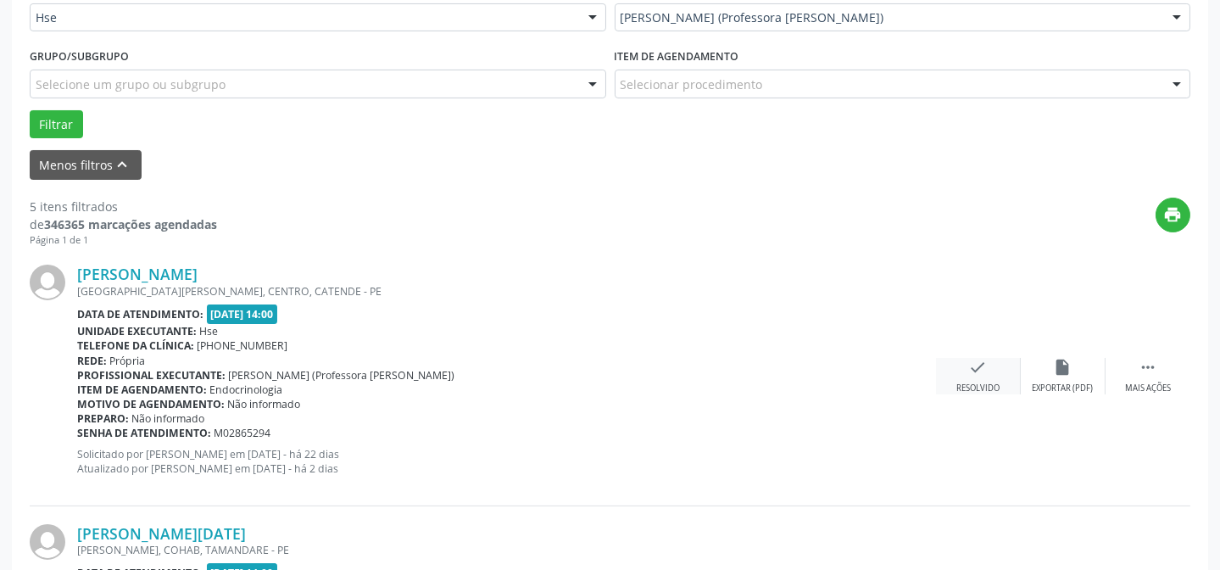
click at [970, 383] on div "Resolvido" at bounding box center [977, 388] width 43 height 12
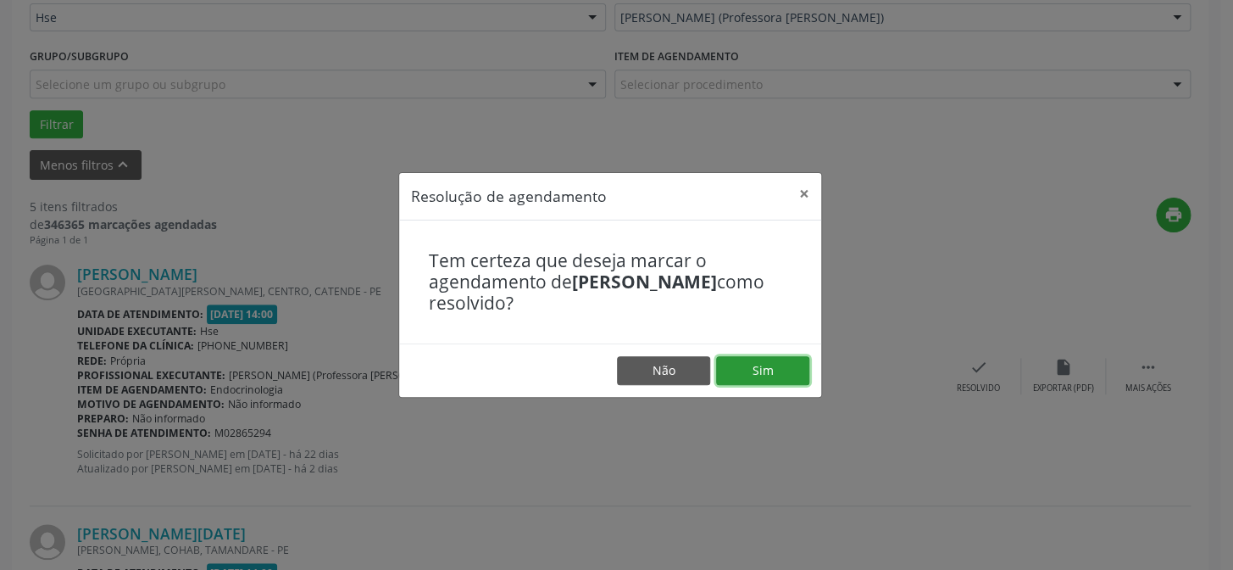
click at [767, 375] on button "Sim" at bounding box center [762, 370] width 93 height 29
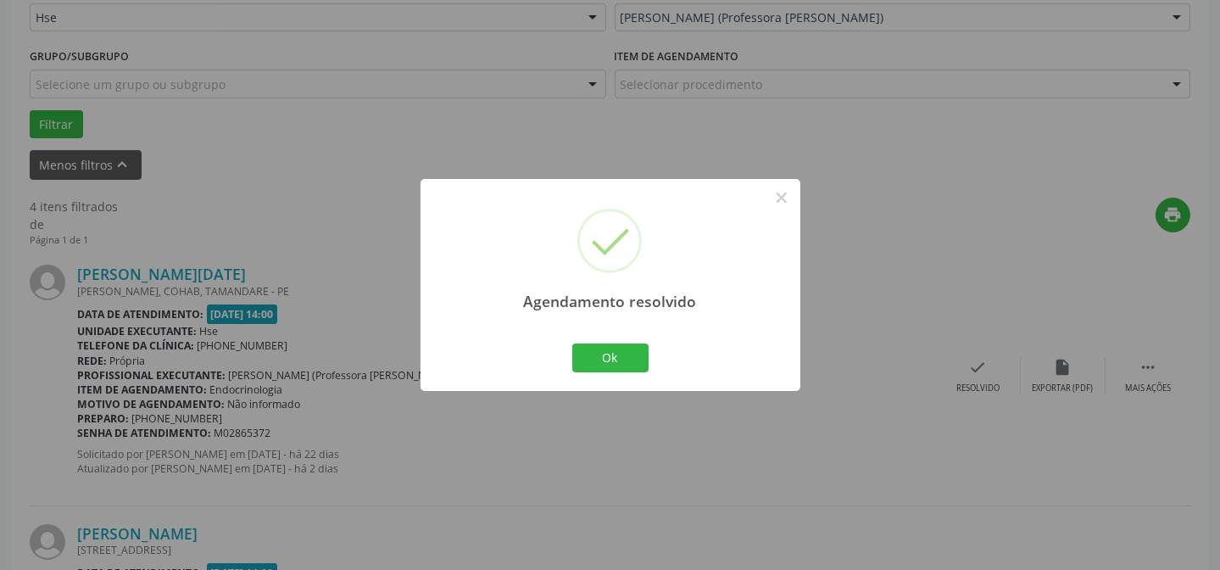
drag, startPoint x: 648, startPoint y: 353, endPoint x: 629, endPoint y: 353, distance: 18.6
click at [647, 353] on div "Ok Cancel" at bounding box center [610, 358] width 84 height 36
click at [627, 353] on button "Ok" at bounding box center [610, 357] width 76 height 29
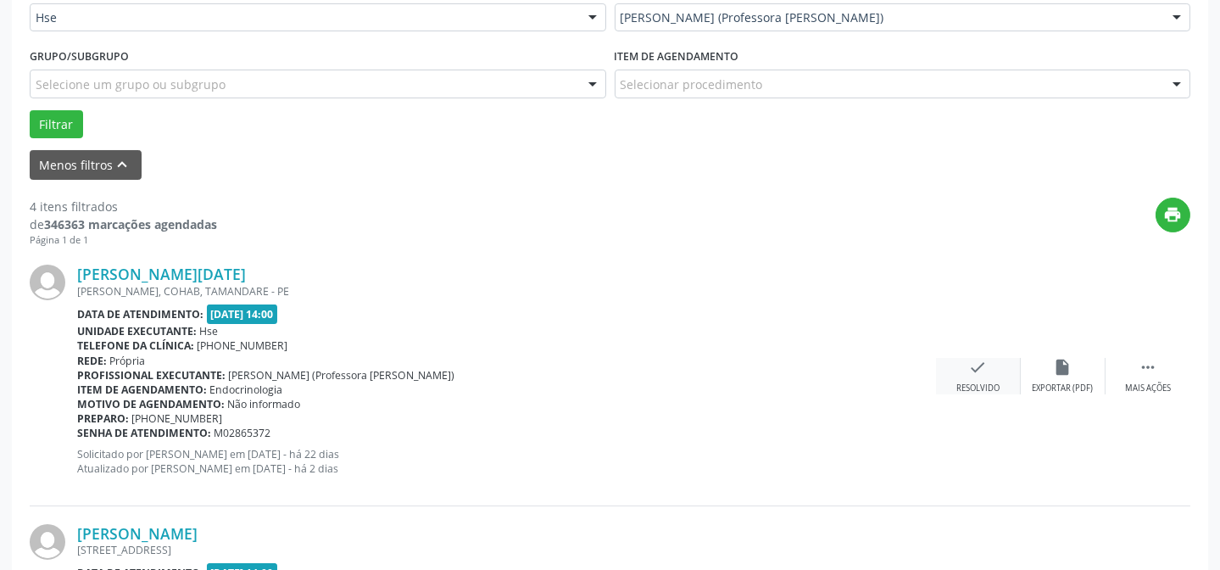
click at [982, 375] on div "check Resolvido" at bounding box center [978, 376] width 85 height 36
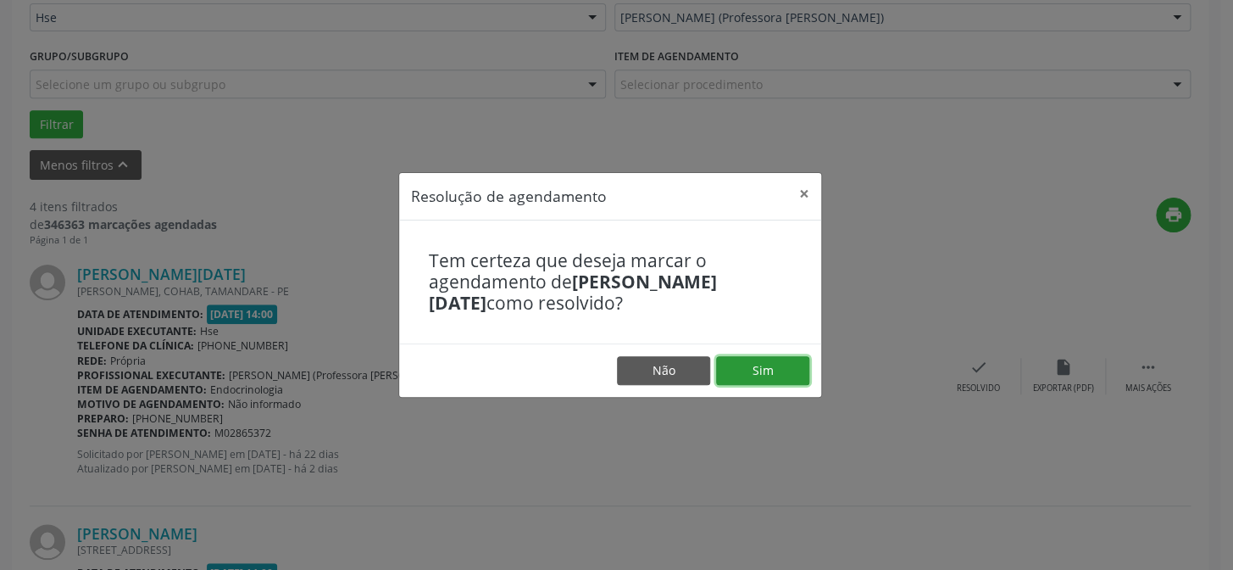
click at [759, 362] on button "Sim" at bounding box center [762, 370] width 93 height 29
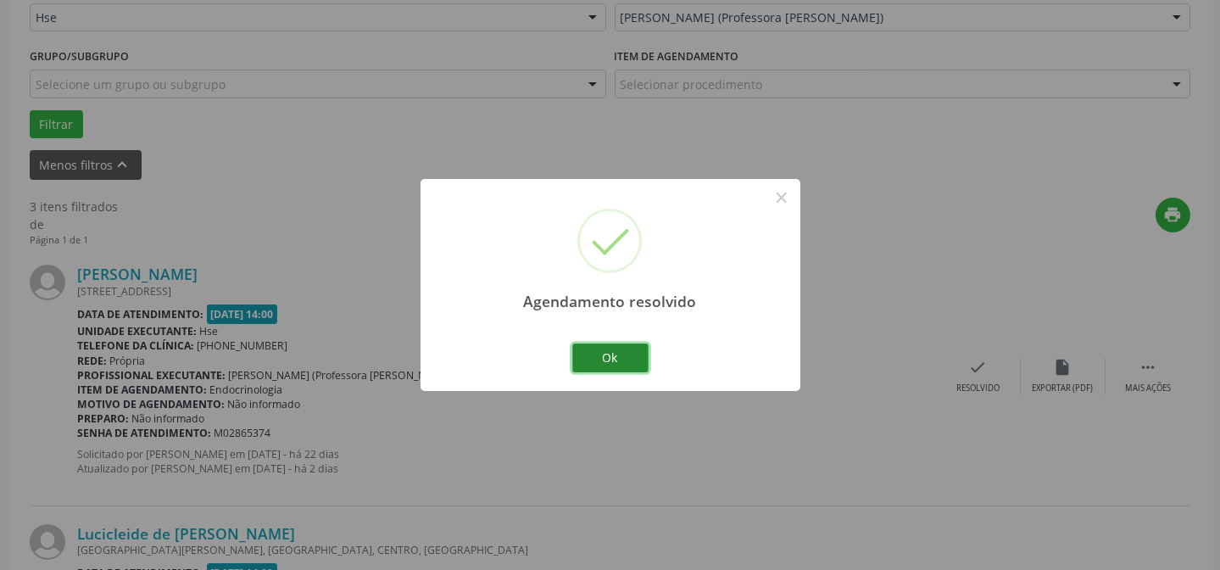
click at [612, 358] on button "Ok" at bounding box center [610, 357] width 76 height 29
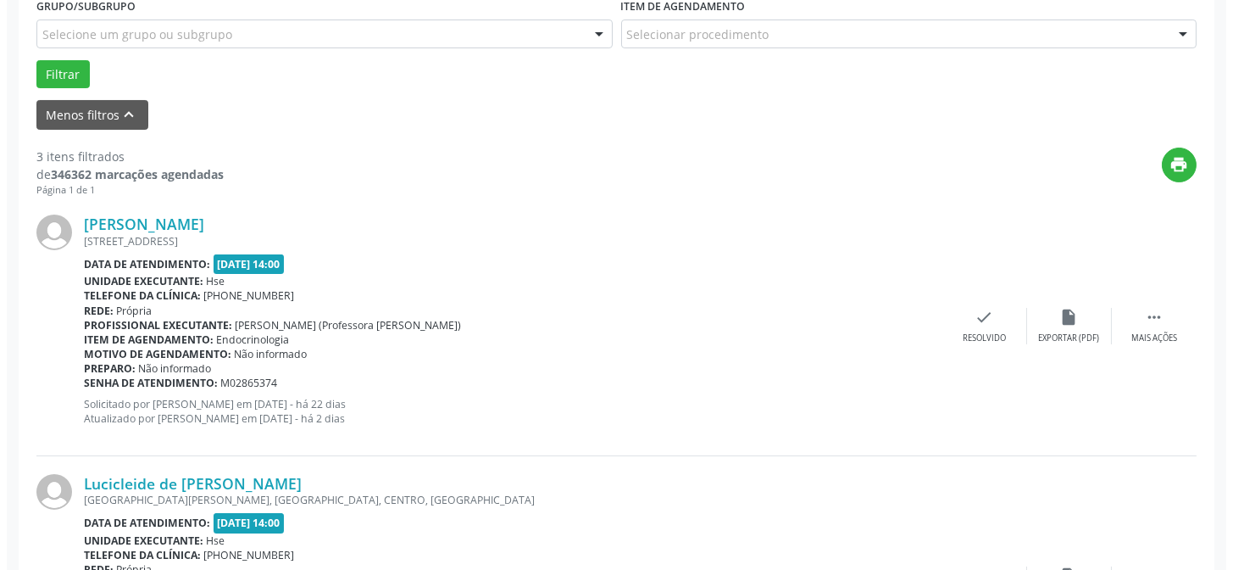
scroll to position [500, 0]
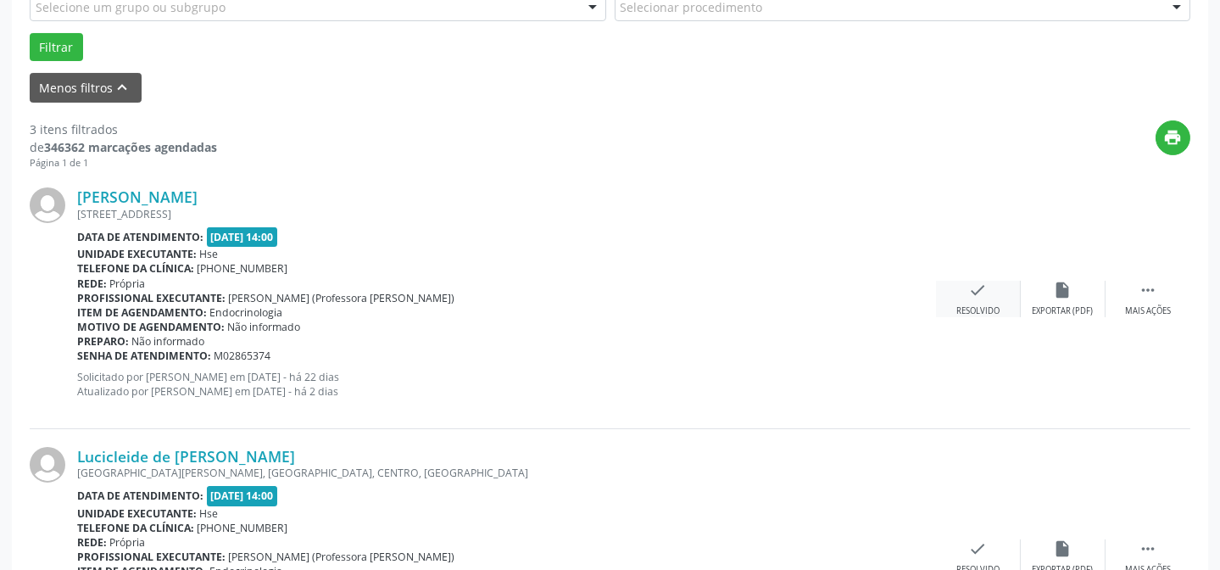
click at [1009, 306] on div "check Resolvido" at bounding box center [978, 299] width 85 height 36
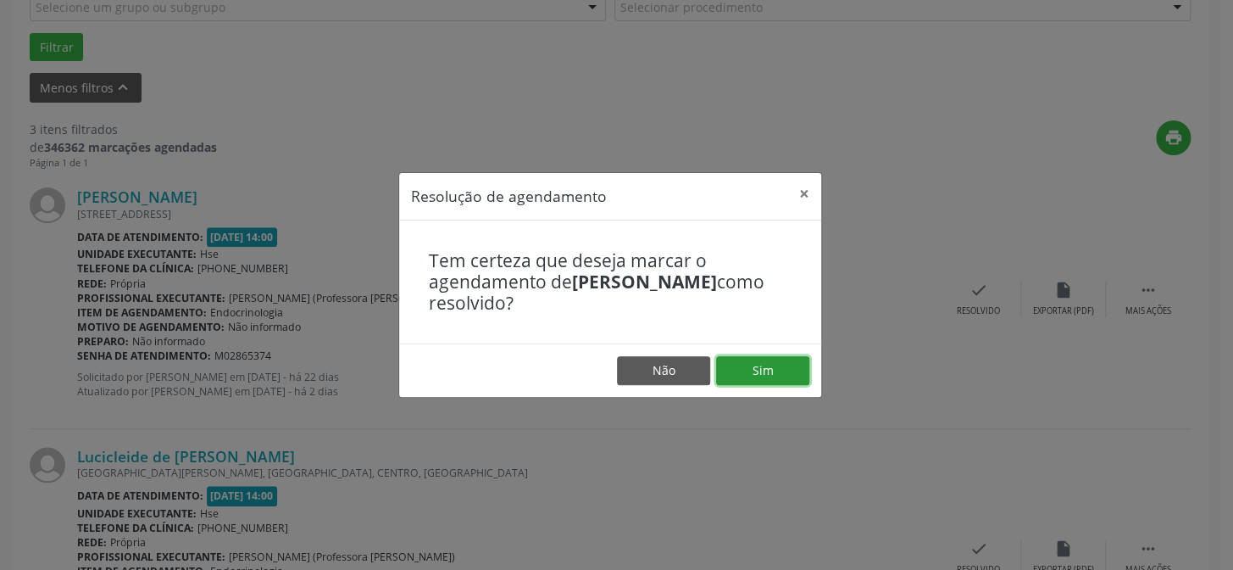
click at [775, 379] on button "Sim" at bounding box center [762, 370] width 93 height 29
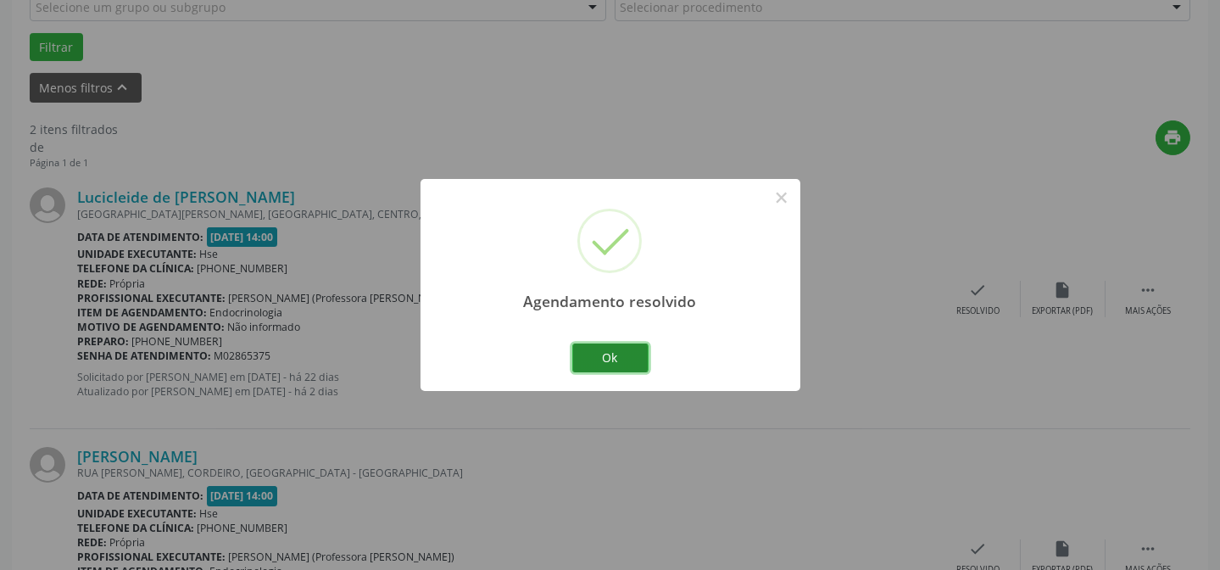
click at [584, 352] on button "Ok" at bounding box center [610, 357] width 76 height 29
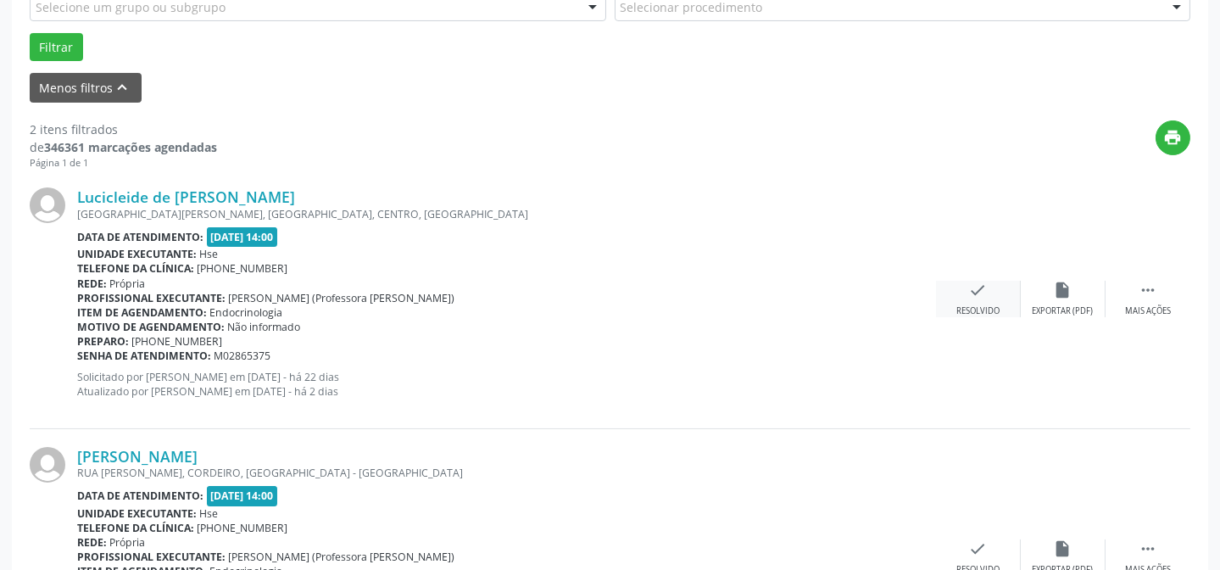
click at [965, 298] on div "check Resolvido" at bounding box center [978, 299] width 85 height 36
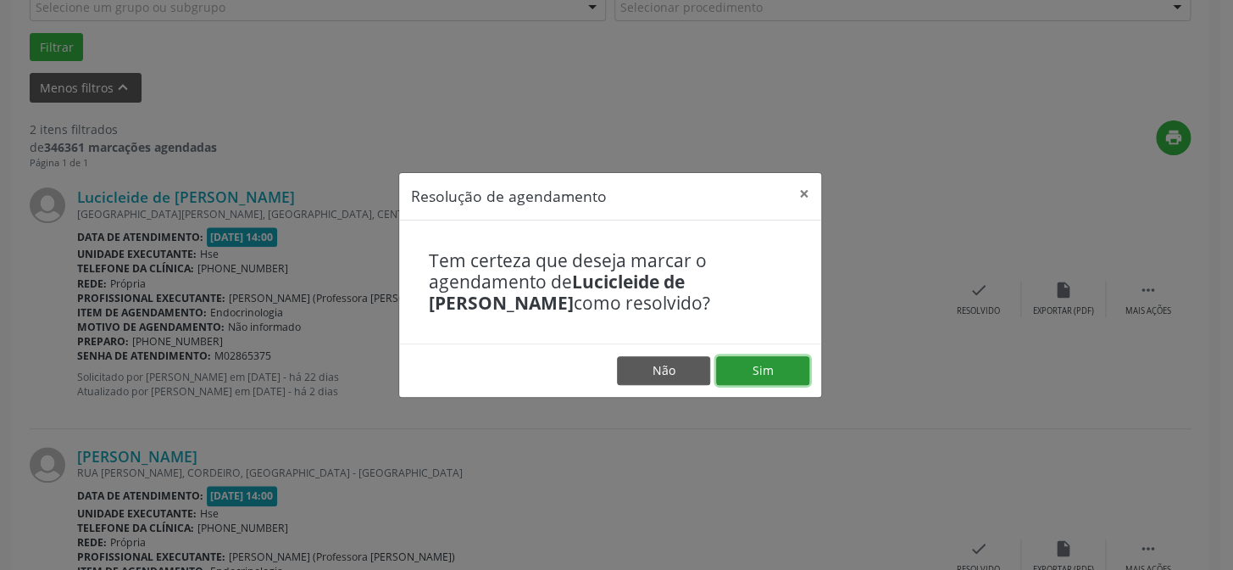
click at [760, 364] on button "Sim" at bounding box center [762, 370] width 93 height 29
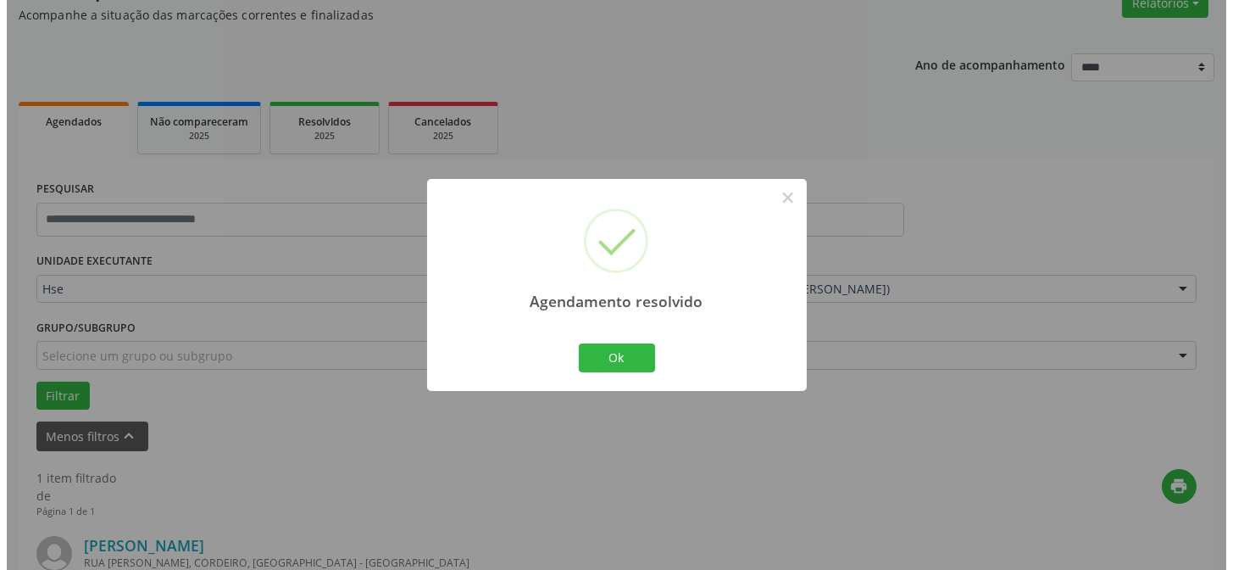
scroll to position [387, 0]
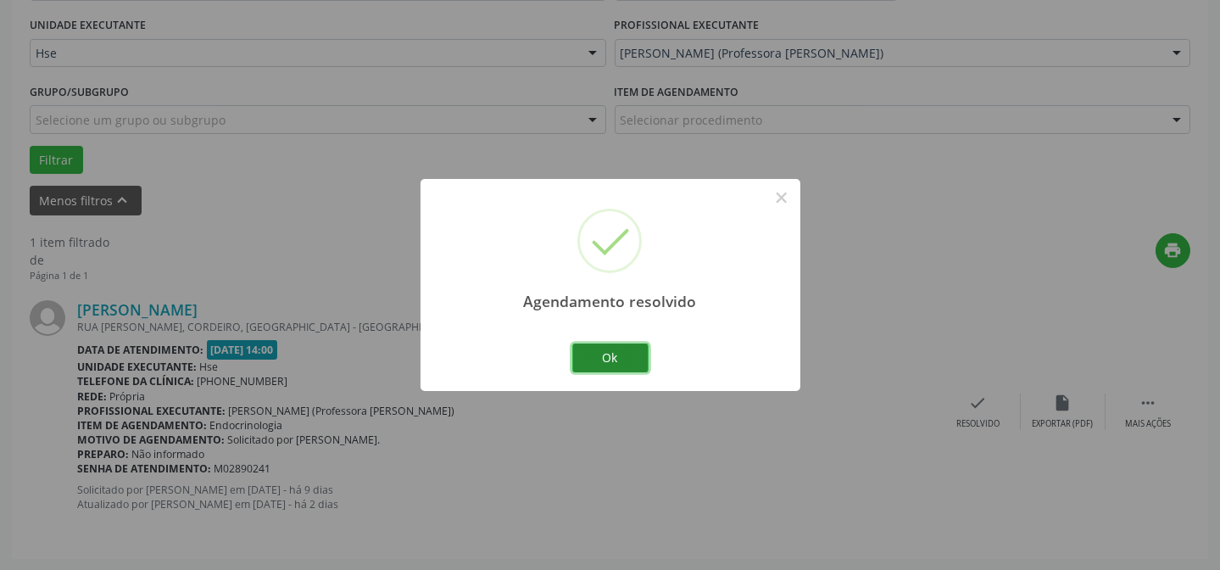
click at [611, 355] on button "Ok" at bounding box center [610, 357] width 76 height 29
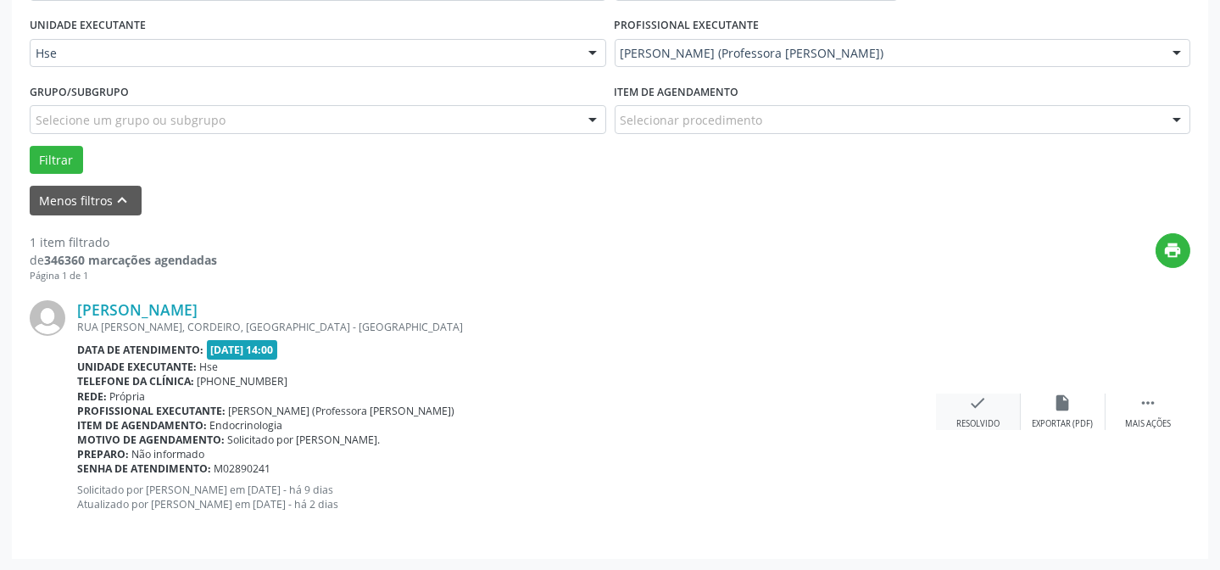
click at [965, 407] on div "check Resolvido" at bounding box center [978, 411] width 85 height 36
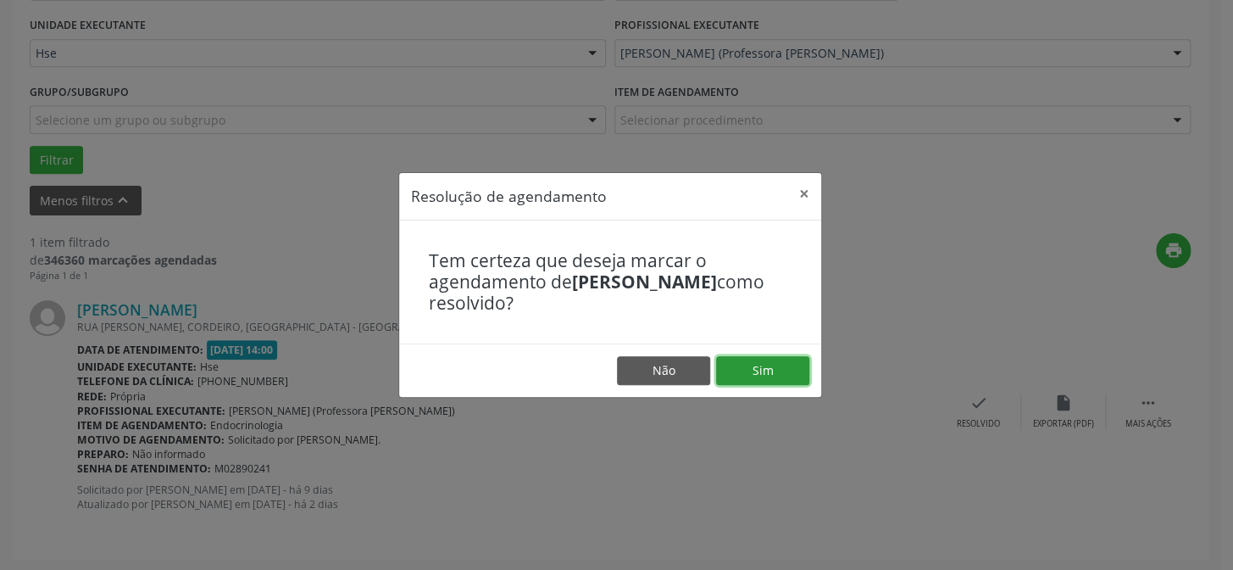
click at [764, 370] on button "Sim" at bounding box center [762, 370] width 93 height 29
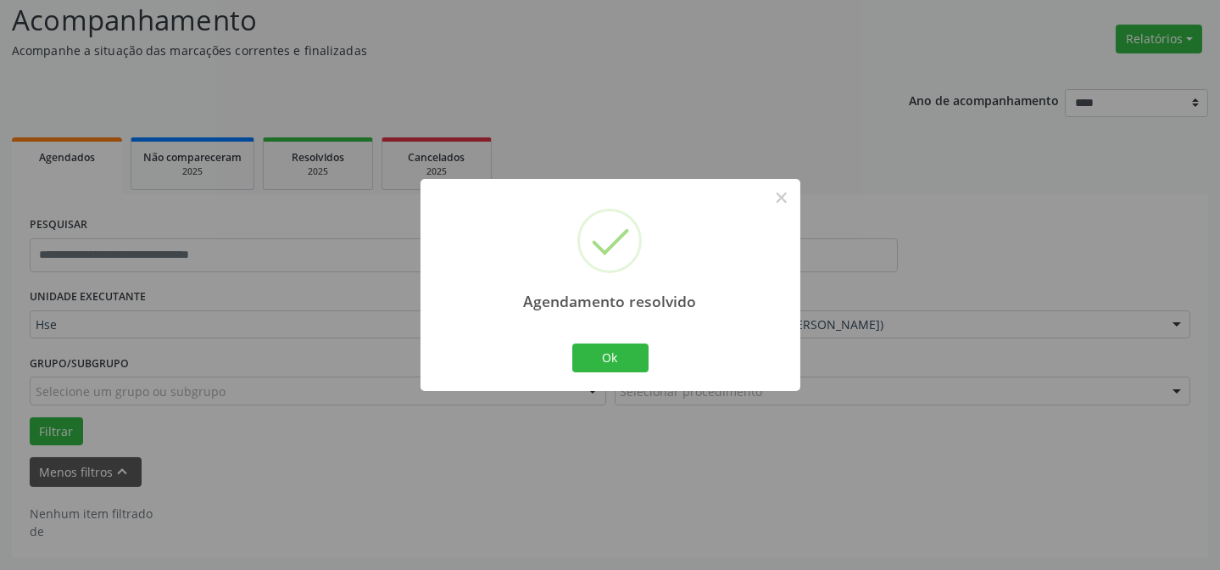
scroll to position [114, 0]
click at [620, 357] on button "Ok" at bounding box center [610, 357] width 76 height 29
